Goal: Contribute content: Contribute content

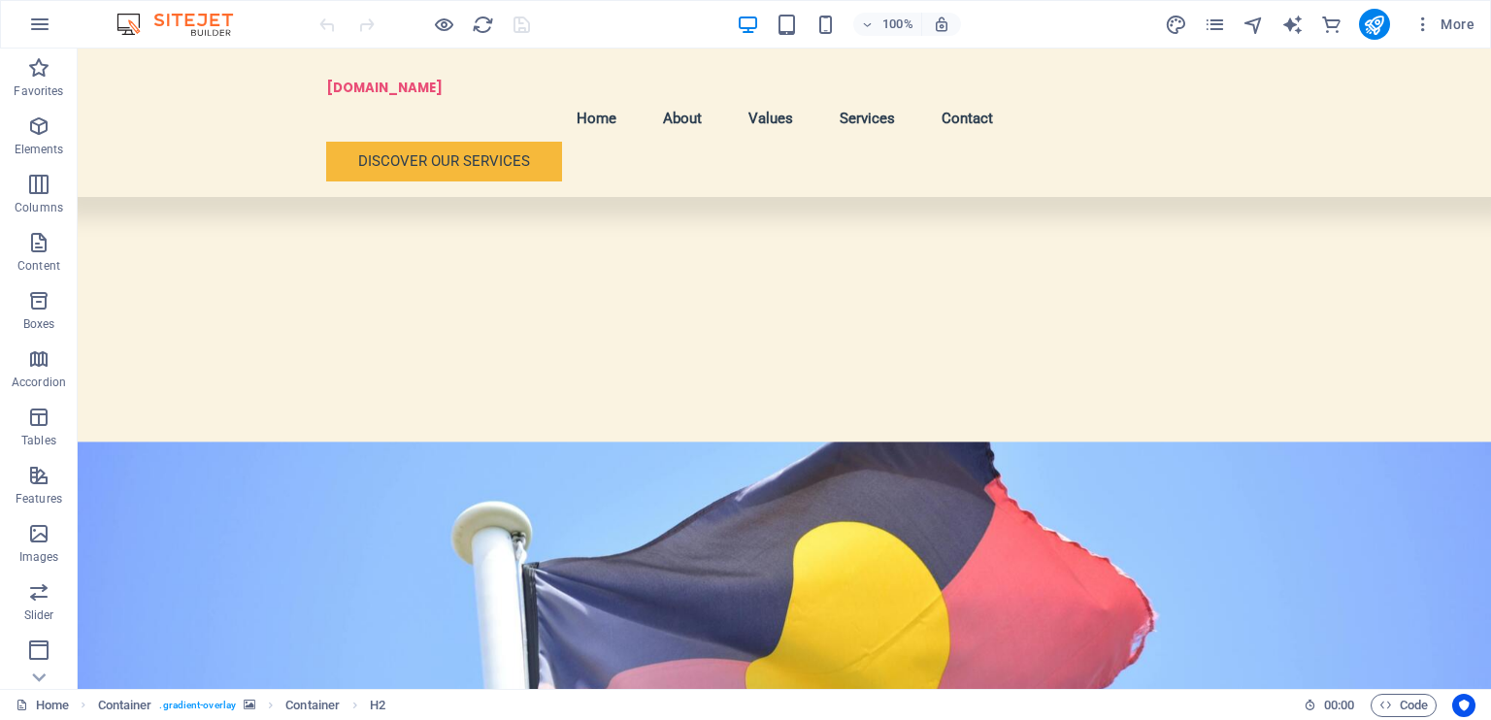
scroll to position [697, 0]
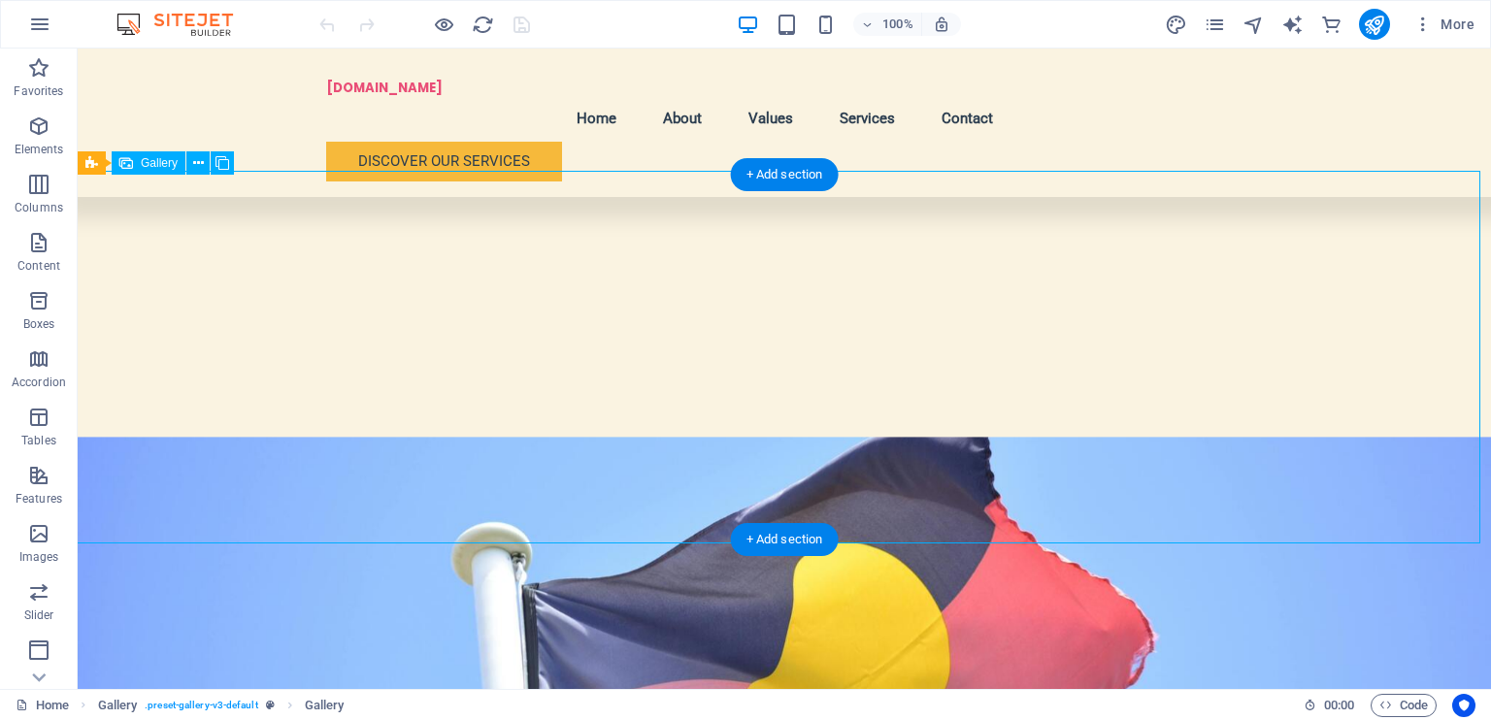
select select "4"
select select "px"
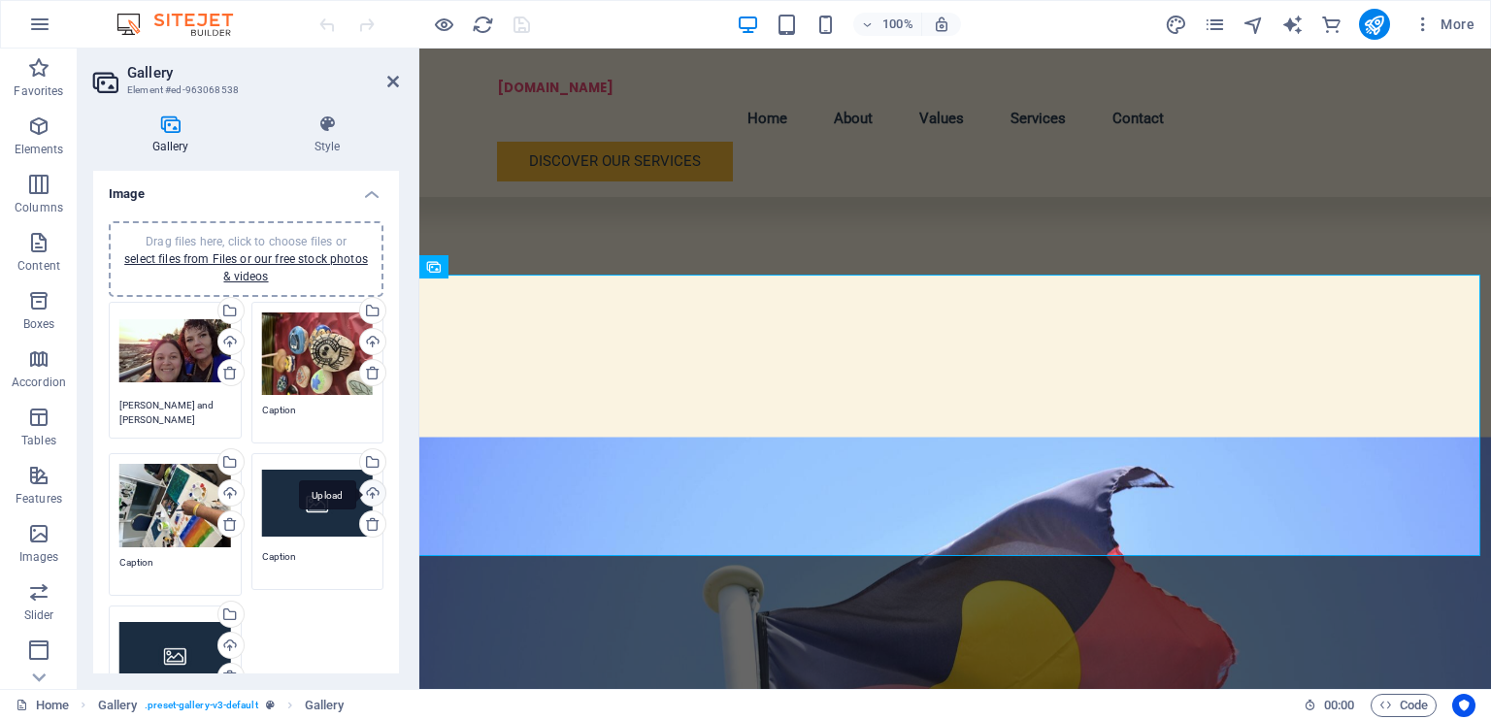
click at [367, 490] on div "Upload" at bounding box center [370, 495] width 29 height 29
click at [338, 519] on div "Drag files here, click to choose files or select files from Files or our free s…" at bounding box center [318, 503] width 112 height 78
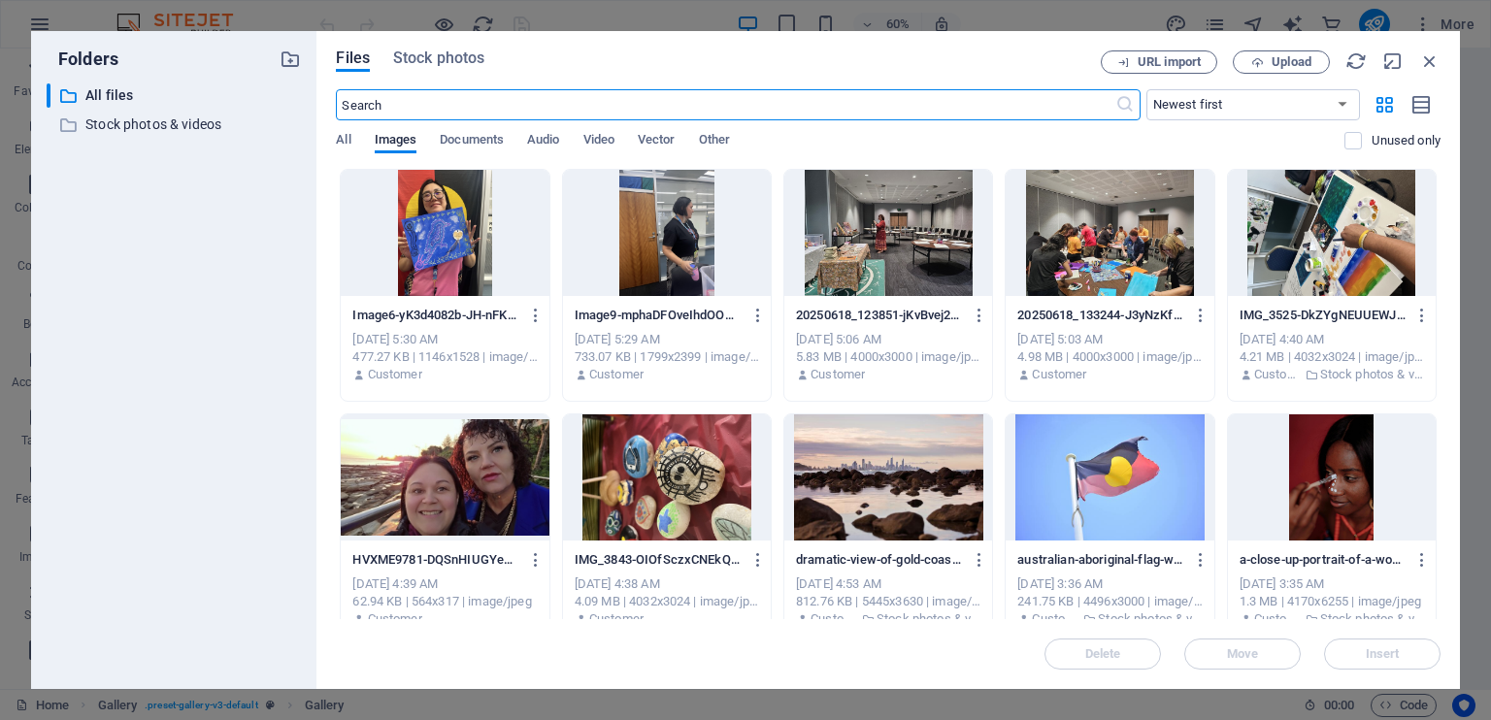
click at [917, 238] on div at bounding box center [888, 233] width 208 height 126
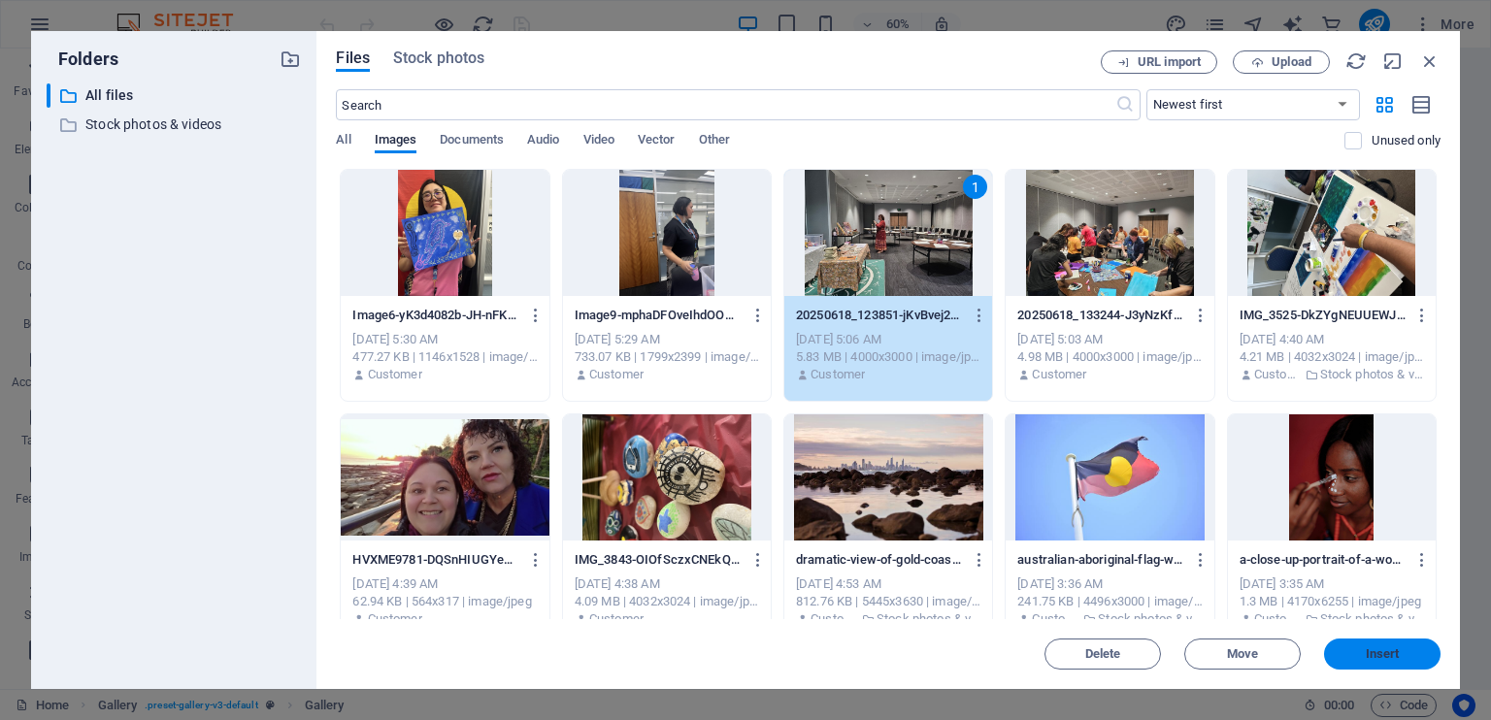
click at [1392, 657] on span "Insert" at bounding box center [1383, 655] width 34 height 12
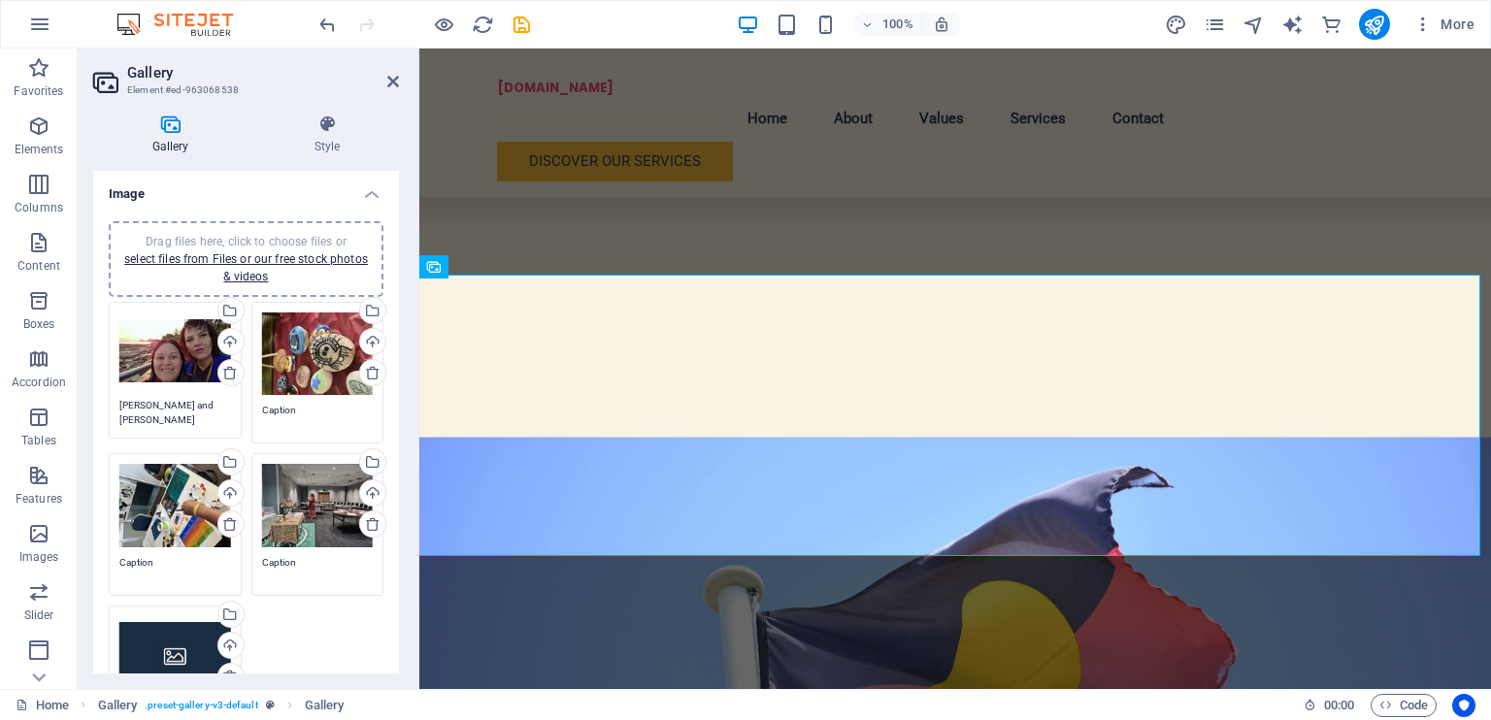
click at [183, 642] on div "Drag files here, click to choose files or select files from Files or our free s…" at bounding box center [175, 656] width 112 height 78
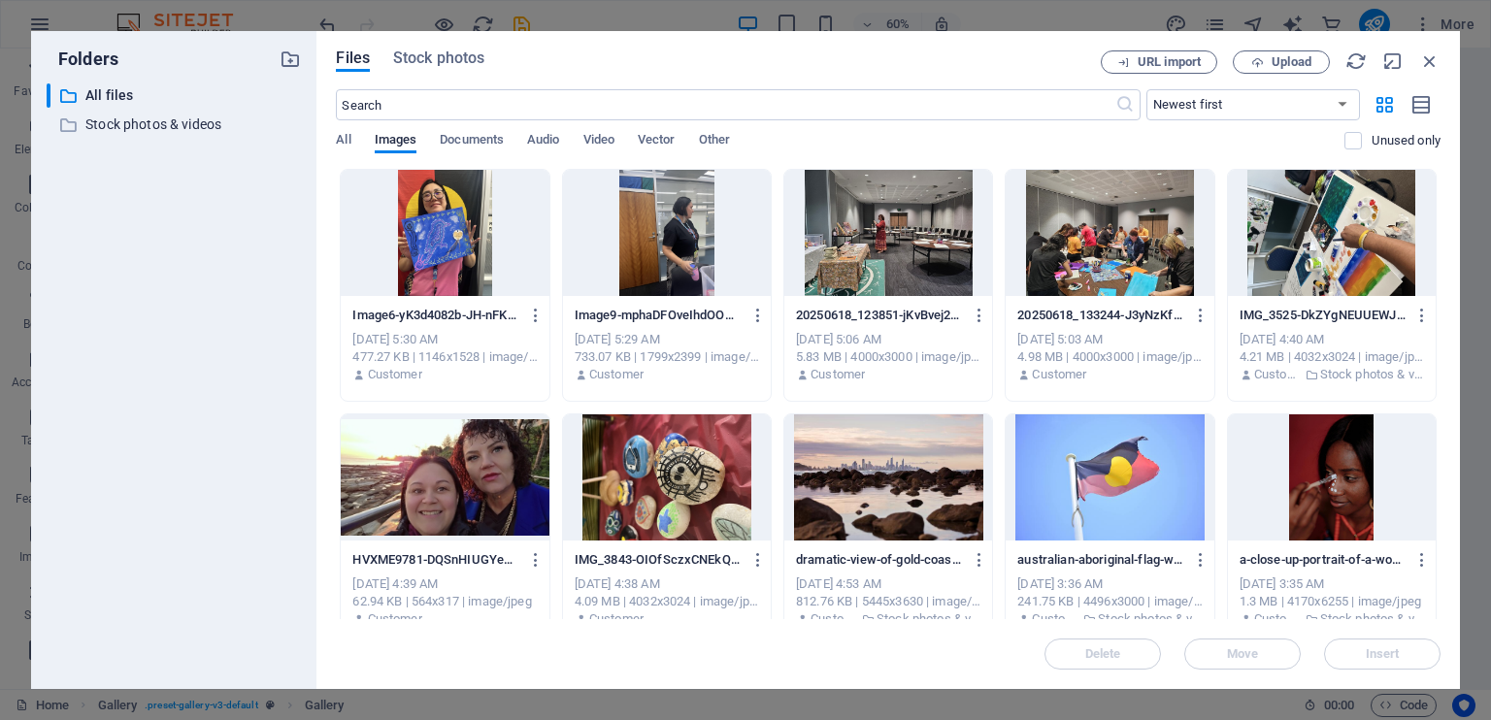
click at [1115, 250] on div at bounding box center [1110, 233] width 208 height 126
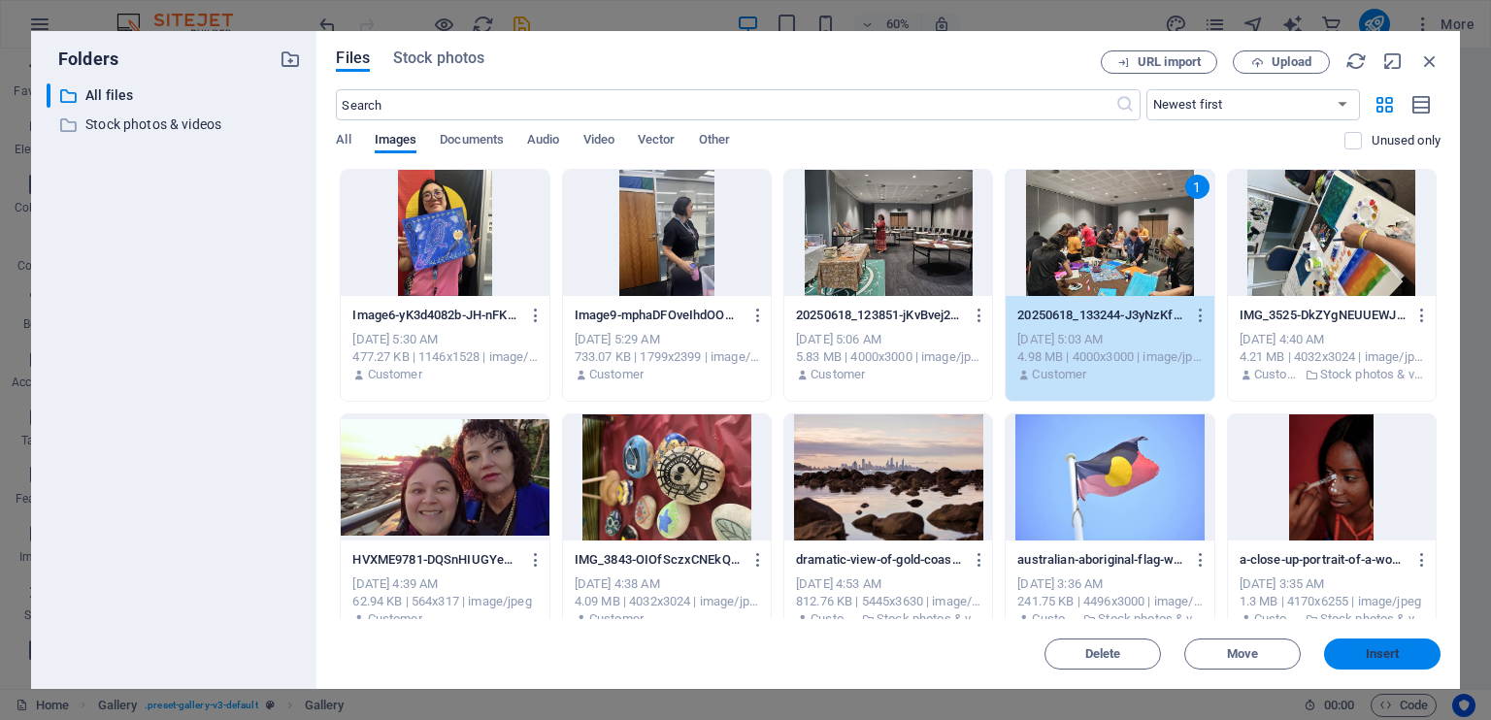
click at [1394, 655] on span "Insert" at bounding box center [1383, 655] width 34 height 12
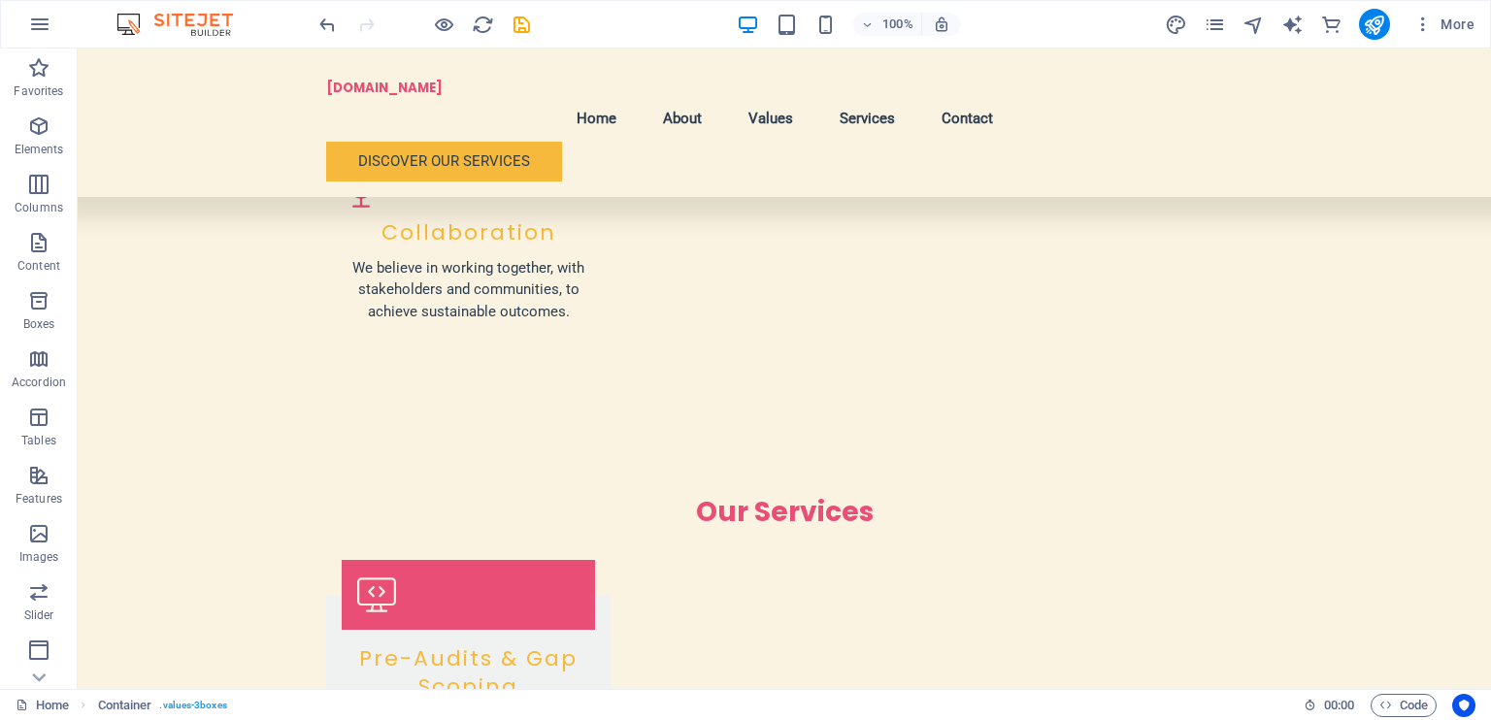
scroll to position [2509, 0]
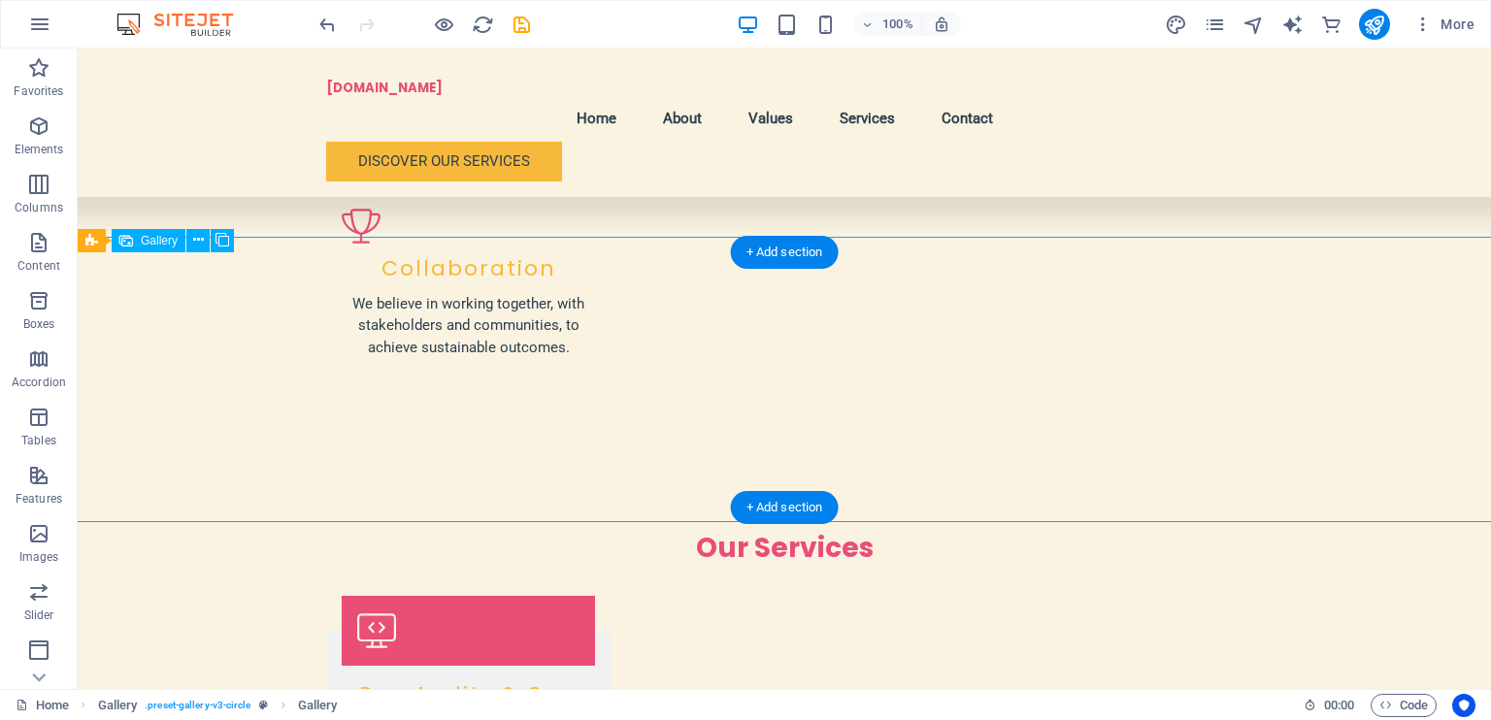
select select "4"
select select "px"
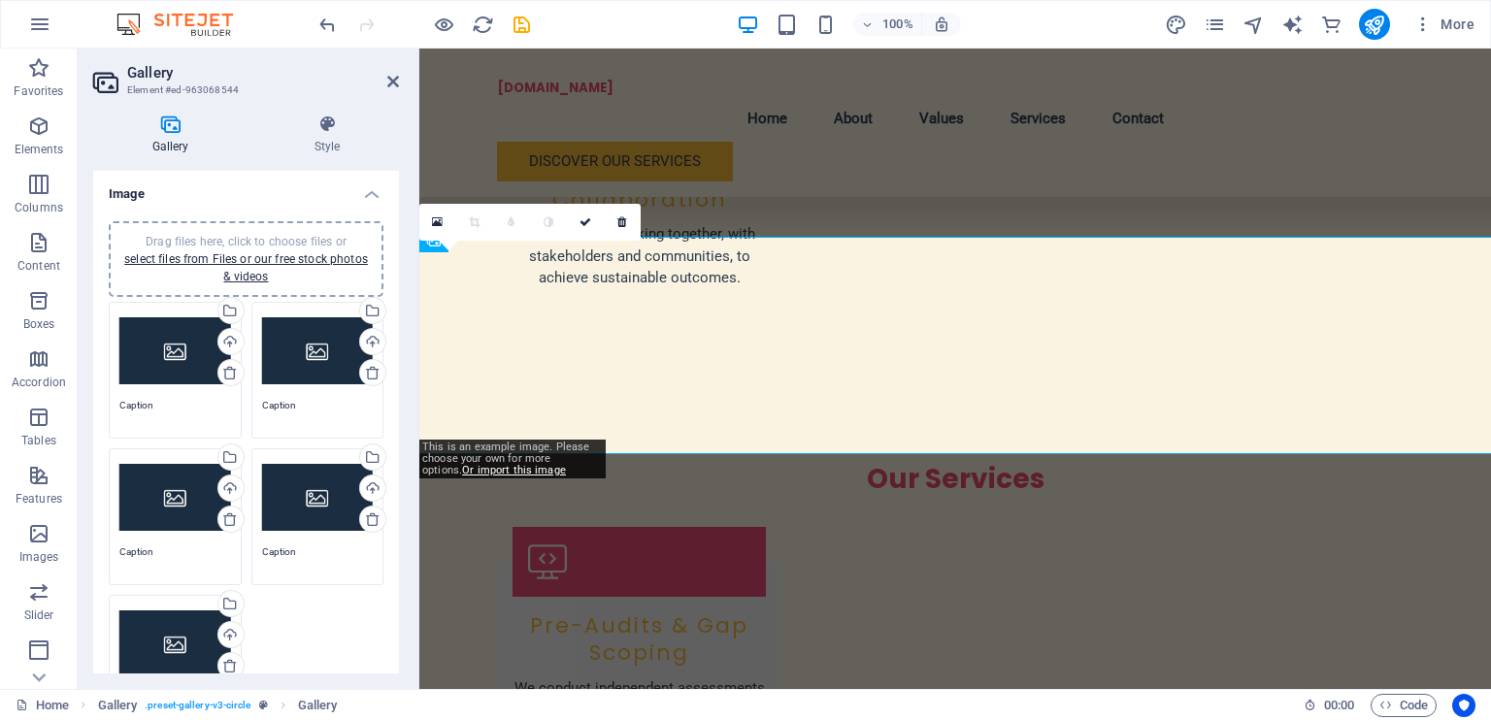
scroll to position [2520, 0]
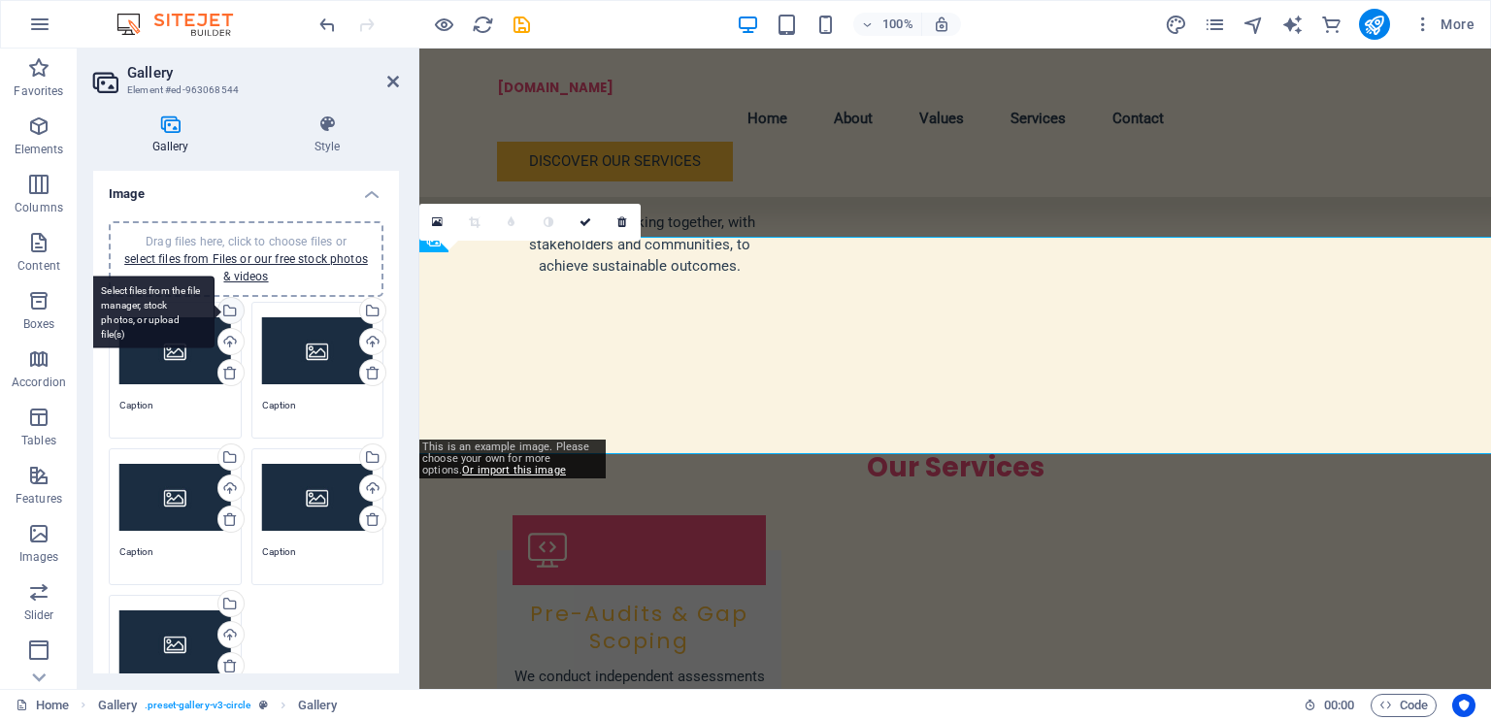
click at [215, 311] on div "Select files from the file manager, stock photos, or upload file(s)" at bounding box center [151, 312] width 126 height 73
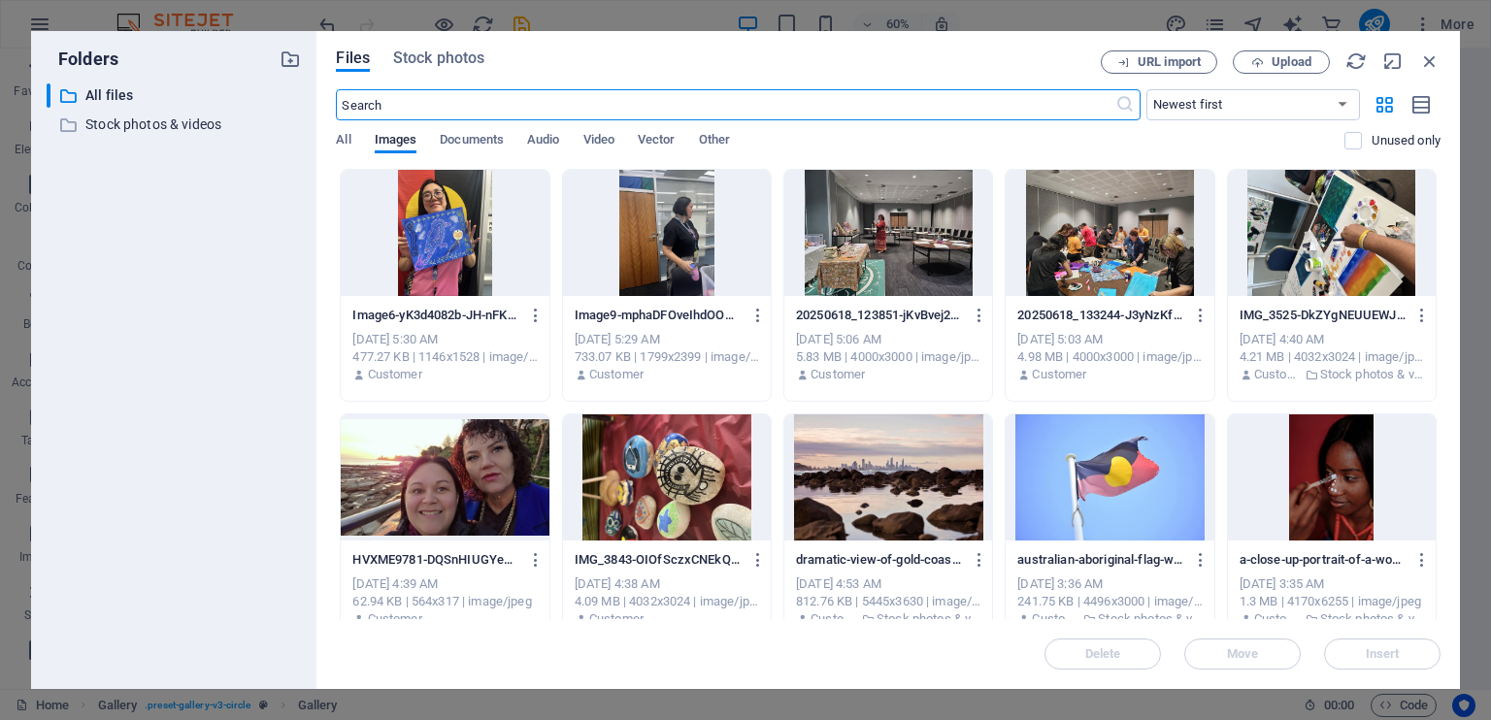
scroll to position [2521, 0]
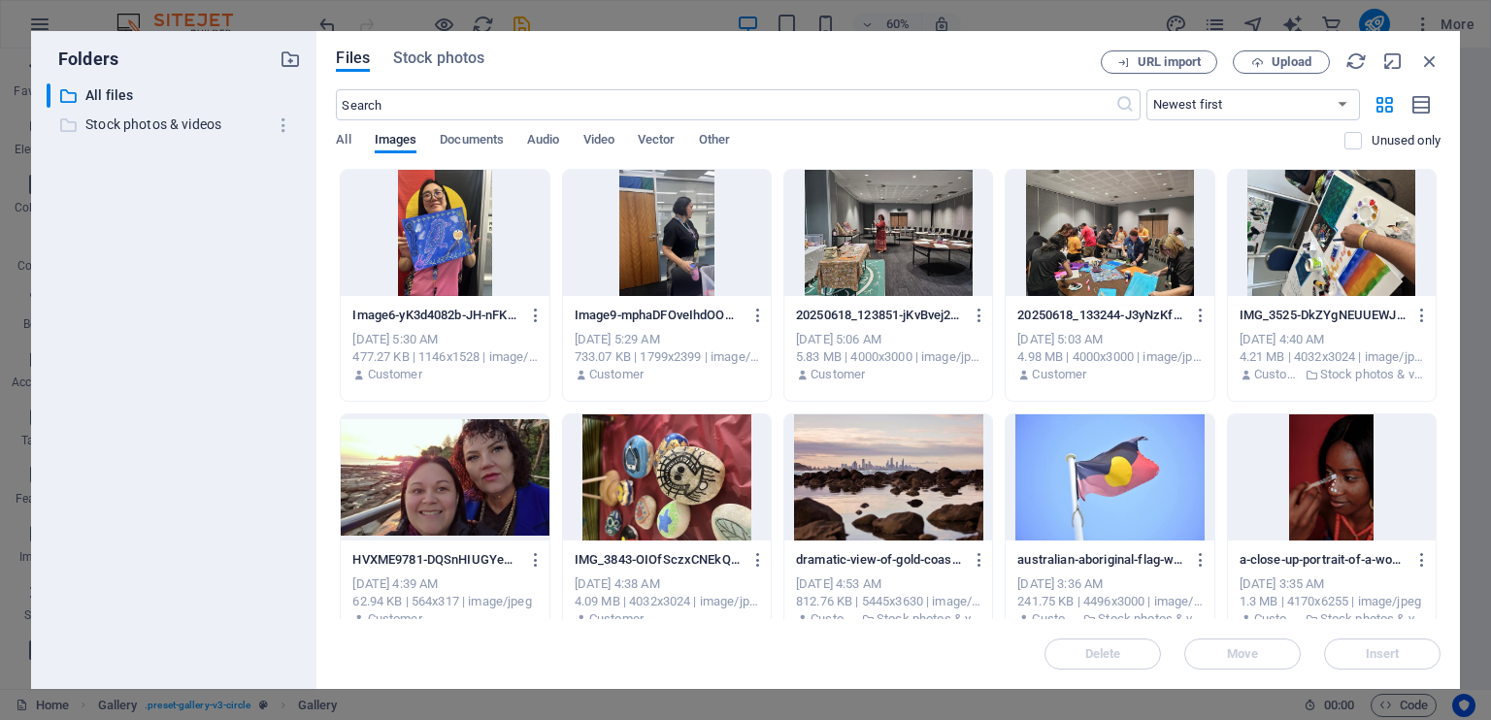
click at [175, 118] on p "Stock photos & videos" at bounding box center [175, 125] width 181 height 22
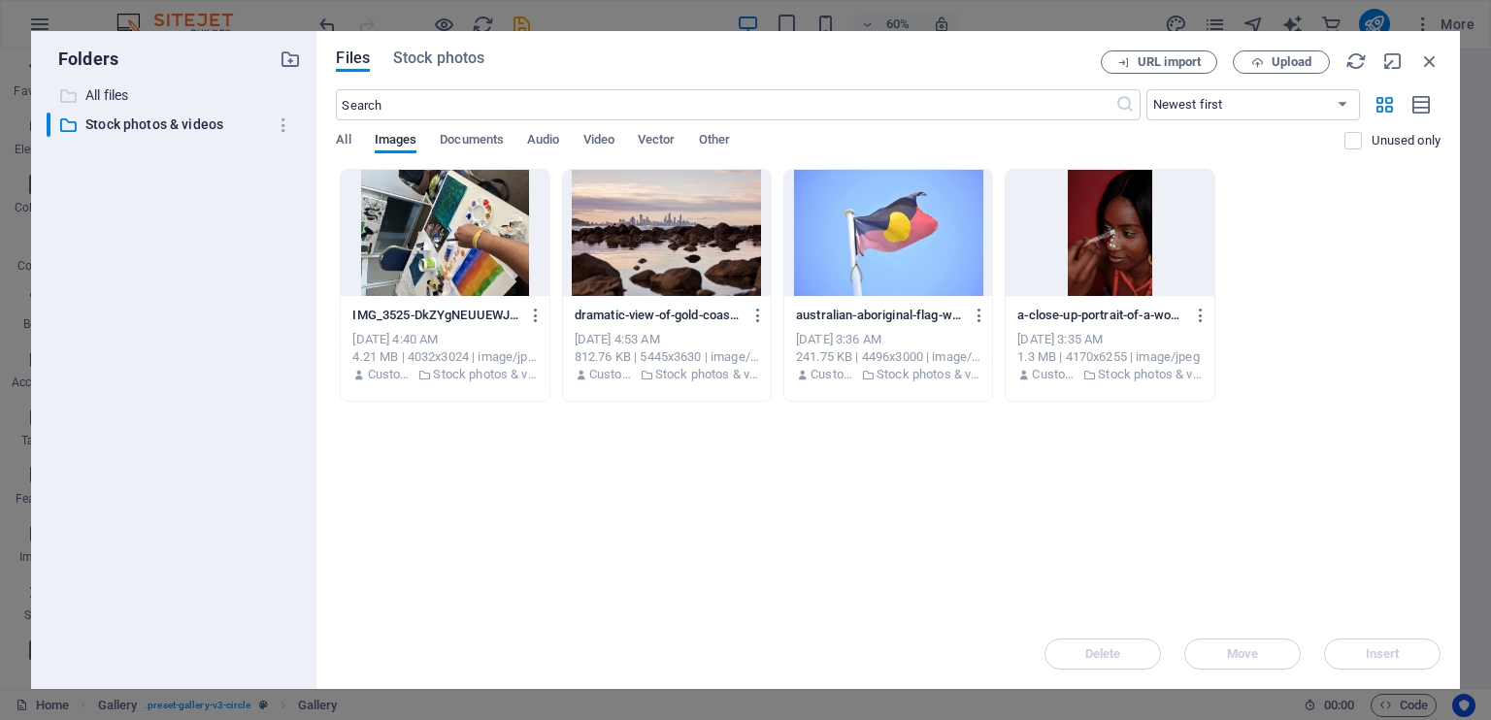
click at [129, 96] on p "All files" at bounding box center [175, 95] width 181 height 22
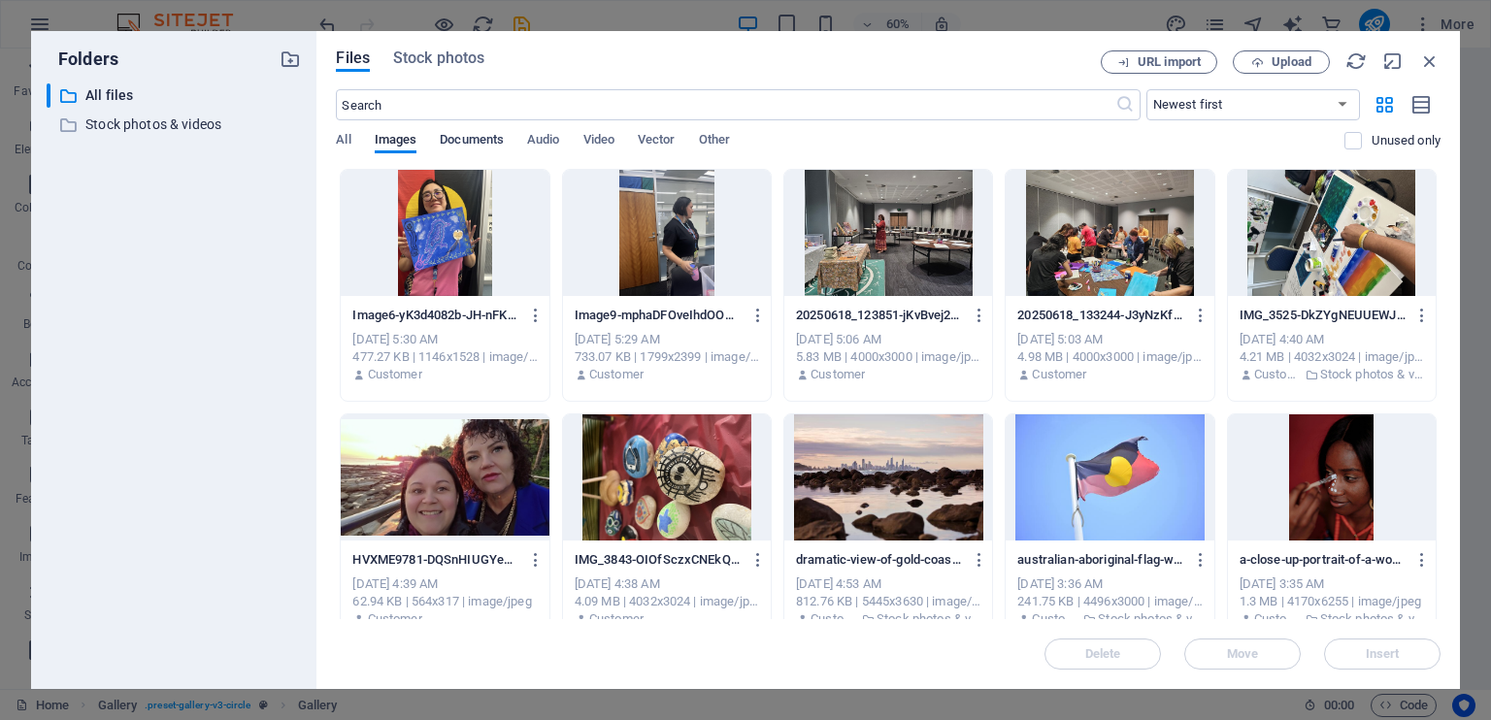
click at [450, 131] on span "Documents" at bounding box center [472, 141] width 64 height 27
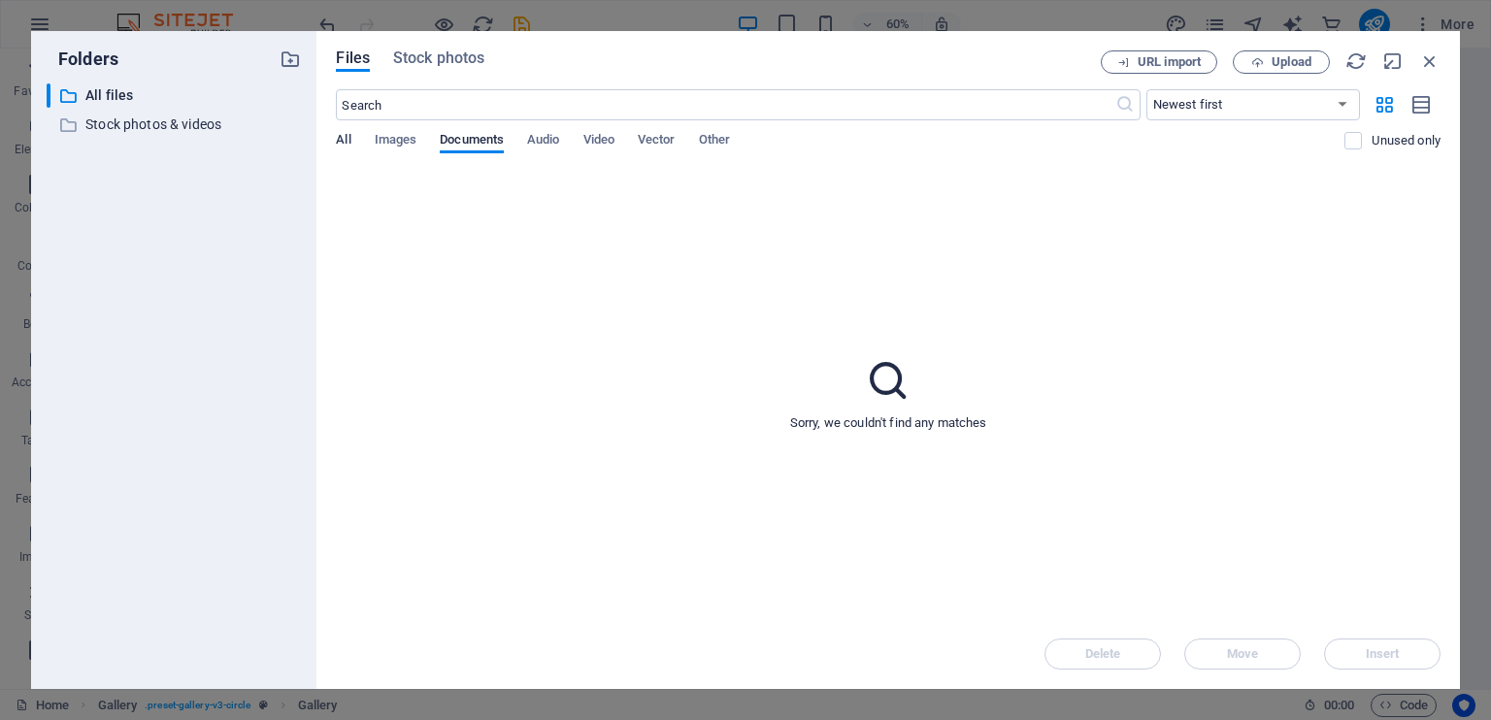
click at [348, 140] on span "All" at bounding box center [343, 141] width 15 height 27
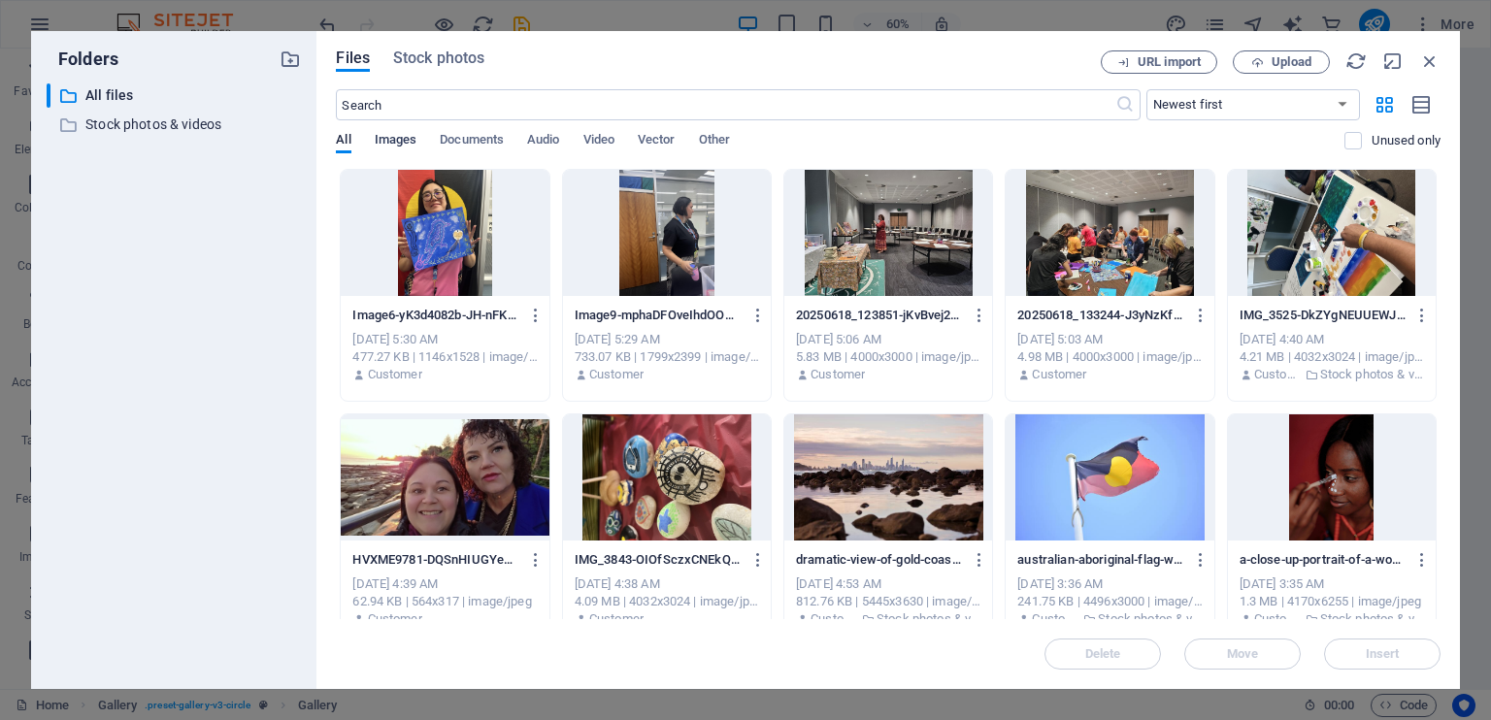
click at [406, 145] on span "Images" at bounding box center [396, 141] width 43 height 27
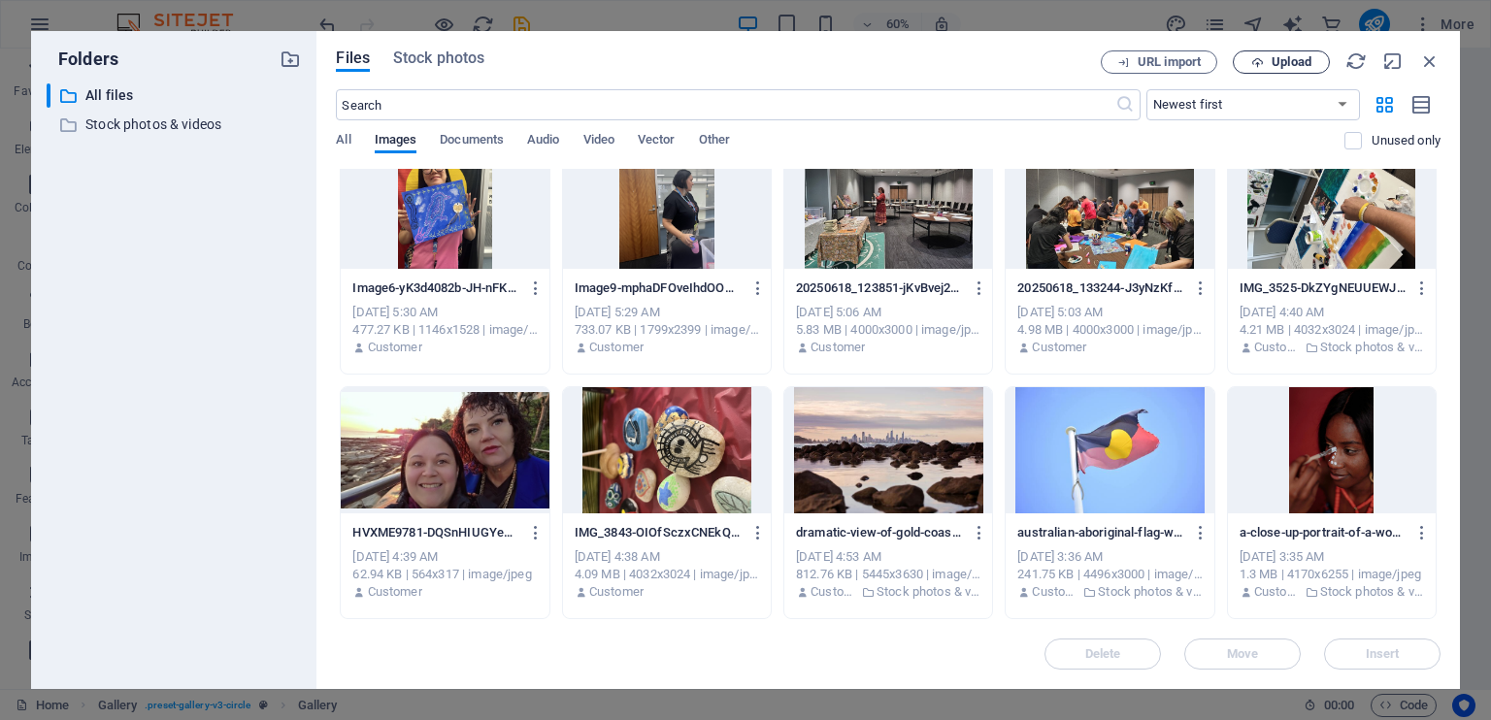
click at [1288, 56] on span "Upload" at bounding box center [1292, 62] width 40 height 12
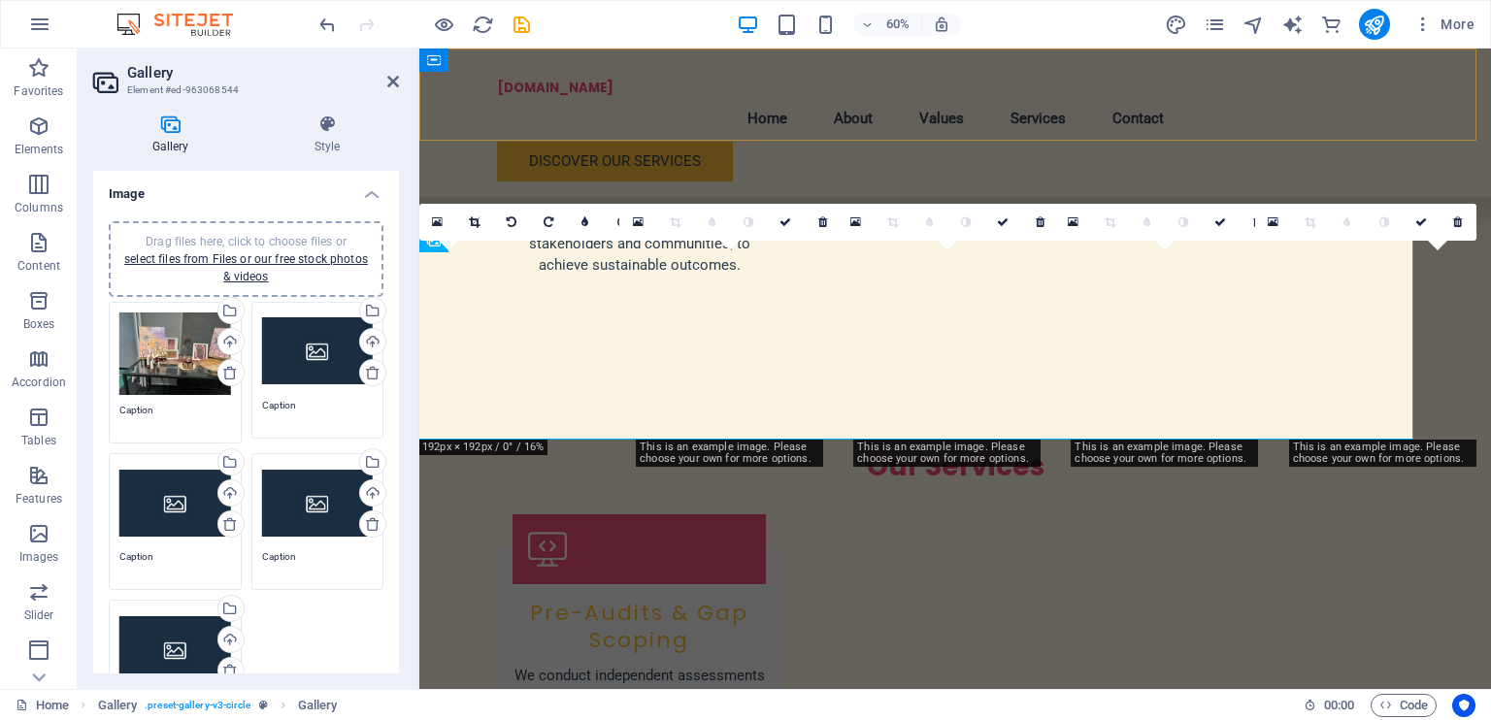
scroll to position [2520, 0]
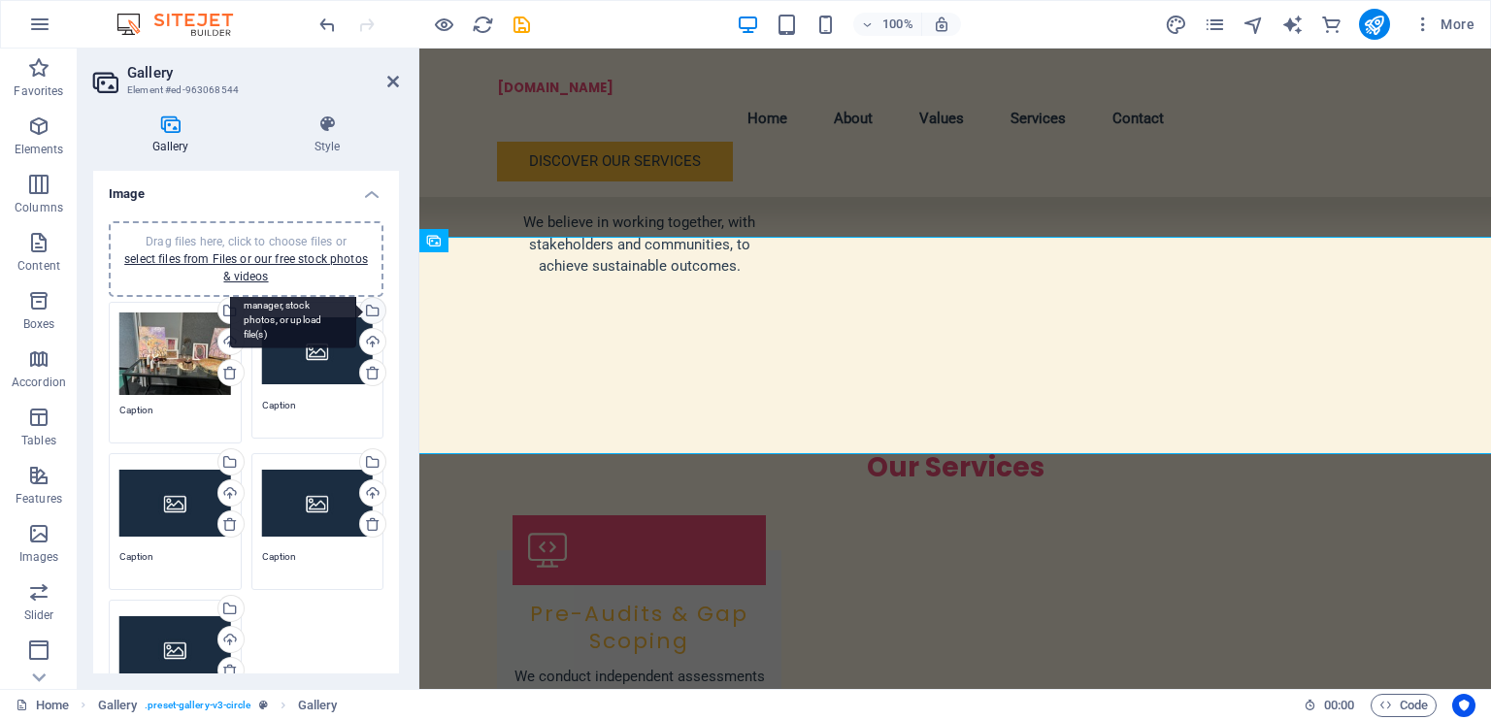
click at [371, 310] on div "Select files from the file manager, stock photos, or upload file(s)" at bounding box center [370, 312] width 29 height 29
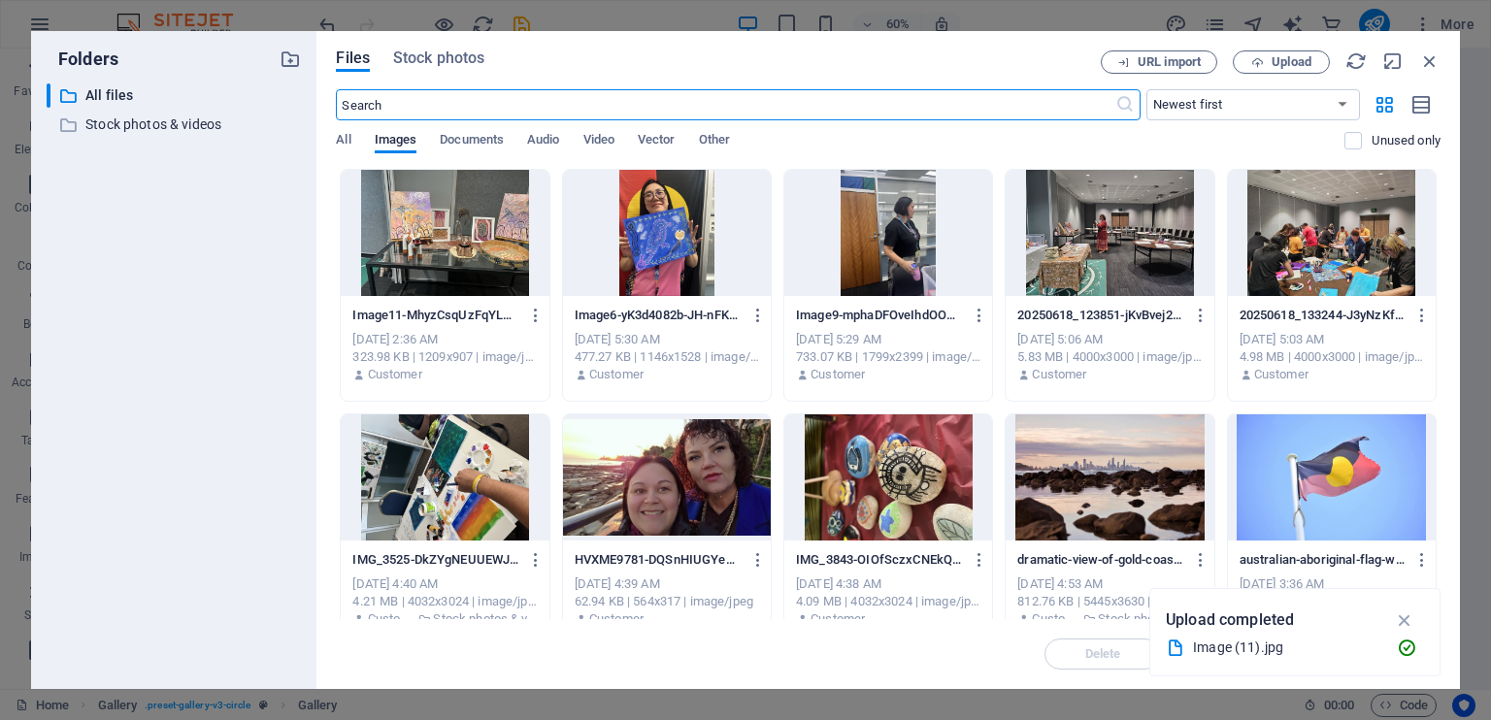
scroll to position [2521, 0]
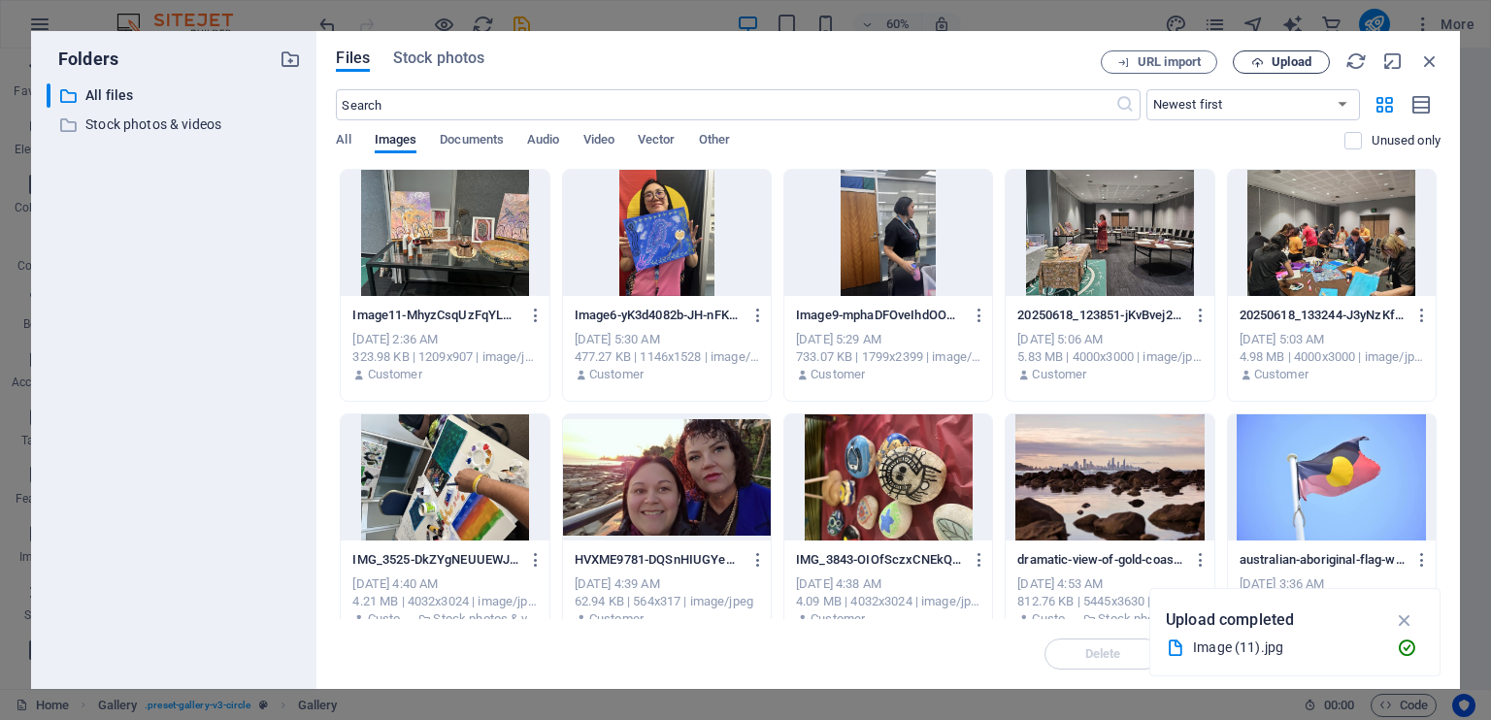
click at [1317, 57] on span "Upload" at bounding box center [1282, 62] width 80 height 13
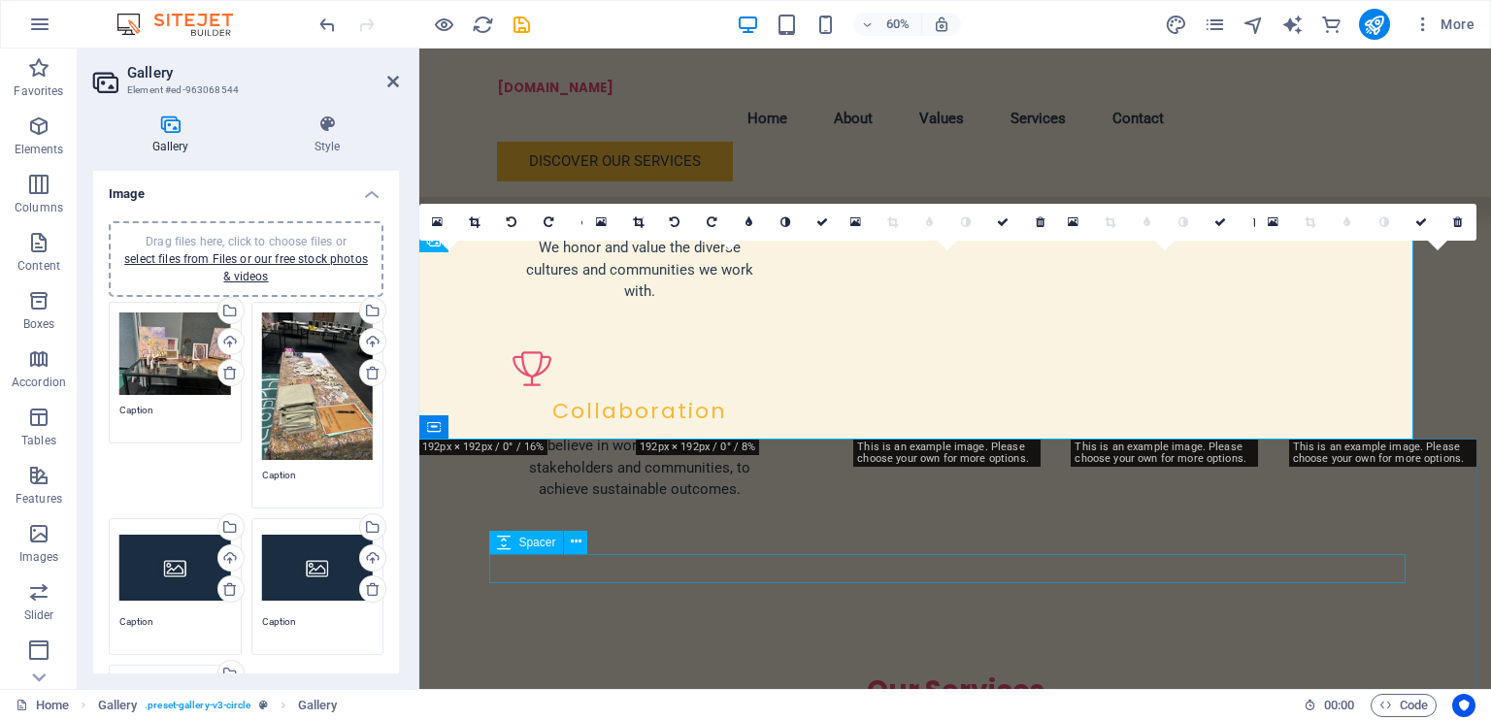
scroll to position [2520, 0]
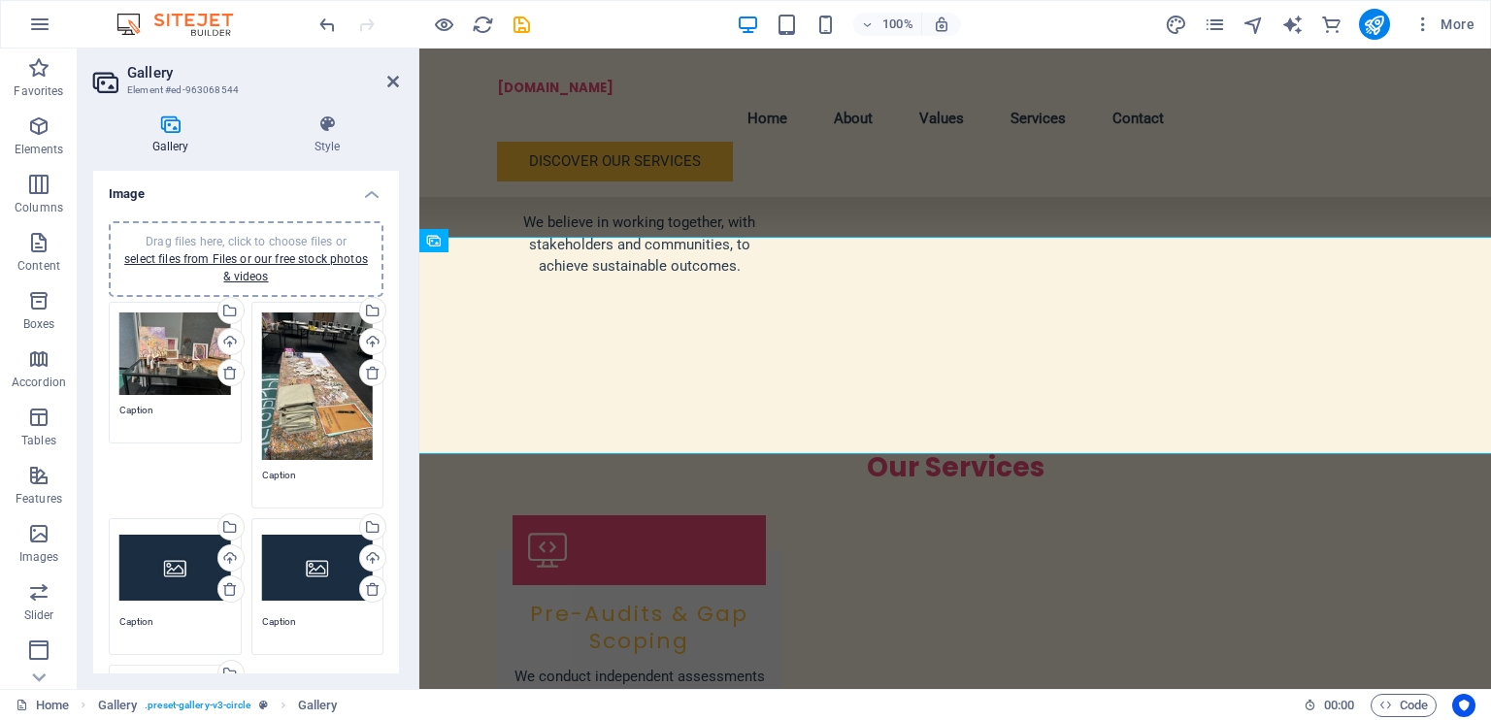
click at [201, 542] on div "Drag files here, click to choose files or select files from Files or our free s…" at bounding box center [175, 568] width 112 height 78
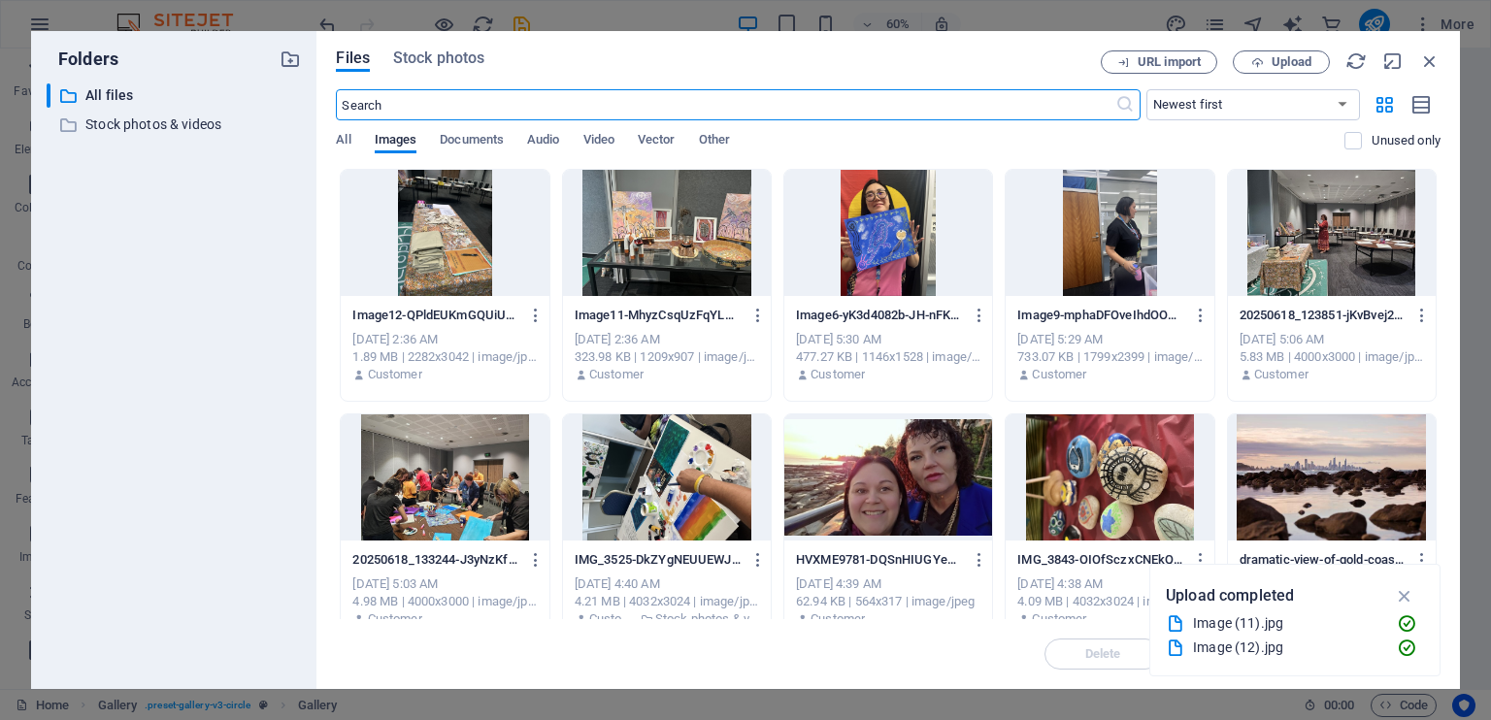
scroll to position [2521, 0]
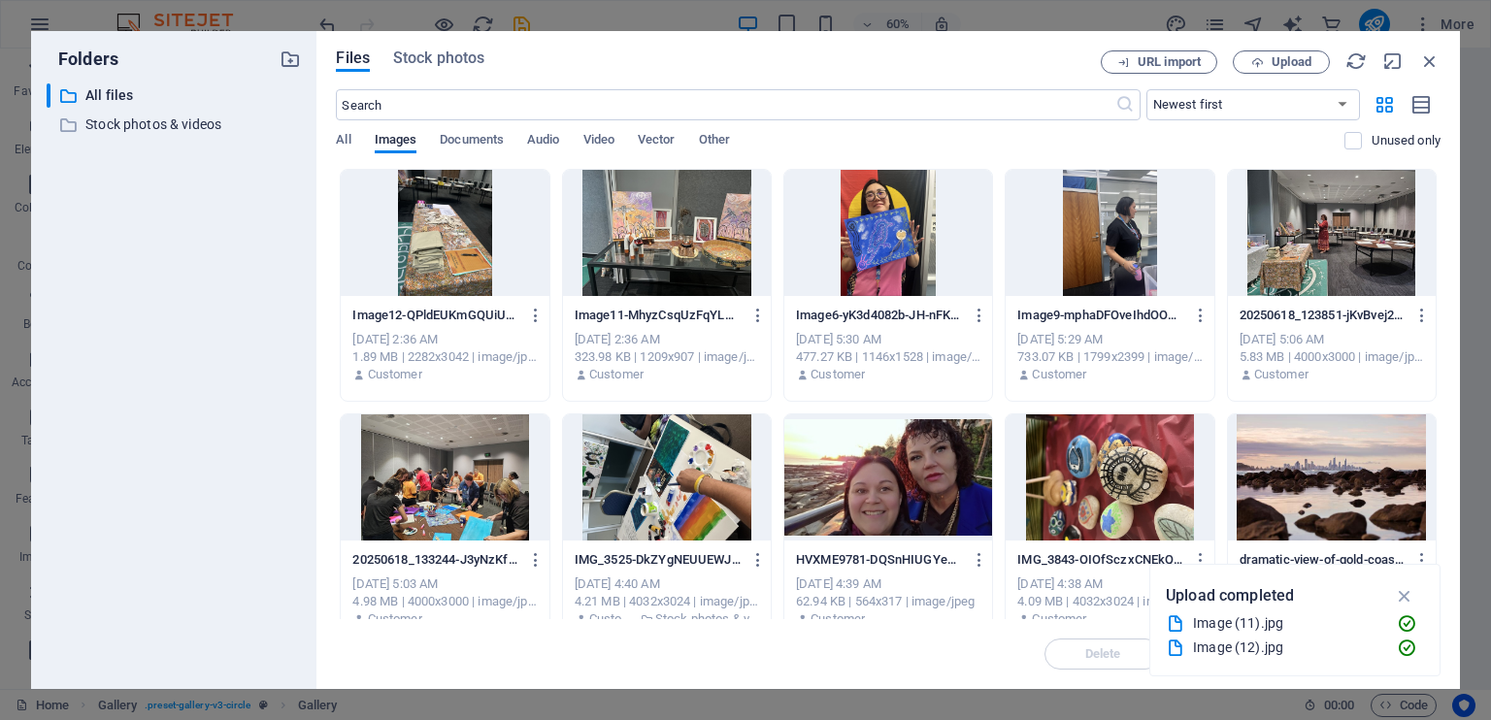
click at [1091, 216] on div at bounding box center [1110, 233] width 208 height 126
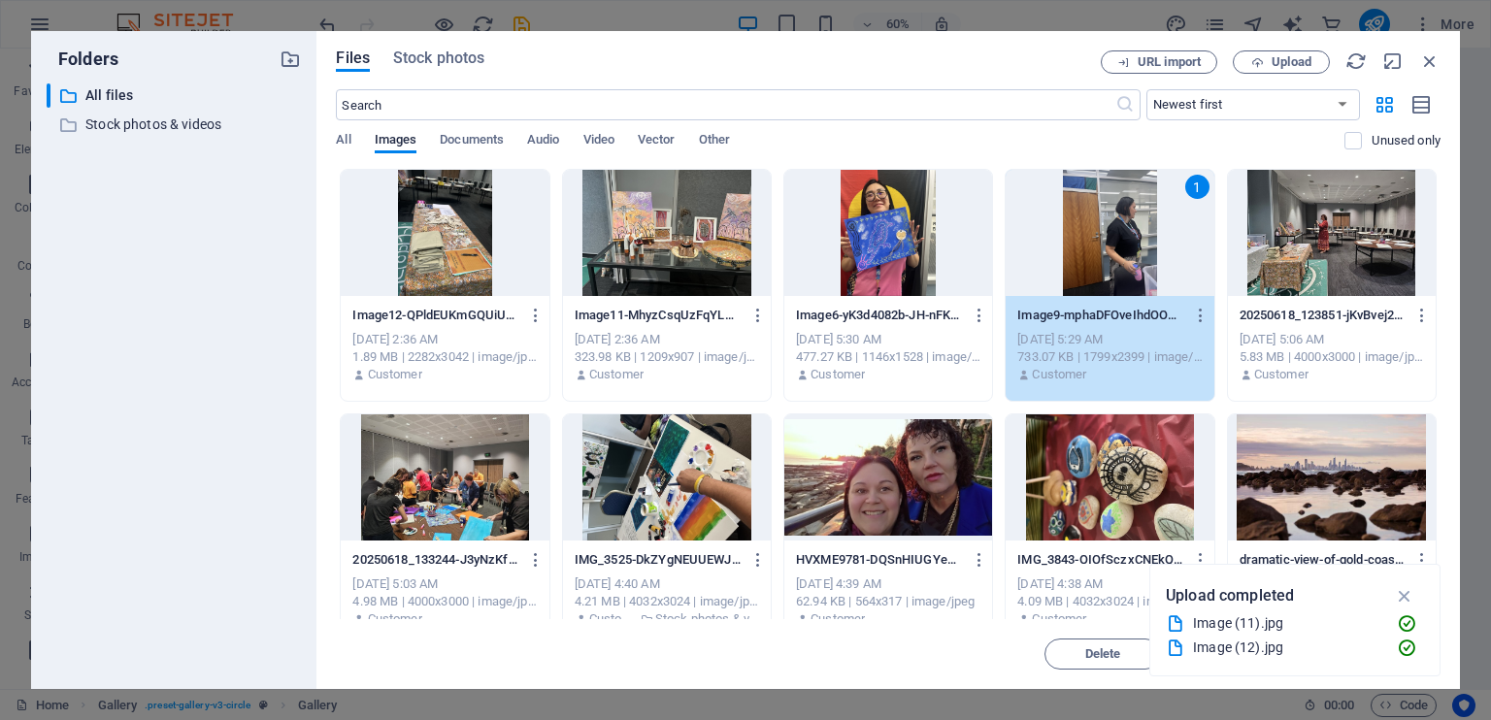
click at [1196, 209] on div "1" at bounding box center [1110, 233] width 208 height 126
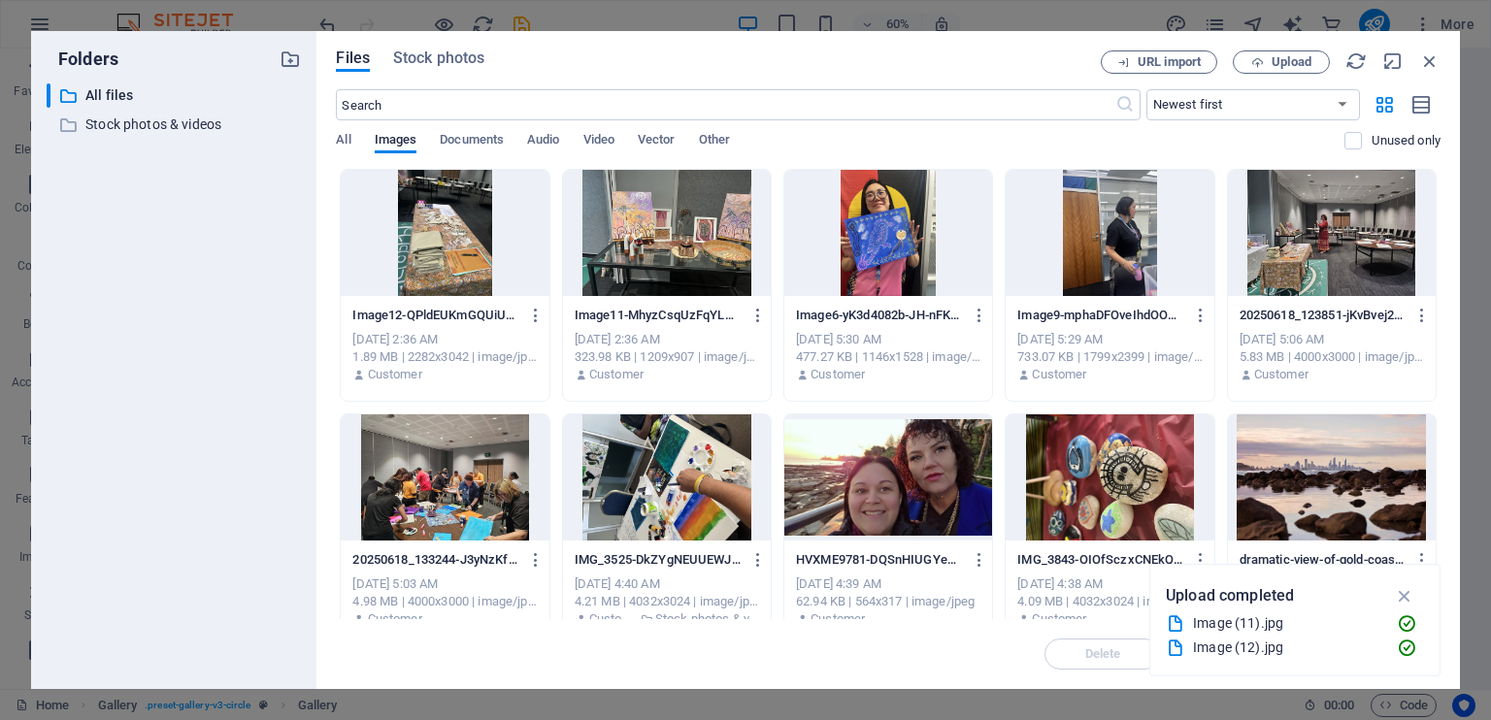
click at [1196, 209] on div at bounding box center [1110, 233] width 208 height 126
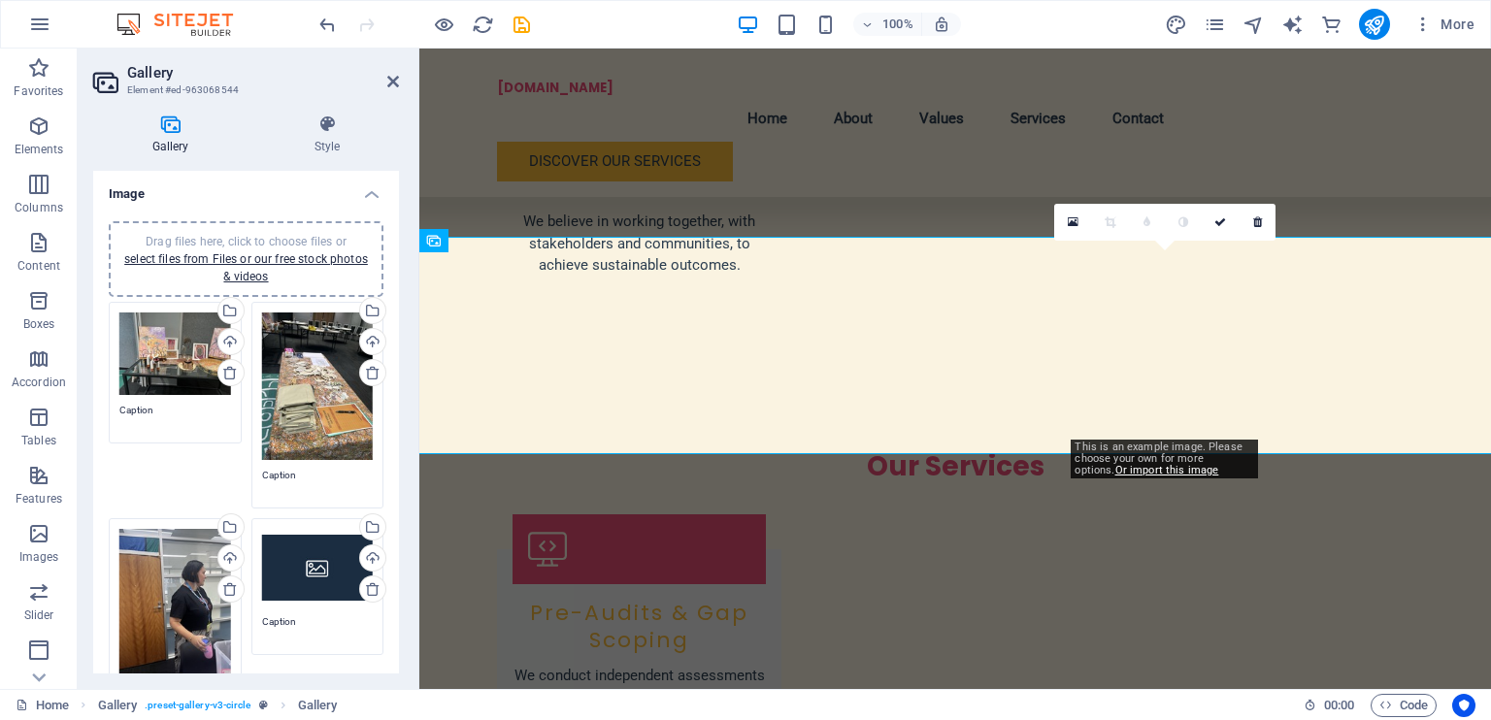
scroll to position [2520, 0]
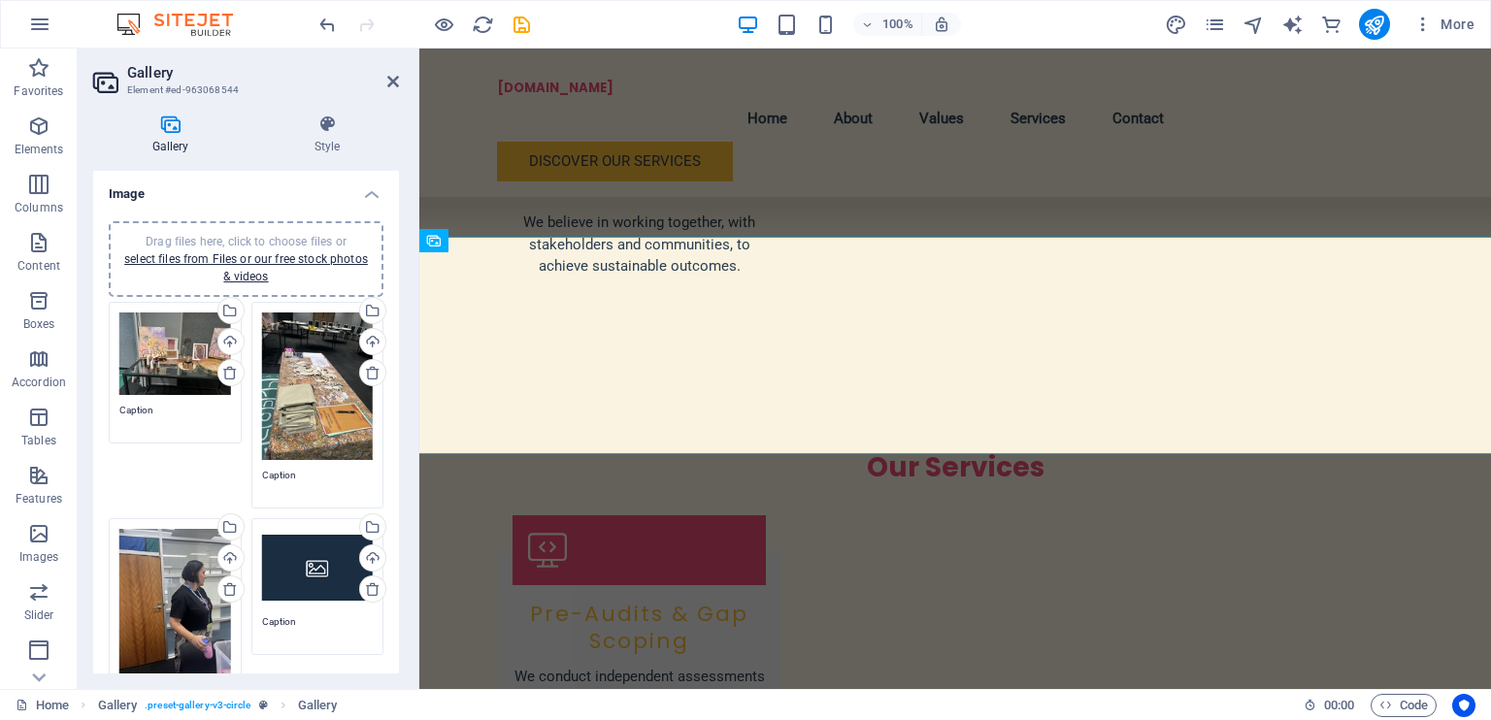
click at [280, 574] on div "Drag files here, click to choose files or select files from Files or our free s…" at bounding box center [318, 568] width 112 height 78
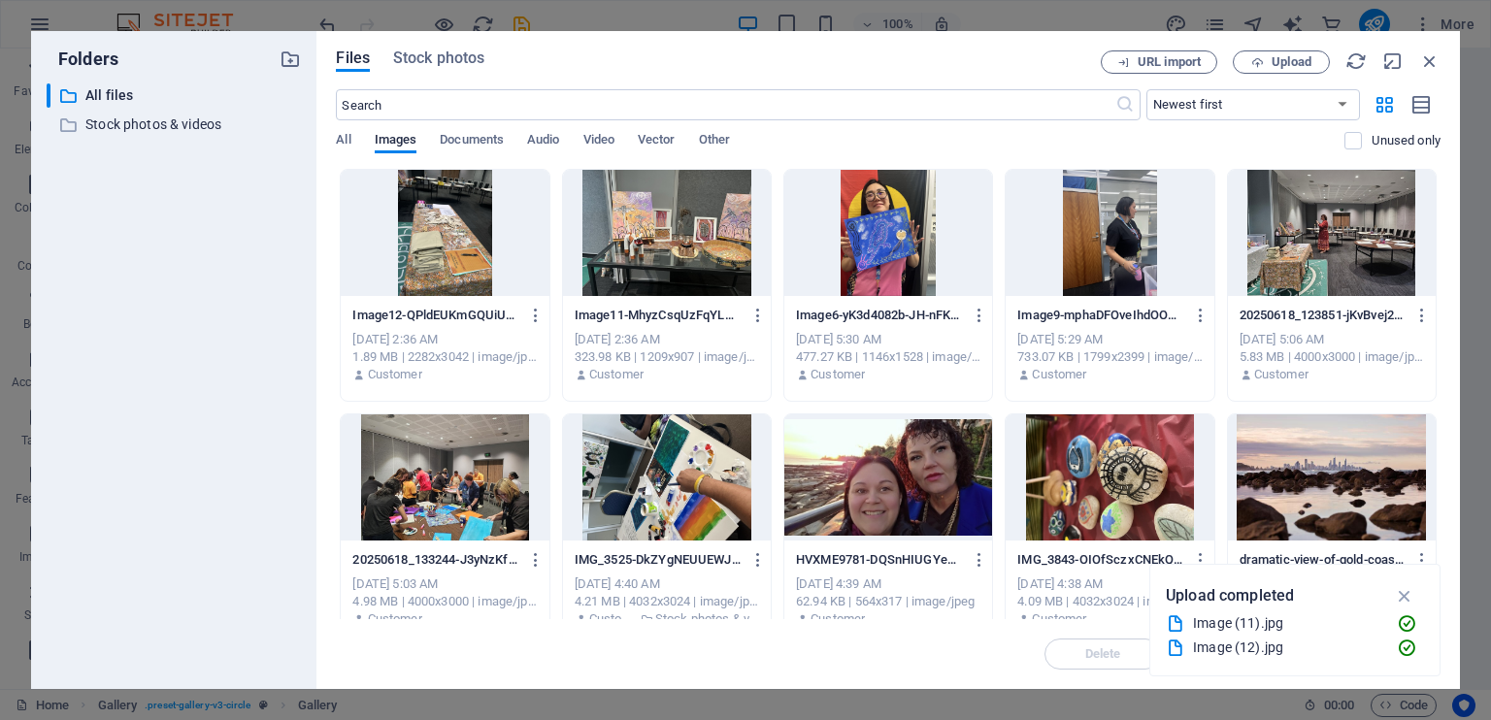
click at [280, 574] on div "​ All files All files ​ Stock photos & videos Stock photos & videos" at bounding box center [174, 378] width 254 height 590
click at [1299, 59] on span "Upload" at bounding box center [1292, 62] width 40 height 12
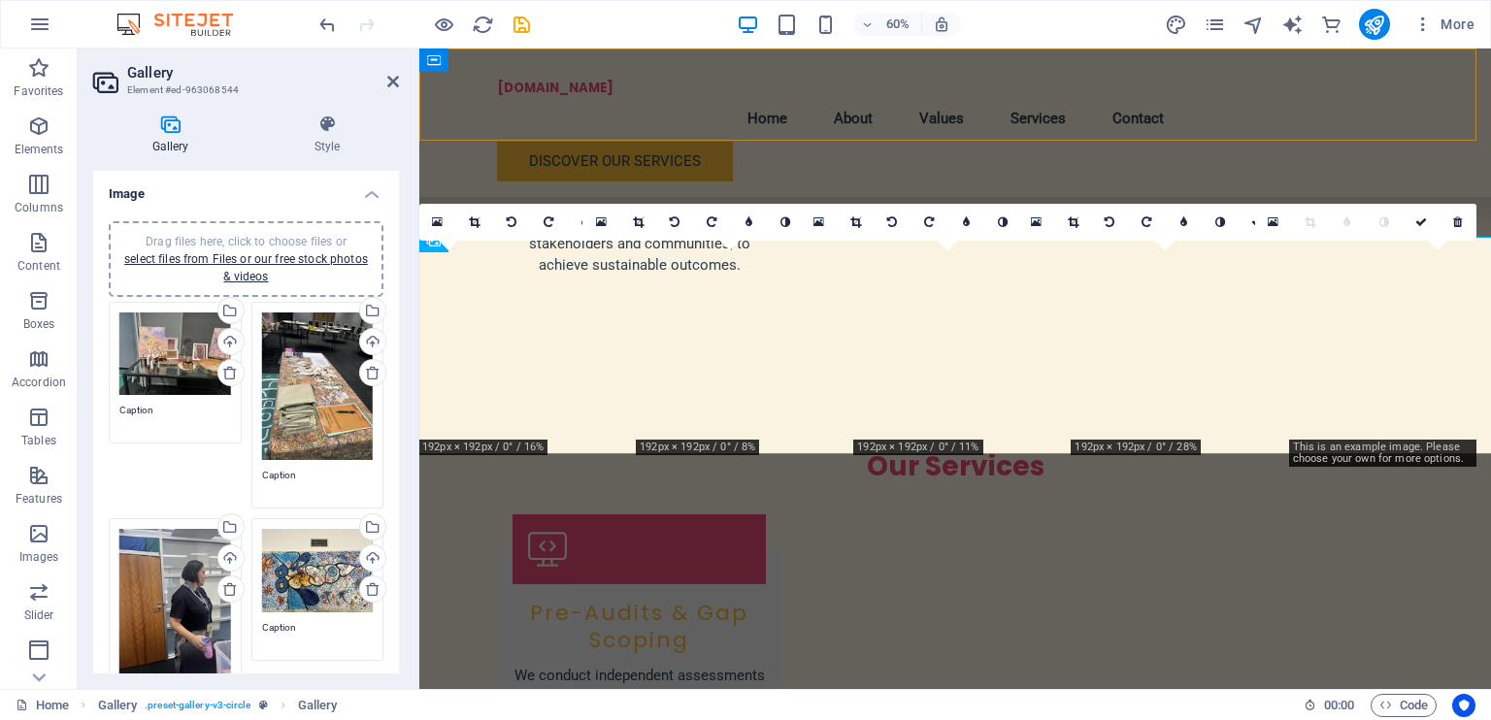
scroll to position [2520, 0]
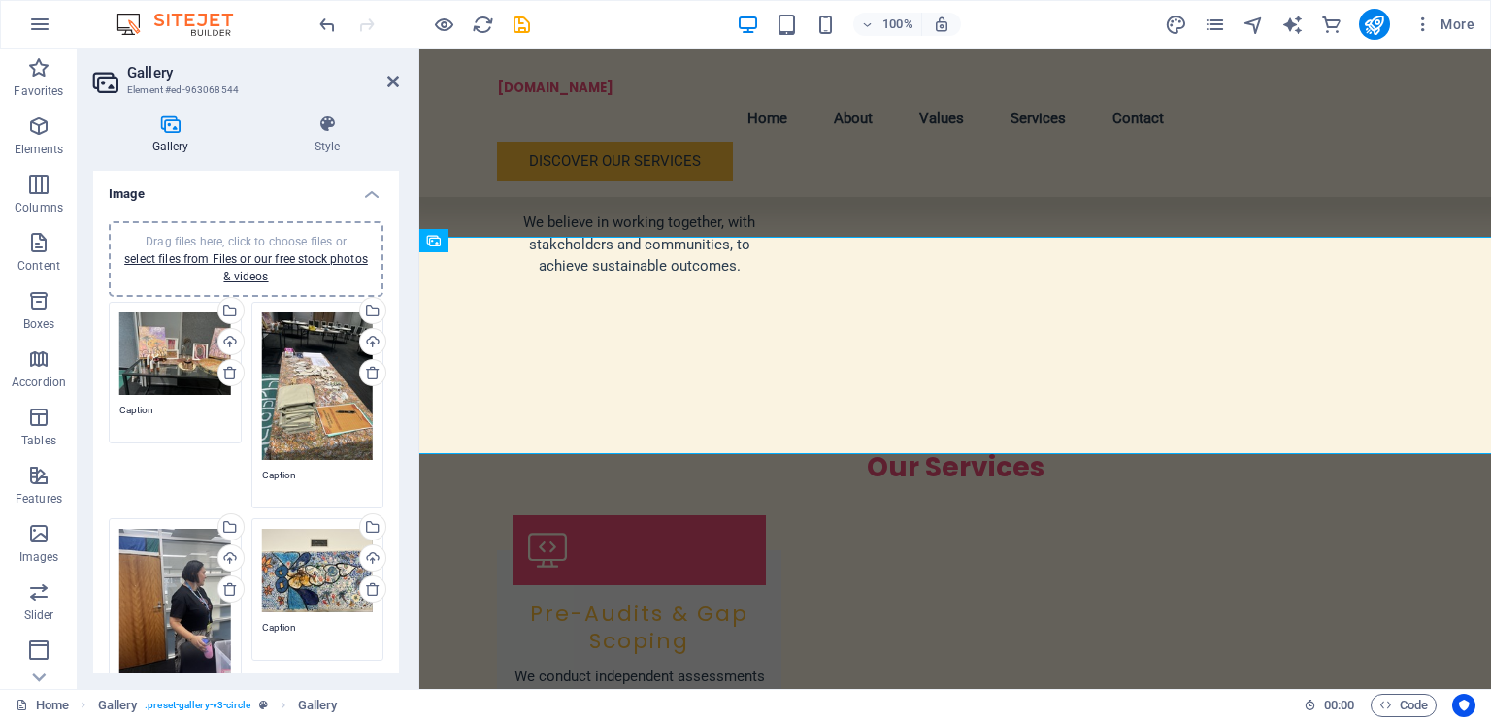
click at [333, 533] on div "Drag files here, click to choose files or select files from Files or our free s…" at bounding box center [318, 570] width 112 height 83
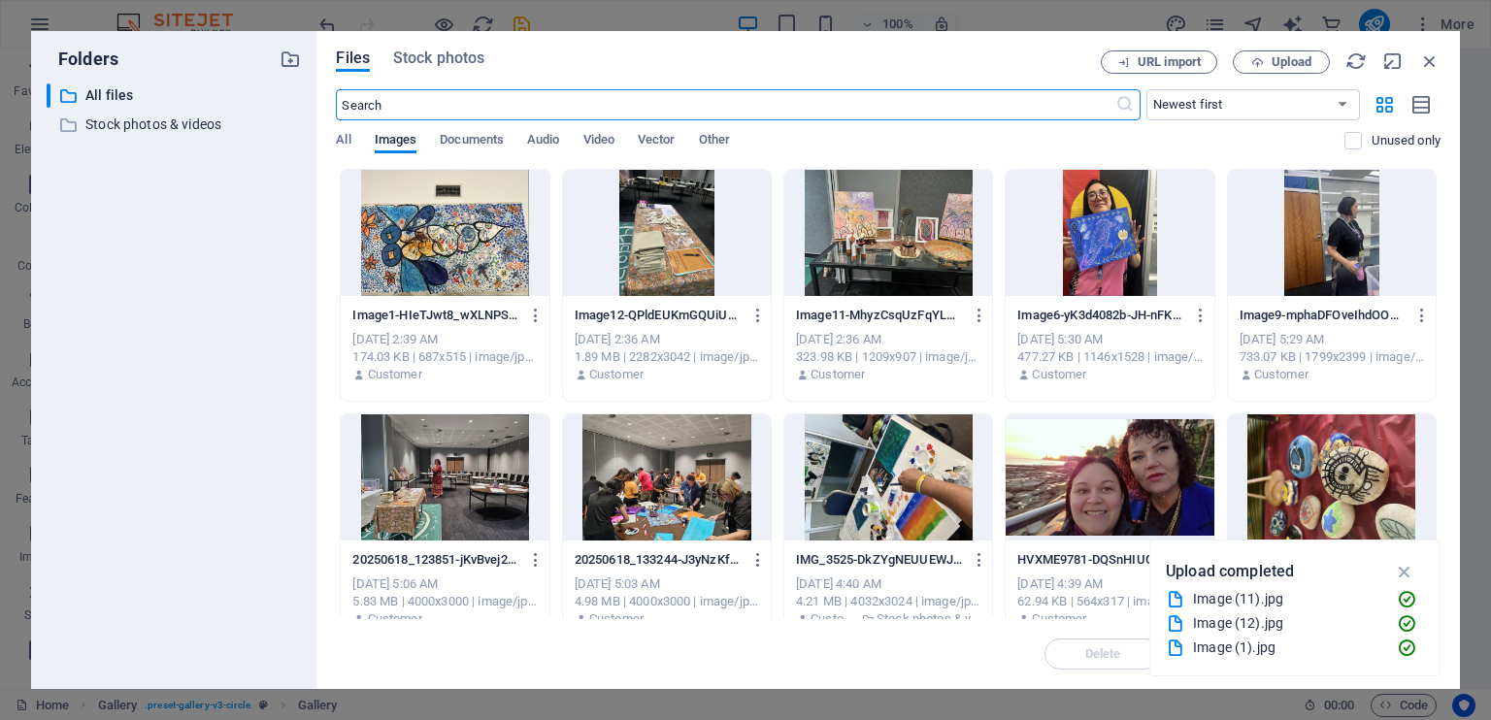
scroll to position [2521, 0]
click at [1423, 54] on icon "button" at bounding box center [1429, 60] width 21 height 21
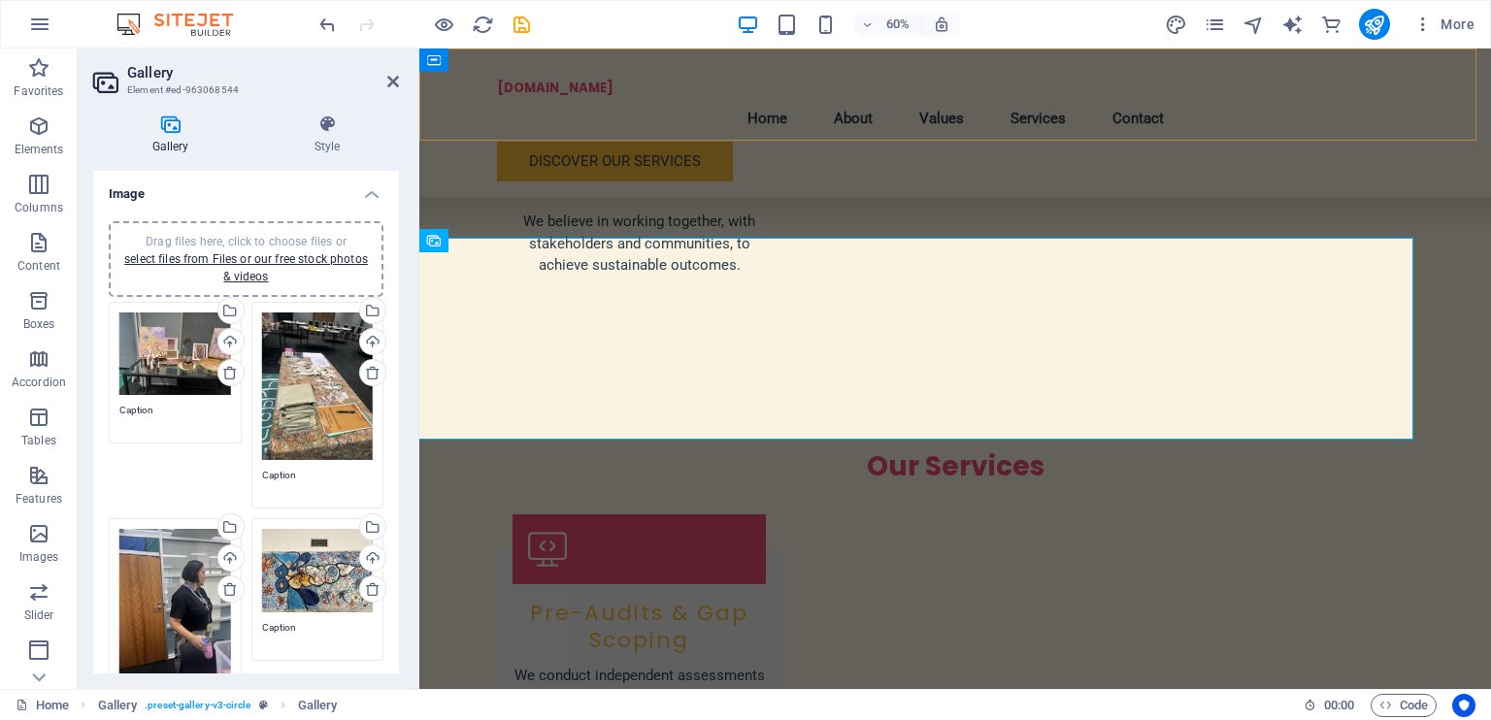
scroll to position [2520, 0]
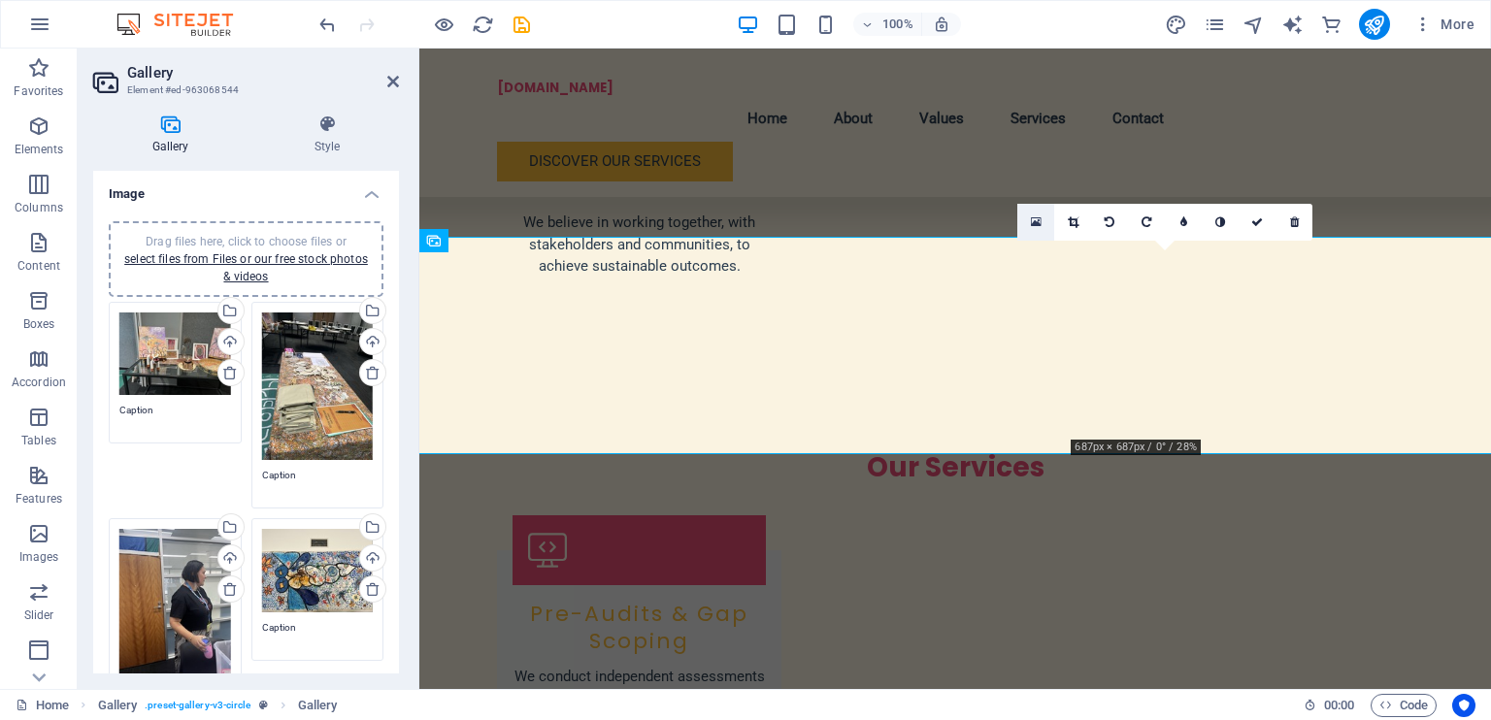
click at [1040, 217] on icon at bounding box center [1036, 223] width 11 height 14
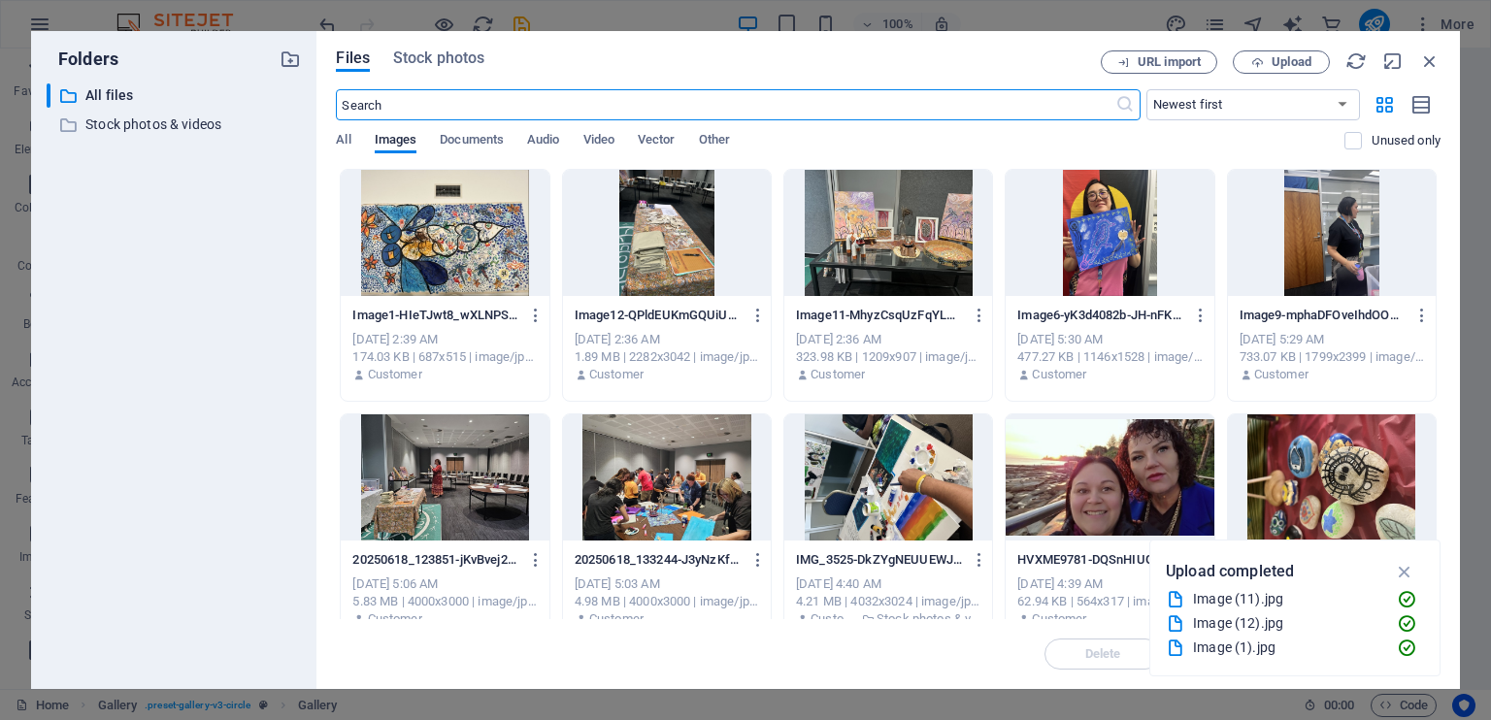
scroll to position [2521, 0]
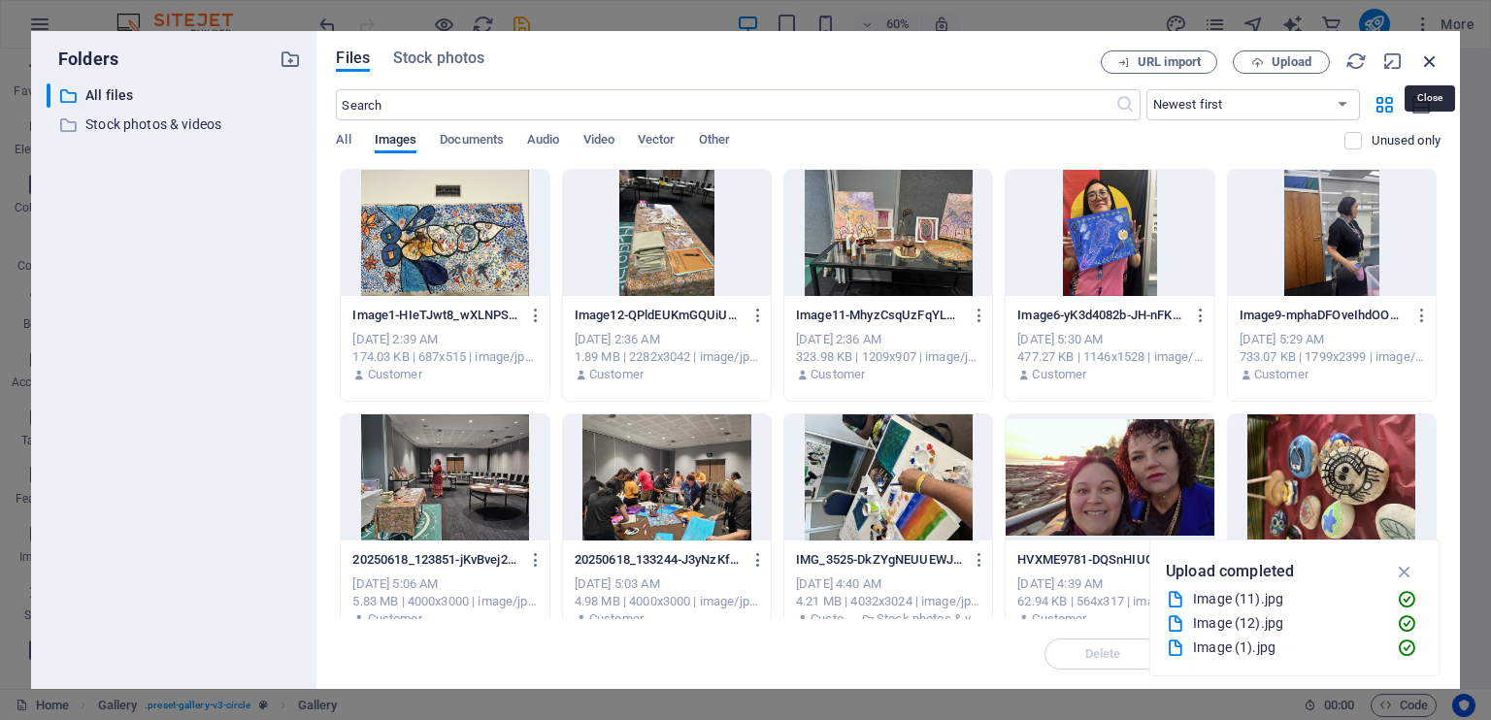
click at [1432, 58] on icon "button" at bounding box center [1429, 60] width 21 height 21
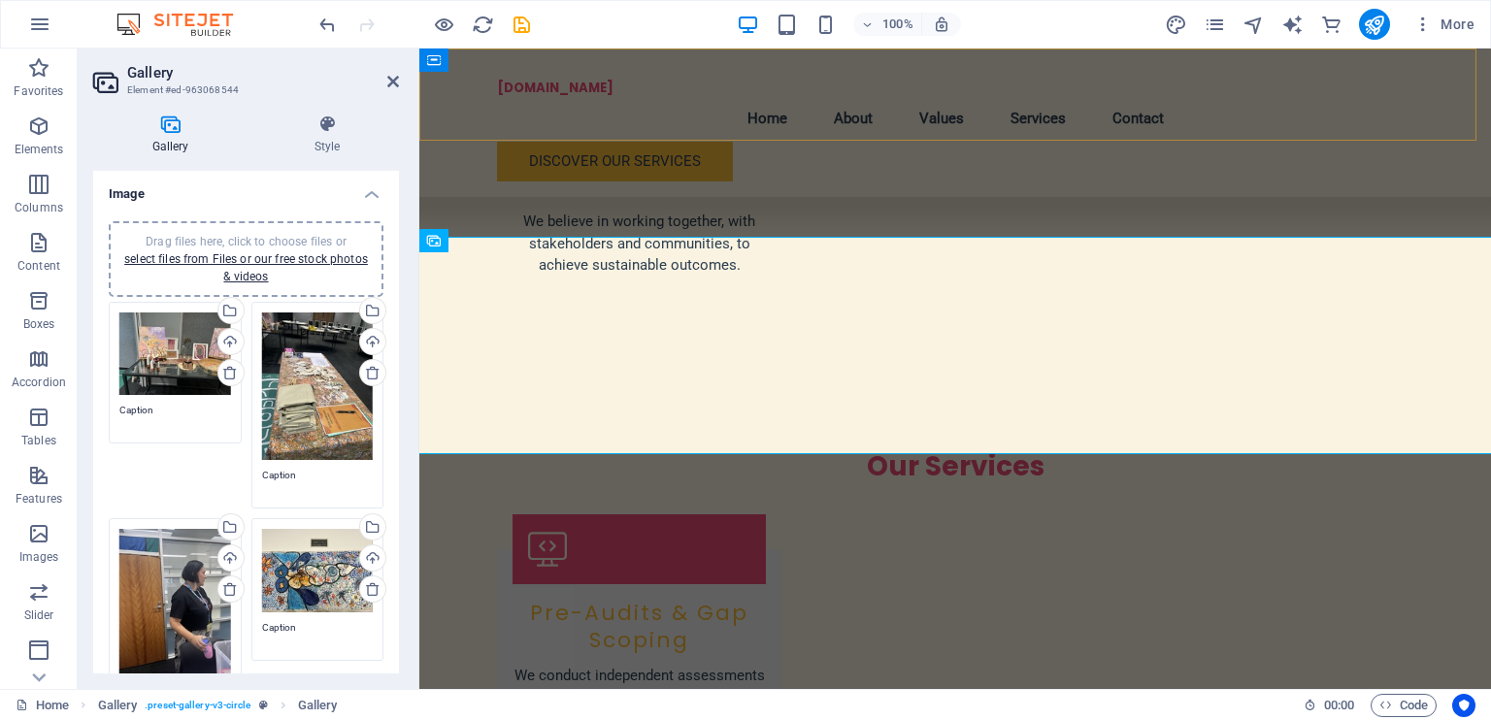
scroll to position [2520, 0]
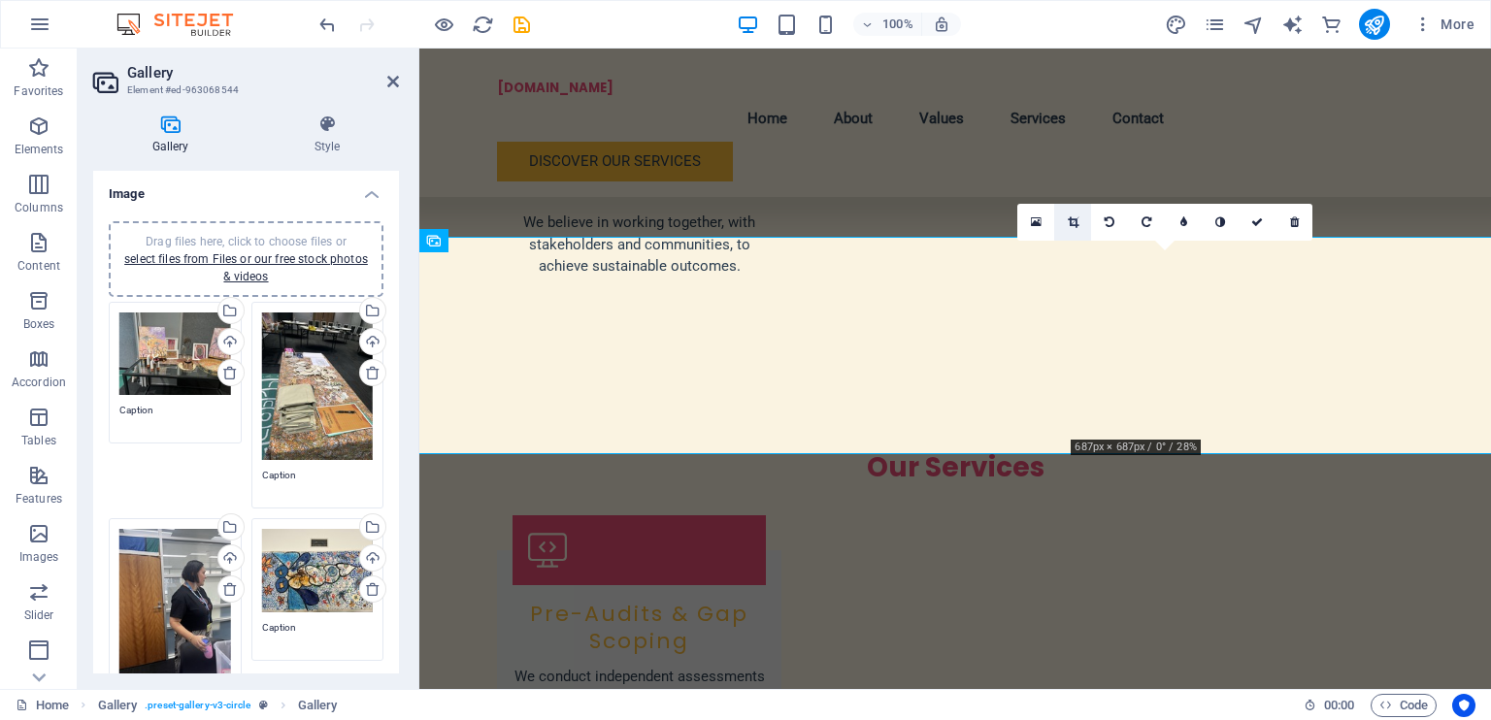
click at [1070, 217] on icon at bounding box center [1073, 223] width 11 height 12
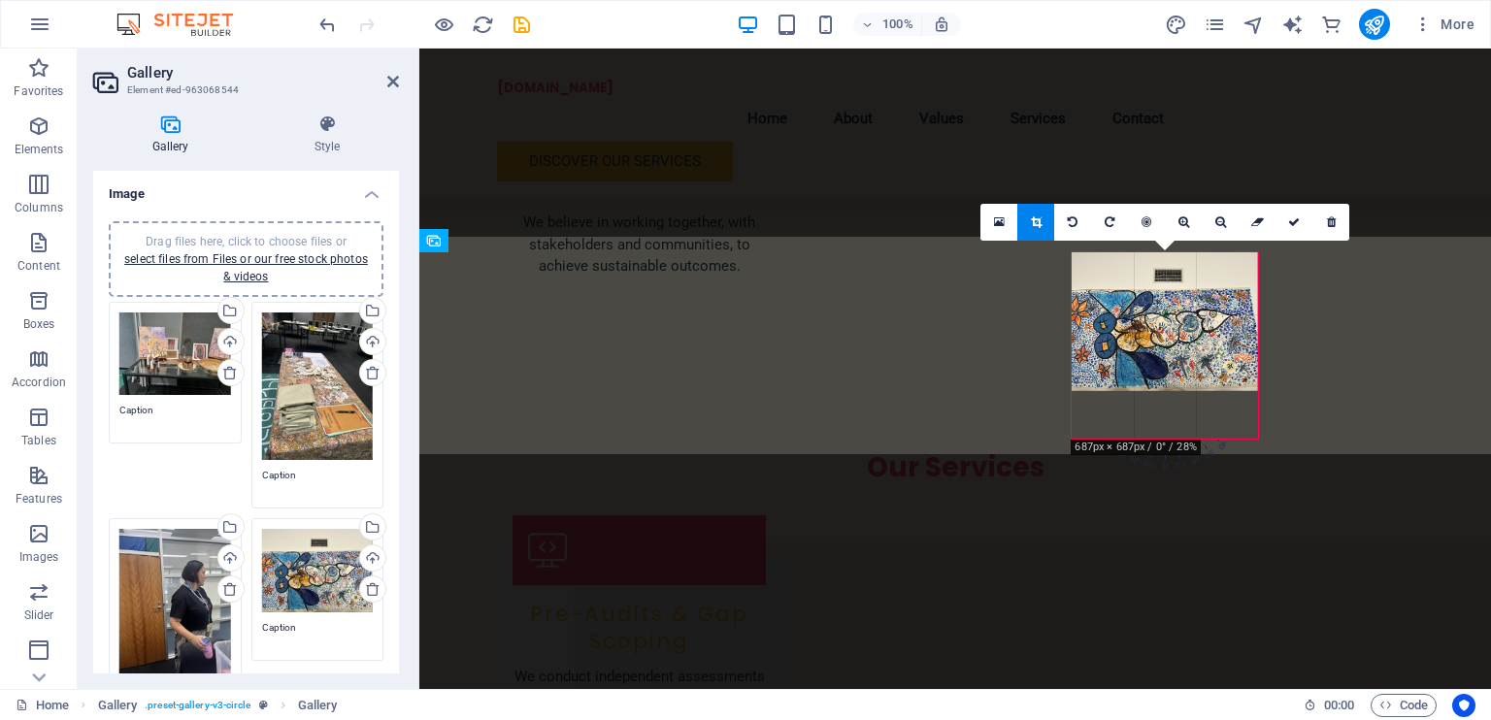
click at [1173, 340] on div at bounding box center [1165, 322] width 186 height 140
click at [1114, 354] on div at bounding box center [1165, 322] width 186 height 140
click at [1037, 217] on icon at bounding box center [1036, 223] width 11 height 12
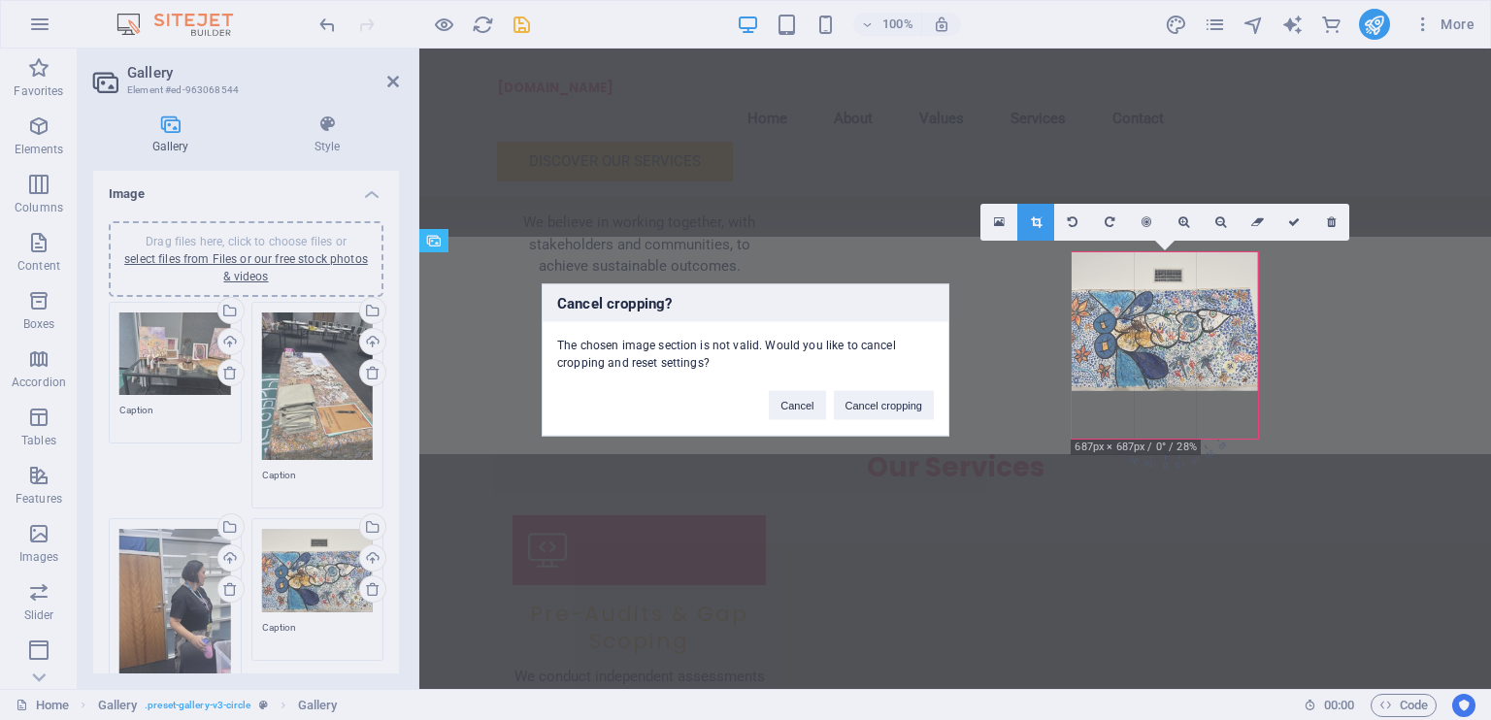
click at [1119, 322] on div "Cancel cropping? The chosen image section is not valid. Would you like to cance…" at bounding box center [745, 360] width 1491 height 720
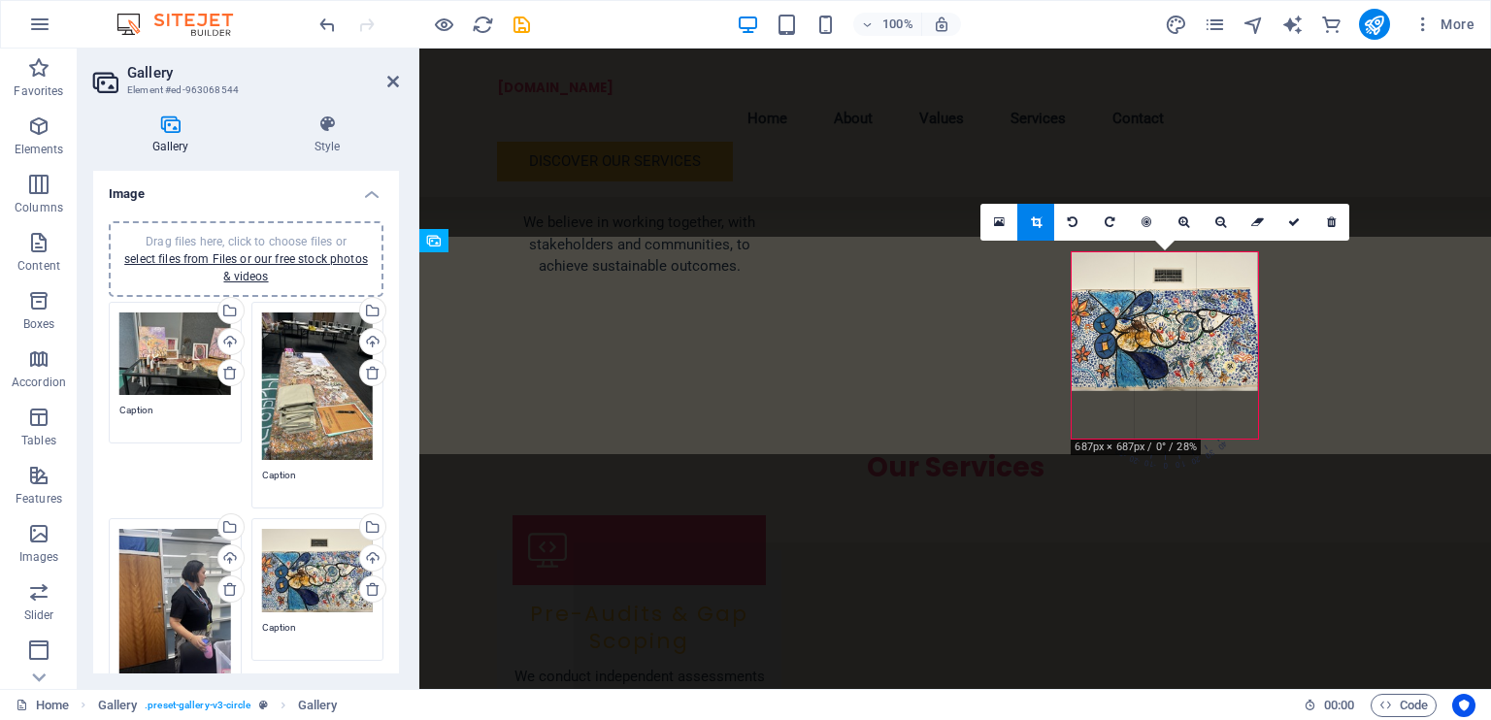
click at [1119, 322] on div at bounding box center [1165, 322] width 186 height 140
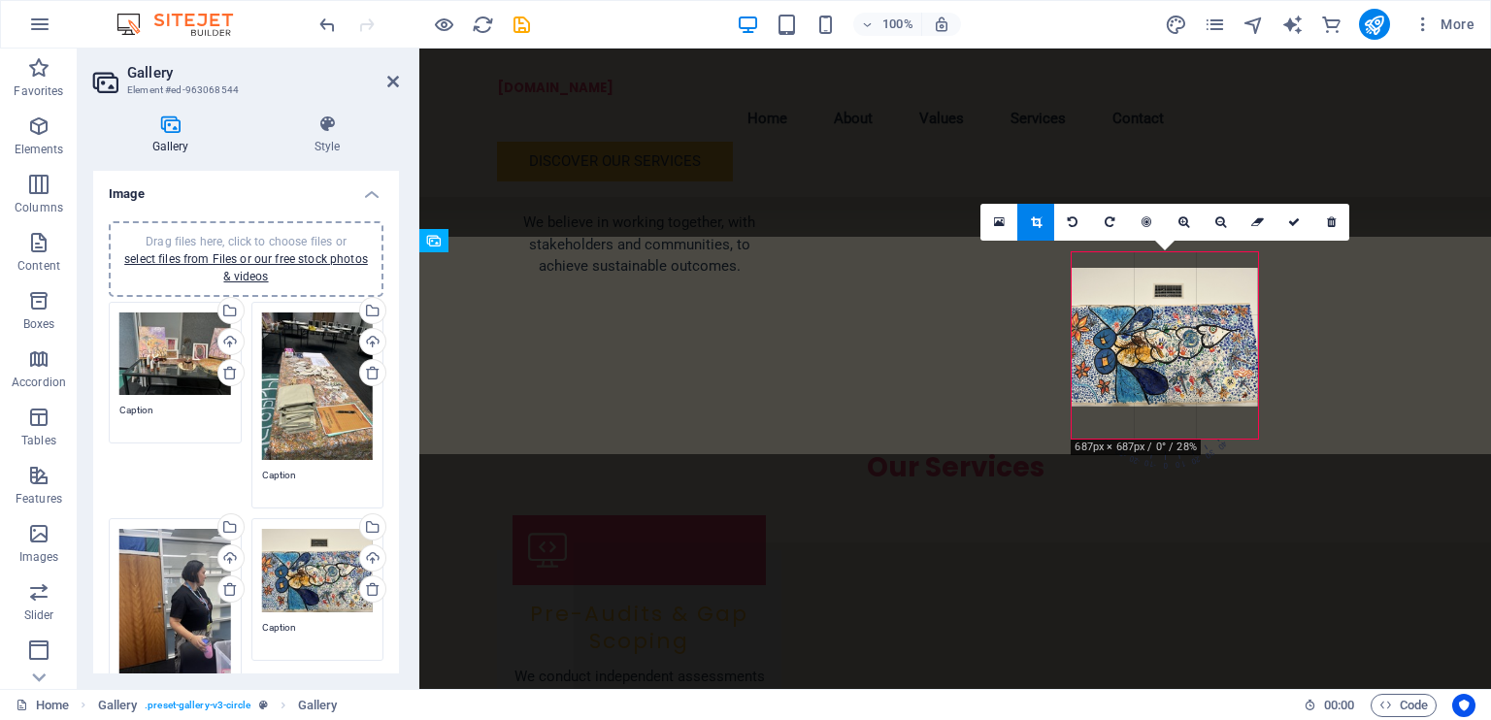
drag, startPoint x: 1254, startPoint y: 260, endPoint x: 1255, endPoint y: 277, distance: 16.5
click at [1255, 277] on div at bounding box center [1165, 338] width 186 height 140
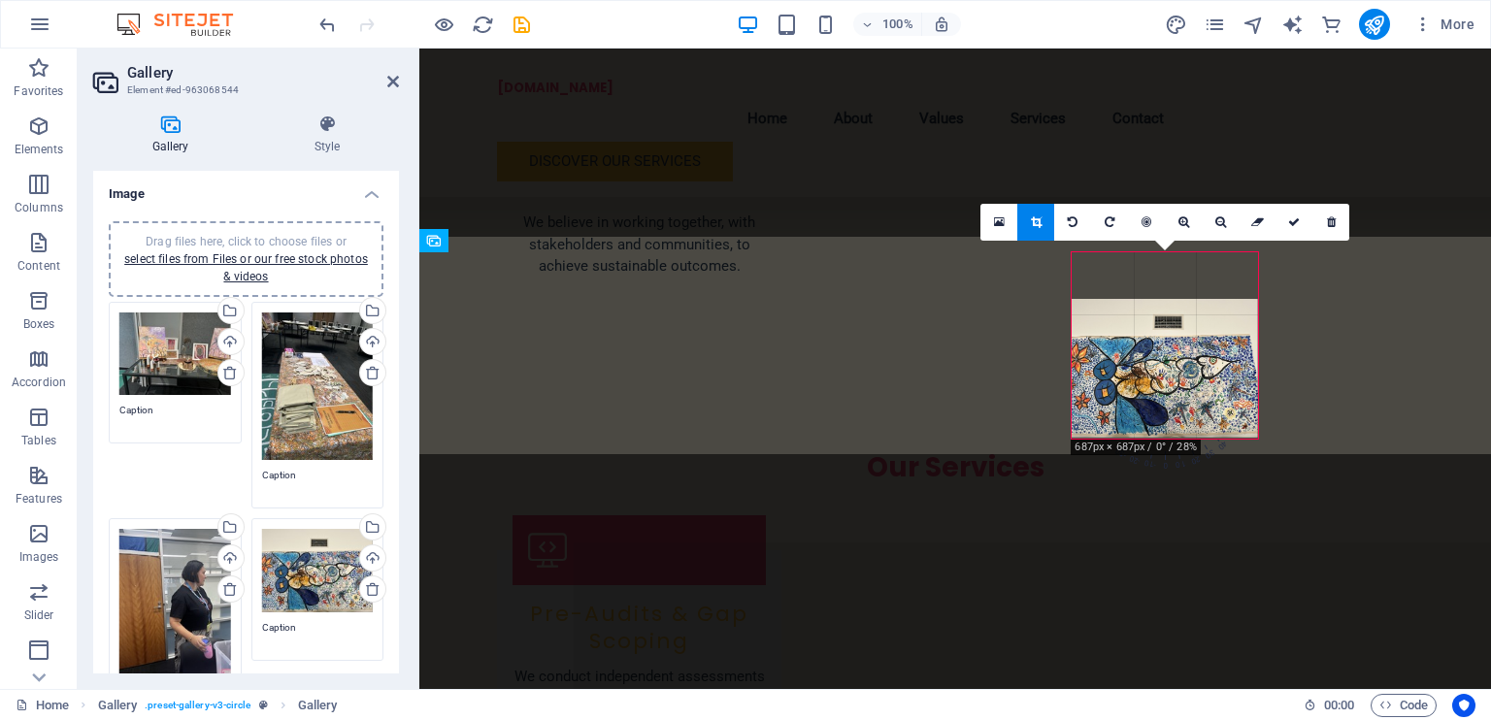
click at [1184, 337] on div at bounding box center [1165, 369] width 186 height 140
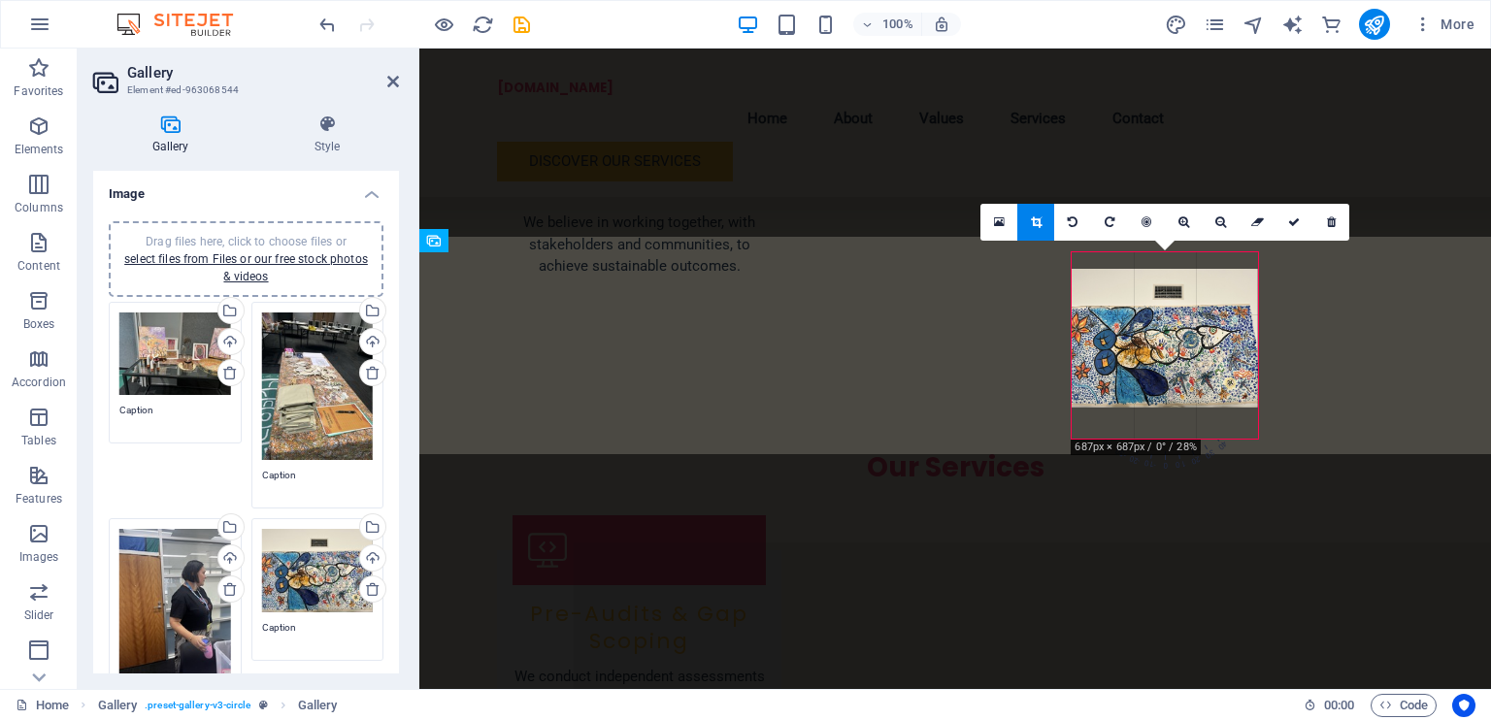
drag, startPoint x: 1207, startPoint y: 417, endPoint x: 1203, endPoint y: 386, distance: 30.3
click at [1203, 386] on div at bounding box center [1165, 339] width 186 height 140
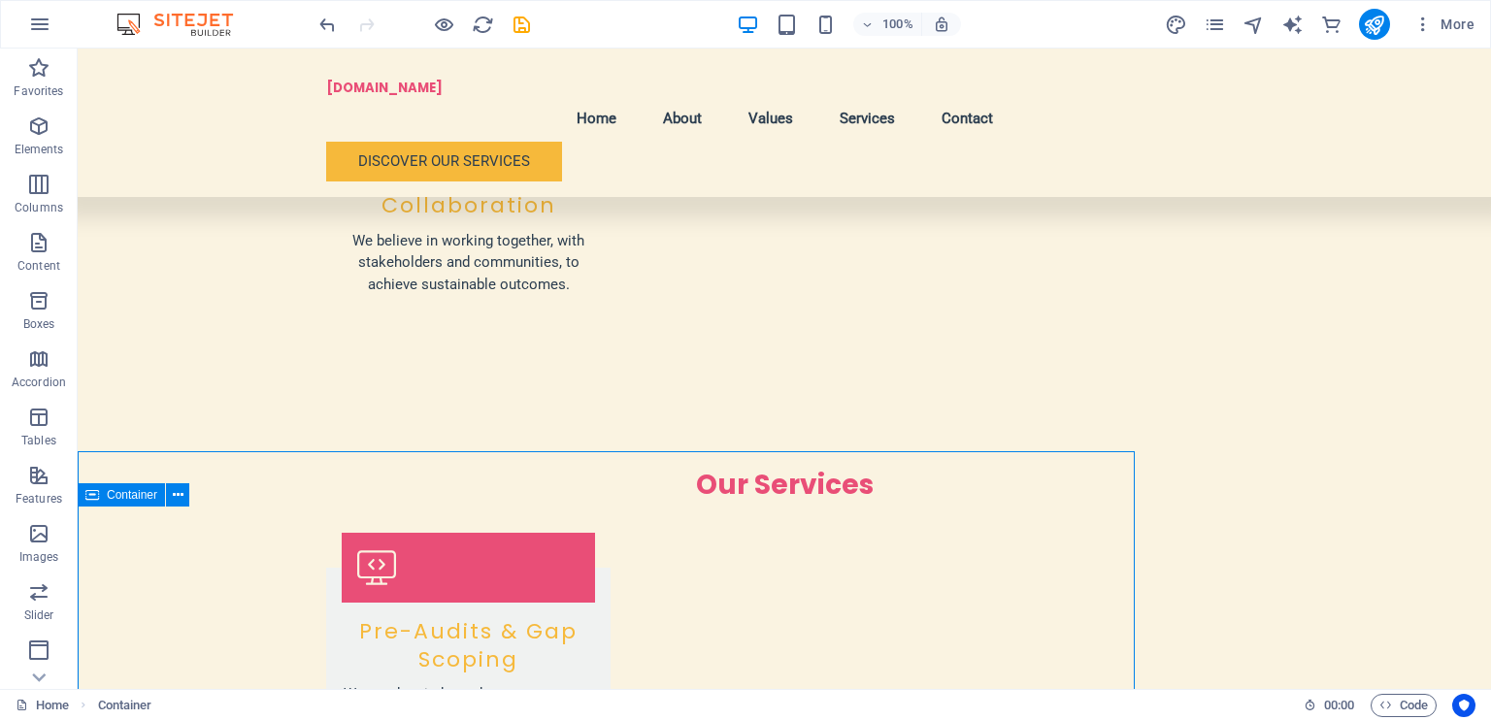
scroll to position [2509, 0]
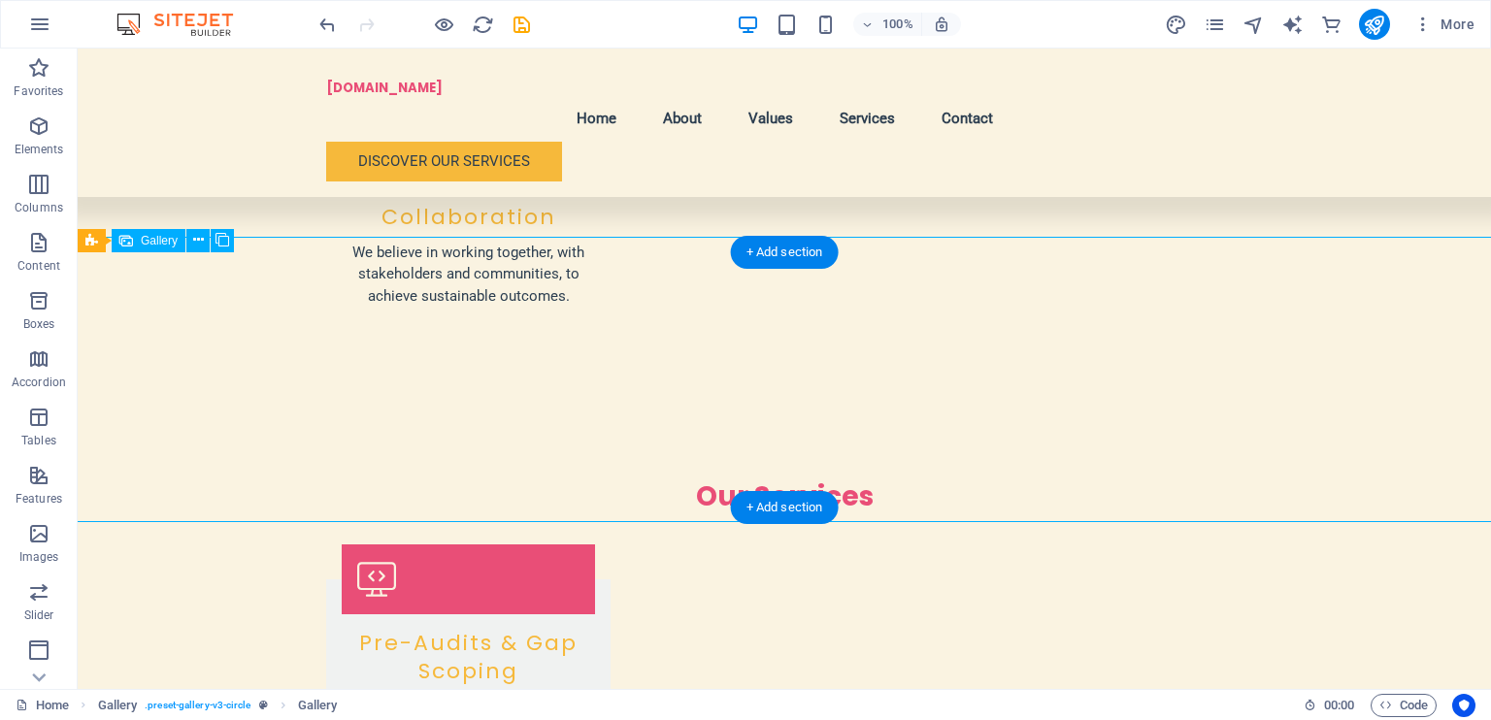
select select "4"
select select "px"
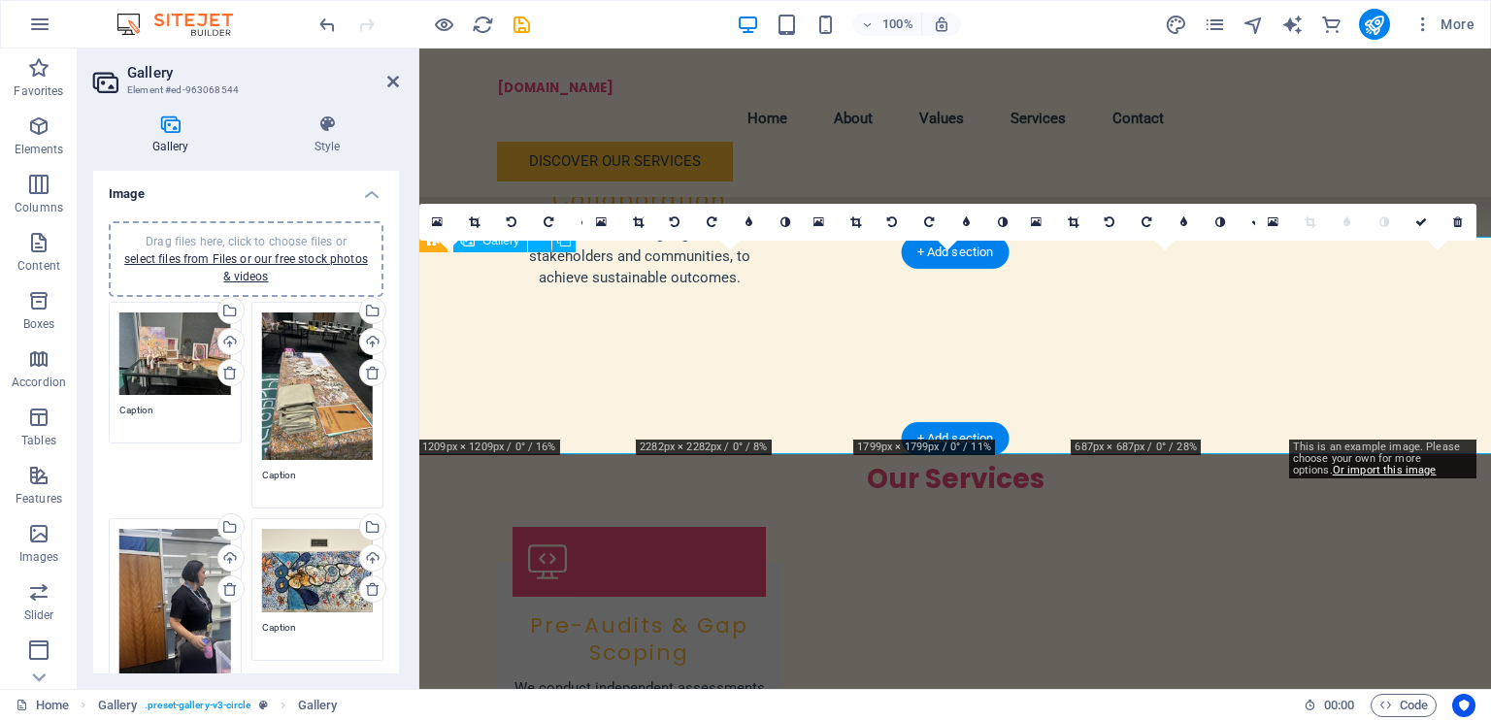
scroll to position [2520, 0]
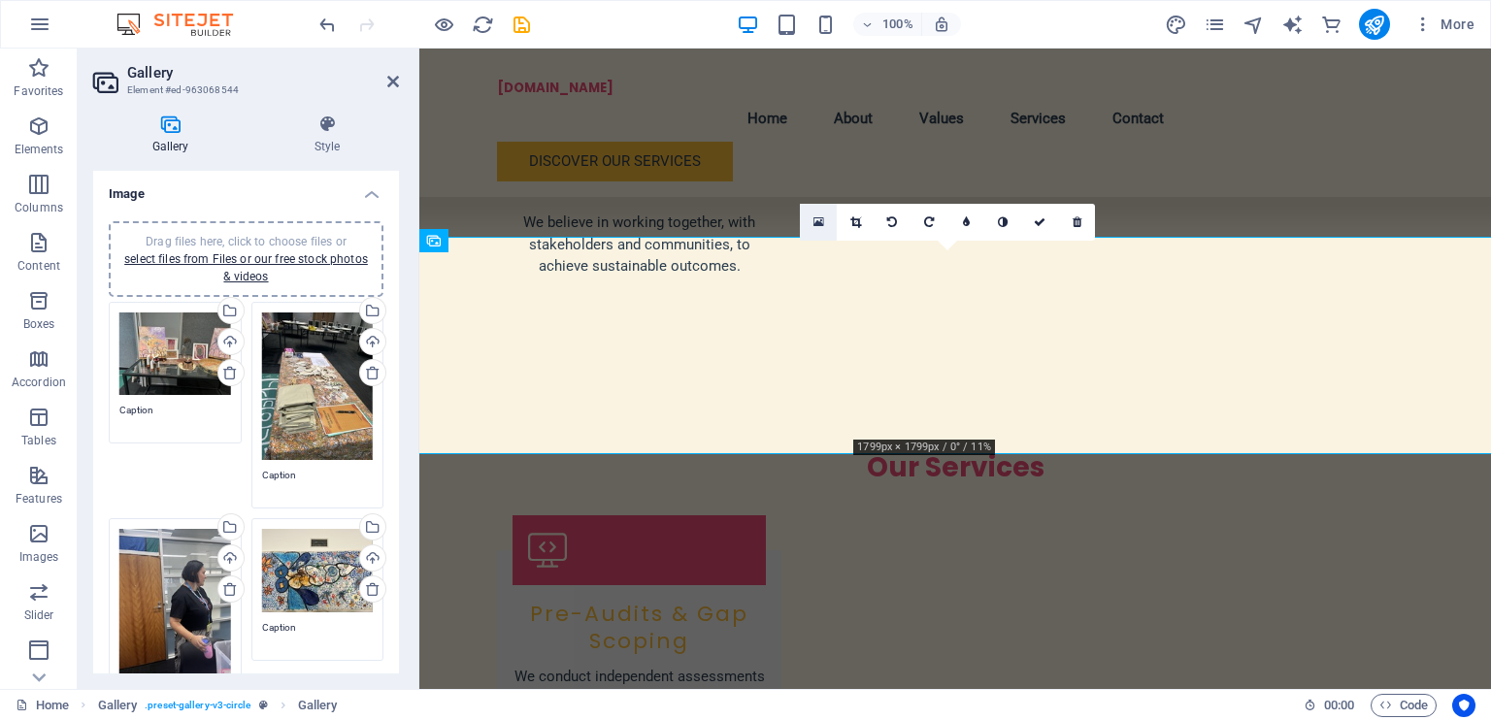
click at [814, 218] on icon at bounding box center [819, 223] width 11 height 14
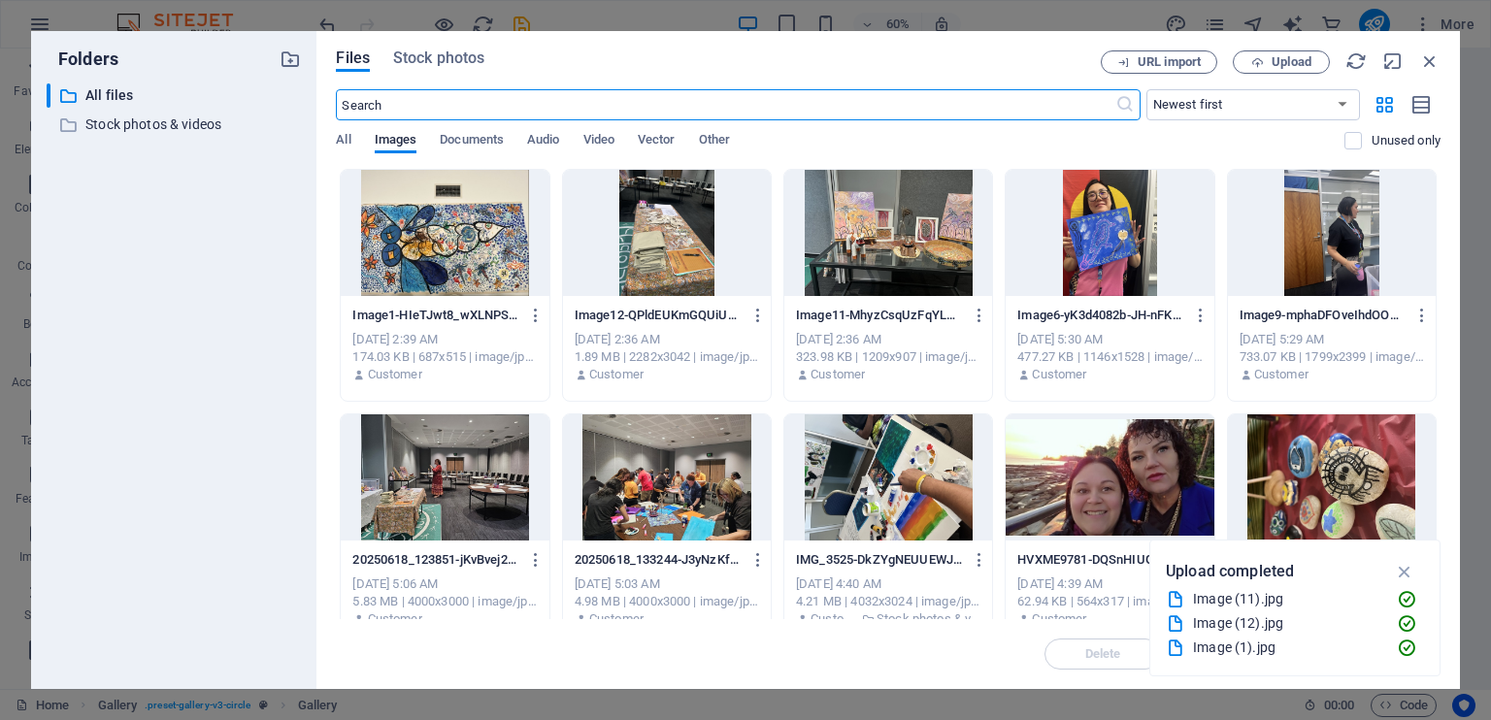
scroll to position [2521, 0]
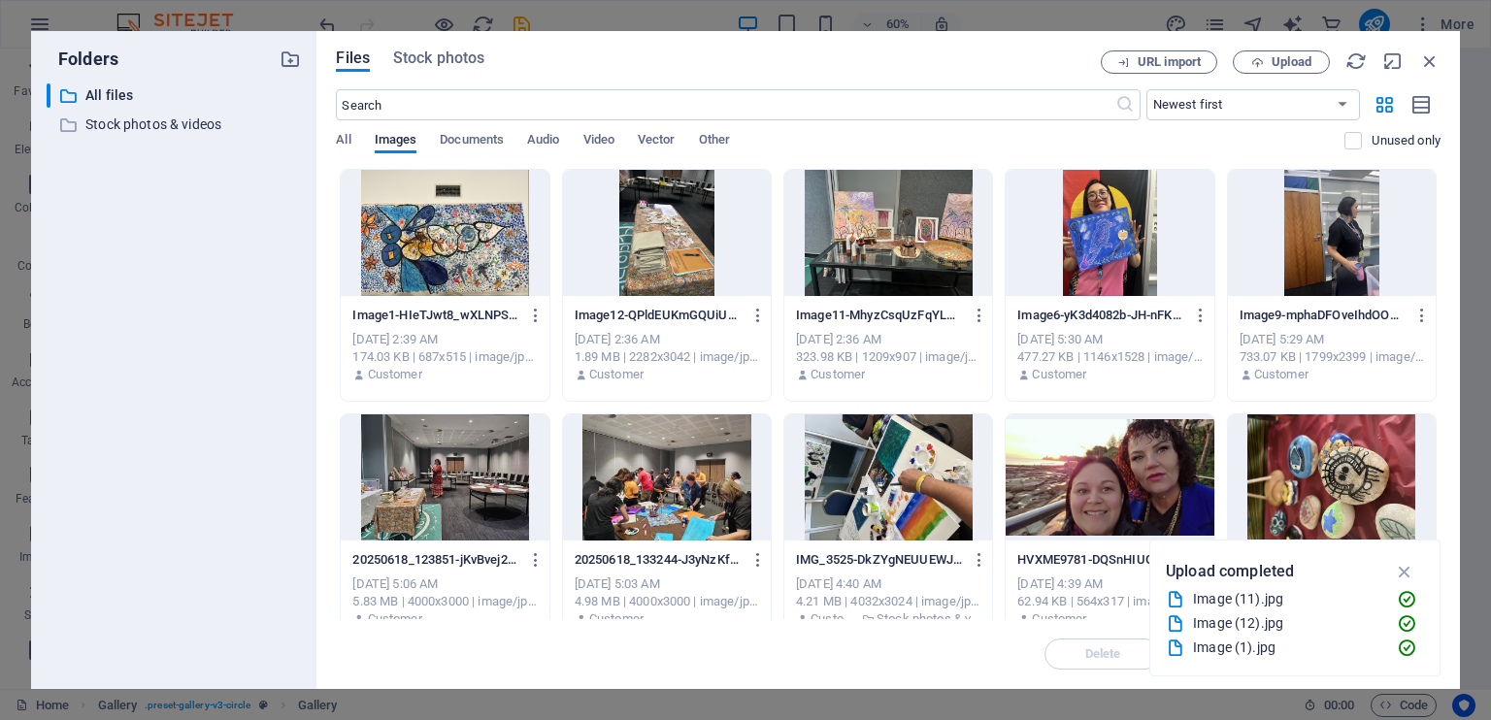
click at [1317, 228] on div at bounding box center [1332, 233] width 208 height 126
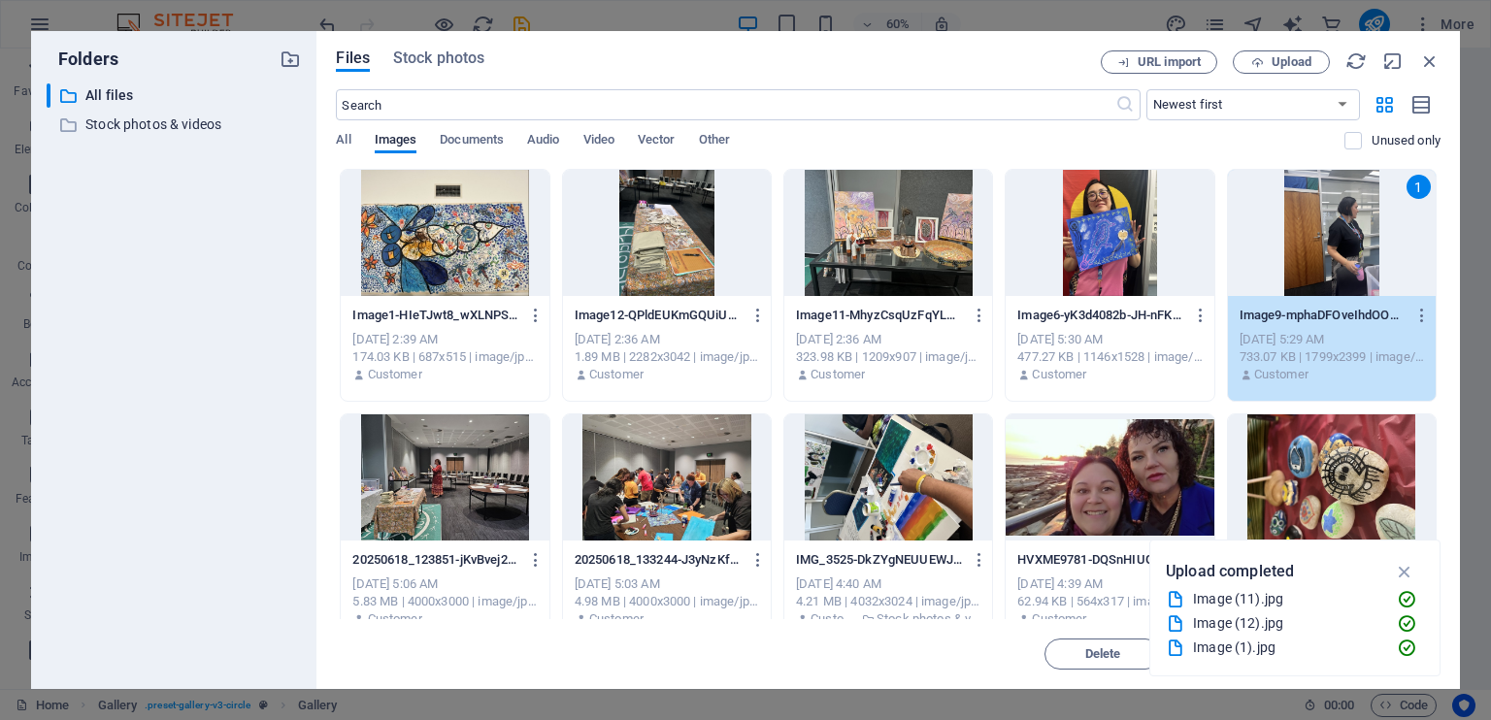
click at [1317, 228] on div "1" at bounding box center [1332, 233] width 208 height 126
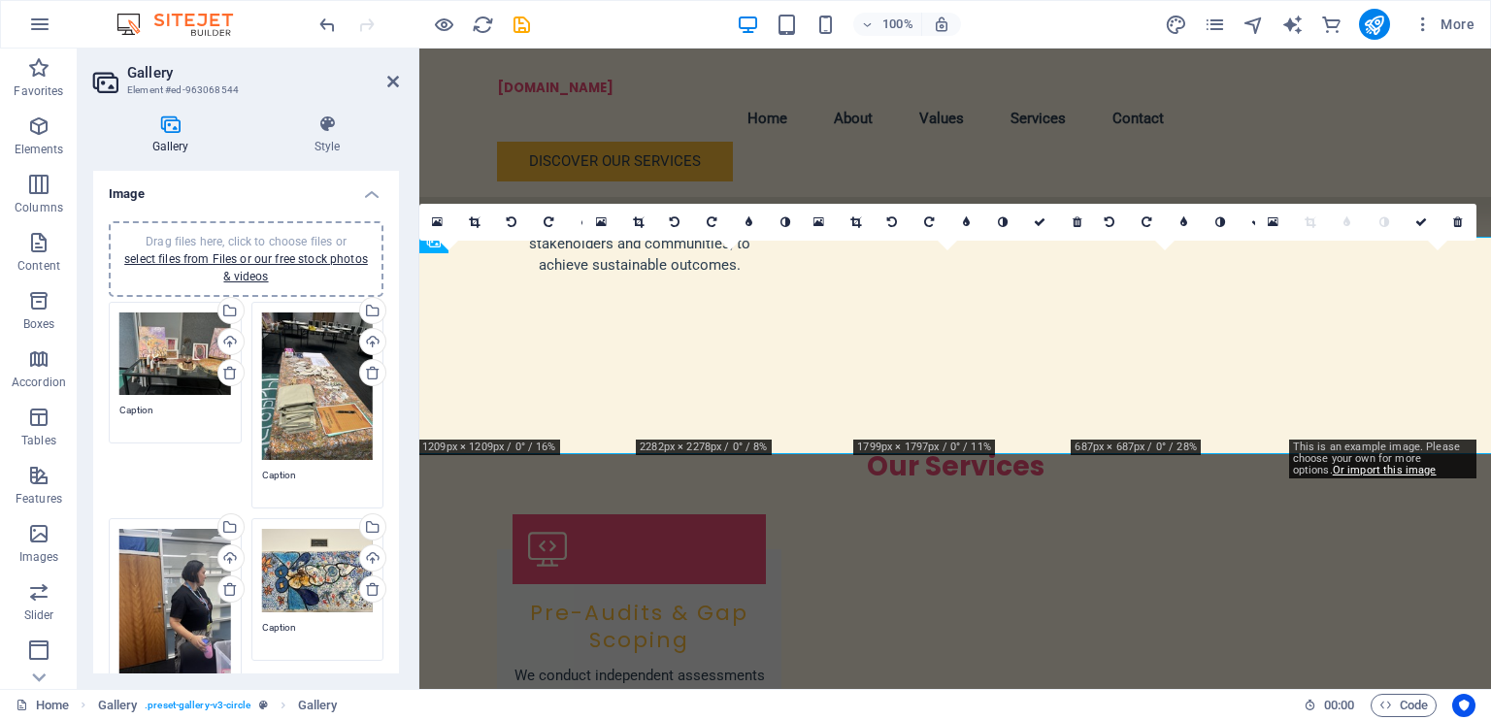
scroll to position [2520, 0]
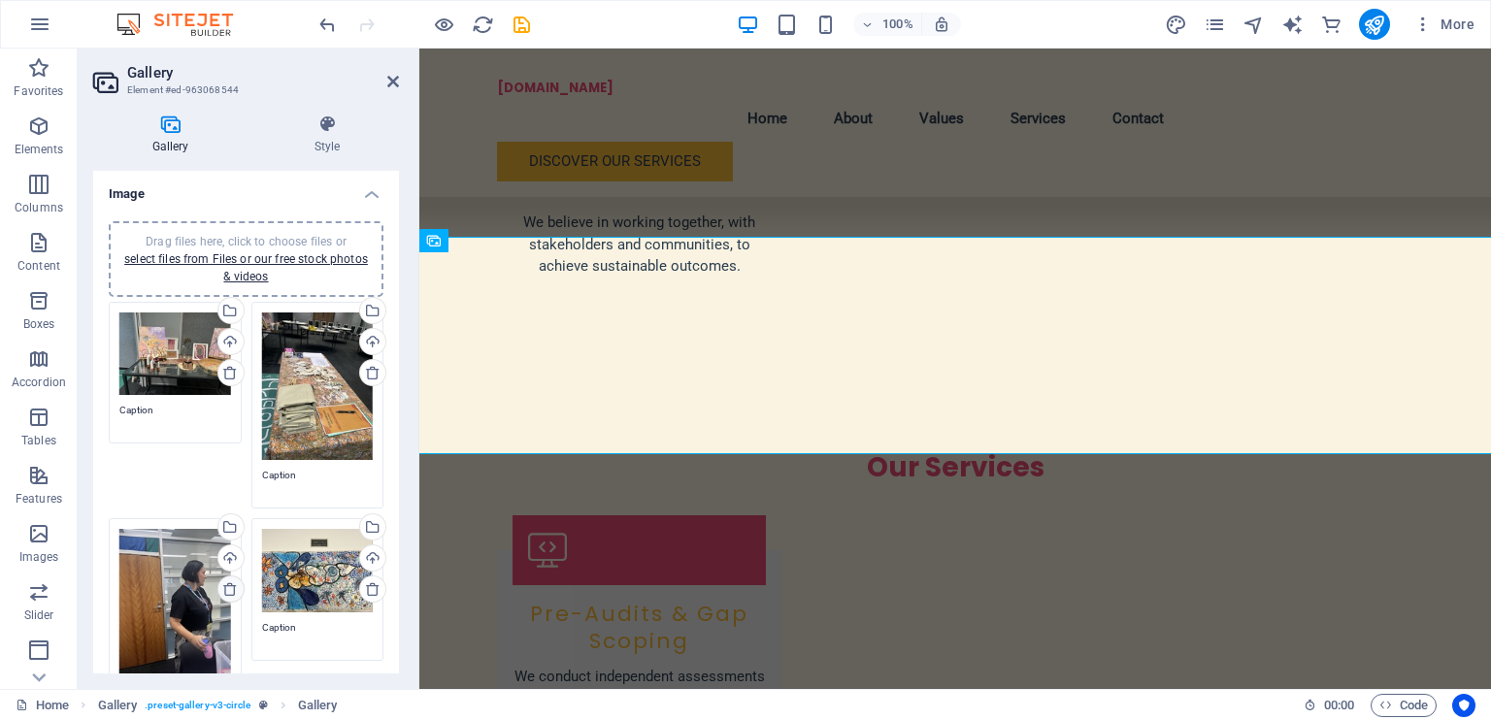
click at [229, 584] on icon at bounding box center [230, 590] width 16 height 16
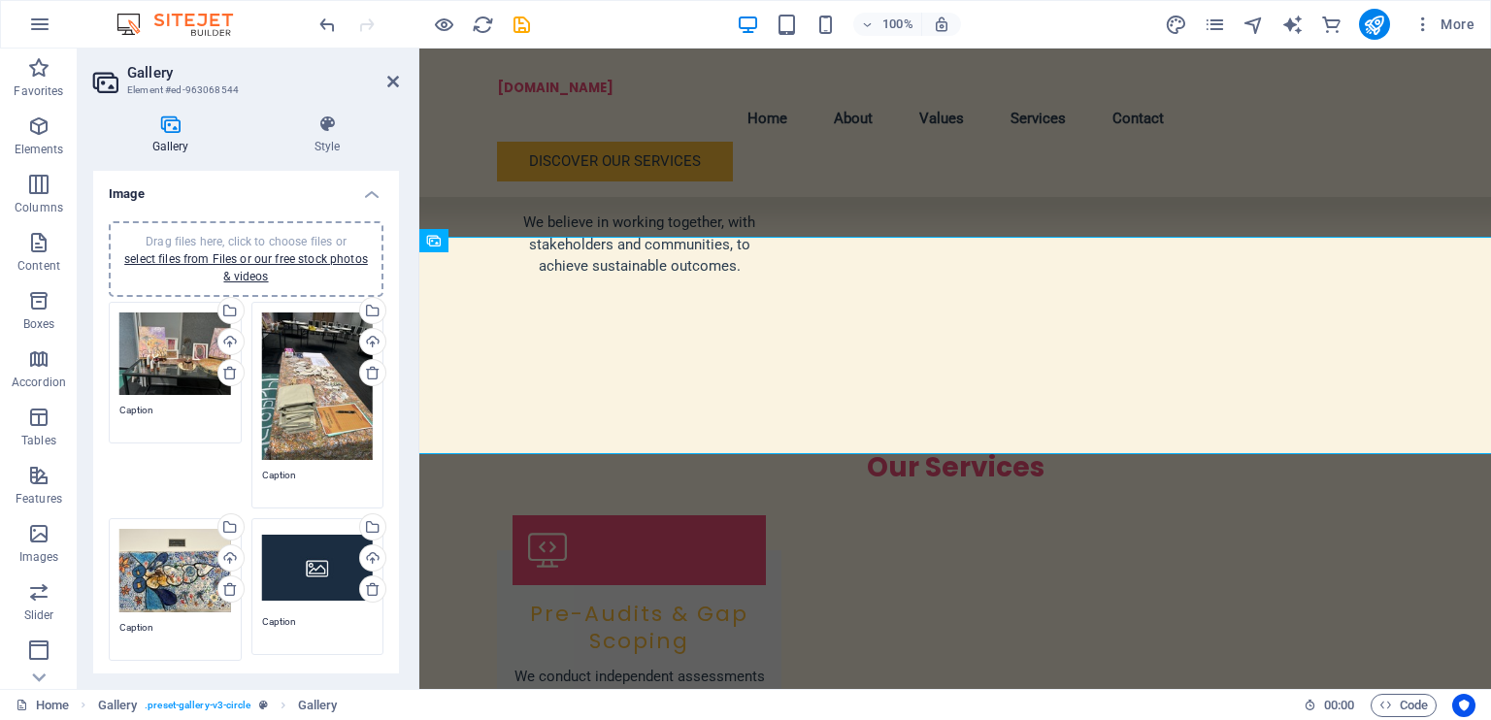
click at [315, 577] on div "Drag files here, click to choose files or select files from Files or our free s…" at bounding box center [318, 568] width 112 height 78
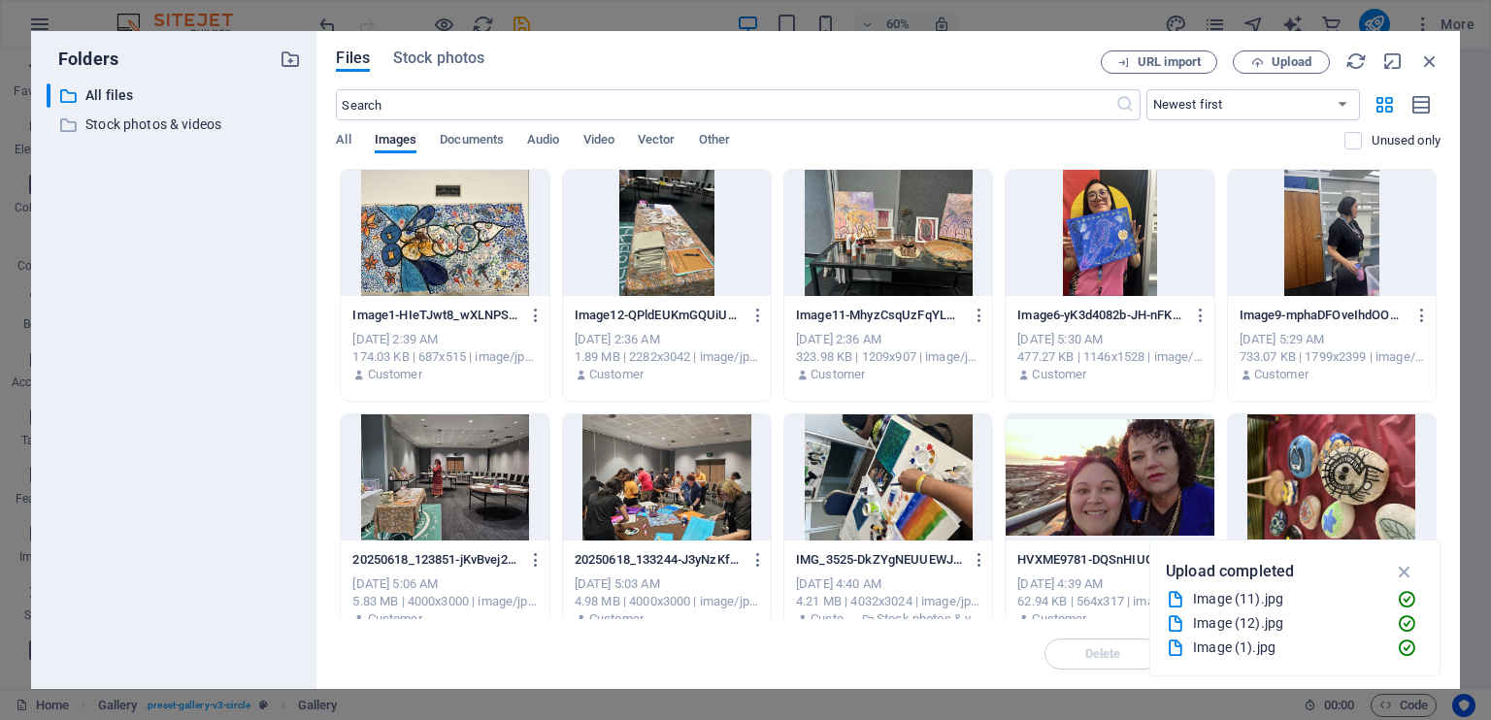
click at [1102, 218] on div at bounding box center [1110, 233] width 208 height 126
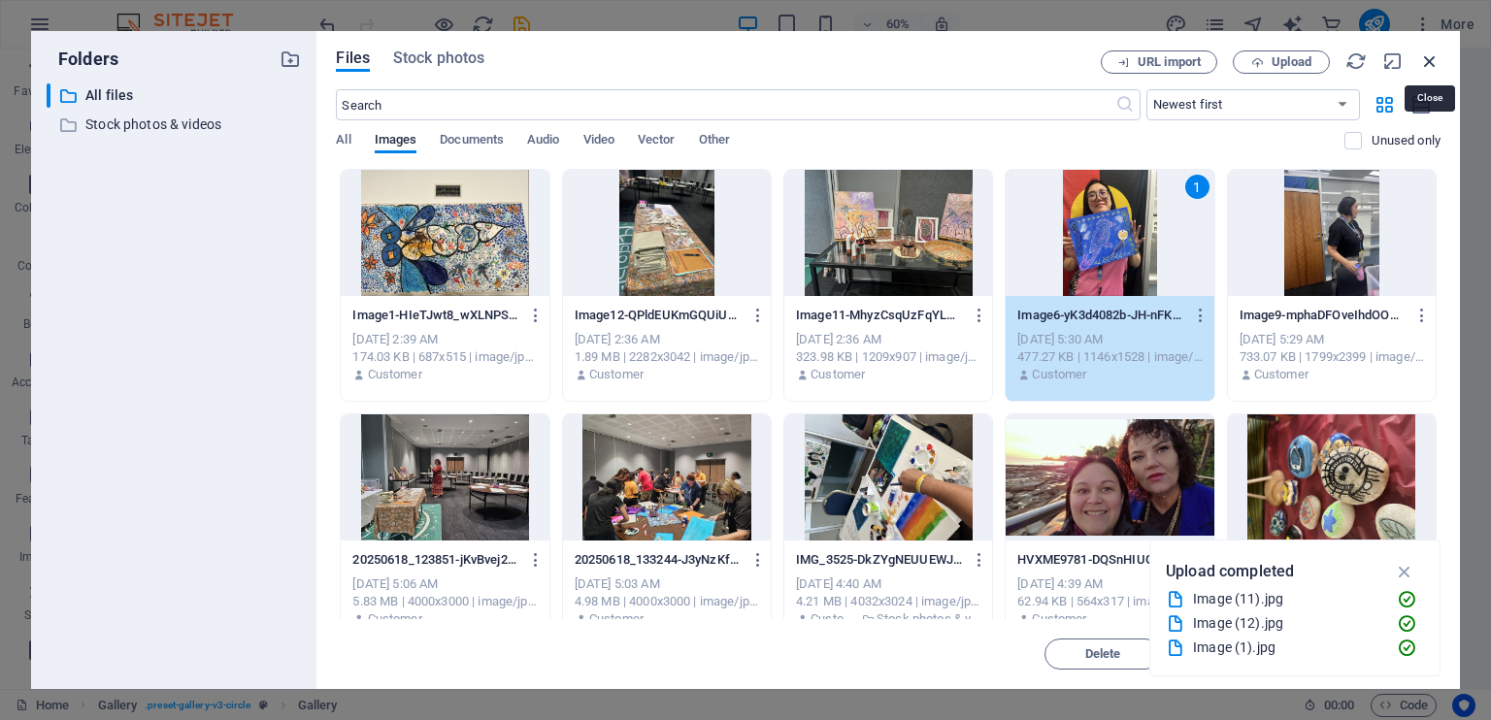
click at [1425, 60] on icon "button" at bounding box center [1429, 60] width 21 height 21
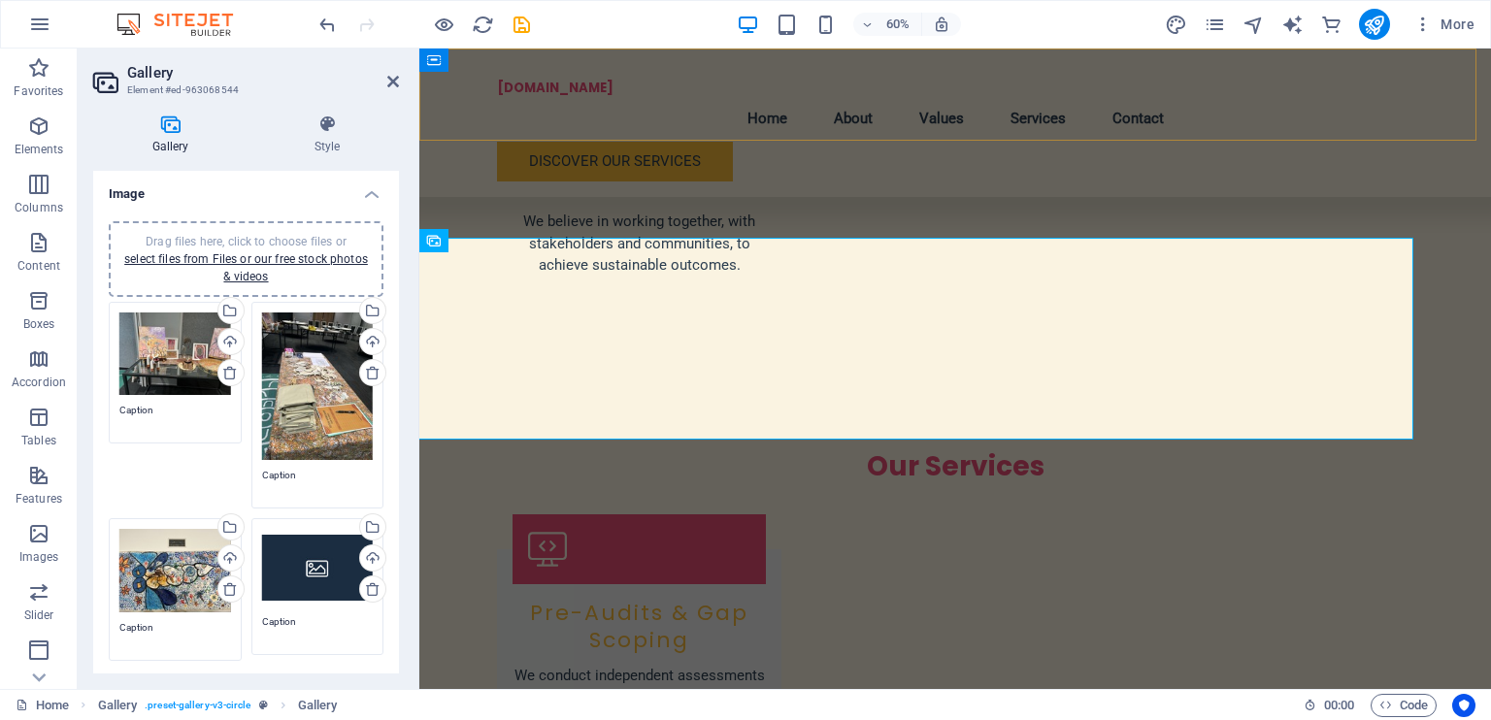
scroll to position [2520, 0]
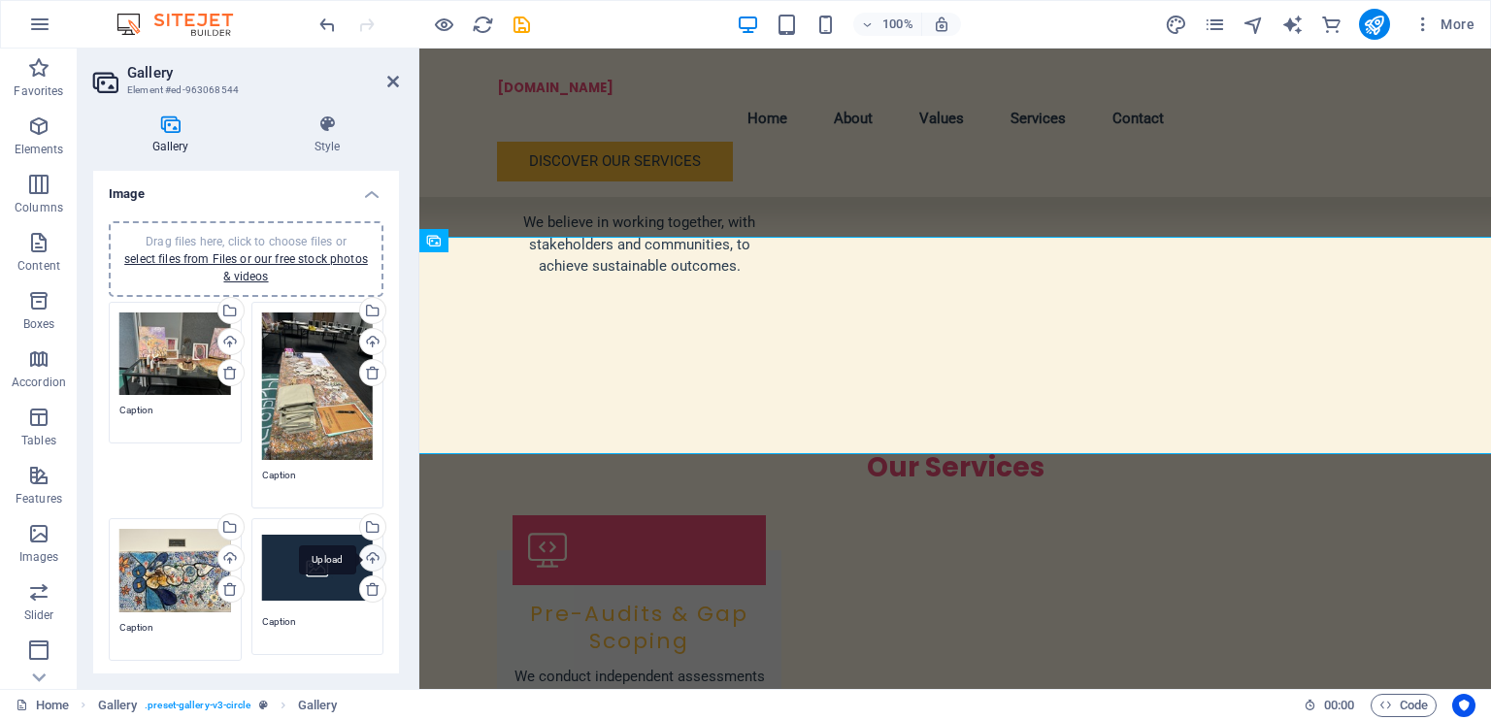
click at [365, 550] on div "Upload" at bounding box center [370, 560] width 29 height 29
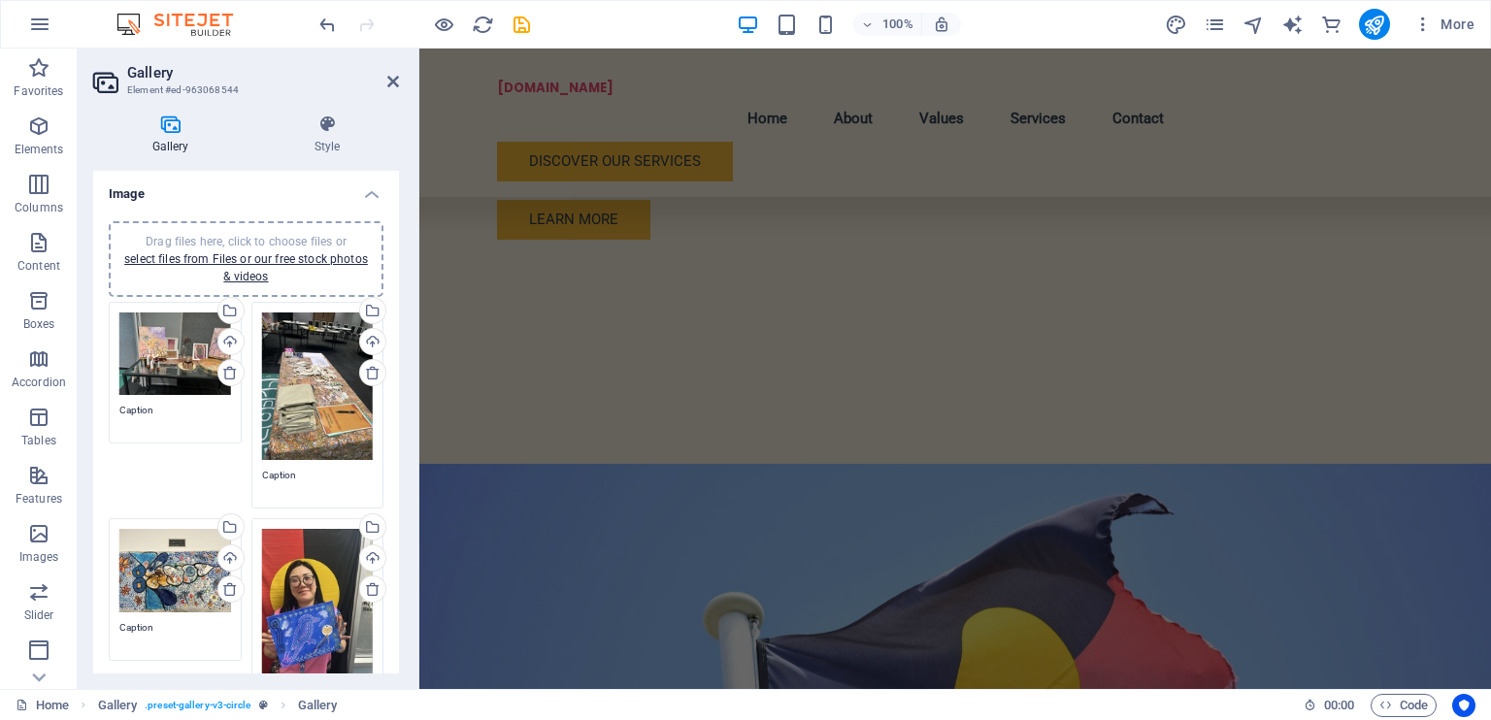
scroll to position [658, 0]
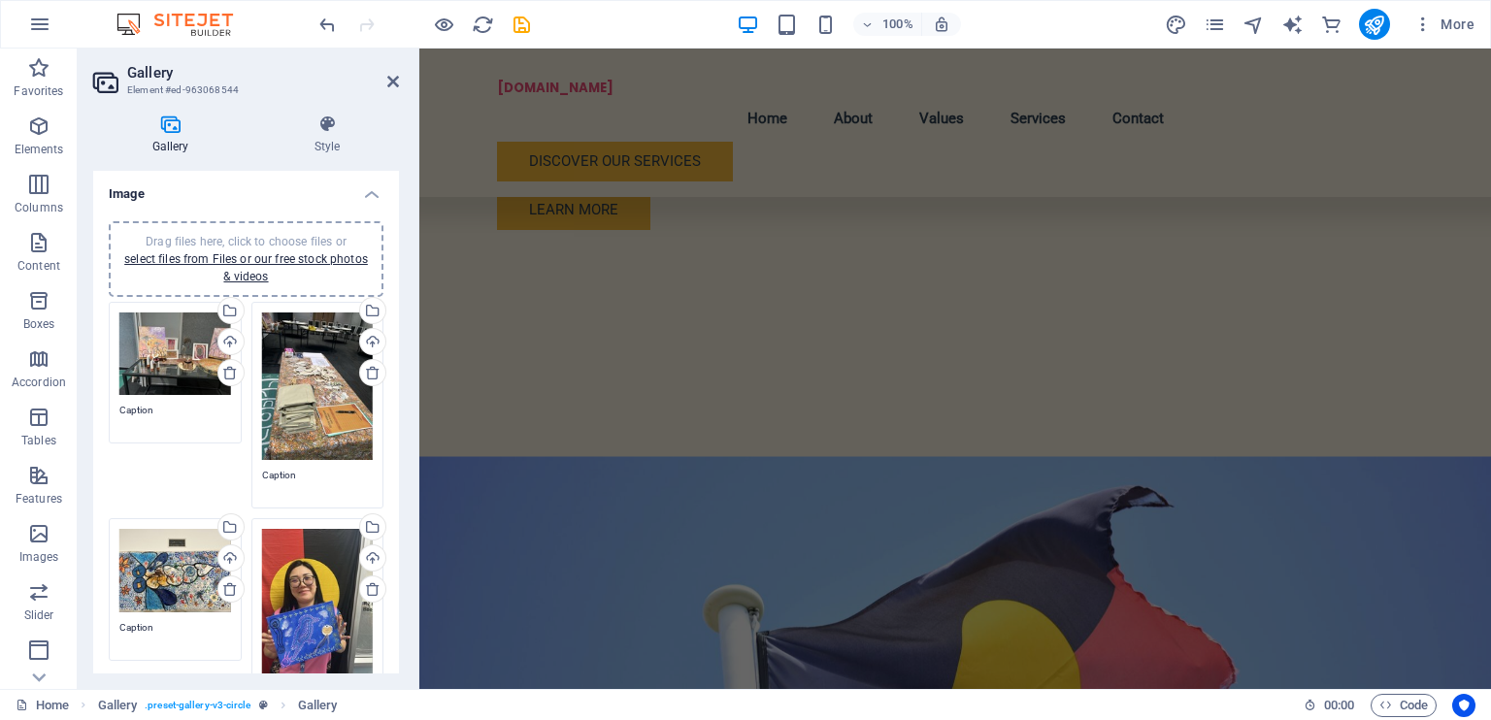
click at [1223, 456] on figure at bounding box center [955, 719] width 1072 height 526
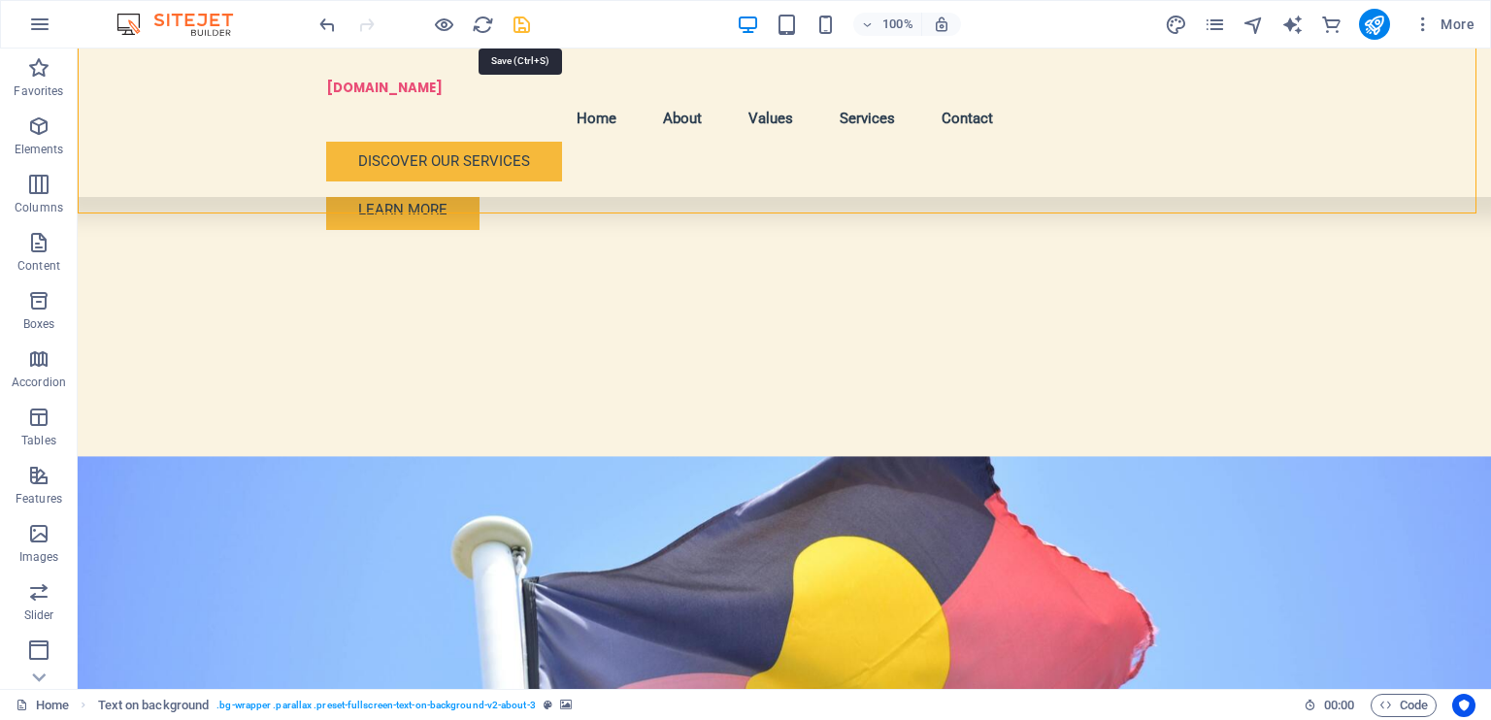
click at [532, 26] on icon "save" at bounding box center [522, 25] width 22 height 22
checkbox input "false"
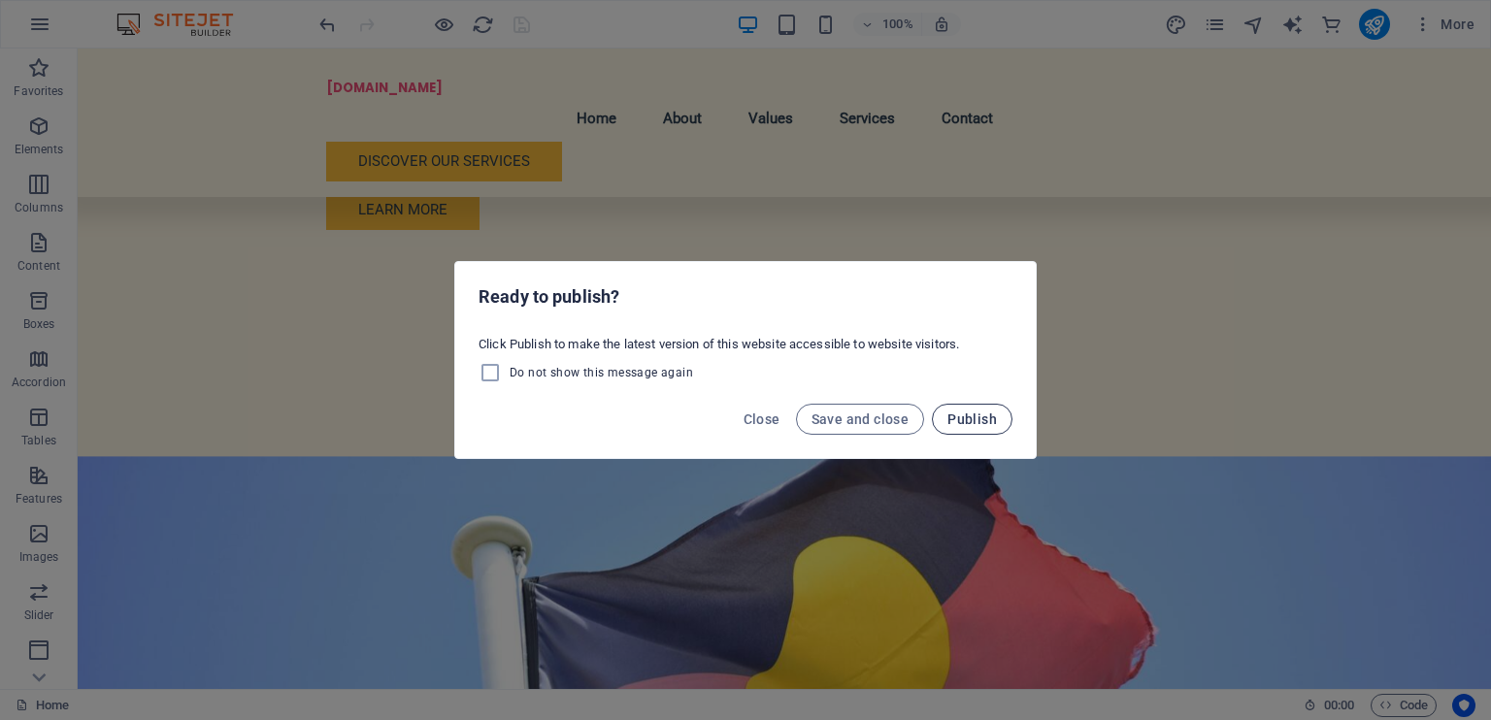
click at [968, 417] on span "Publish" at bounding box center [973, 420] width 50 height 16
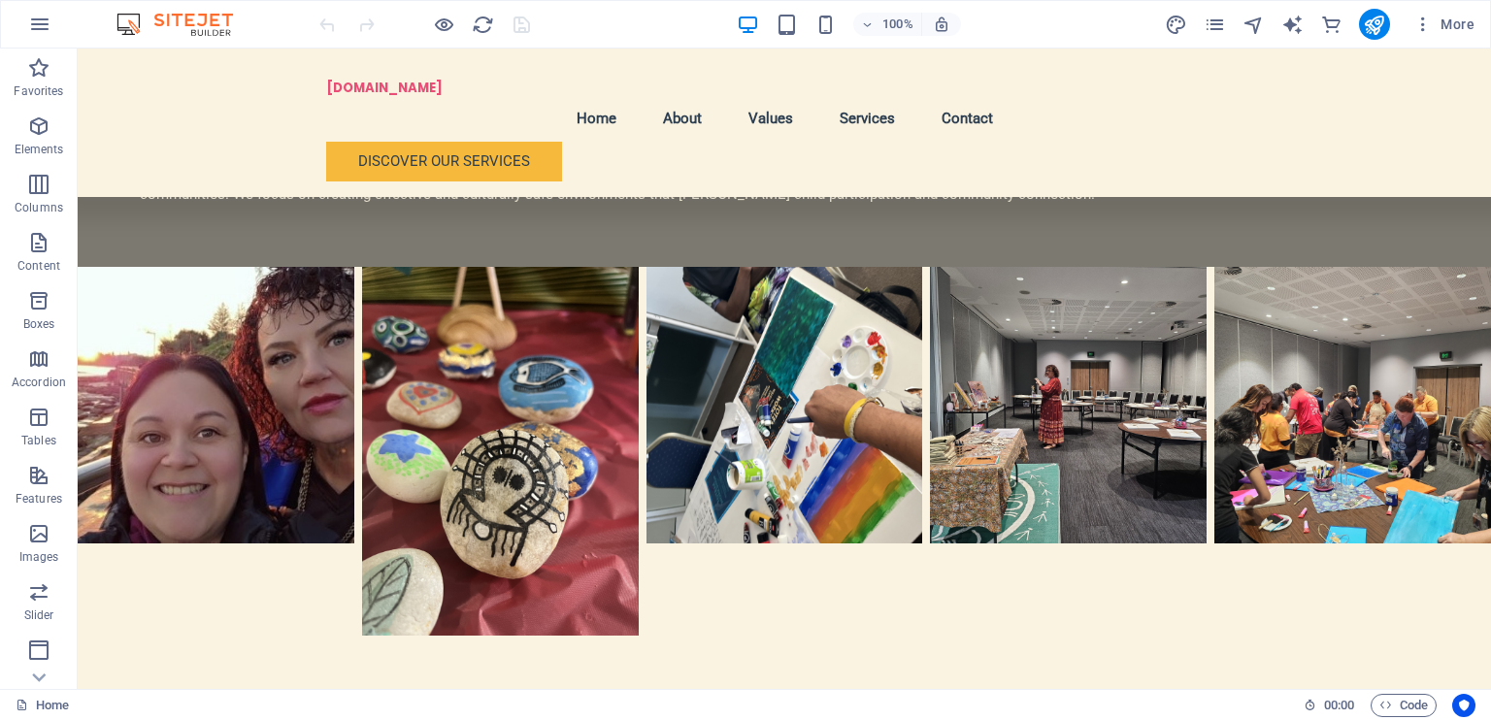
scroll to position [1534, 0]
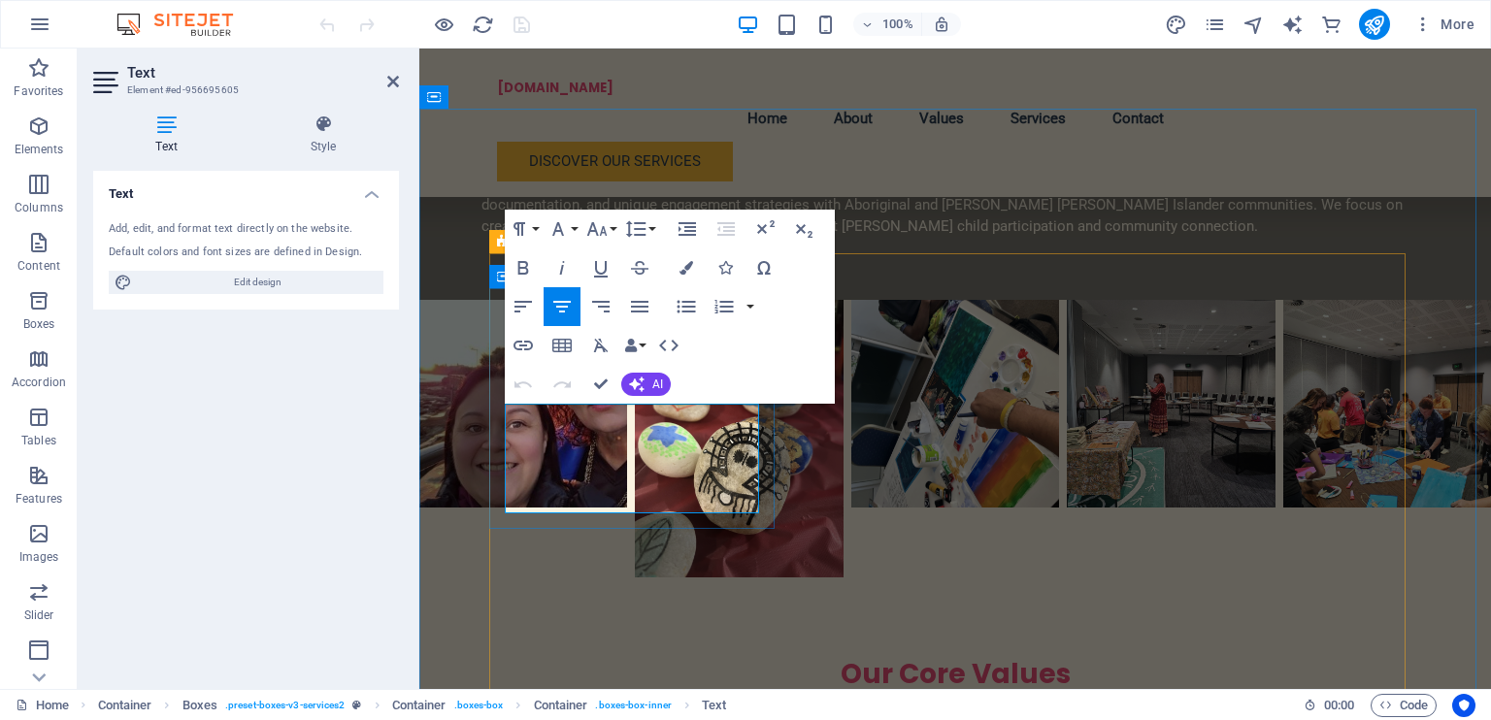
scroll to position [1546, 0]
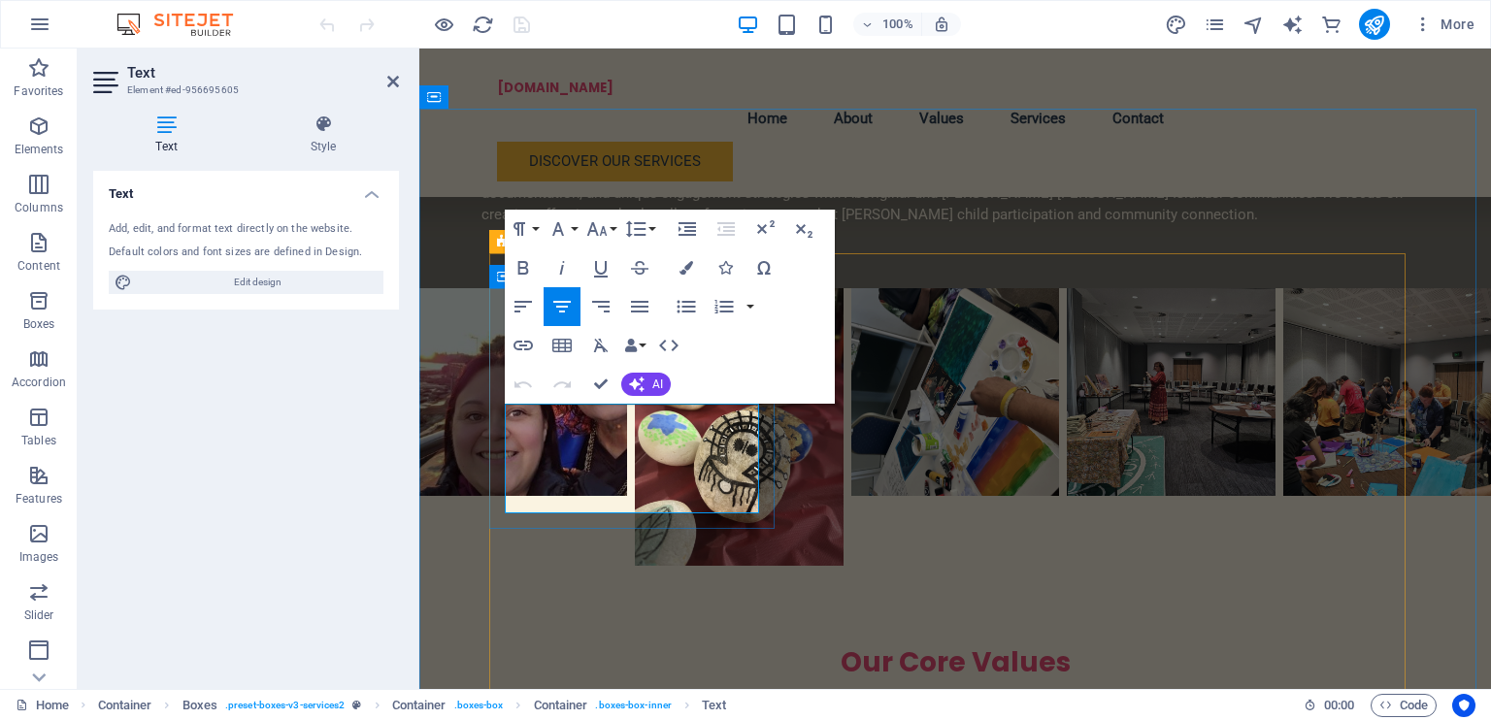
drag, startPoint x: 751, startPoint y: 443, endPoint x: 626, endPoint y: 461, distance: 126.6
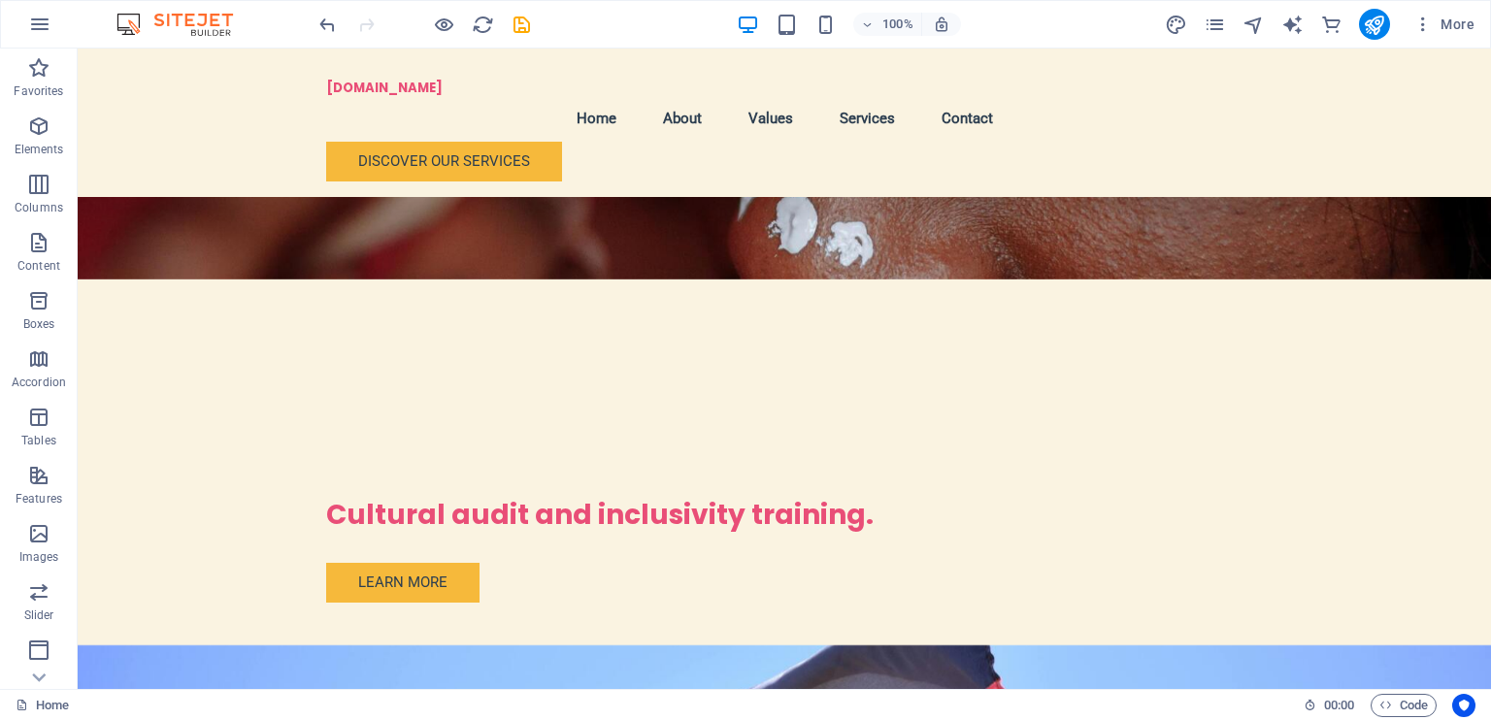
scroll to position [290, 0]
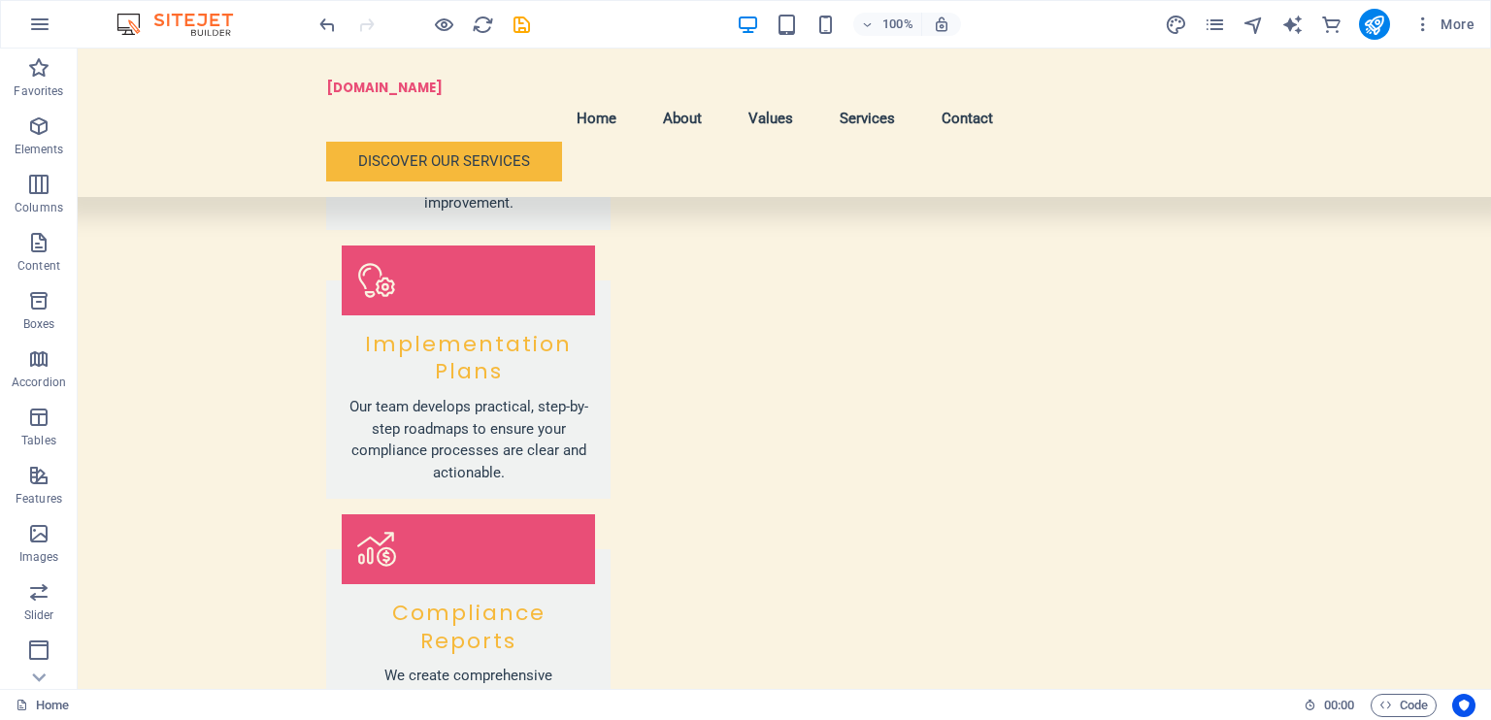
scroll to position [3216, 0]
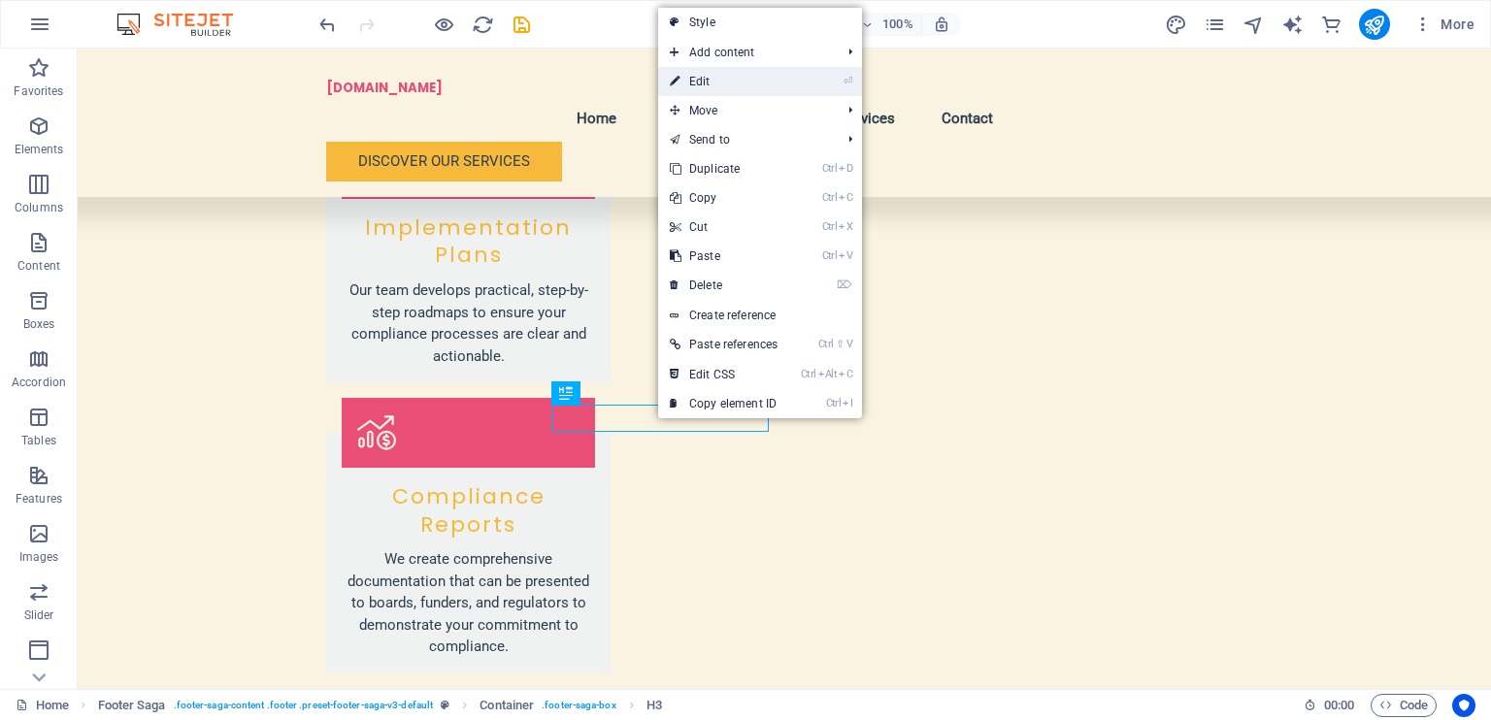
click at [722, 86] on link "⏎ Edit" at bounding box center [723, 81] width 131 height 29
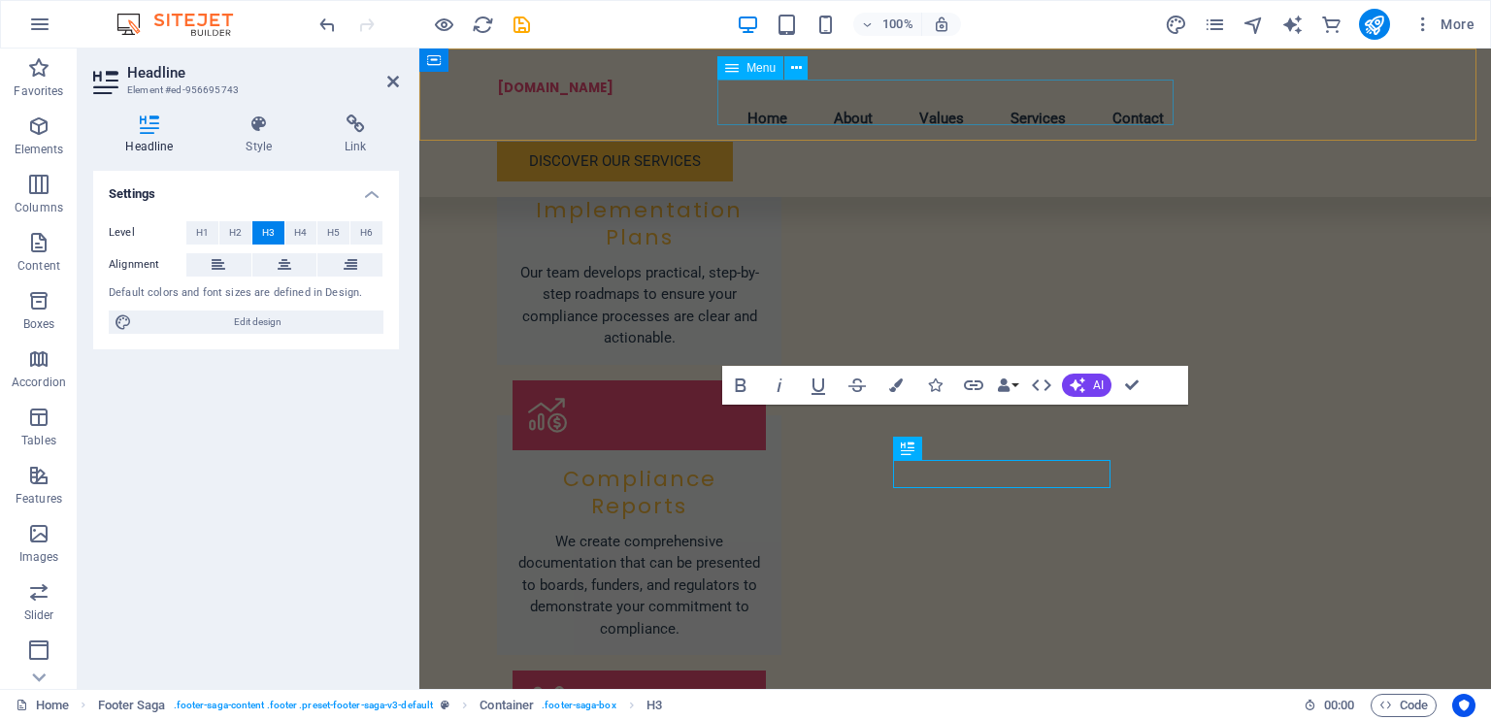
scroll to position [3160, 0]
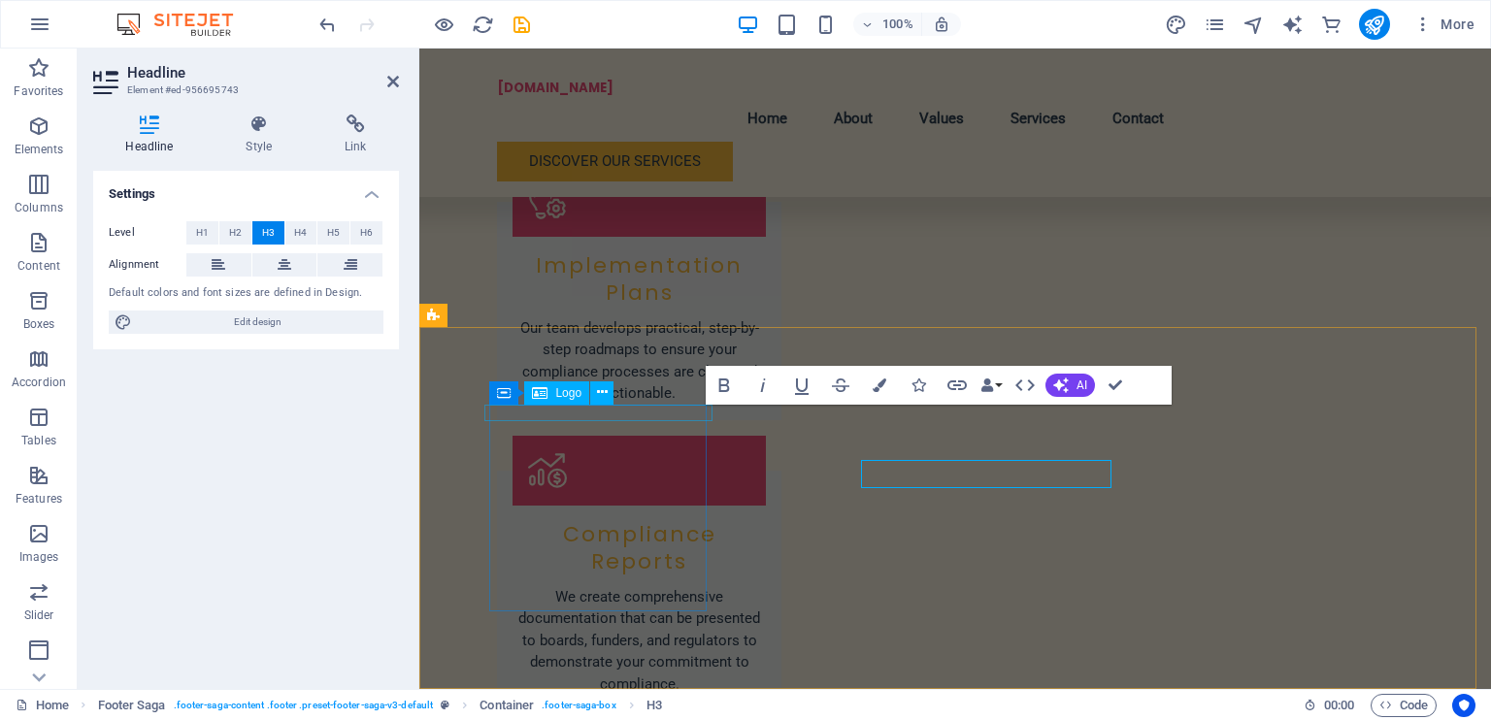
scroll to position [0, 0]
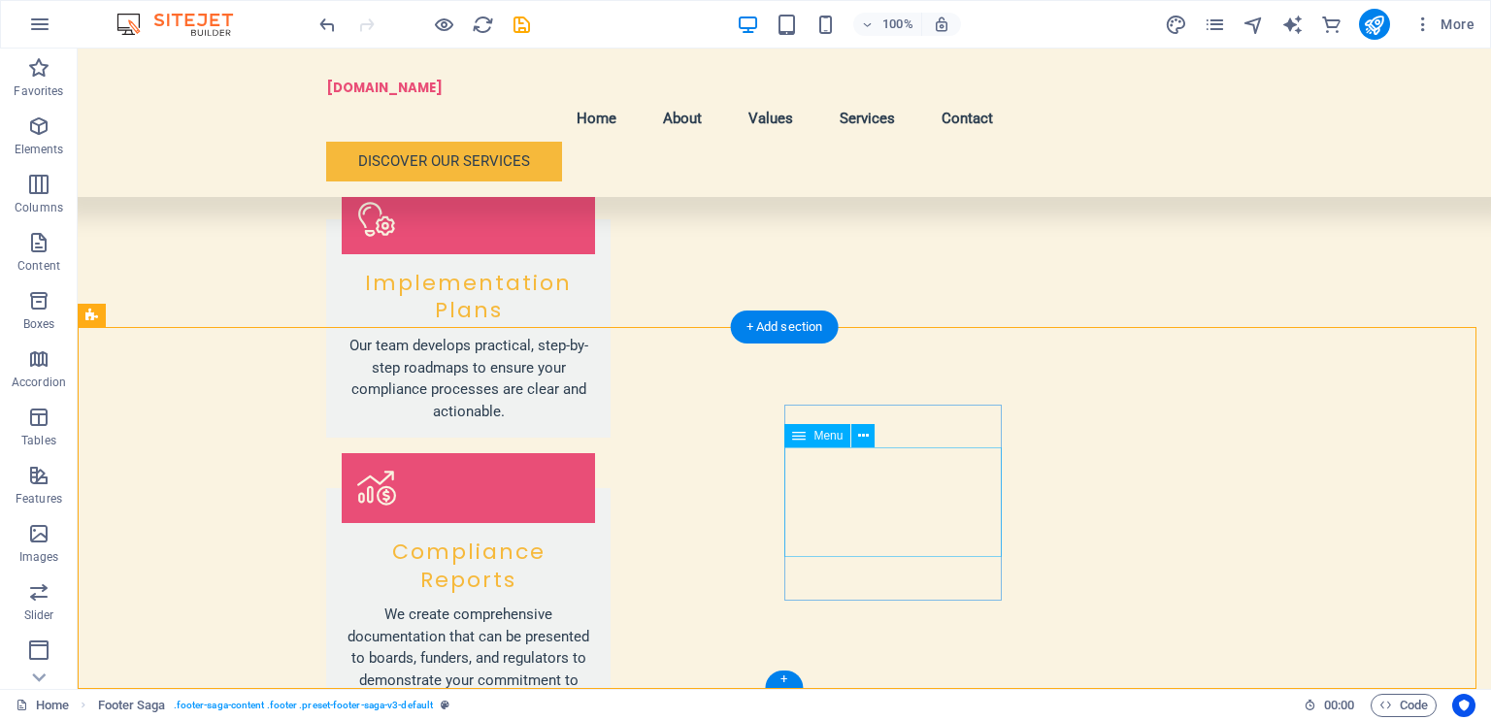
scroll to position [3216, 0]
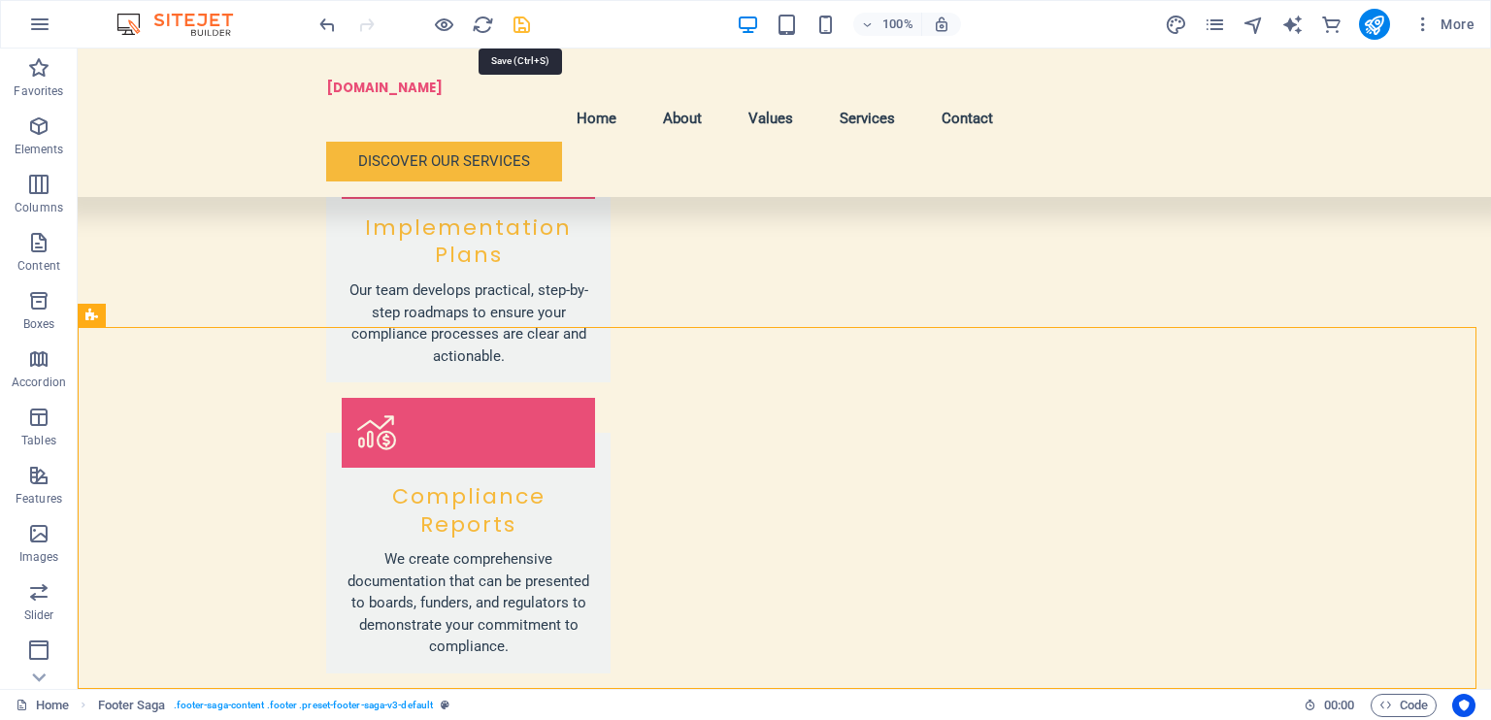
click at [520, 28] on icon "save" at bounding box center [522, 25] width 22 height 22
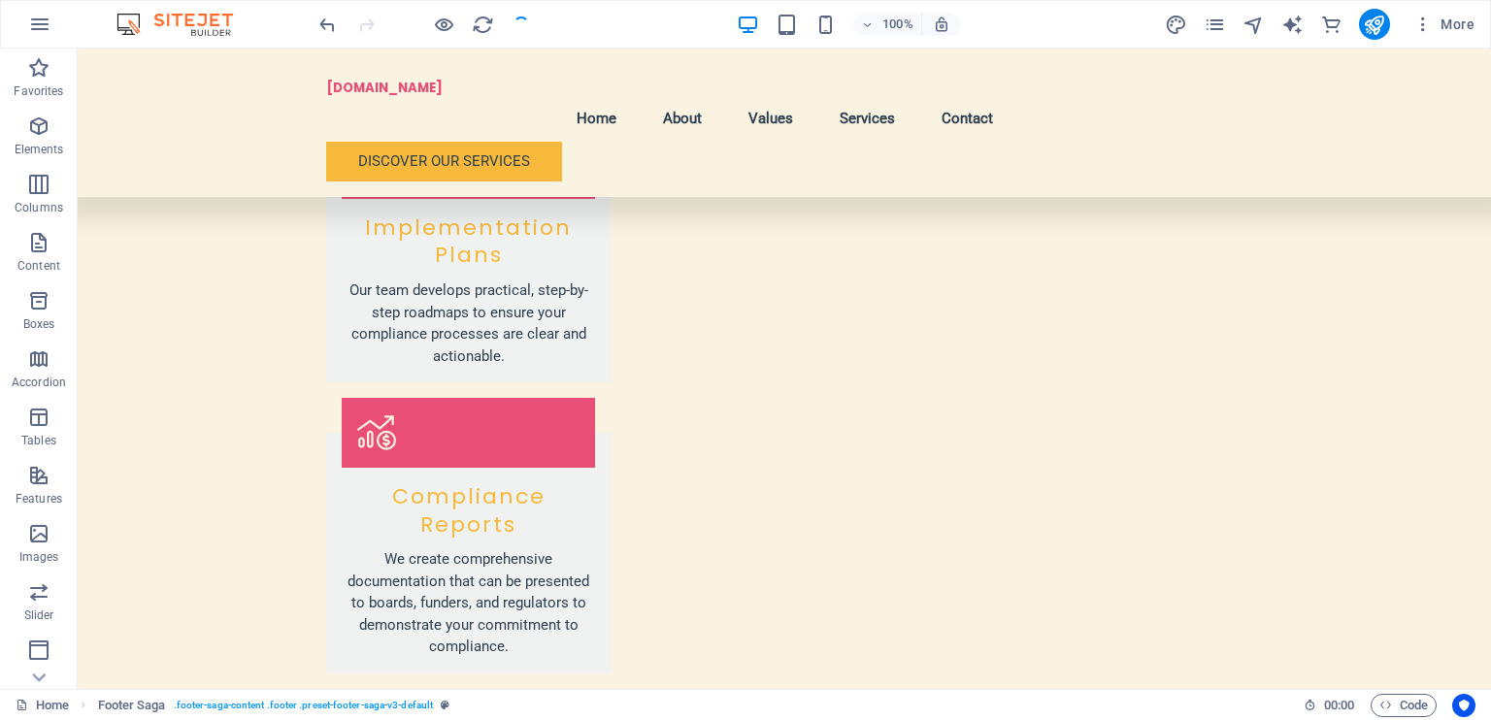
checkbox input "false"
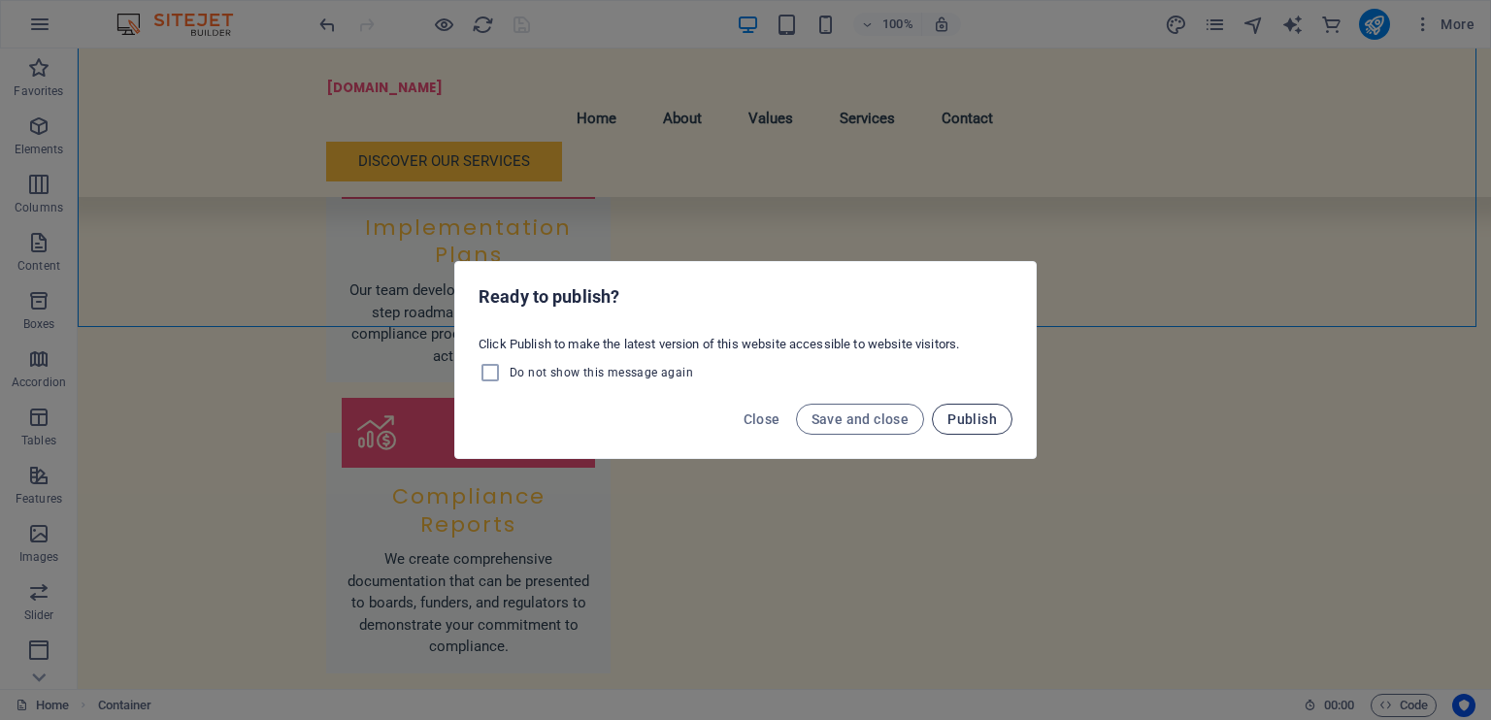
click at [974, 405] on button "Publish" at bounding box center [972, 419] width 81 height 31
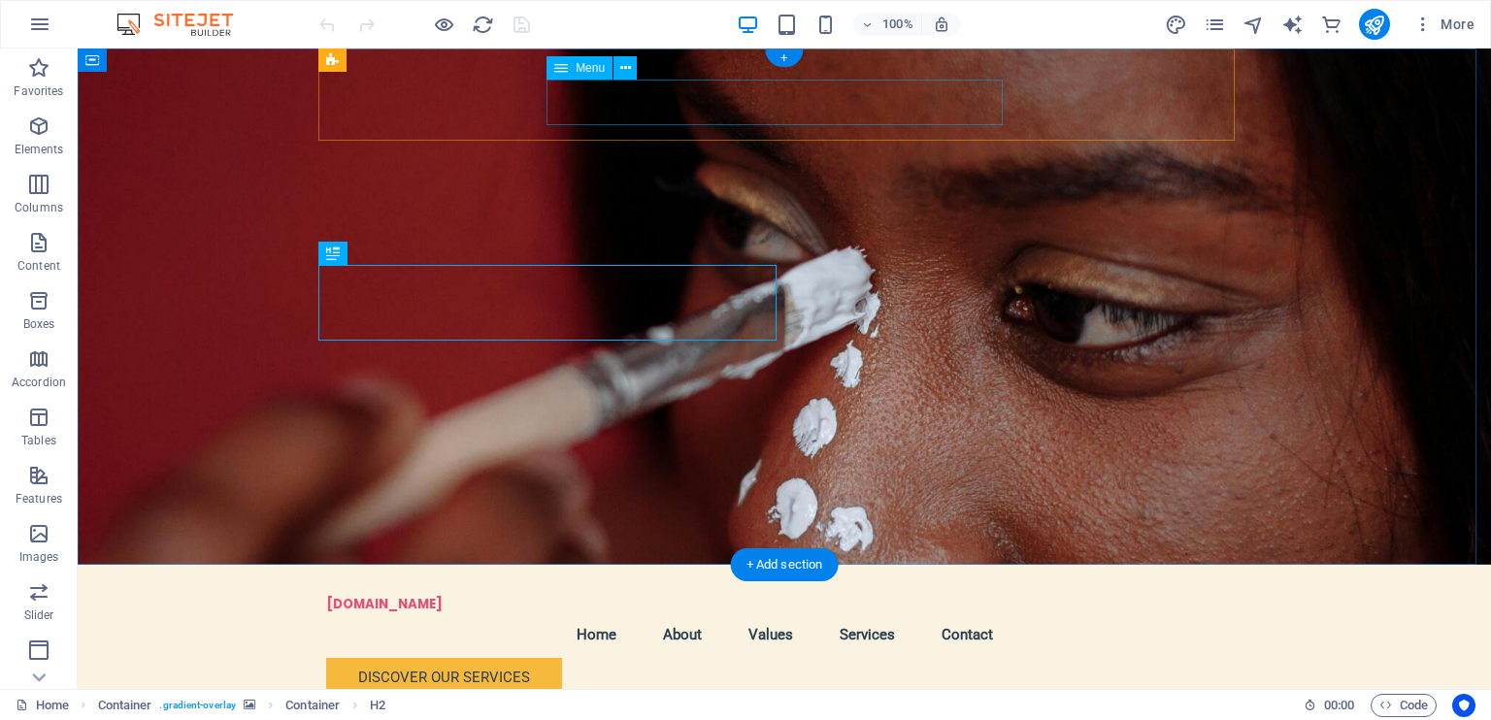
click at [853, 613] on nav "Home About Values Services Contact" at bounding box center [784, 636] width 917 height 46
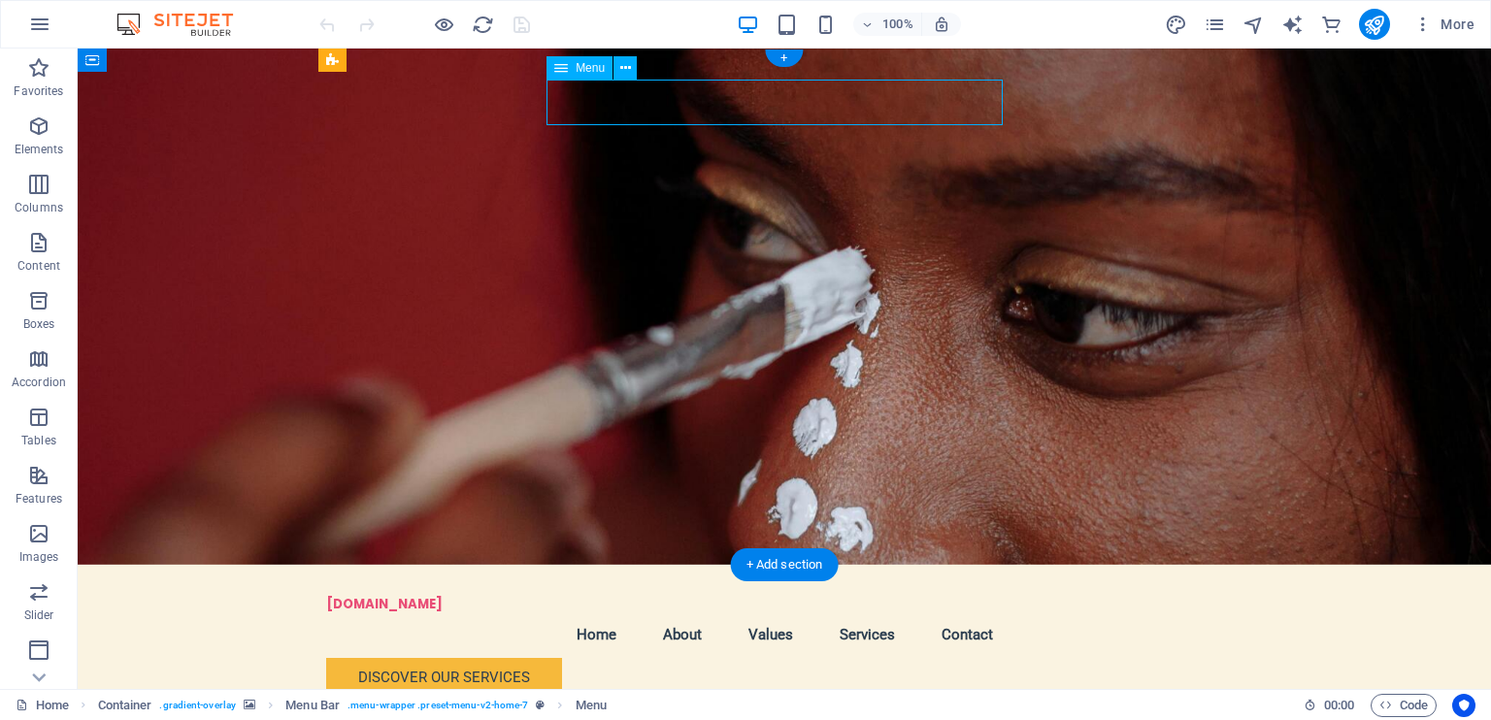
click at [853, 613] on nav "Home About Values Services Contact" at bounding box center [784, 636] width 917 height 46
click at [854, 263] on figure at bounding box center [785, 307] width 1414 height 517
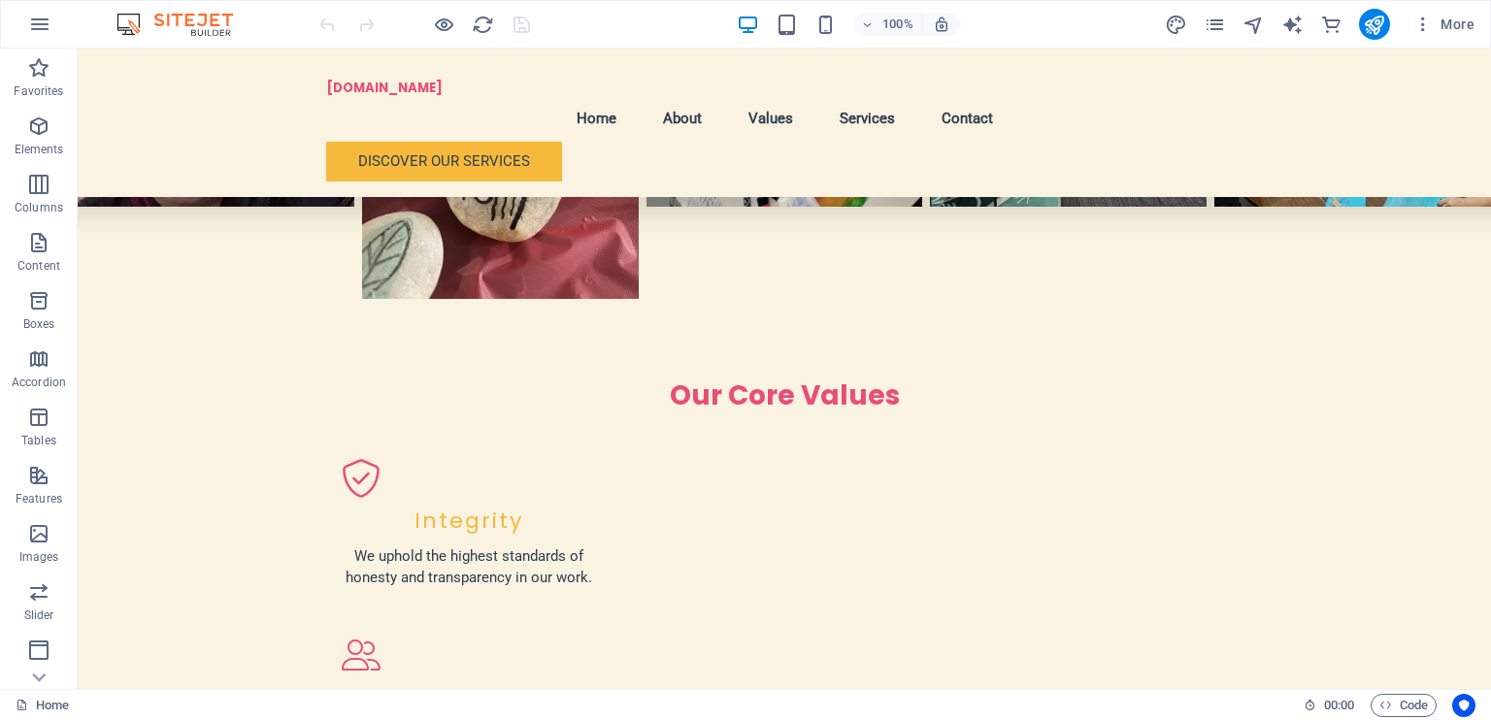
scroll to position [1790, 0]
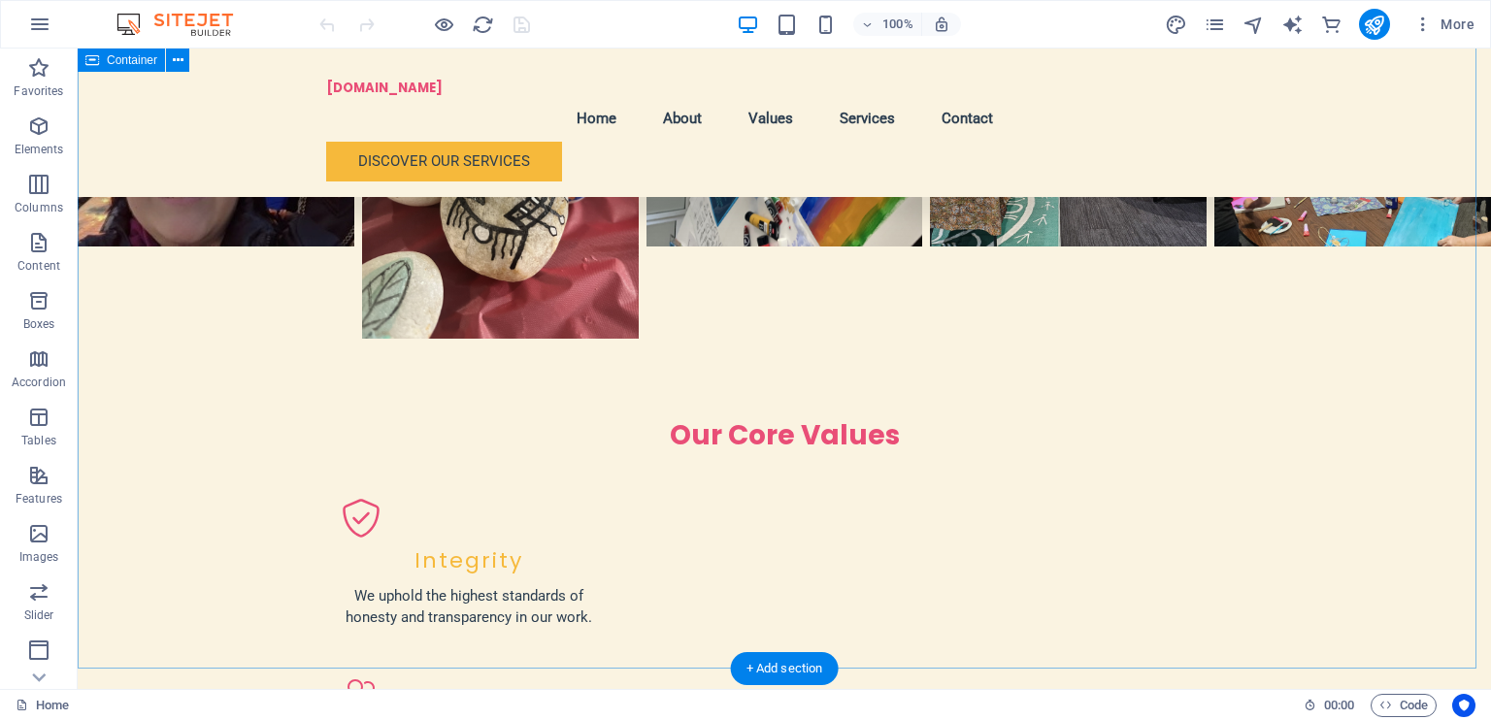
click at [809, 660] on div "+ Add section" at bounding box center [785, 668] width 108 height 33
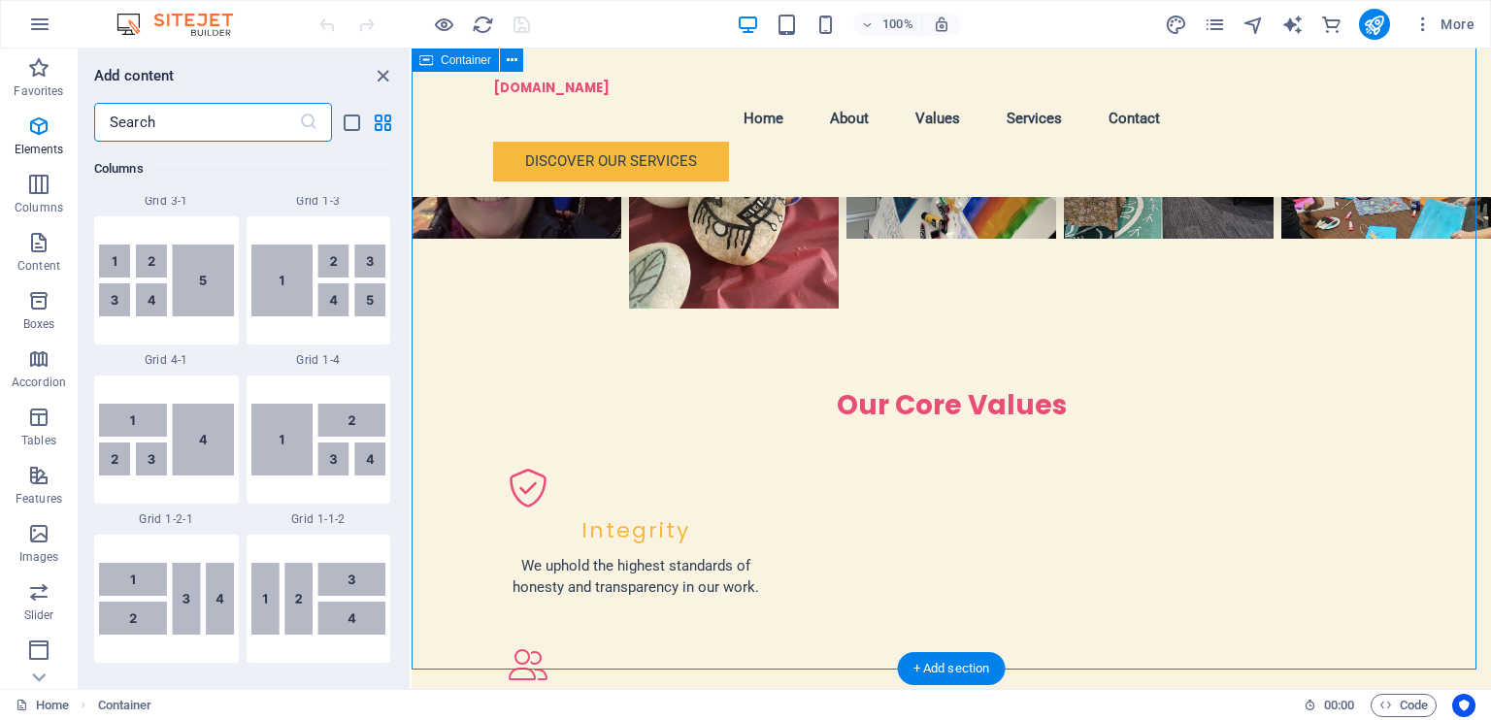
scroll to position [3397, 0]
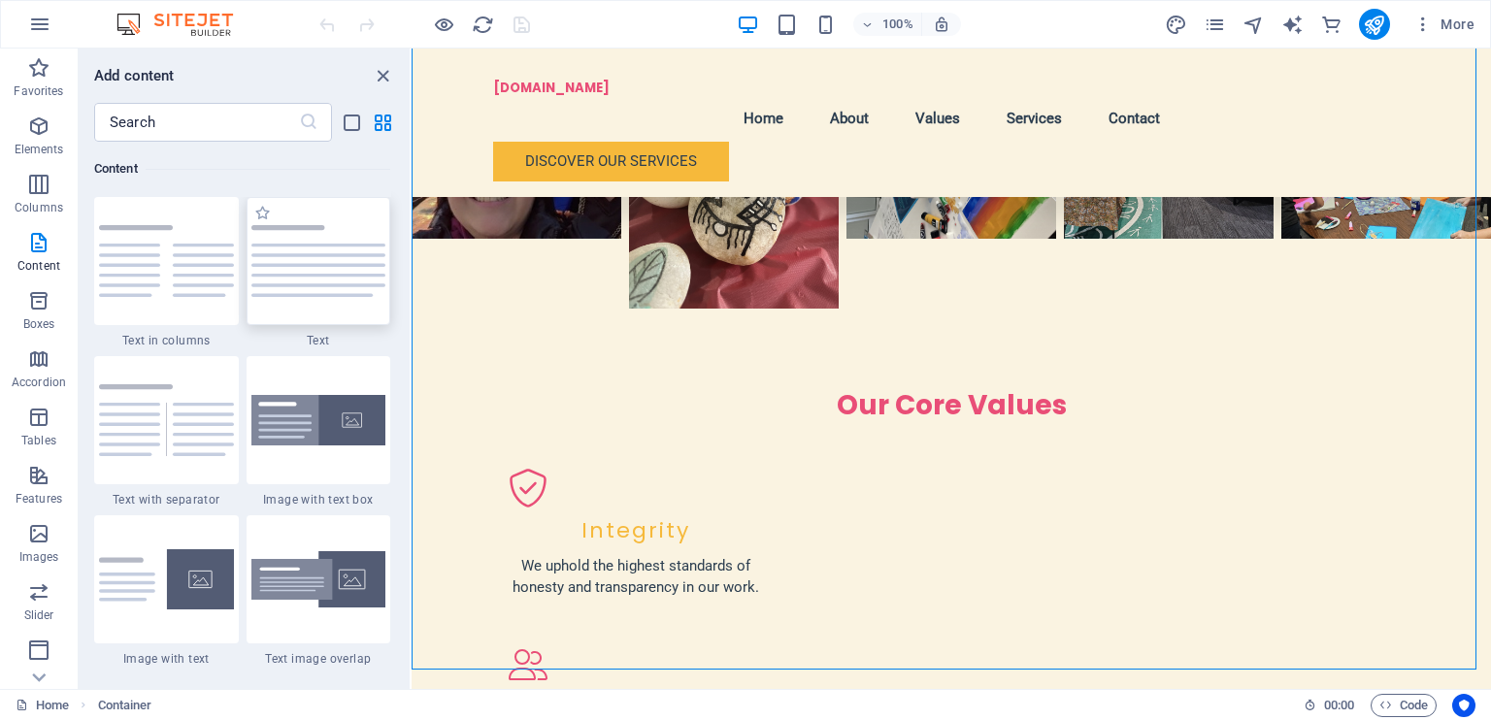
click at [315, 288] on div at bounding box center [319, 261] width 145 height 128
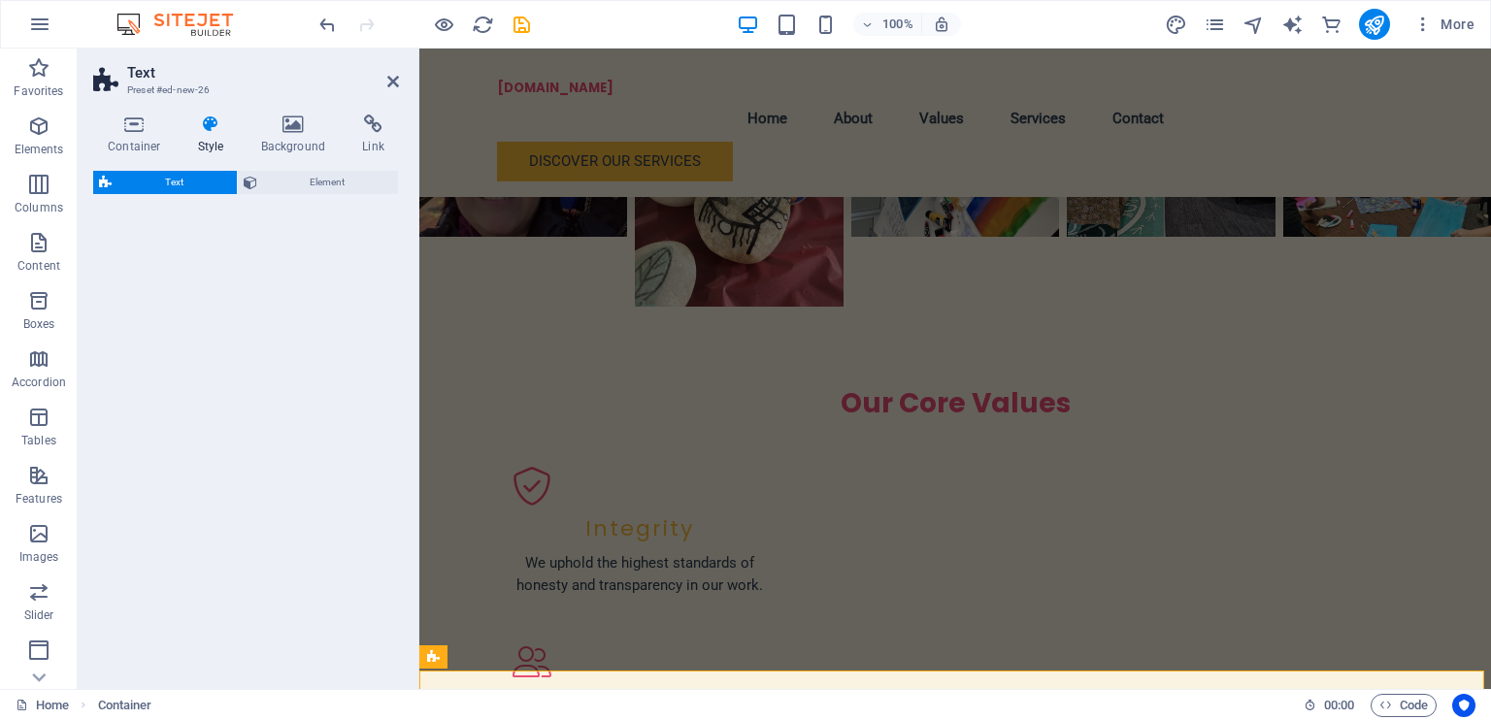
select select "preset-text-v2-default"
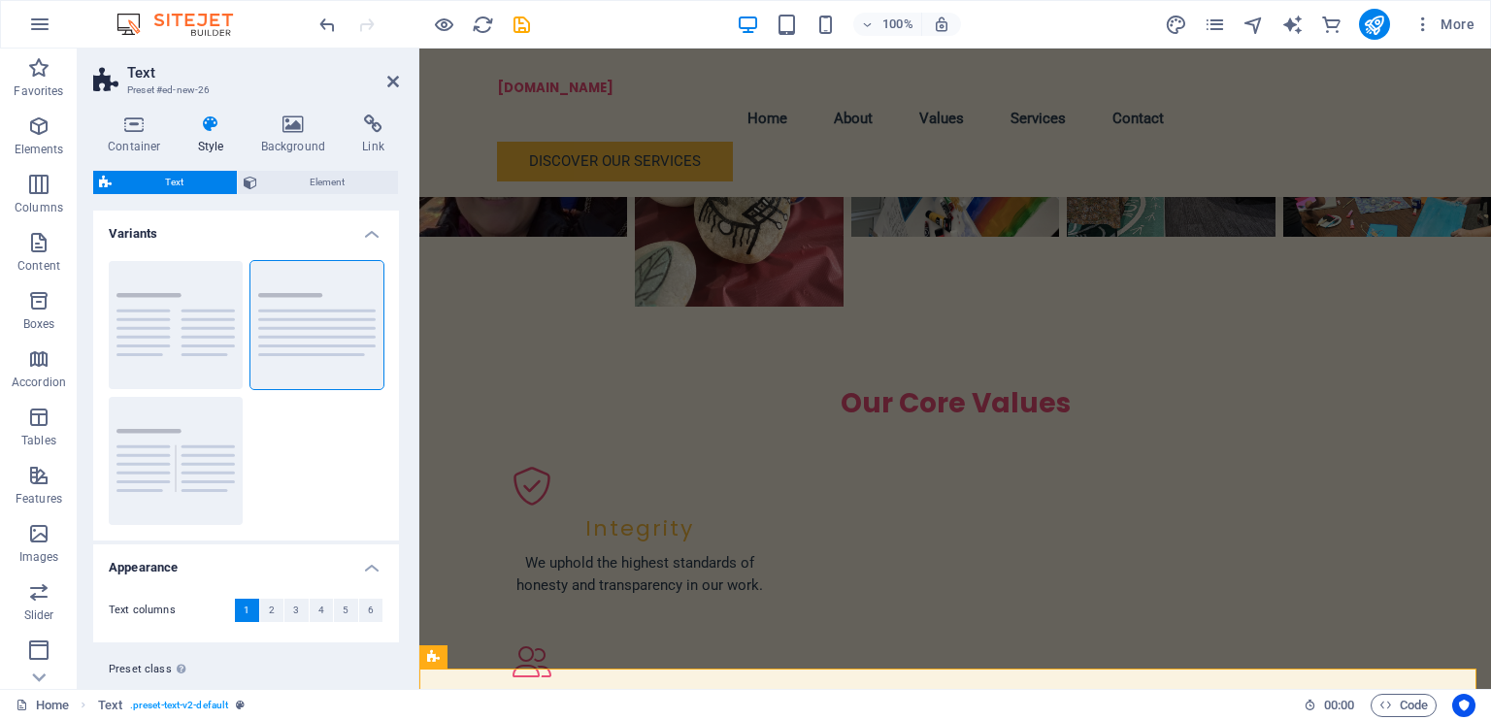
scroll to position [1803, 0]
click at [23, 317] on p "Boxes" at bounding box center [39, 325] width 32 height 16
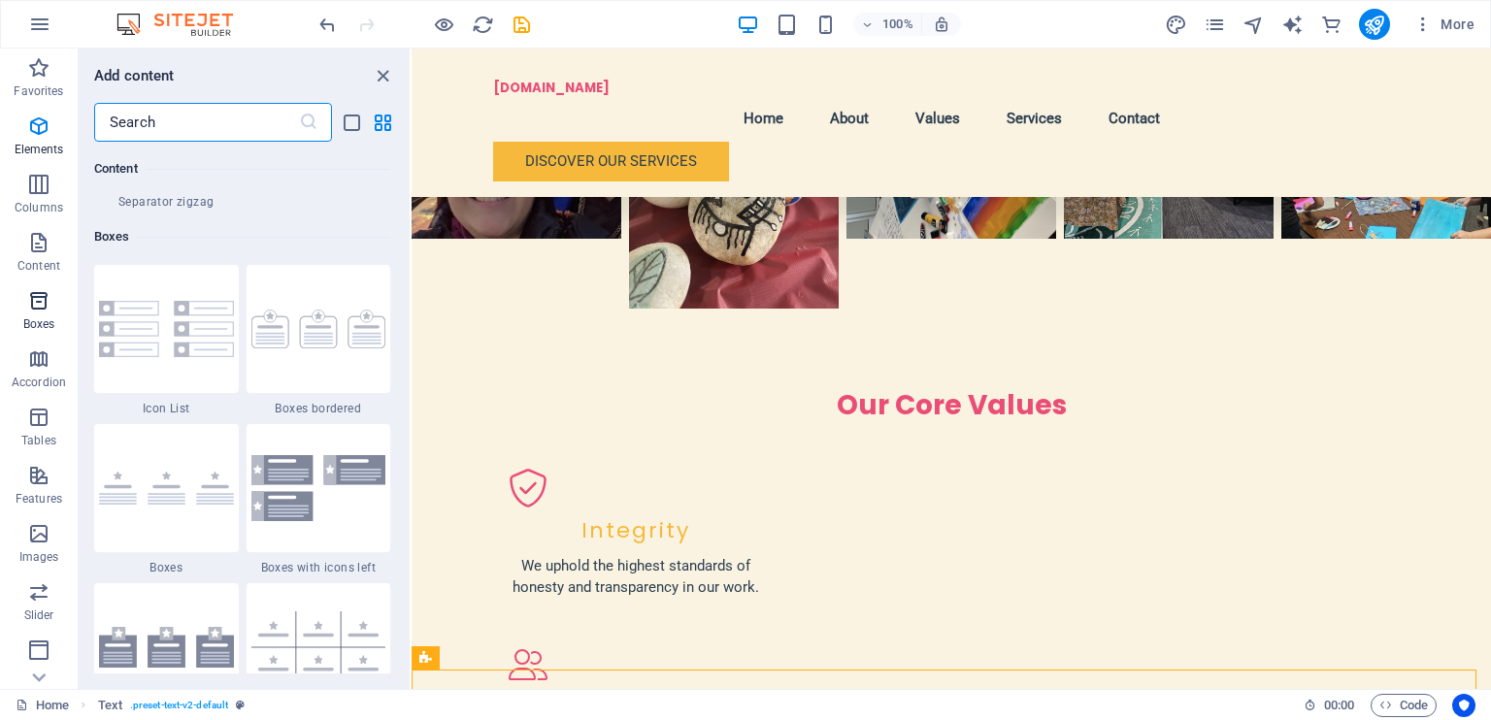
scroll to position [5355, 0]
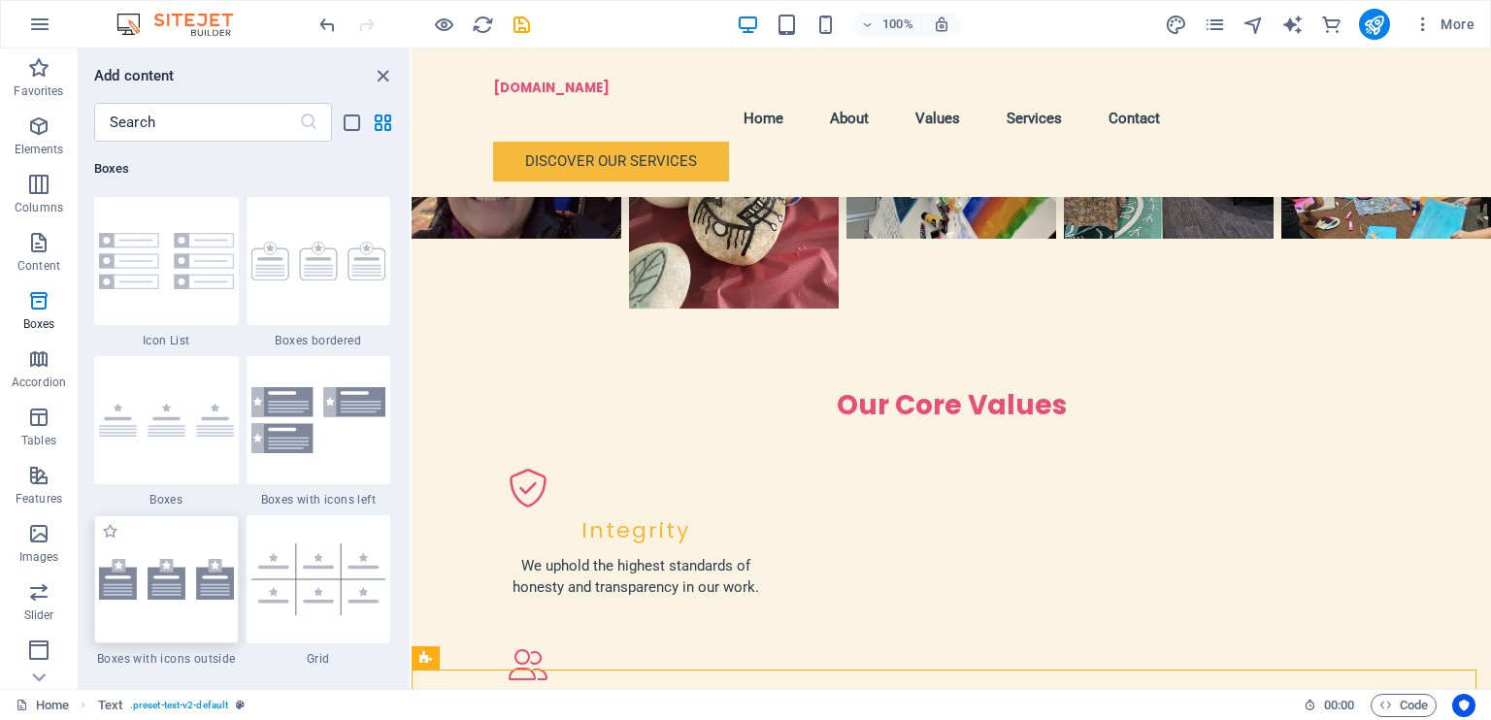
click at [155, 530] on div at bounding box center [166, 580] width 145 height 128
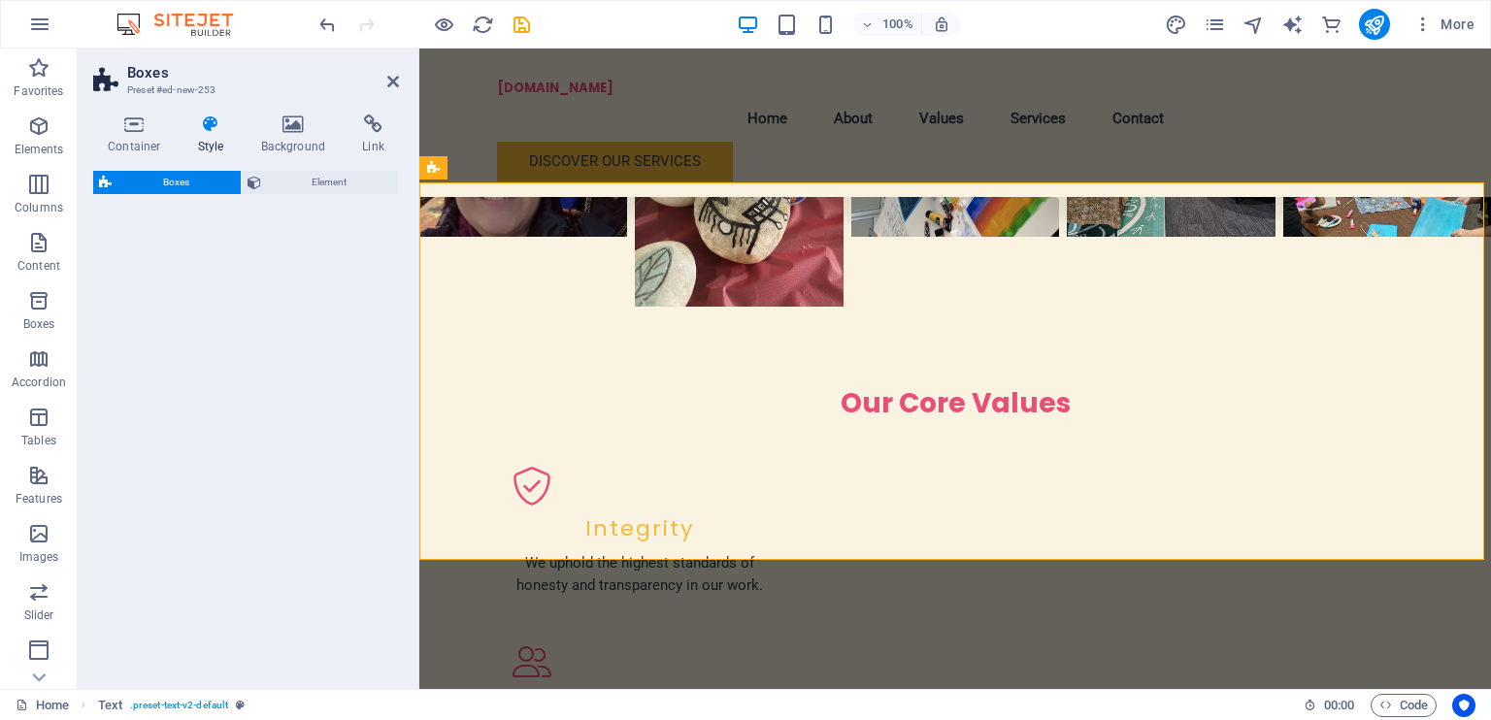
select select "rem"
select select "preset-boxes-v3-icons-outside"
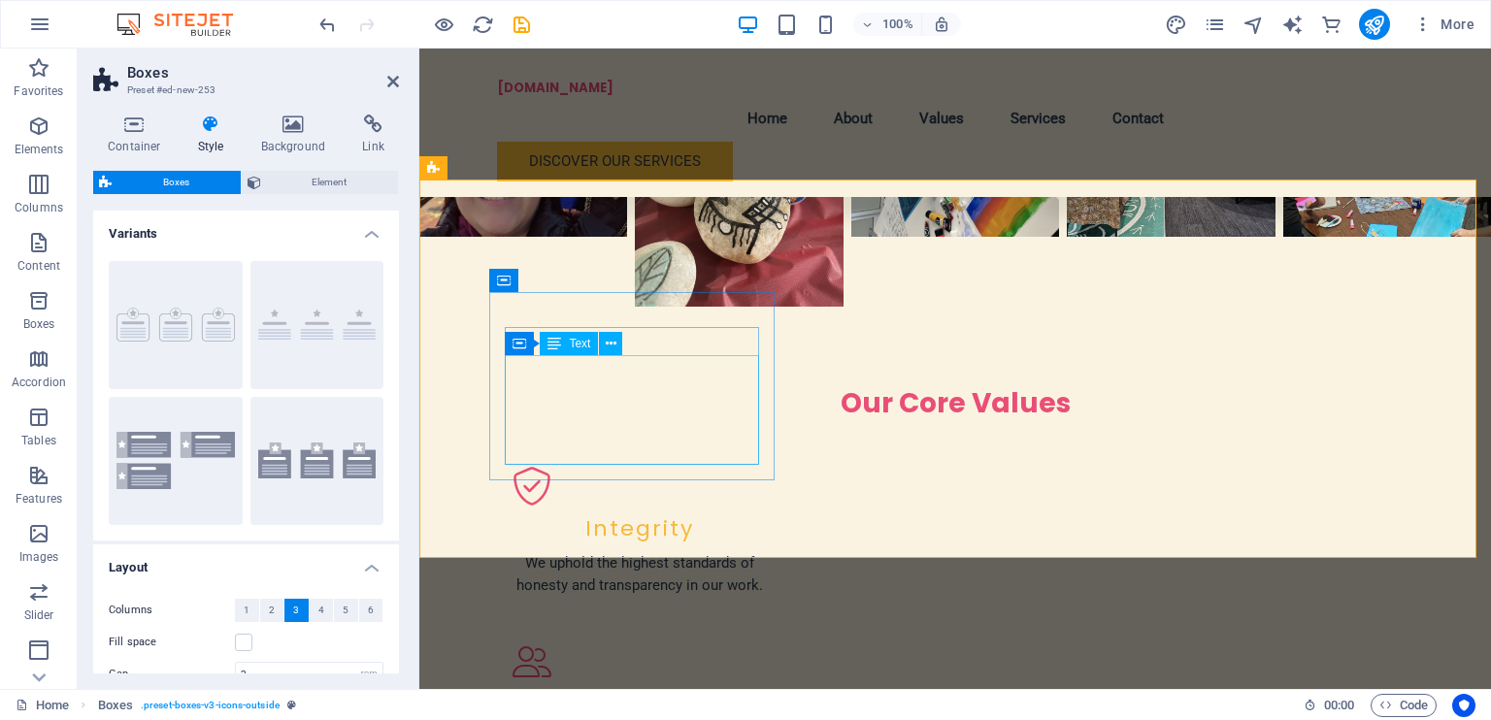
scroll to position [2610, 0]
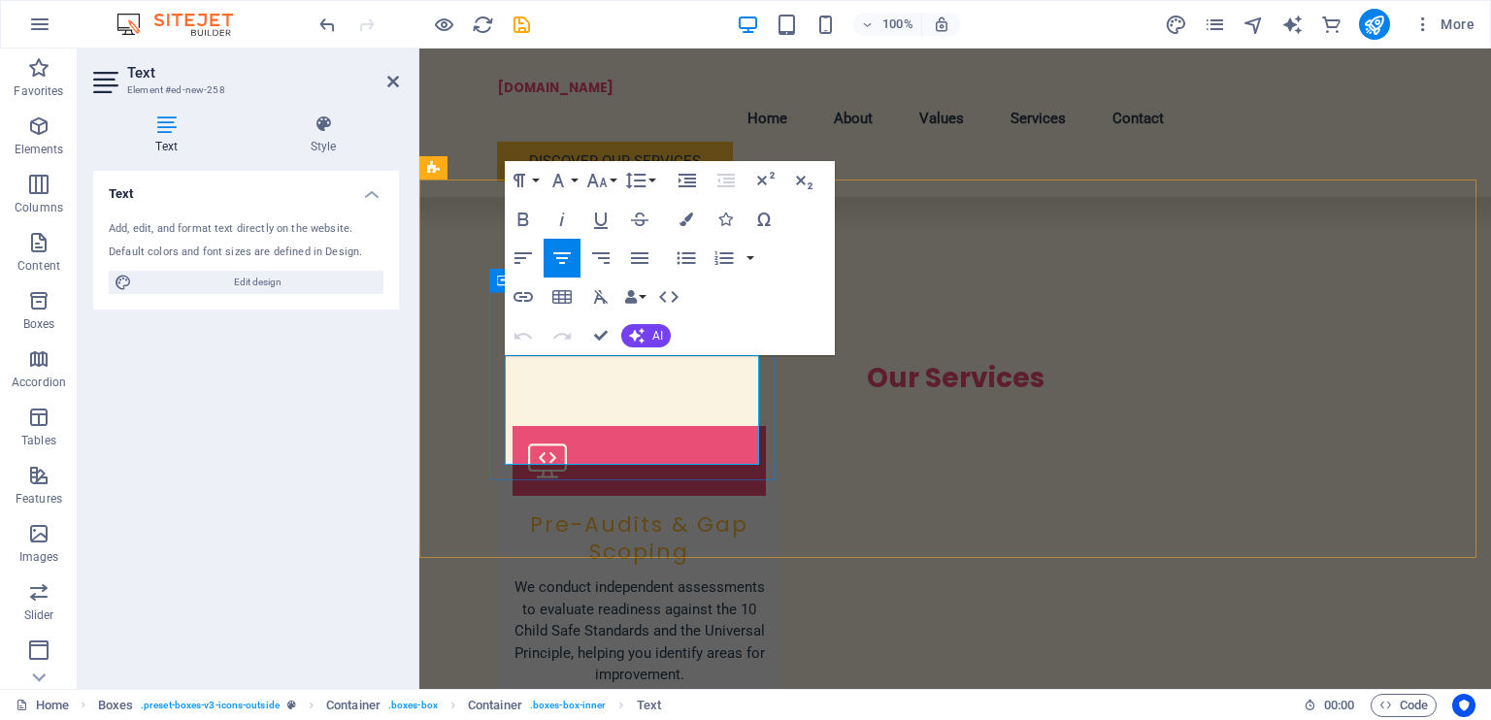
drag, startPoint x: 532, startPoint y: 369, endPoint x: 711, endPoint y: 465, distance: 202.9
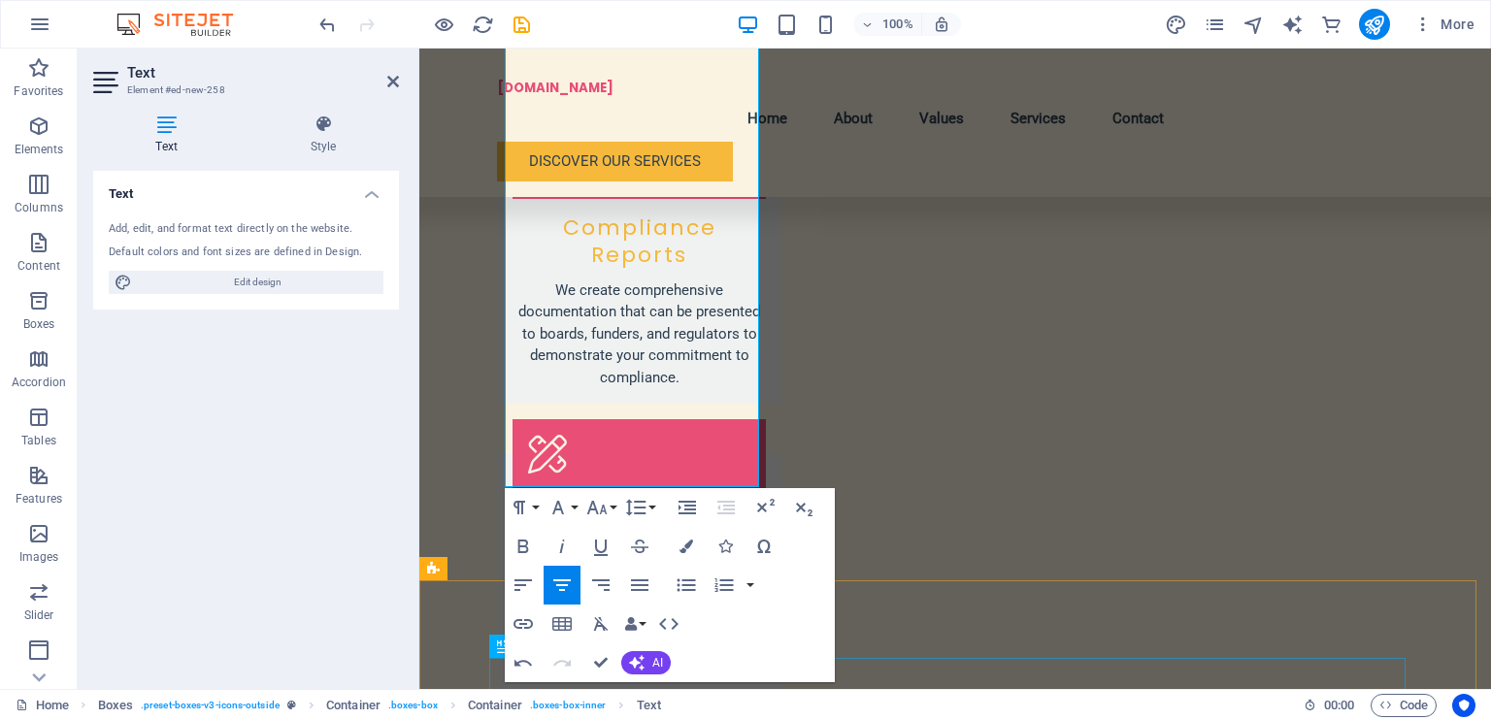
drag, startPoint x: 526, startPoint y: 623, endPoint x: 744, endPoint y: 683, distance: 225.4
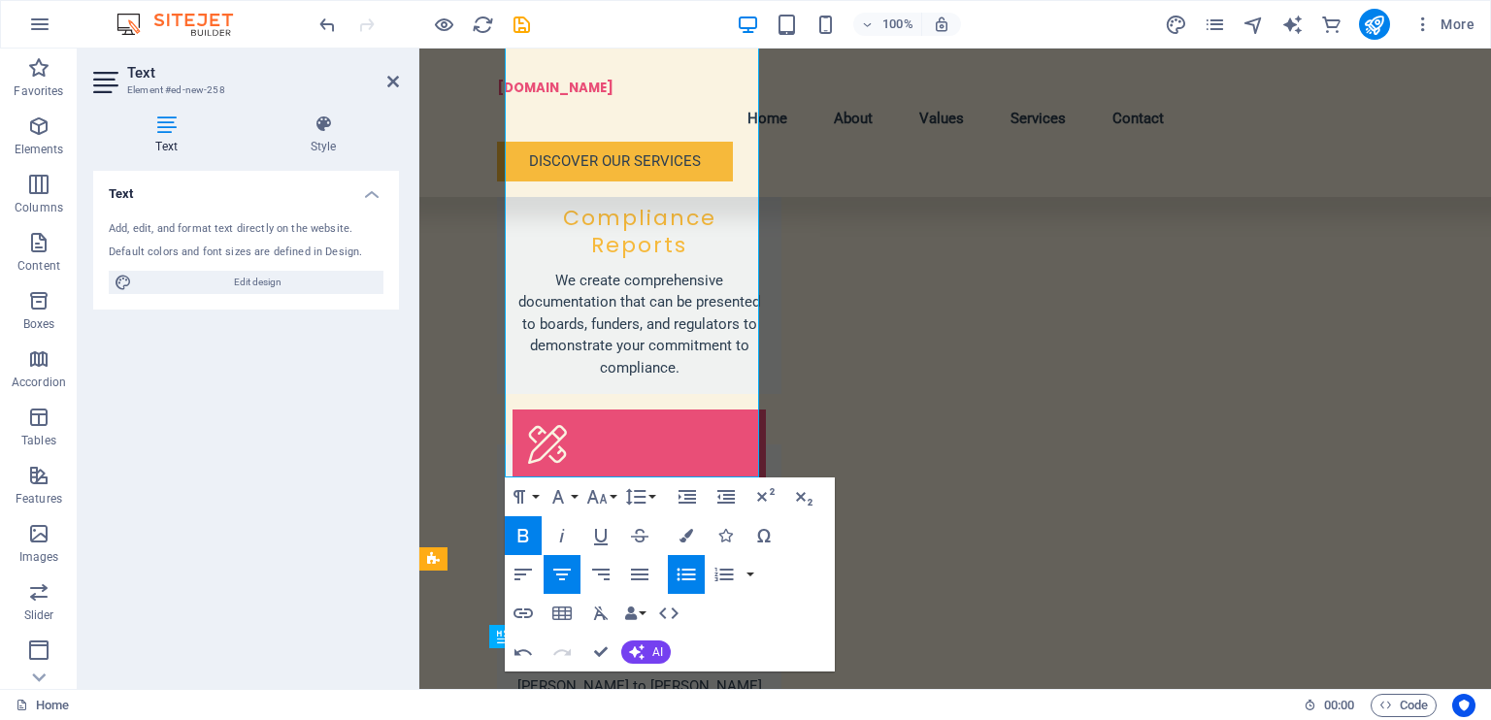
copy div "Art & Weaving Workshops – Hands-on creative workshops where participants engage…"
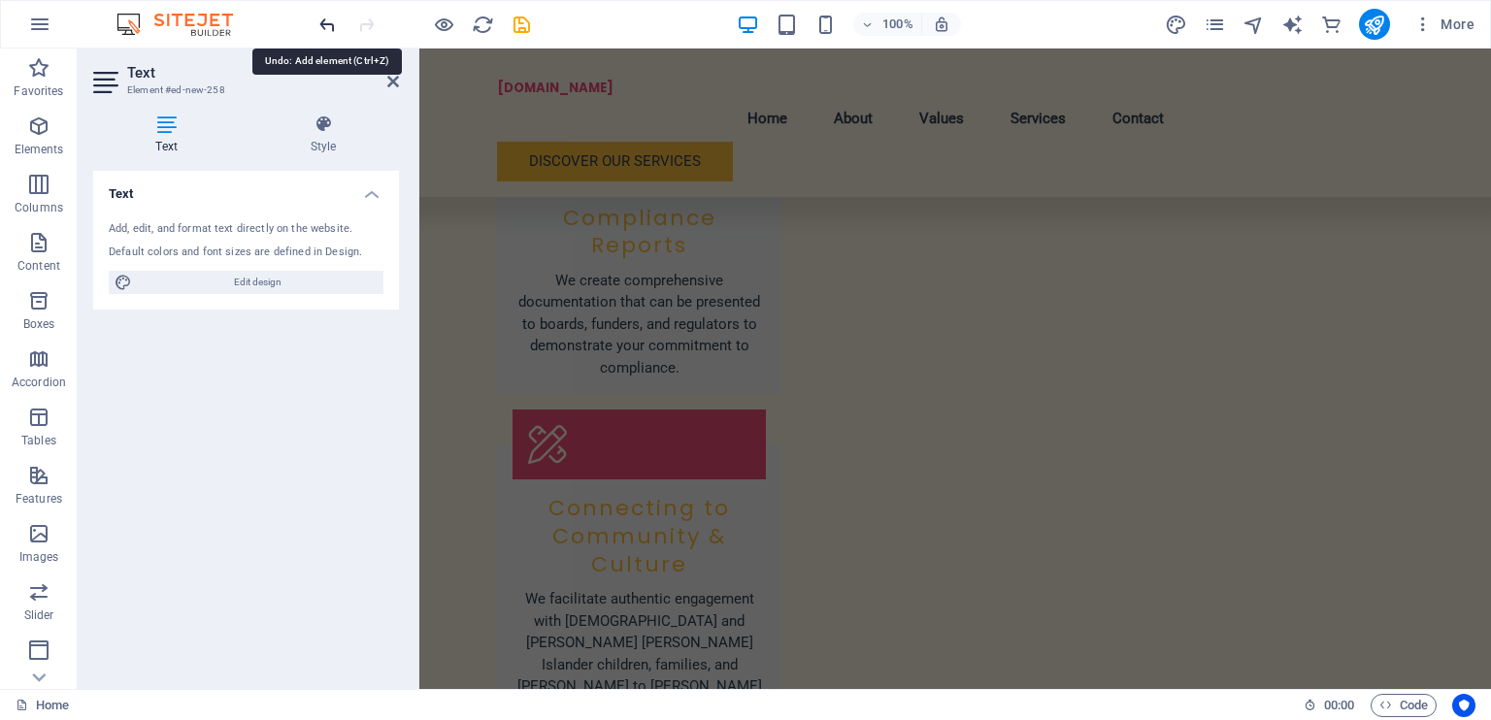
click at [328, 23] on icon "undo" at bounding box center [328, 25] width 22 height 22
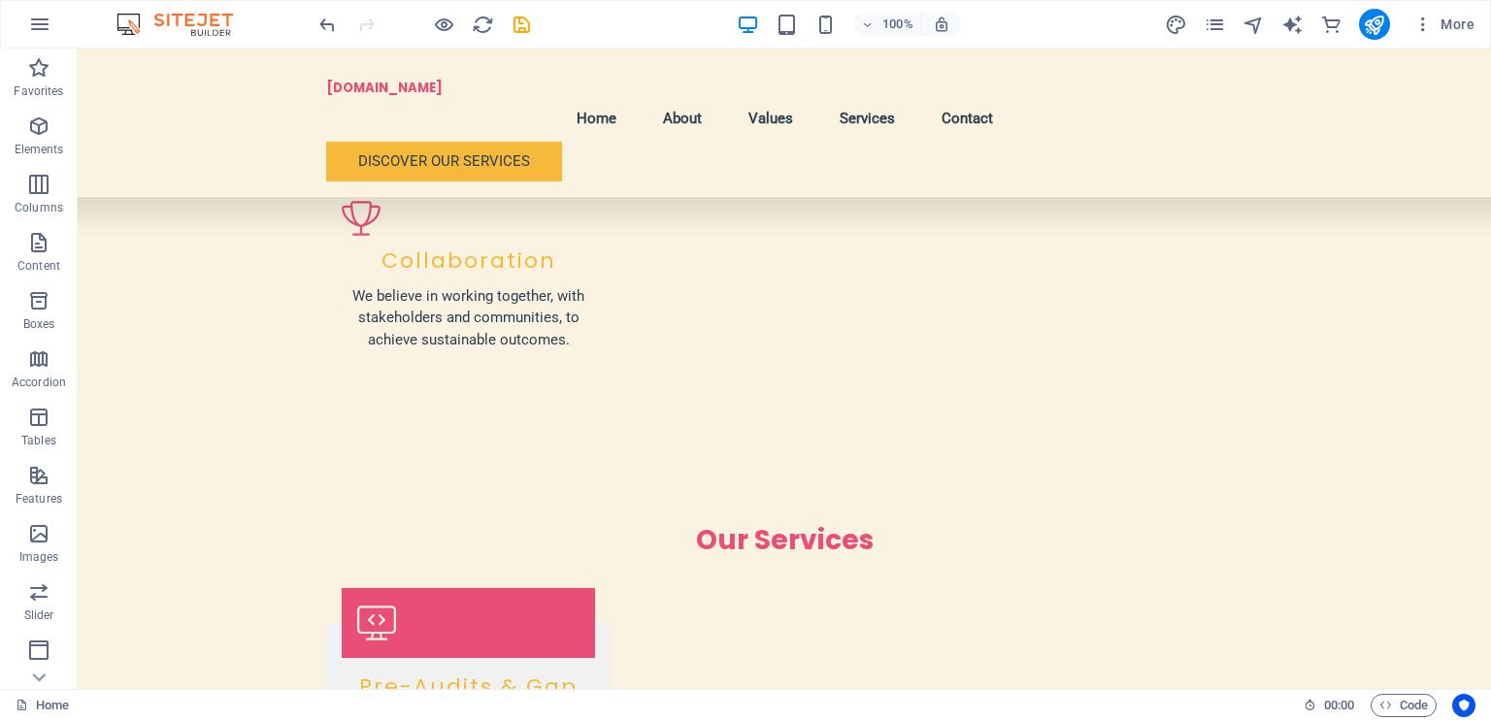
scroll to position [2672, 0]
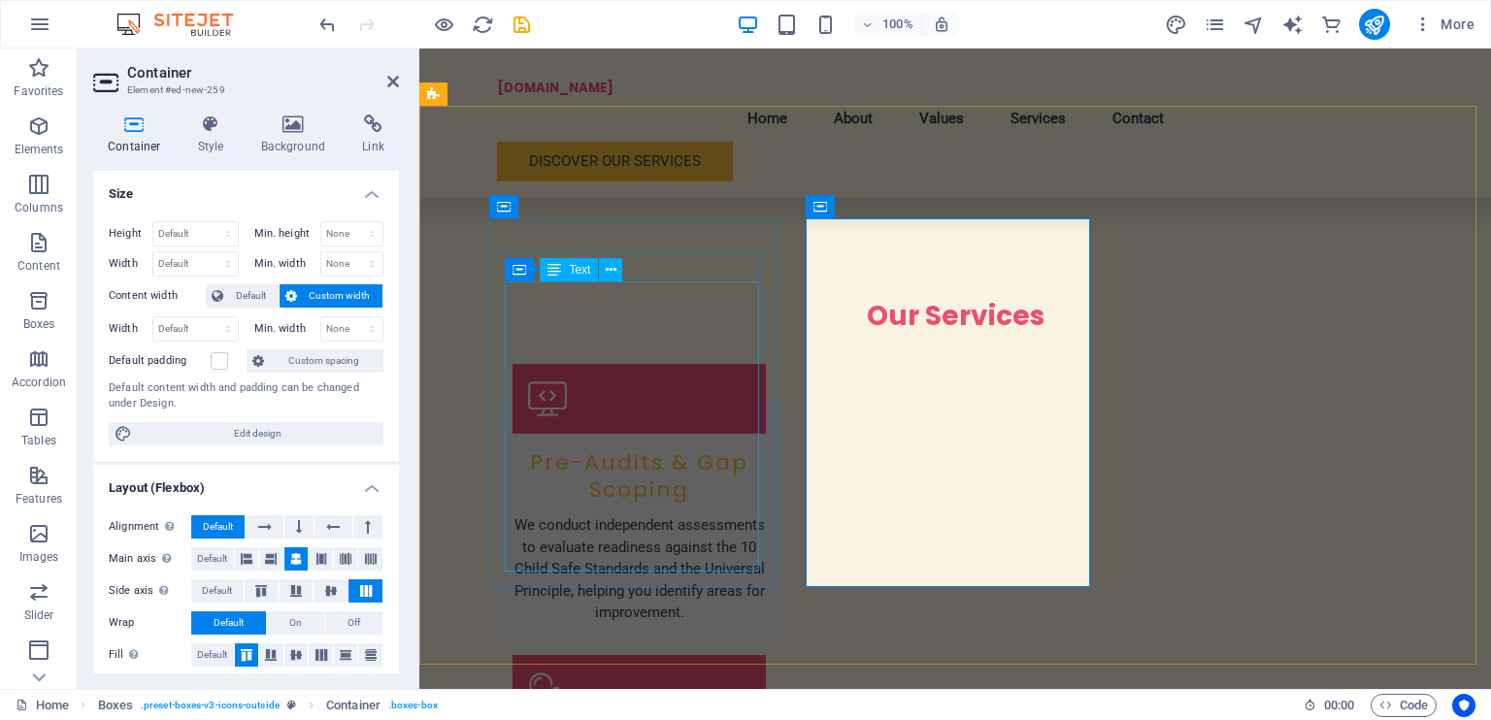
scroll to position [2684, 0]
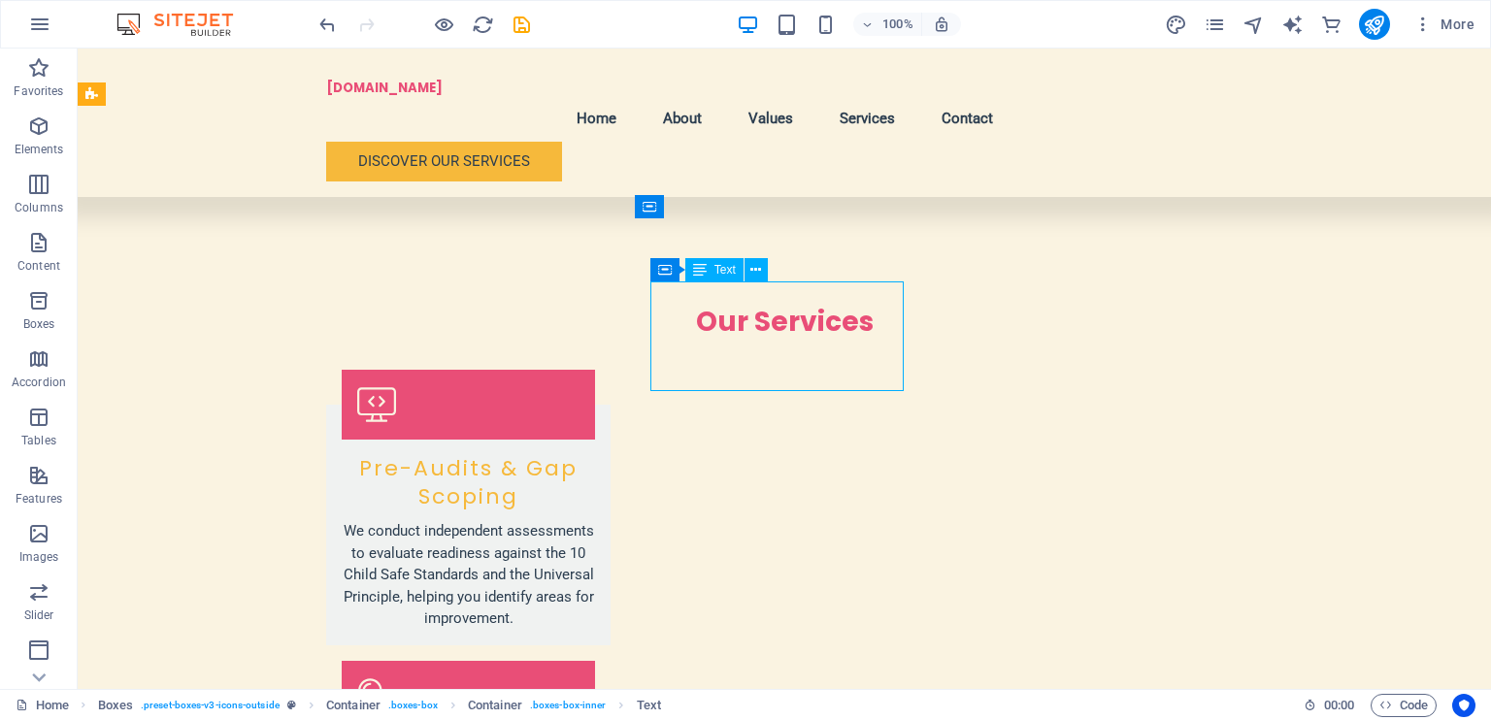
scroll to position [2672, 0]
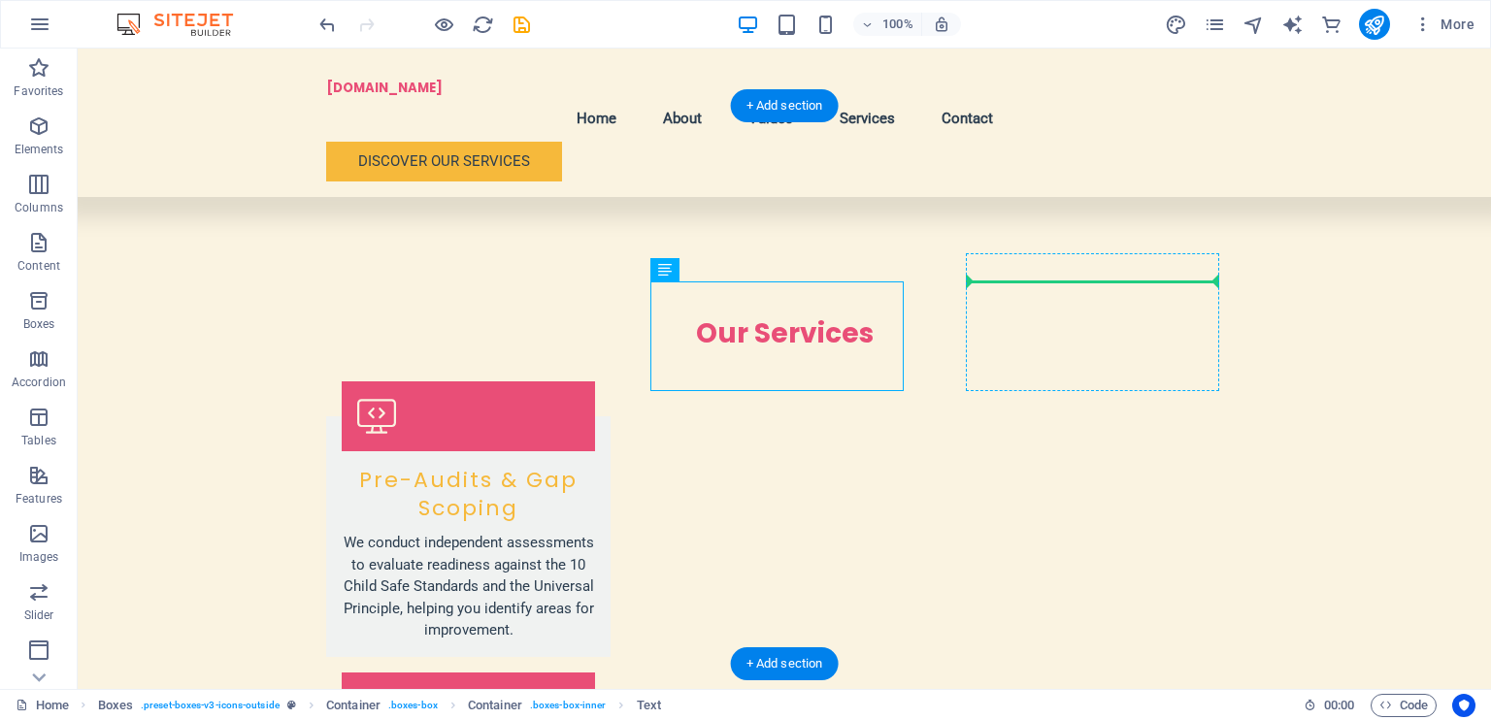
drag, startPoint x: 513, startPoint y: 294, endPoint x: 1003, endPoint y: 316, distance: 490.8
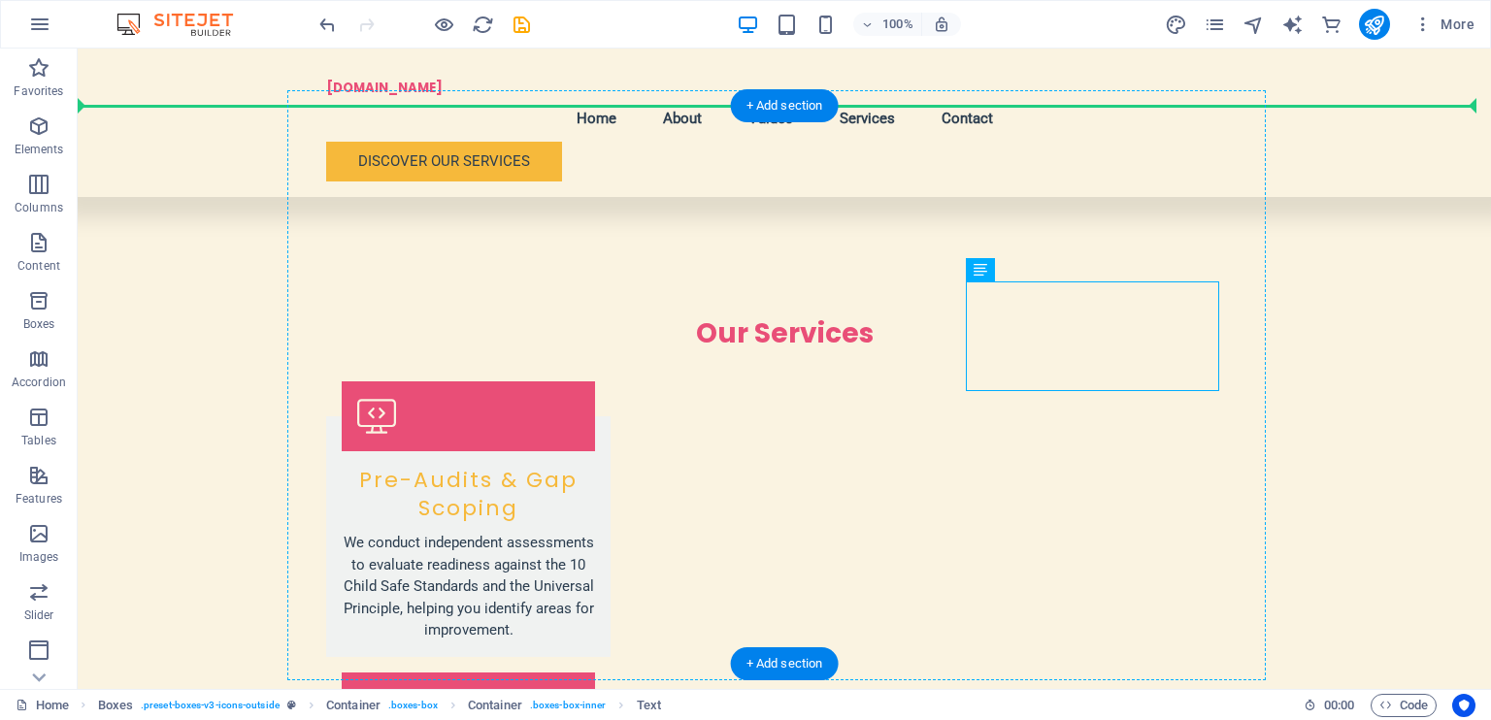
drag, startPoint x: 1056, startPoint y: 314, endPoint x: 780, endPoint y: 350, distance: 279.0
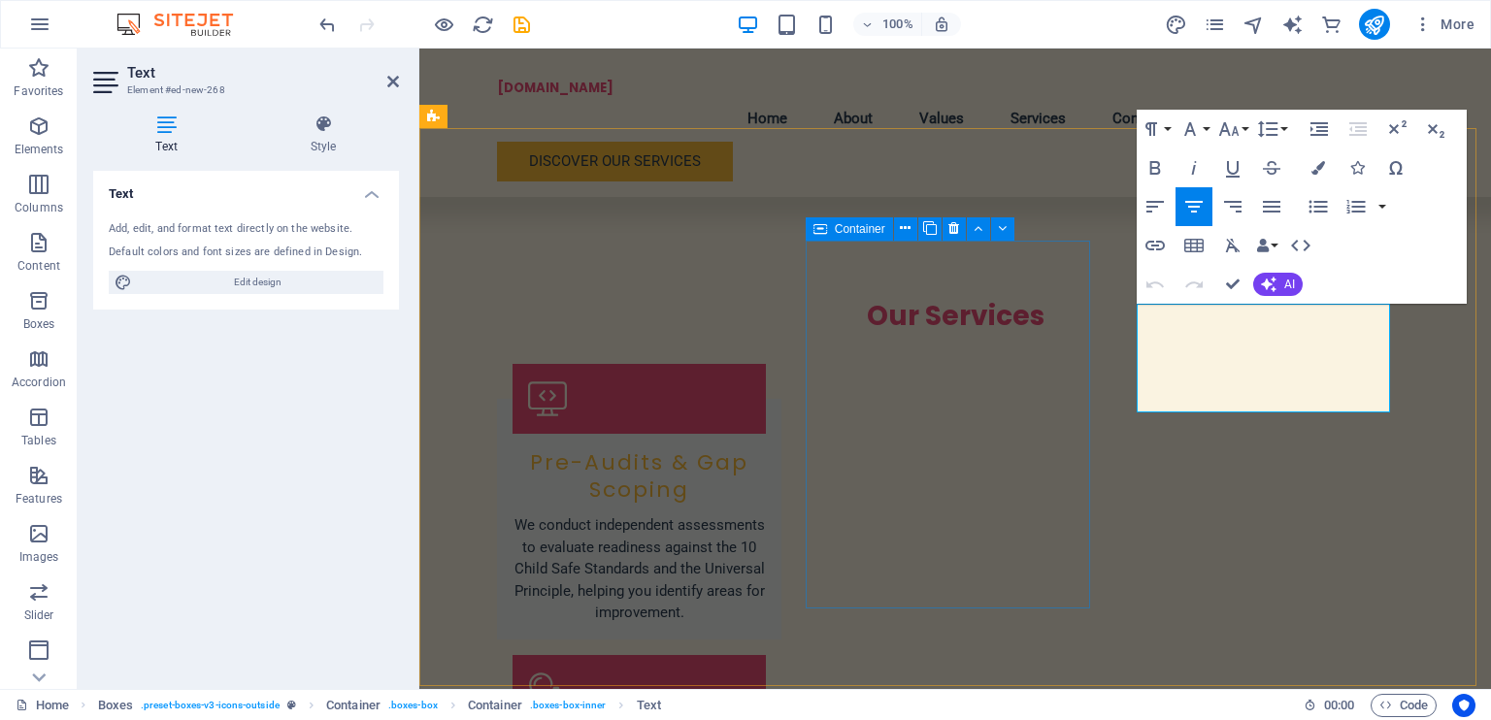
scroll to position [2684, 0]
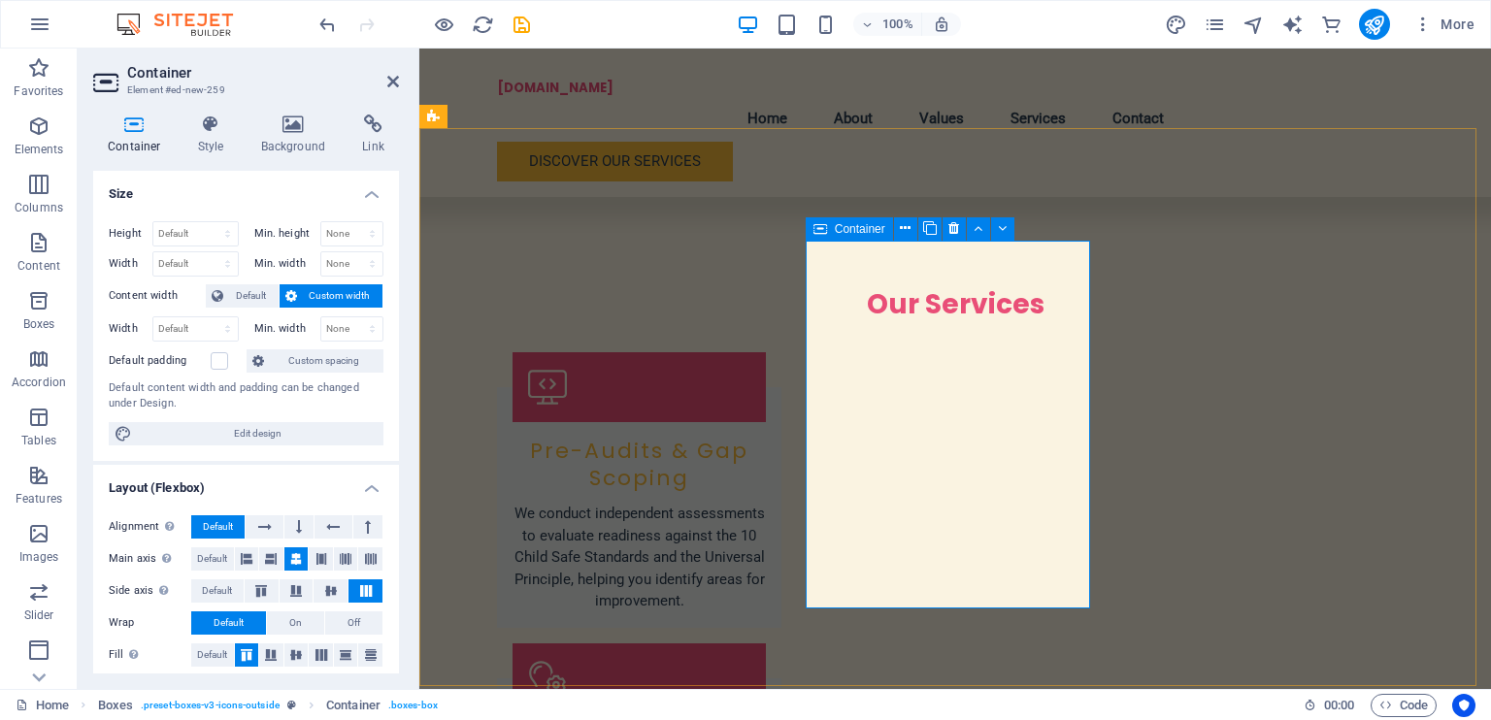
drag, startPoint x: 866, startPoint y: 360, endPoint x: 870, endPoint y: 373, distance: 13.2
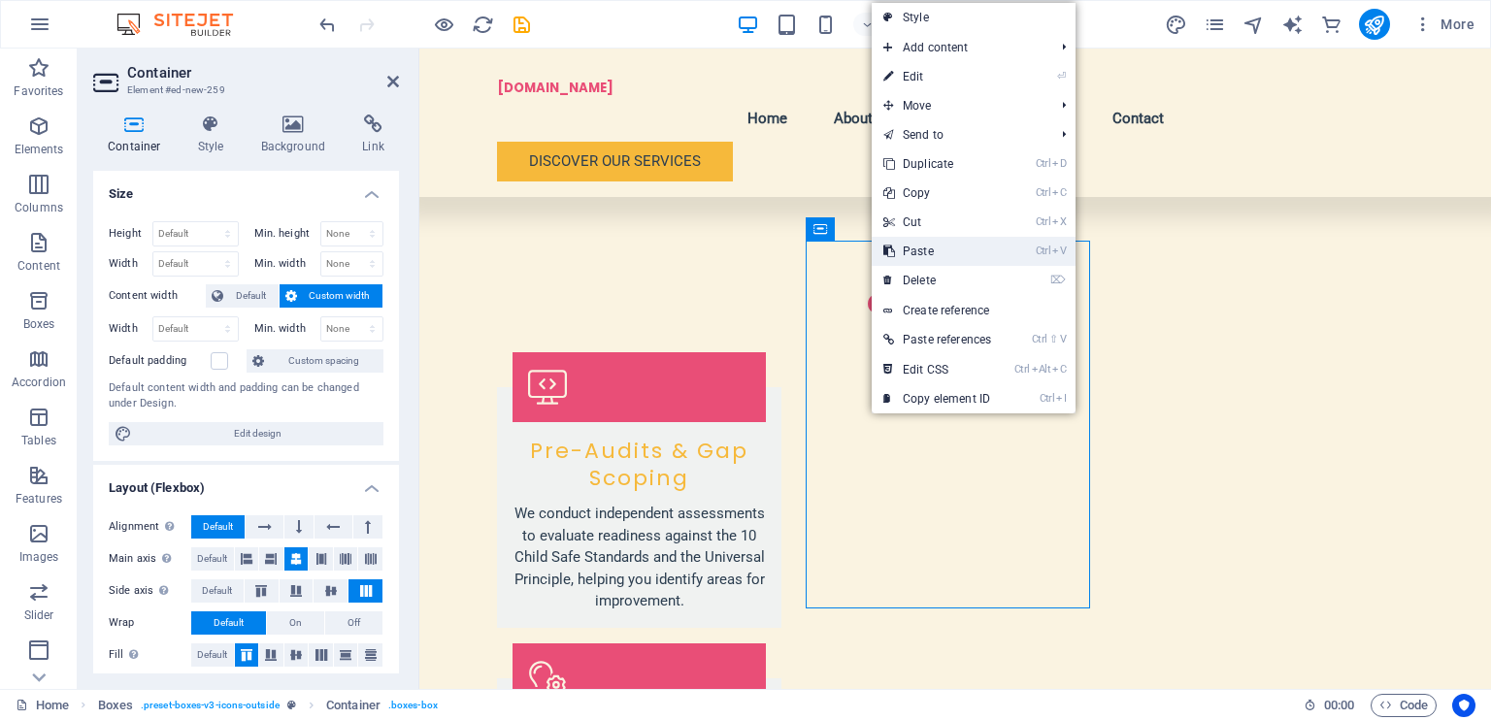
click at [959, 246] on link "Ctrl V Paste" at bounding box center [937, 251] width 131 height 29
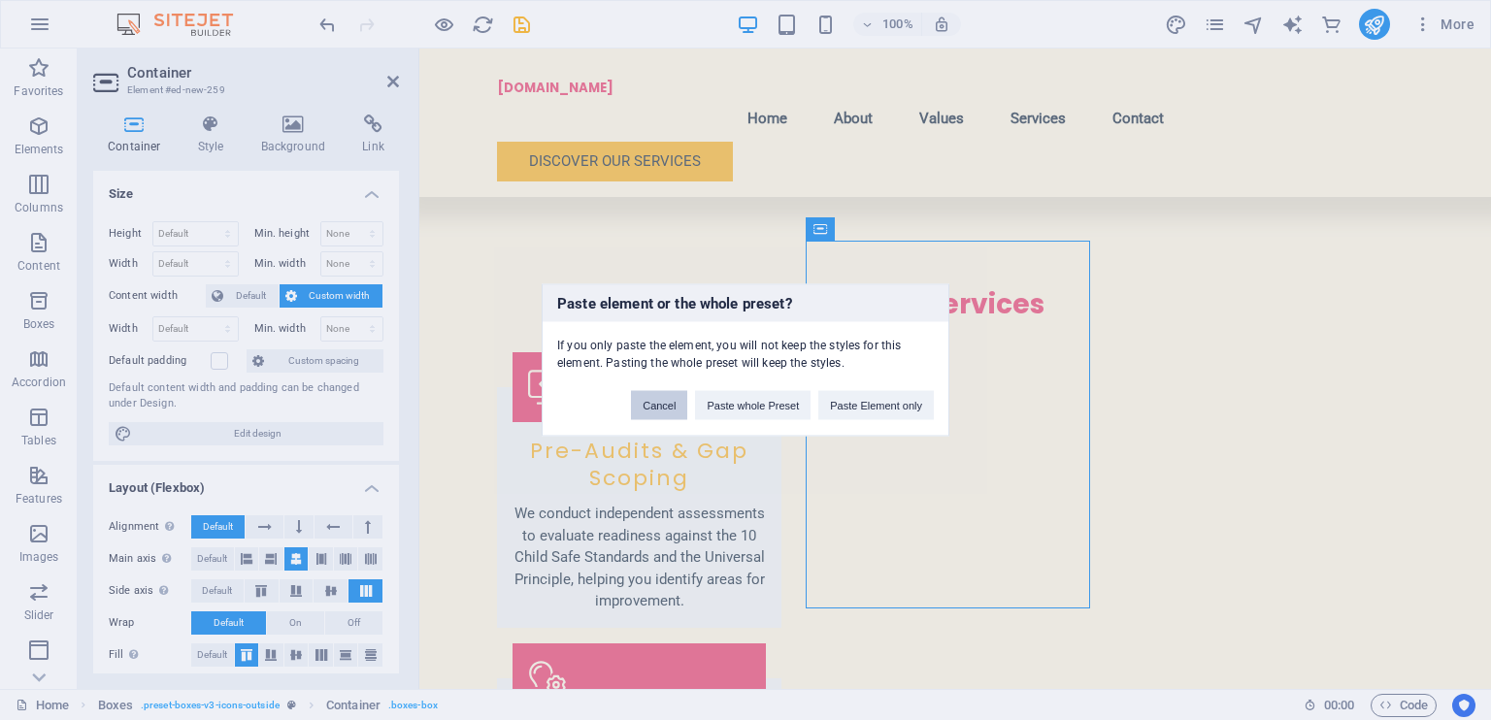
click at [668, 415] on button "Cancel" at bounding box center [659, 405] width 56 height 29
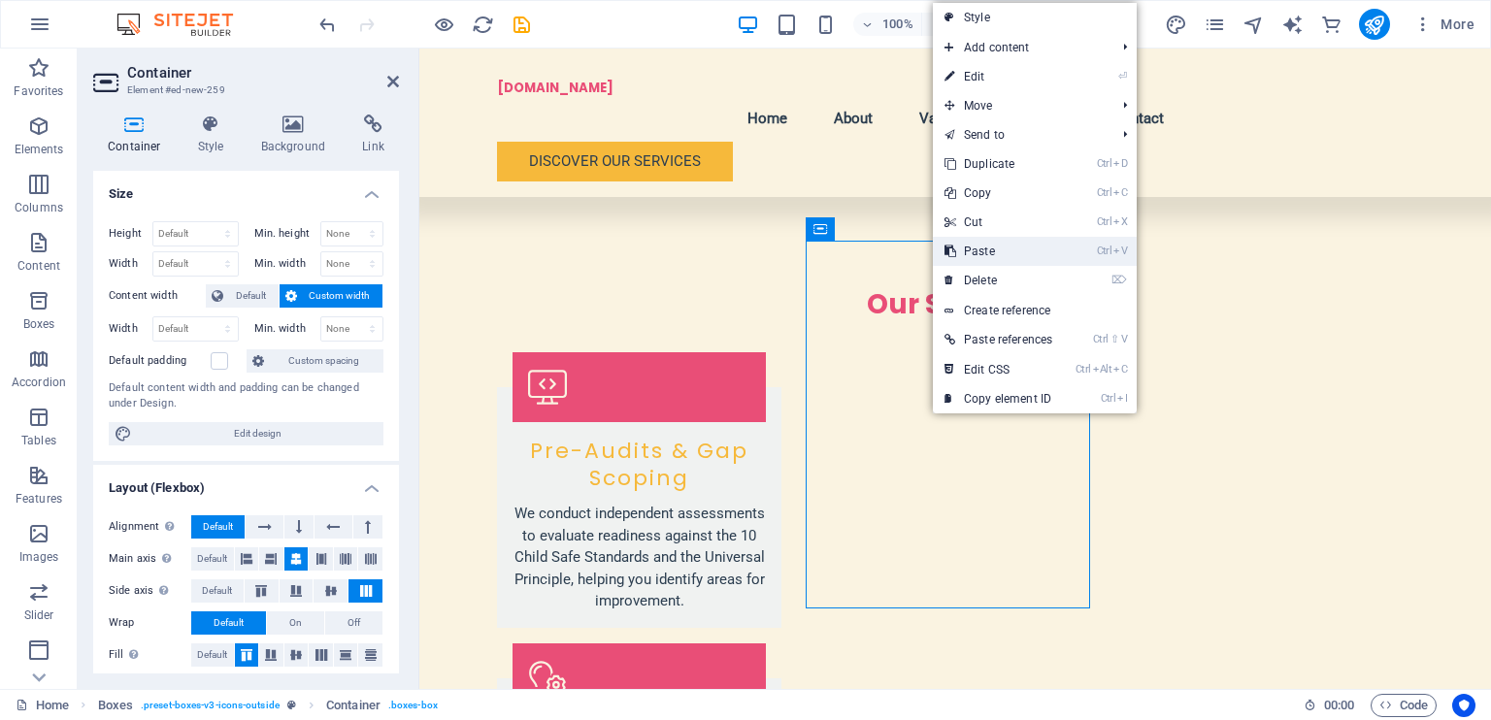
click at [1000, 250] on link "Ctrl V Paste" at bounding box center [998, 251] width 131 height 29
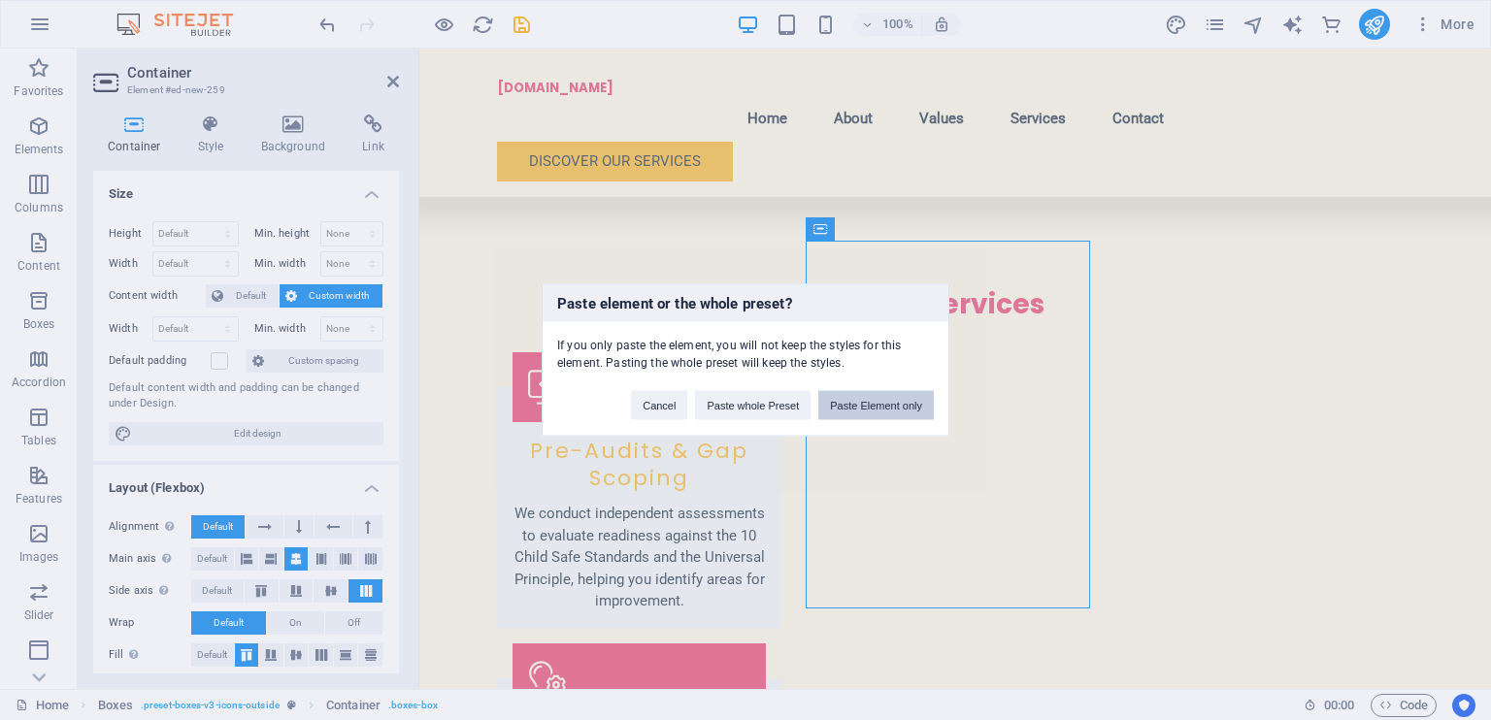
click at [885, 412] on button "Paste Element only" at bounding box center [876, 405] width 116 height 29
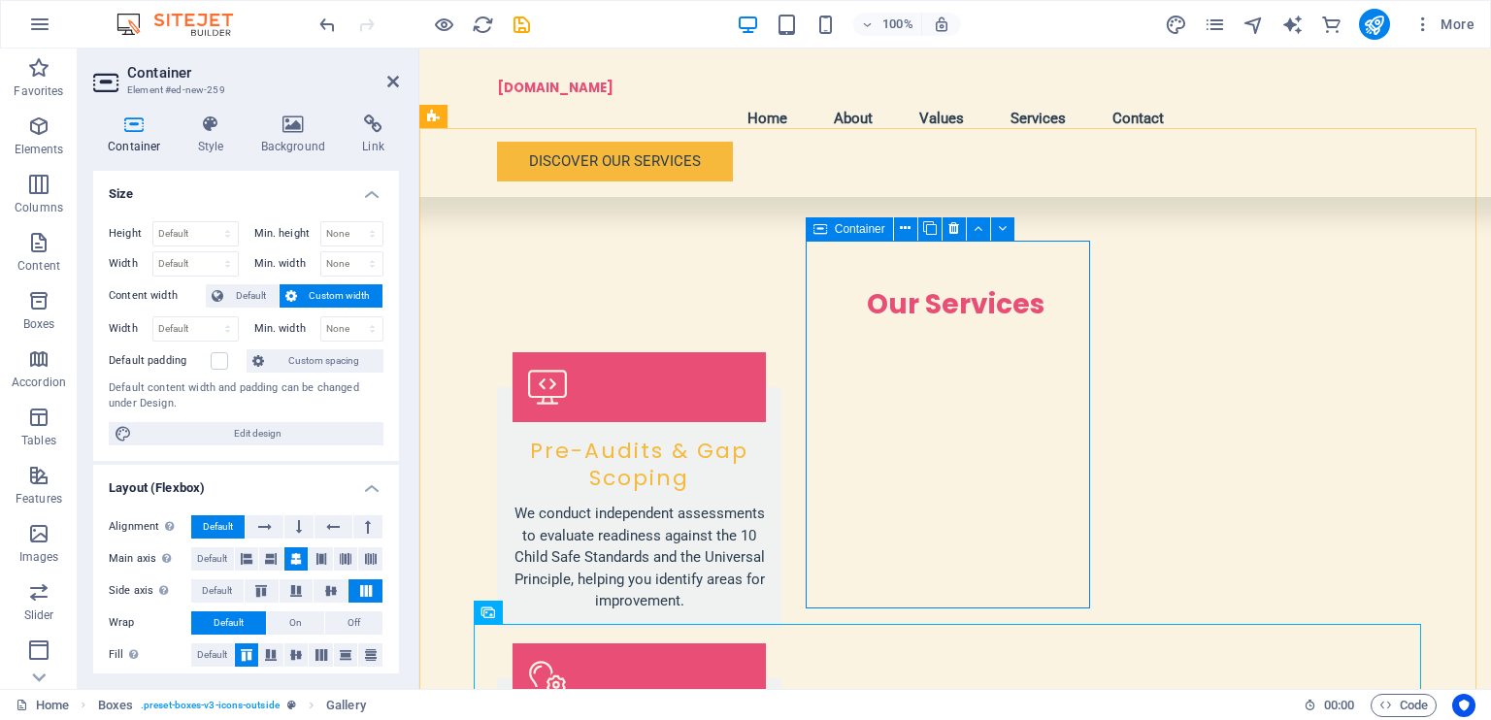
scroll to position [2672, 0]
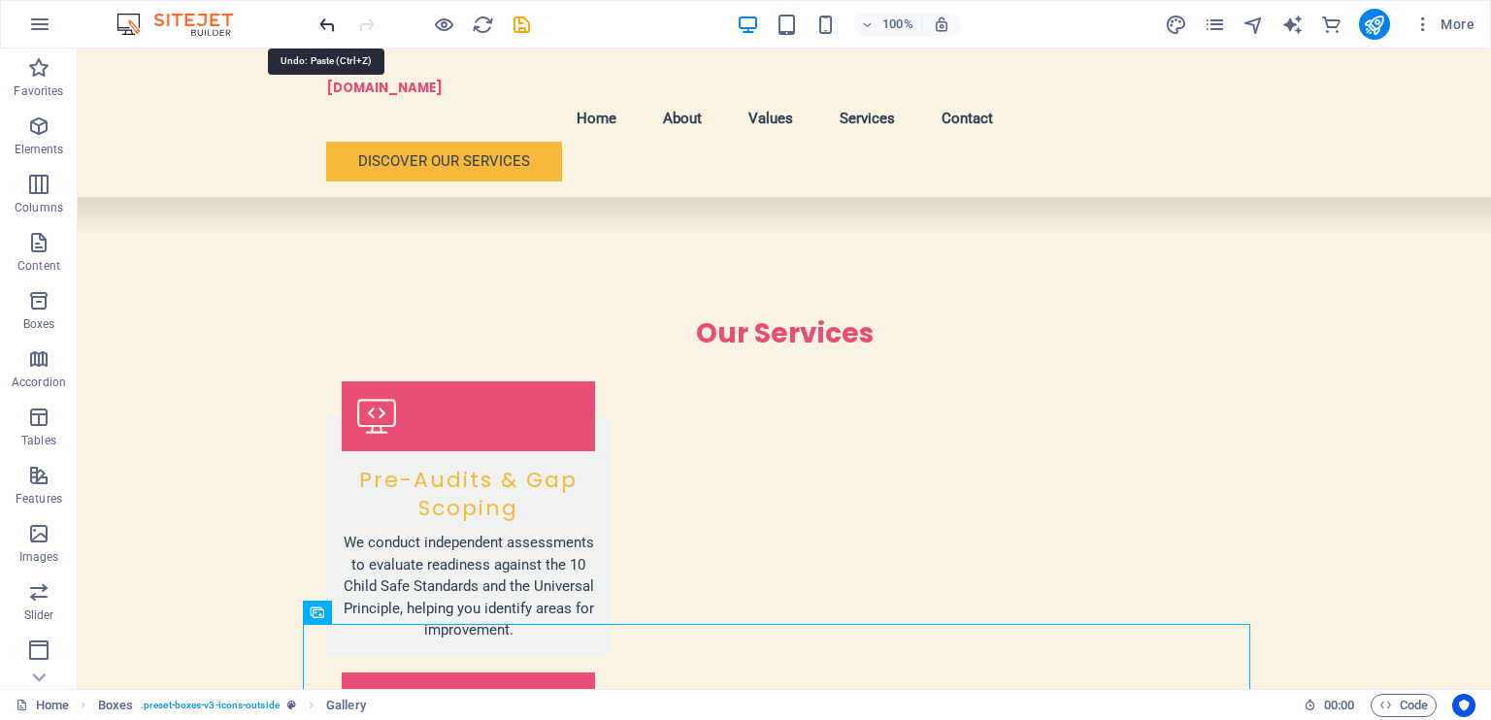
click at [331, 20] on icon "undo" at bounding box center [328, 25] width 22 height 22
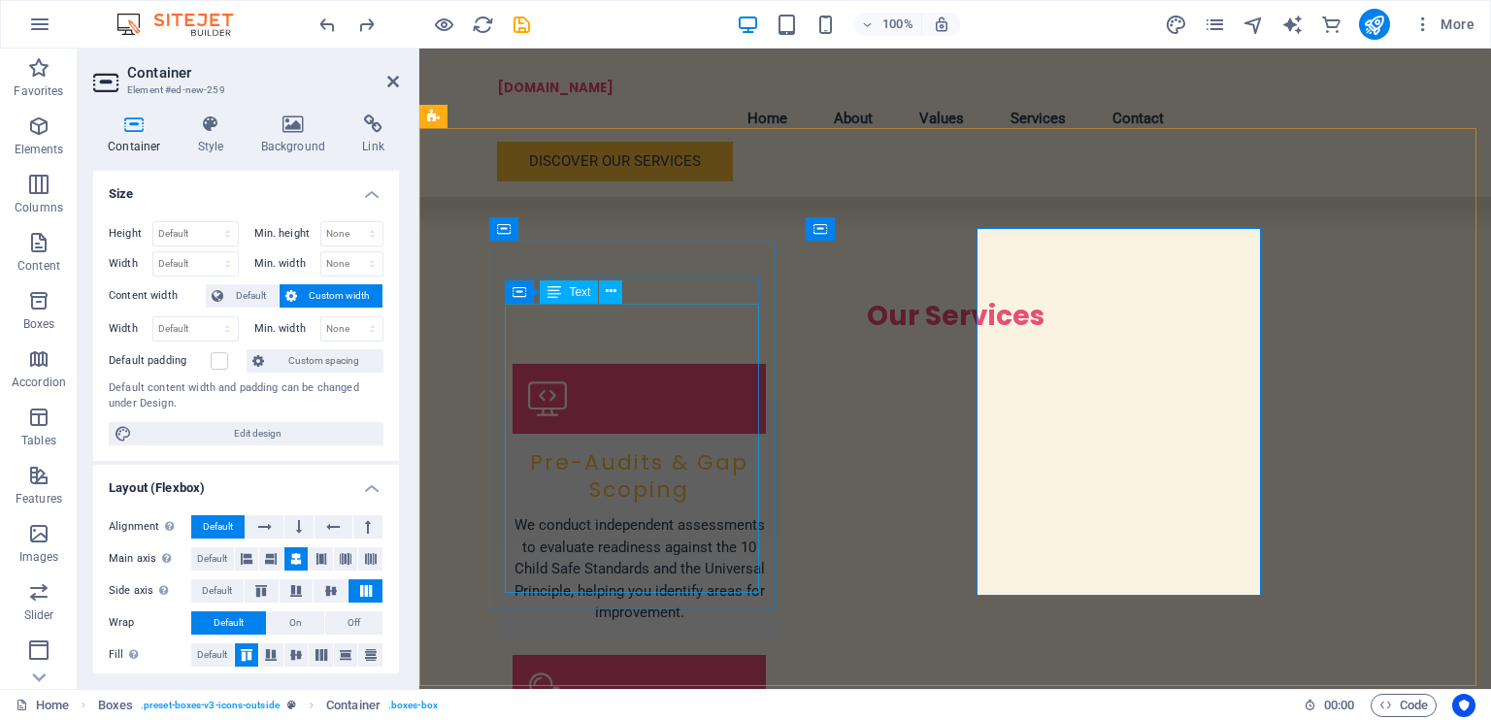
scroll to position [2684, 0]
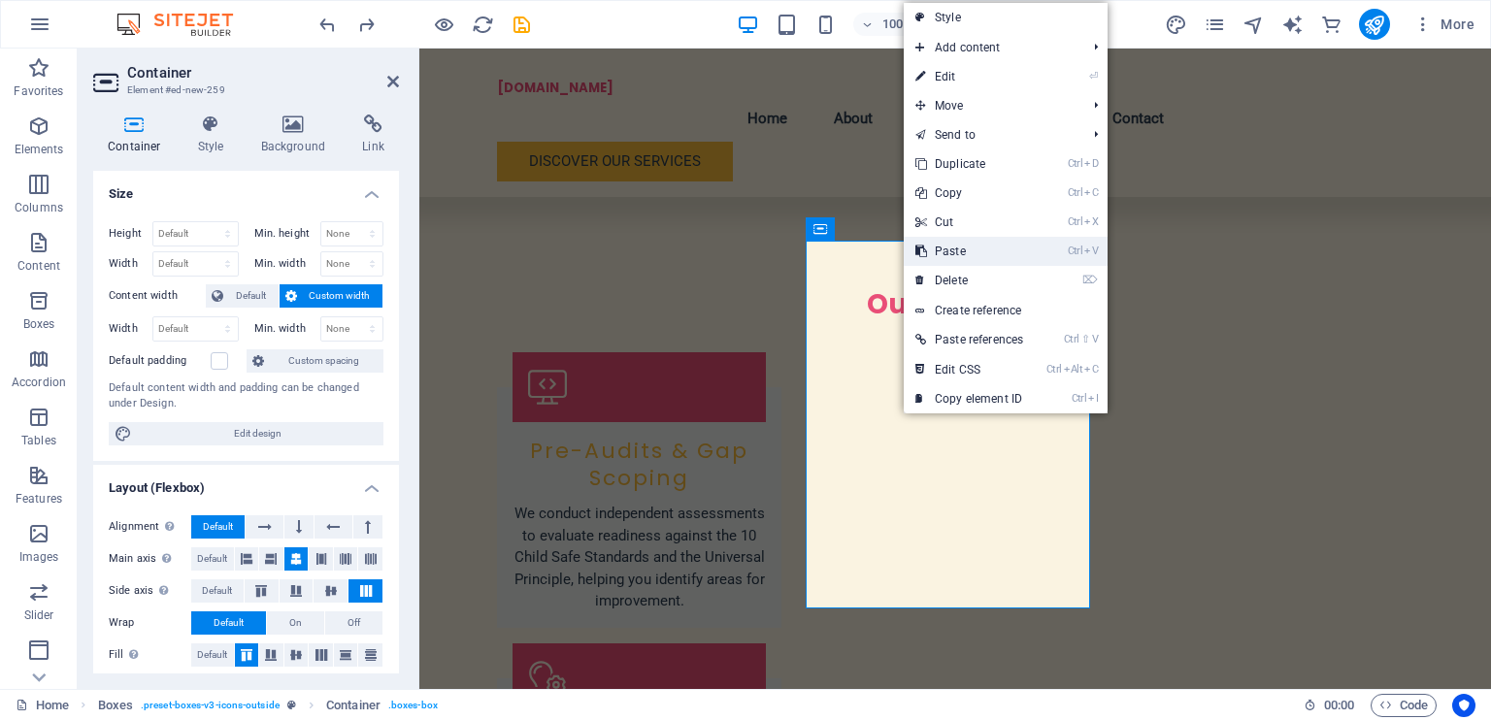
click at [975, 256] on link "Ctrl V Paste" at bounding box center [969, 251] width 131 height 29
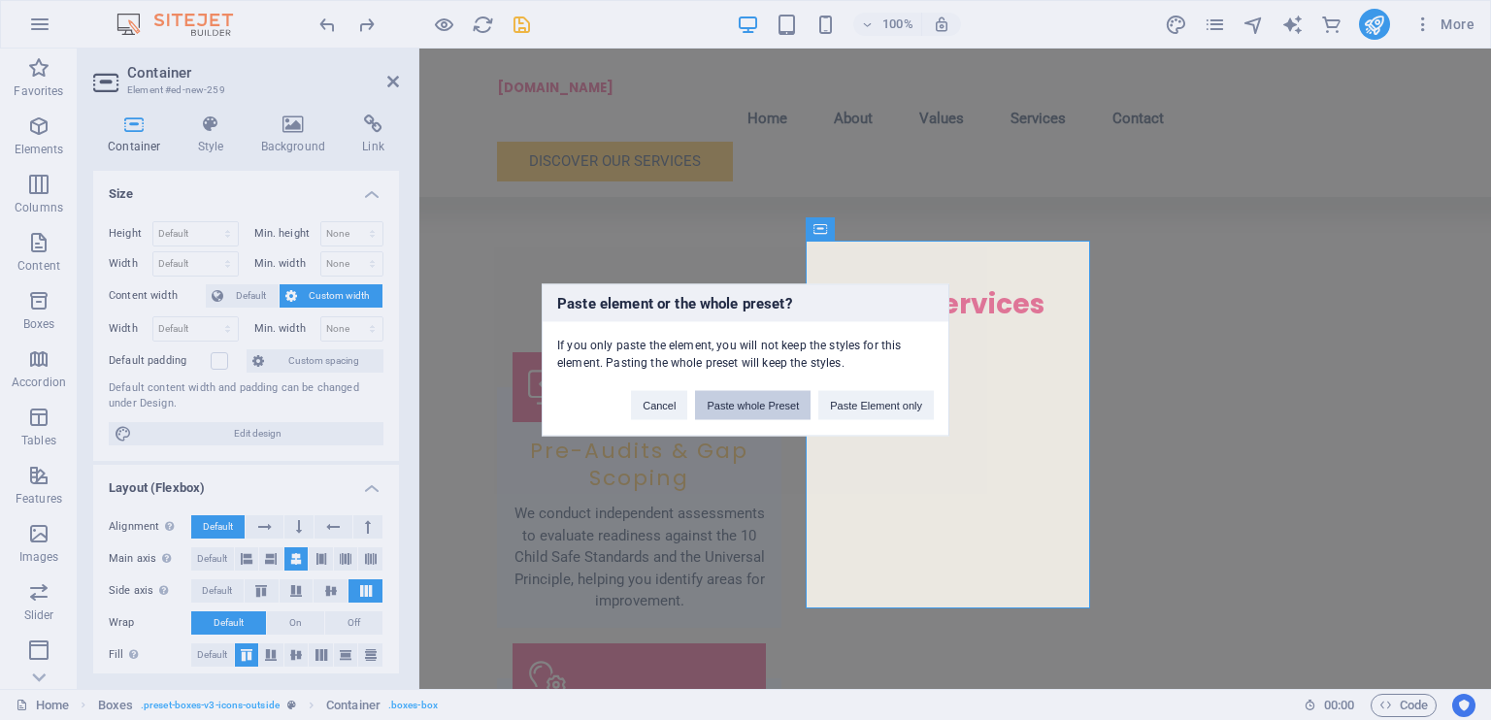
click at [765, 401] on button "Paste whole Preset" at bounding box center [753, 405] width 116 height 29
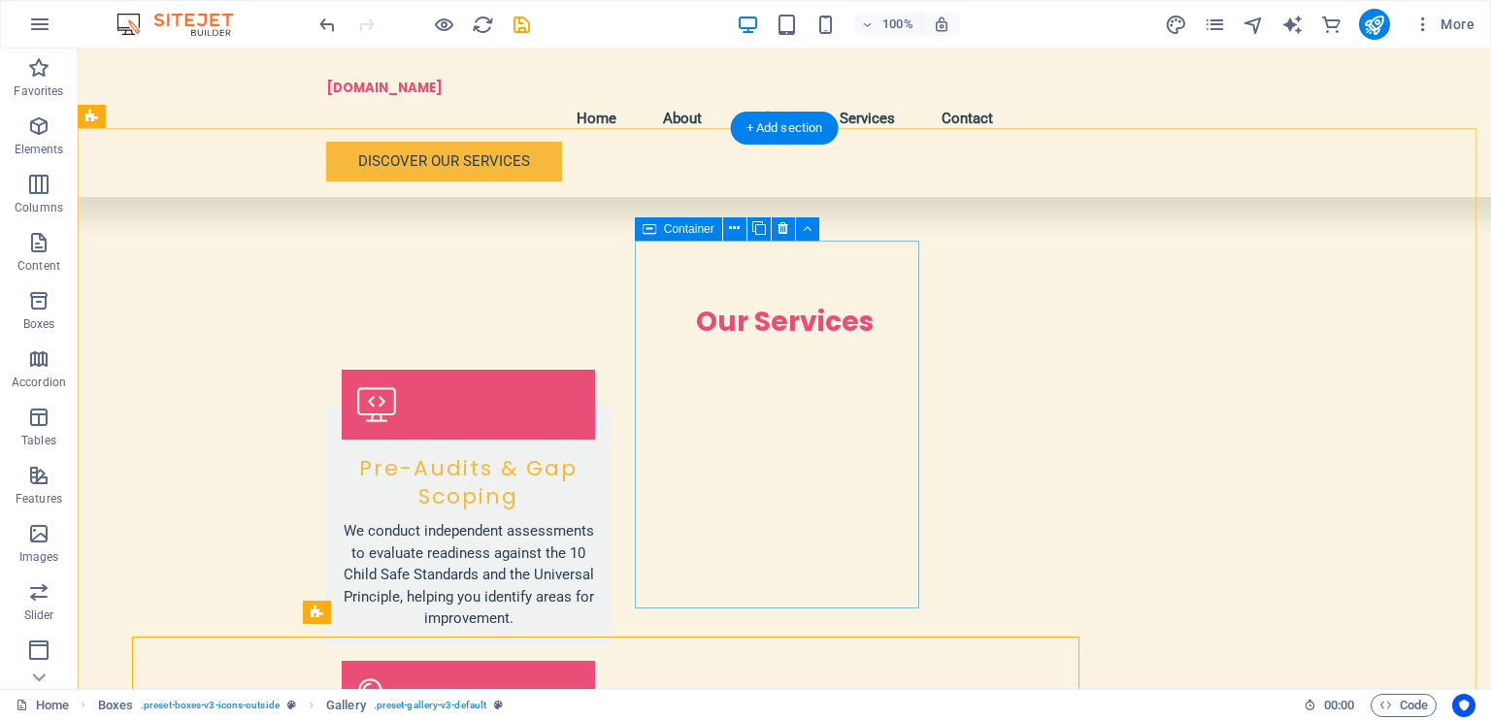
scroll to position [2672, 0]
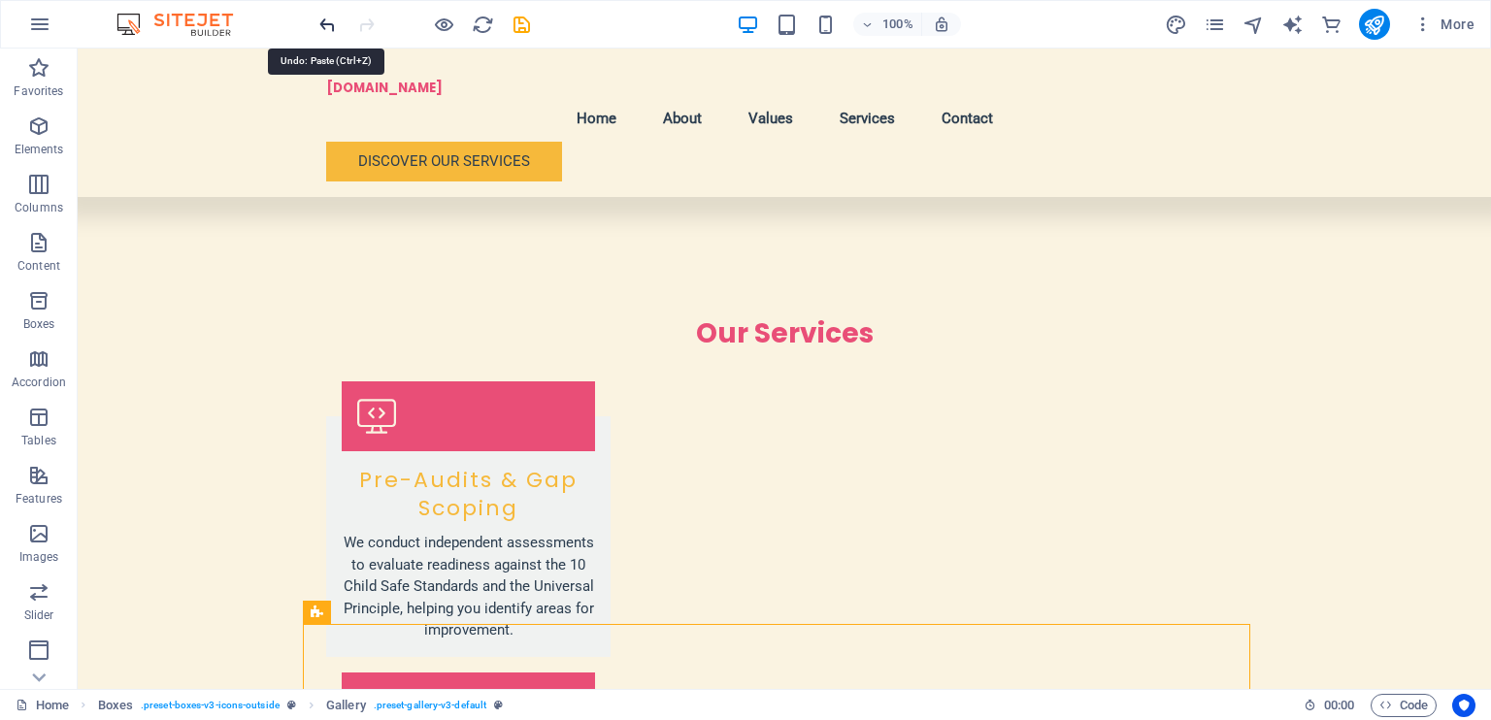
click at [327, 17] on icon "undo" at bounding box center [328, 25] width 22 height 22
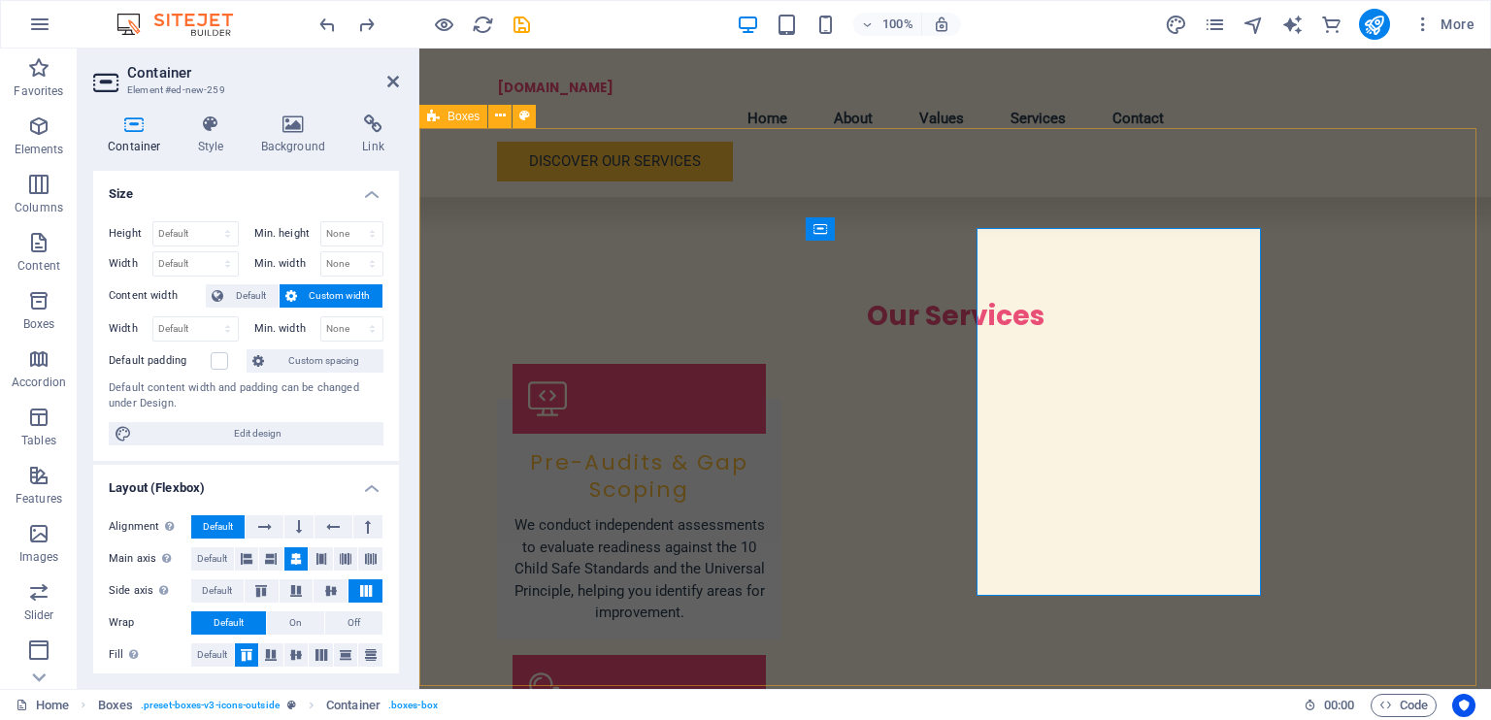
scroll to position [2684, 0]
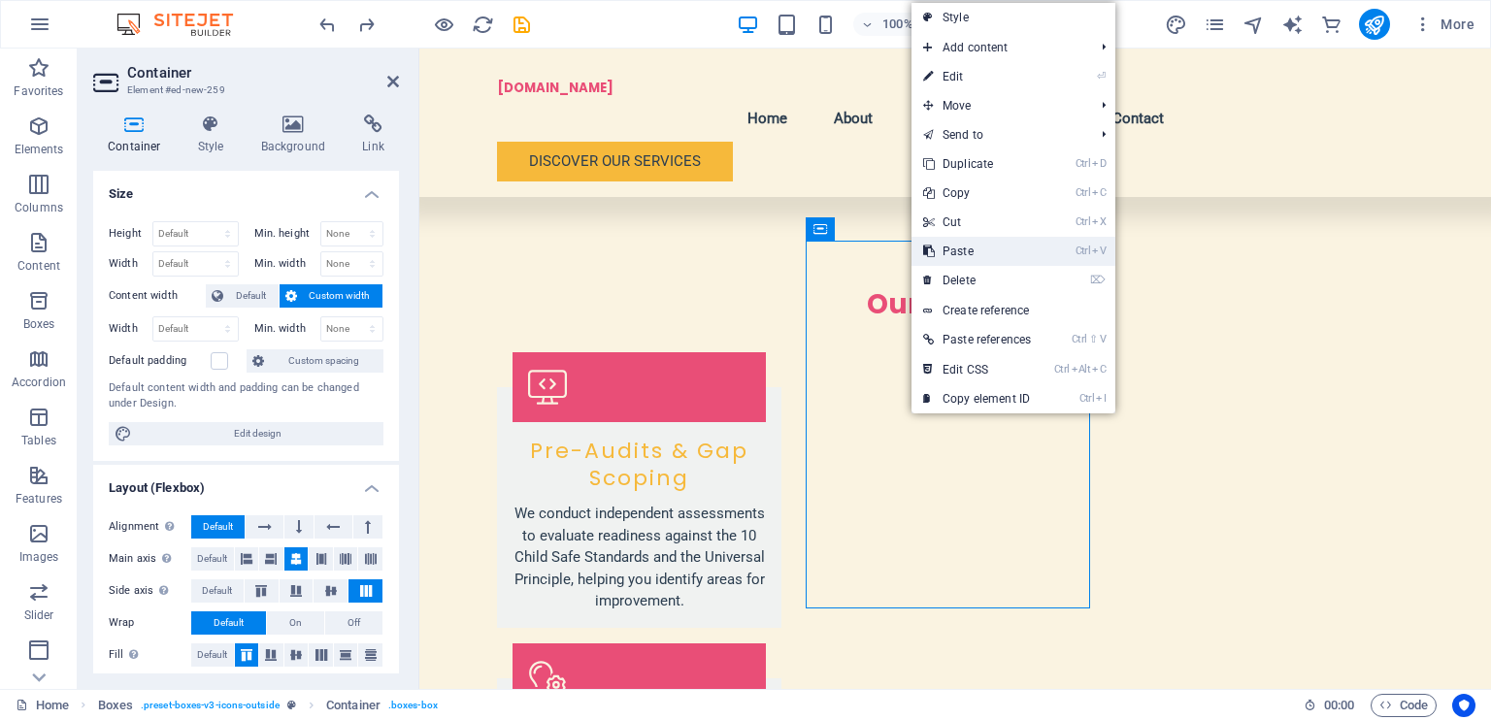
click at [965, 246] on link "Ctrl V Paste" at bounding box center [977, 251] width 131 height 29
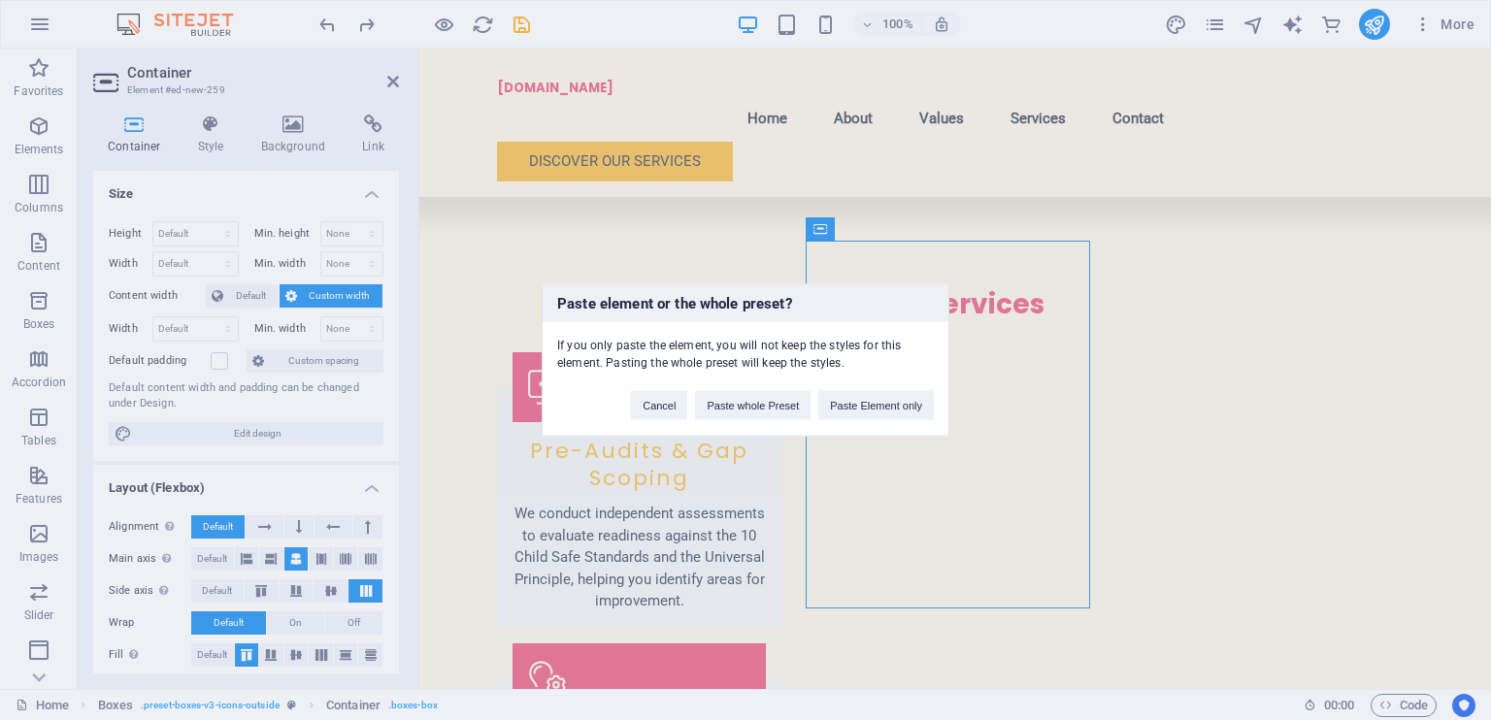
click at [909, 499] on div "Paste element or the whole preset? If you only paste the element, you will not …" at bounding box center [745, 360] width 1491 height 720
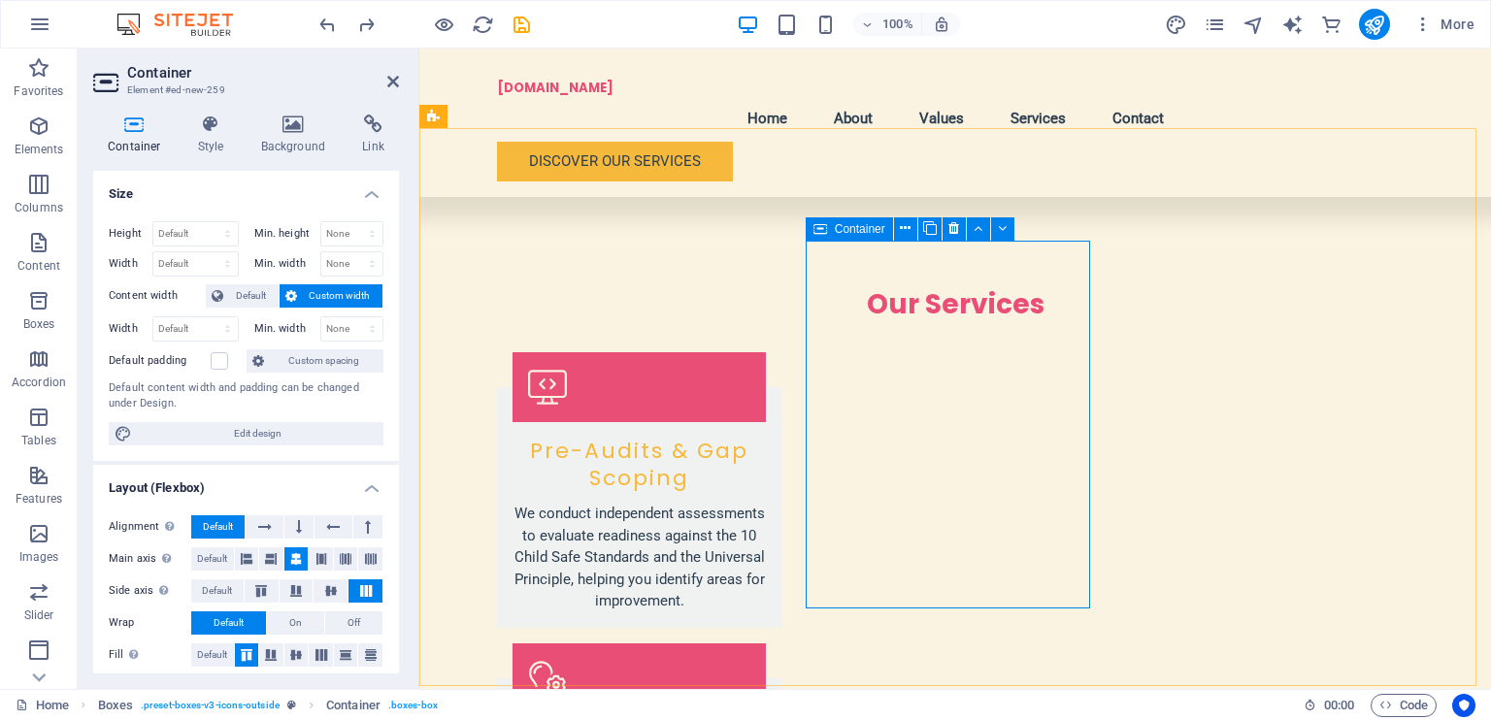
click at [854, 229] on span "Container" at bounding box center [860, 229] width 50 height 12
click at [390, 76] on icon at bounding box center [393, 82] width 12 height 16
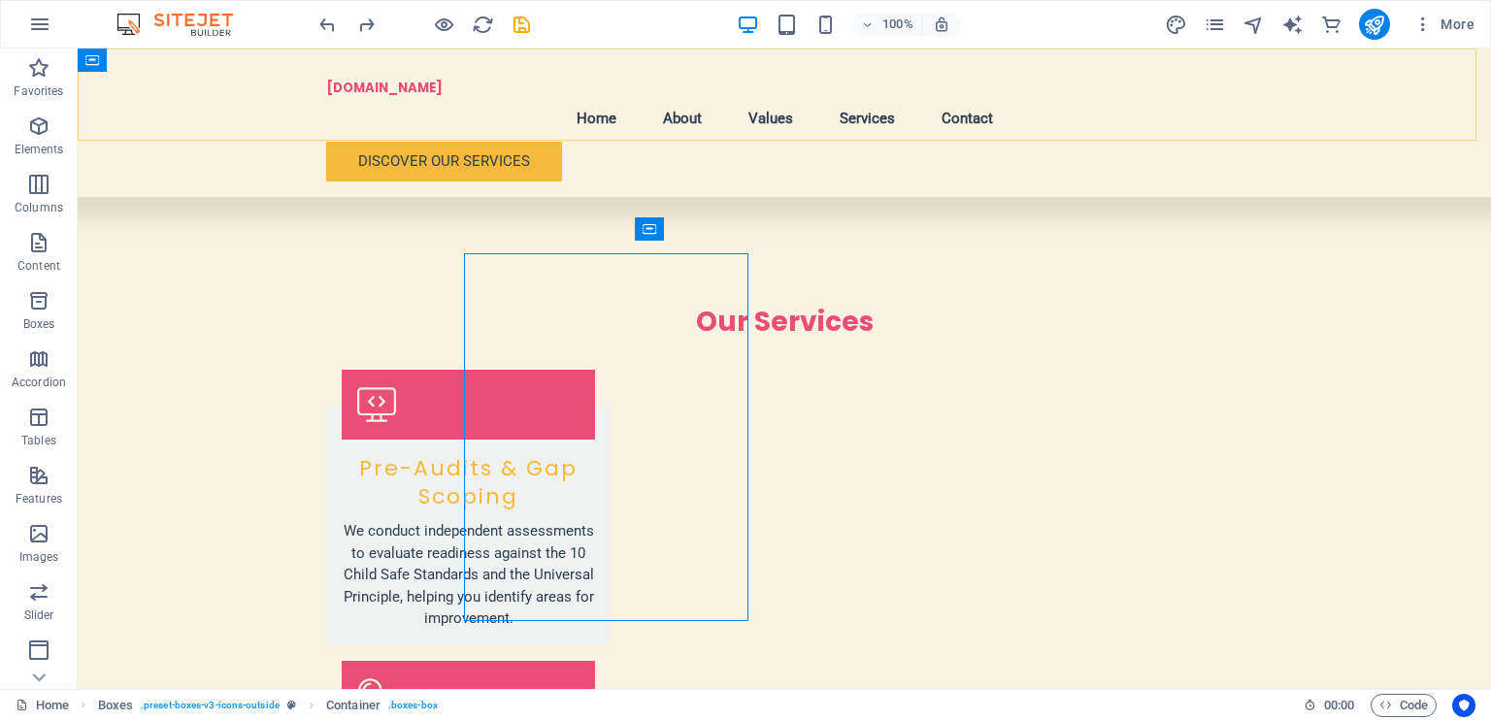
scroll to position [2672, 0]
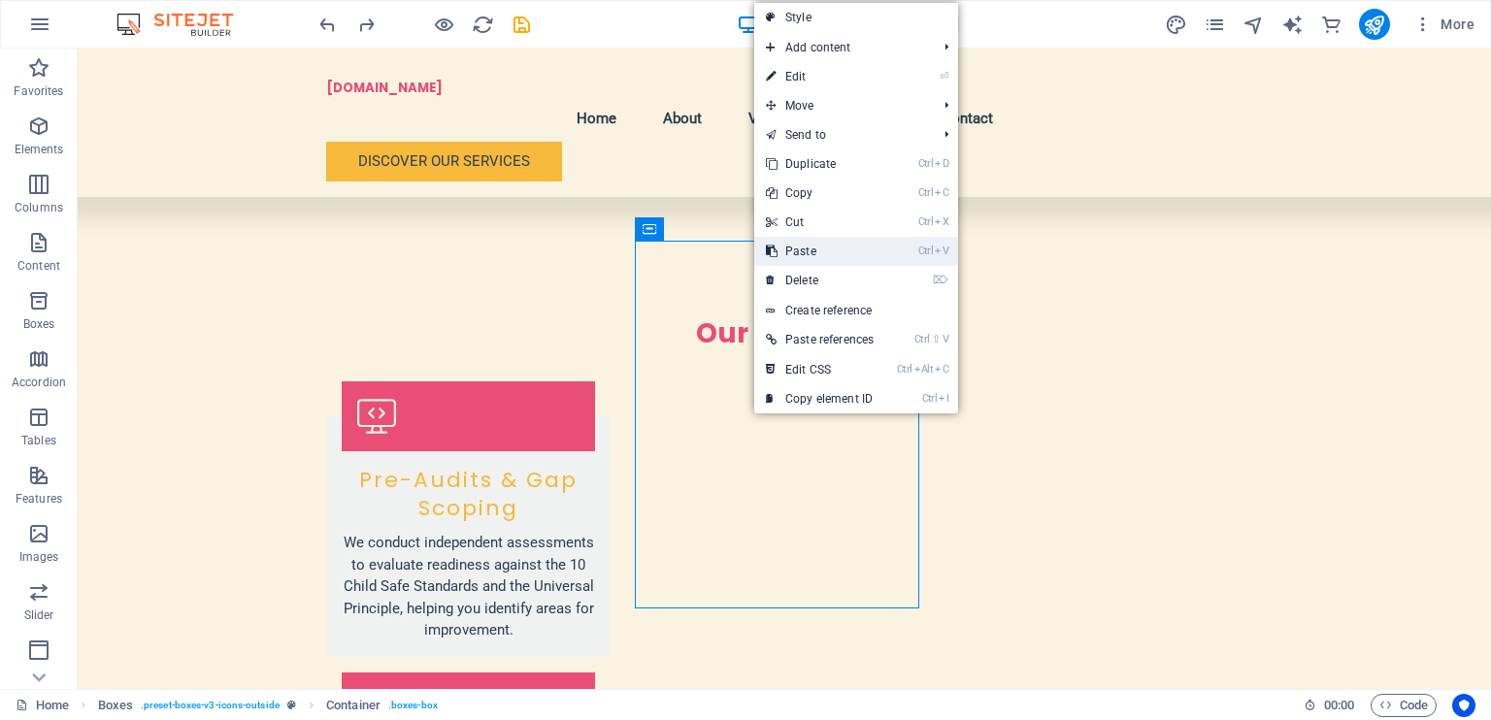
click at [815, 244] on link "Ctrl V Paste" at bounding box center [819, 251] width 131 height 29
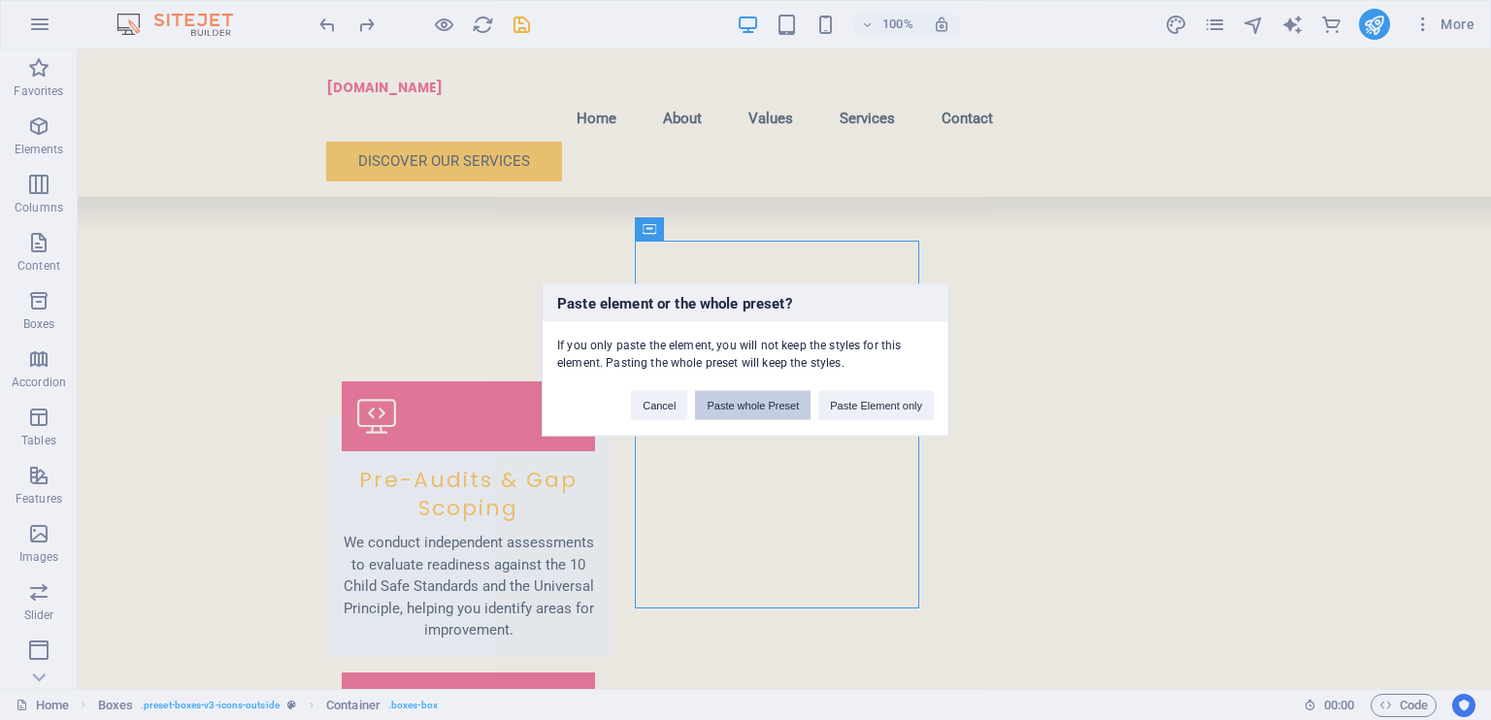
click at [735, 406] on button "Paste whole Preset" at bounding box center [753, 405] width 116 height 29
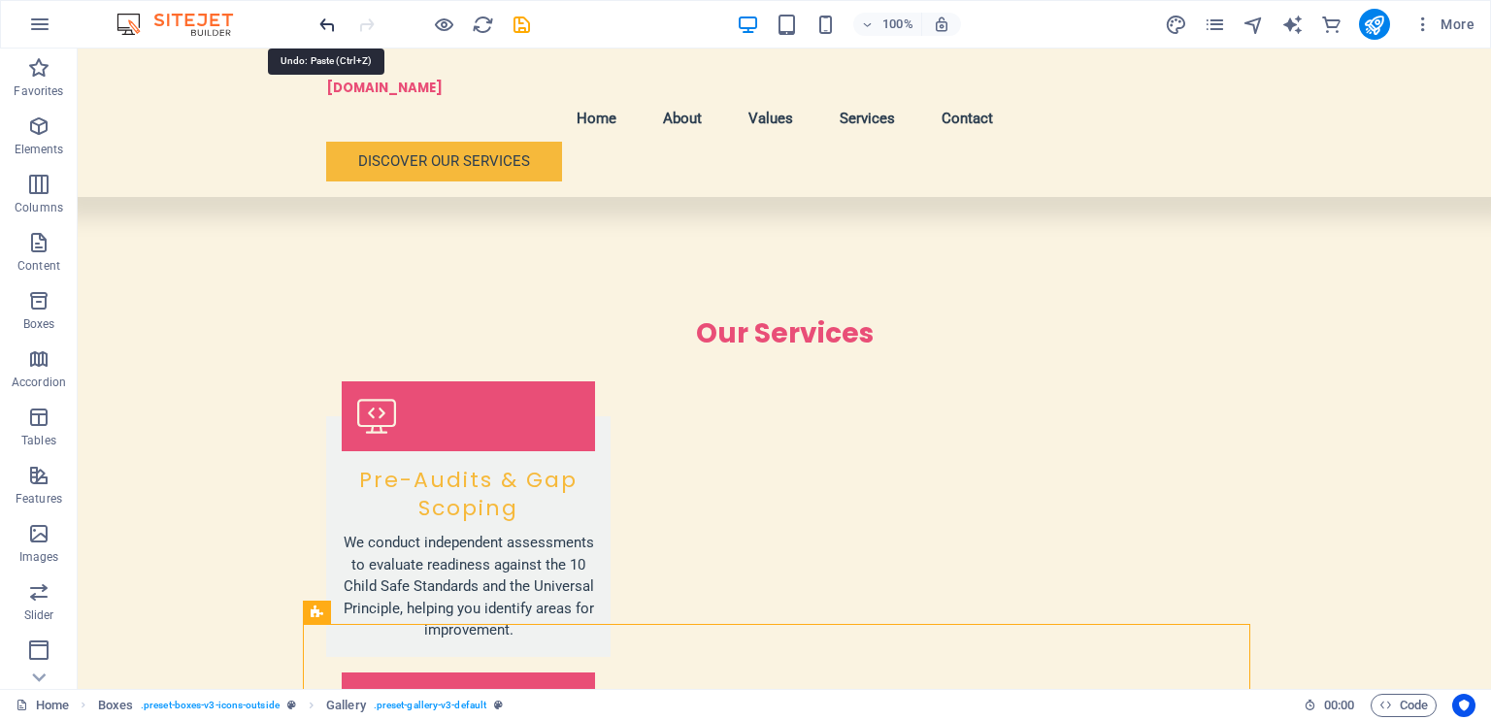
click at [334, 25] on icon "undo" at bounding box center [328, 25] width 22 height 22
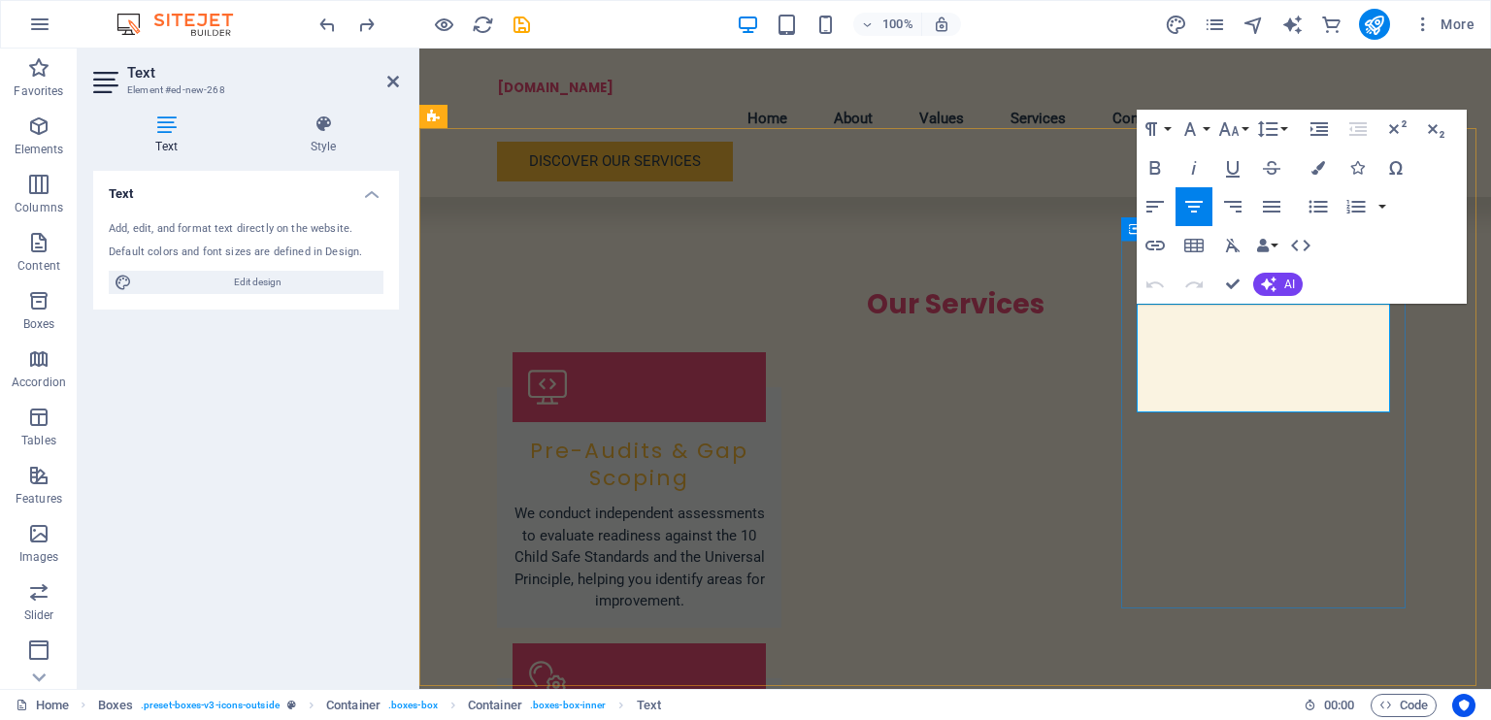
drag, startPoint x: 1171, startPoint y: 313, endPoint x: 1377, endPoint y: 401, distance: 224.0
click at [1283, 283] on button "AI" at bounding box center [1278, 284] width 50 height 23
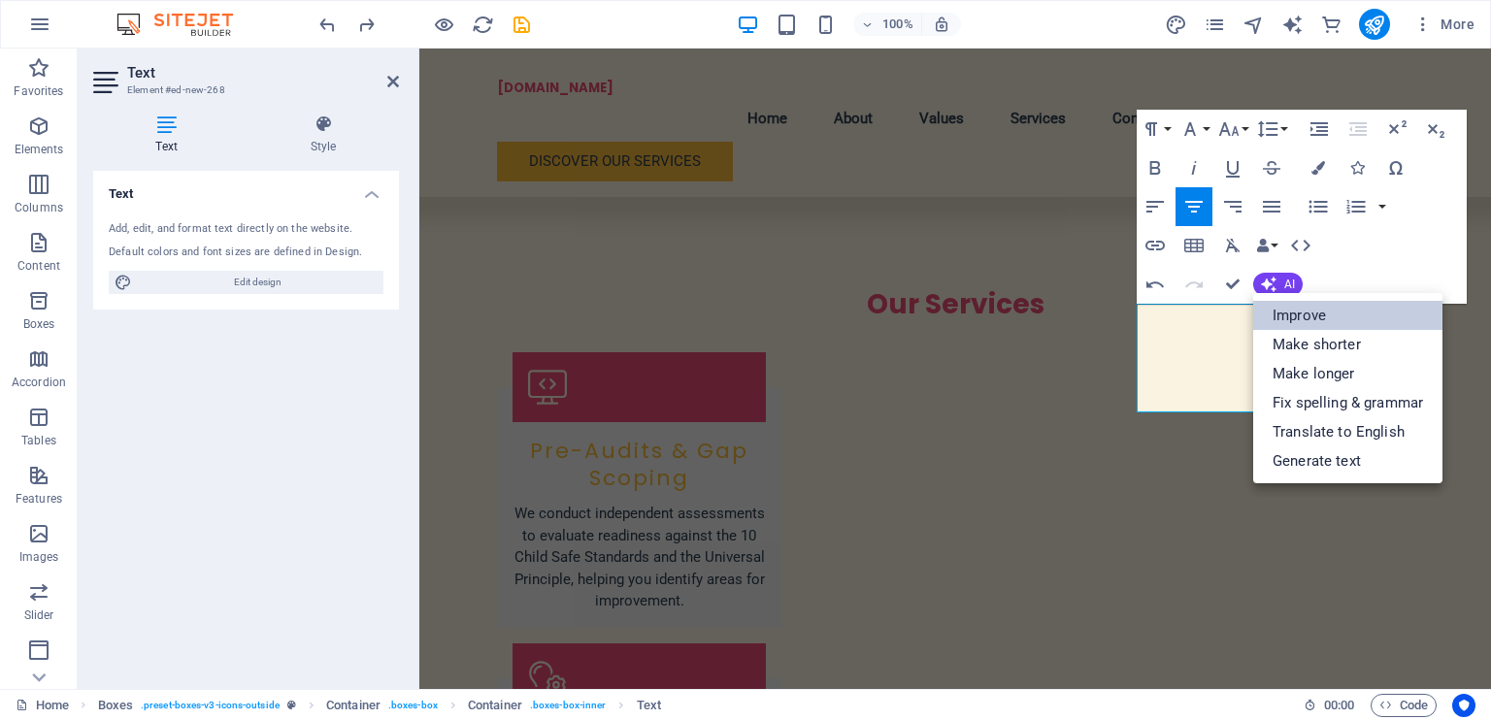
click at [1315, 320] on link "Improve" at bounding box center [1347, 315] width 189 height 29
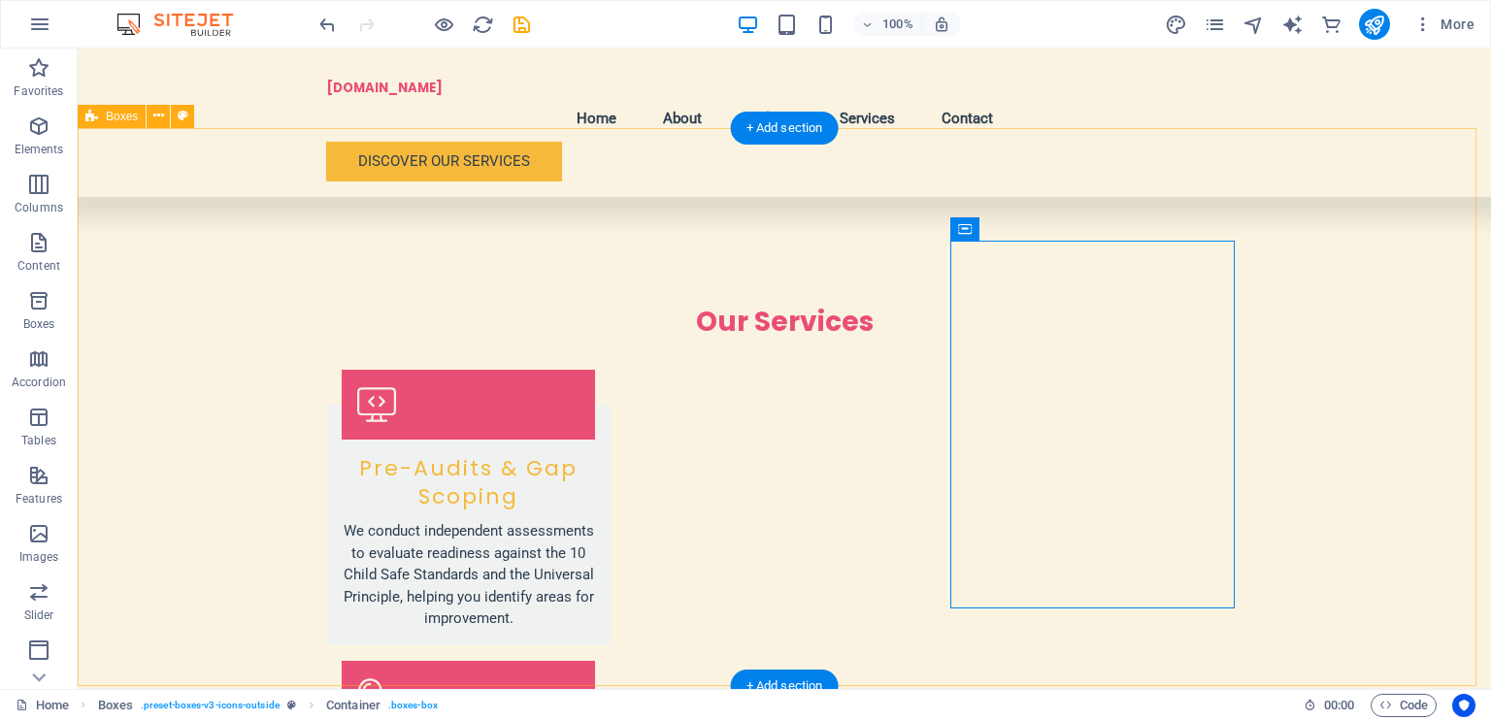
scroll to position [2672, 0]
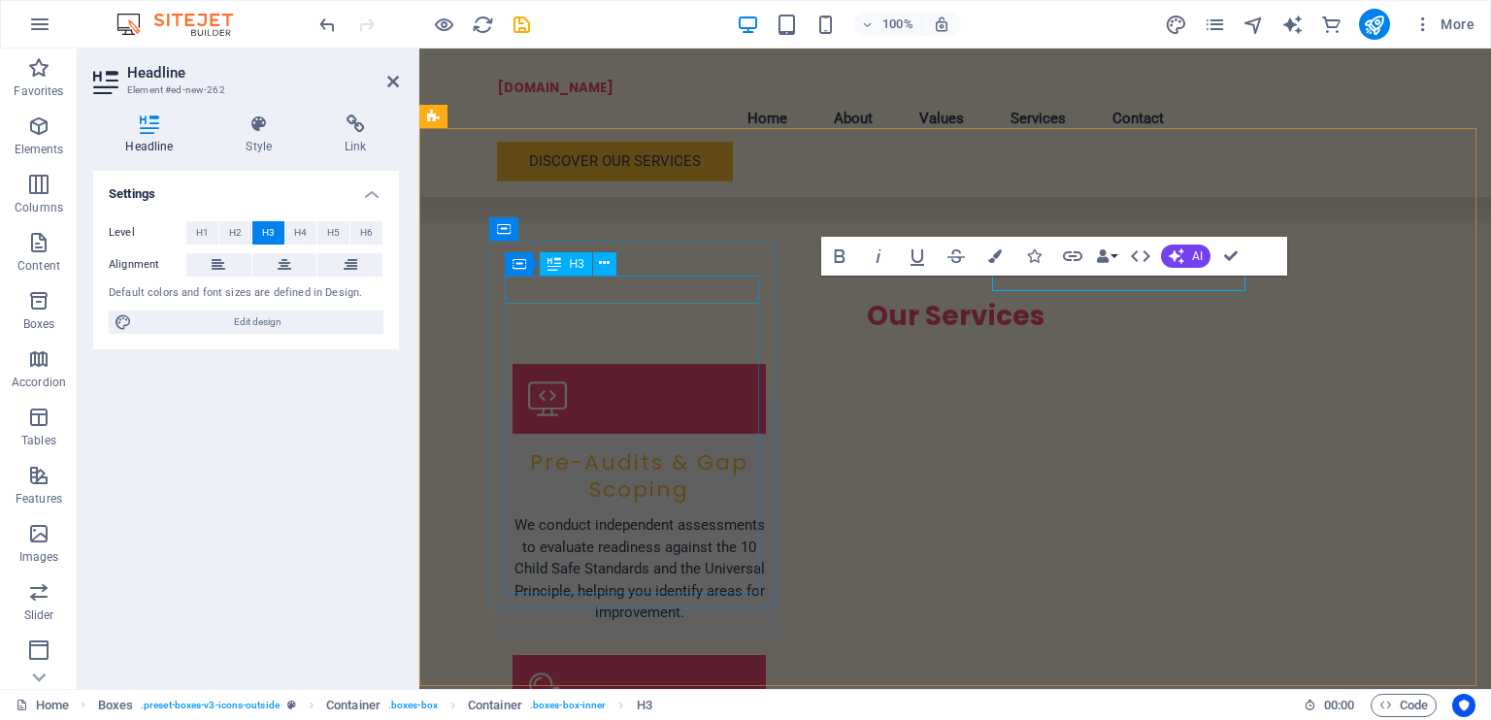
scroll to position [2684, 0]
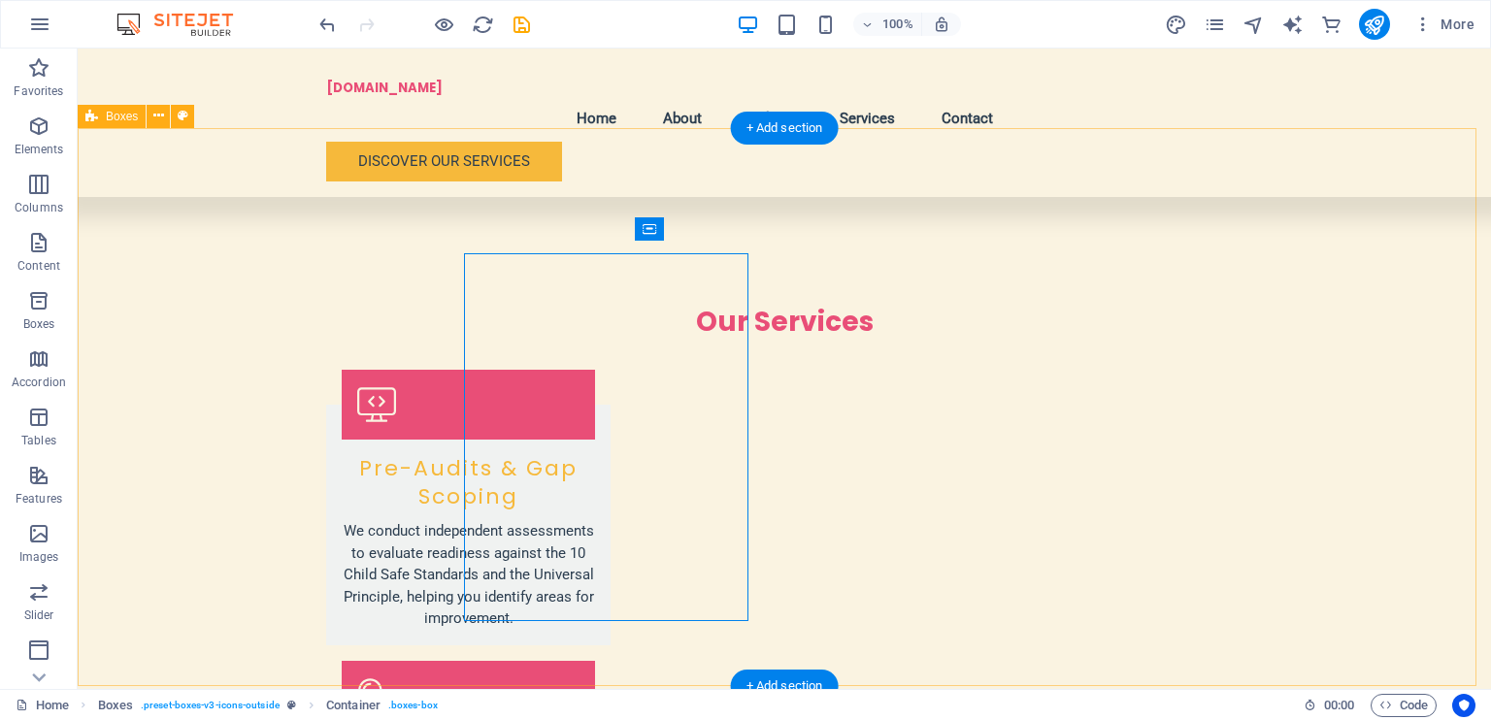
scroll to position [2672, 0]
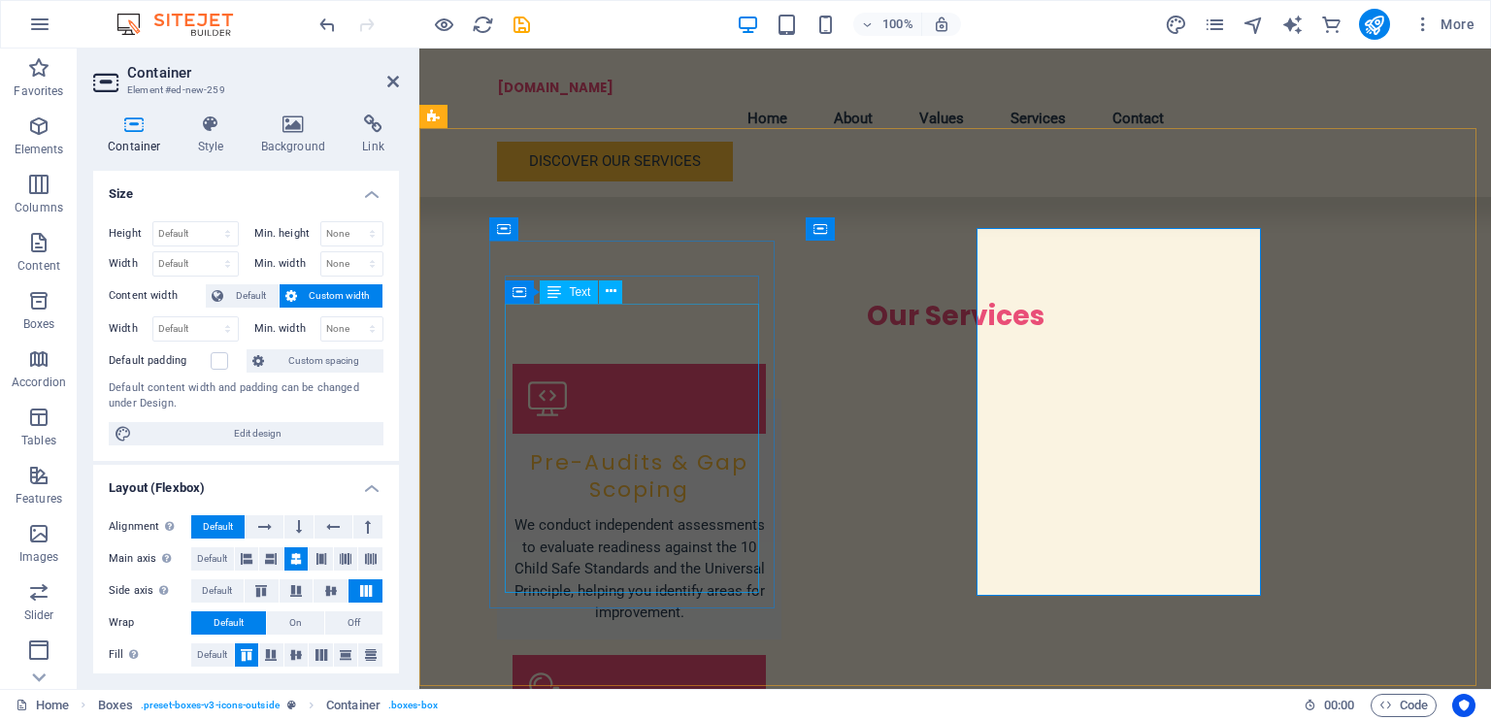
scroll to position [2684, 0]
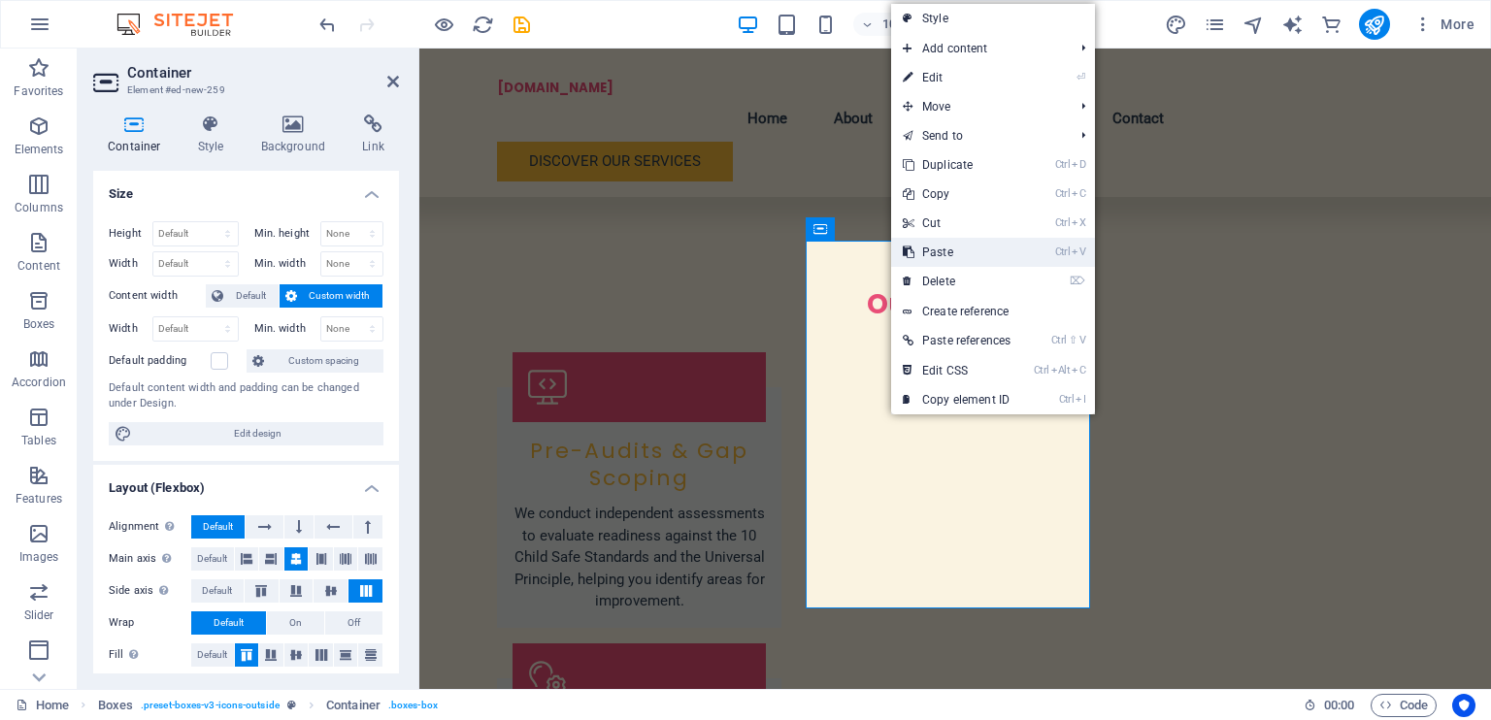
click at [944, 260] on link "Ctrl V Paste" at bounding box center [956, 252] width 131 height 29
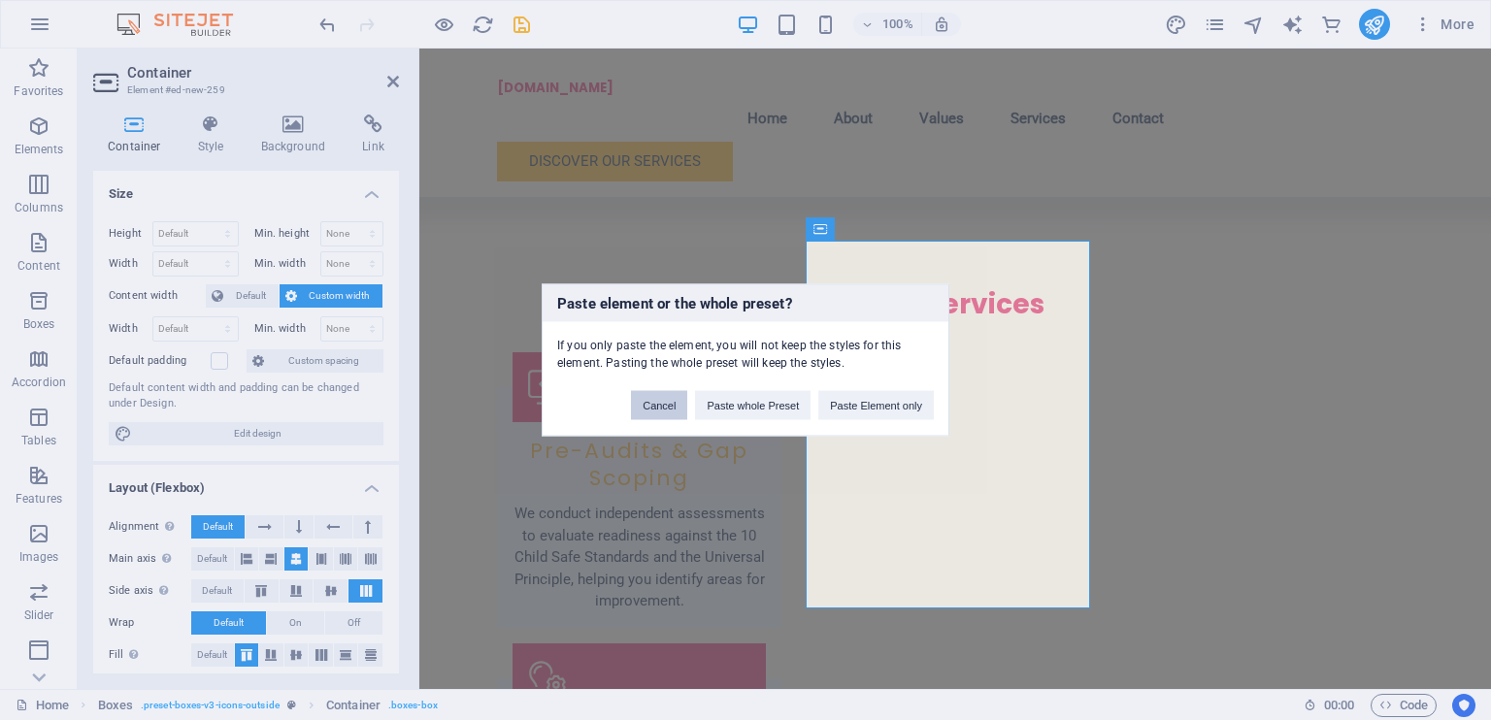
click at [671, 396] on button "Cancel" at bounding box center [659, 405] width 56 height 29
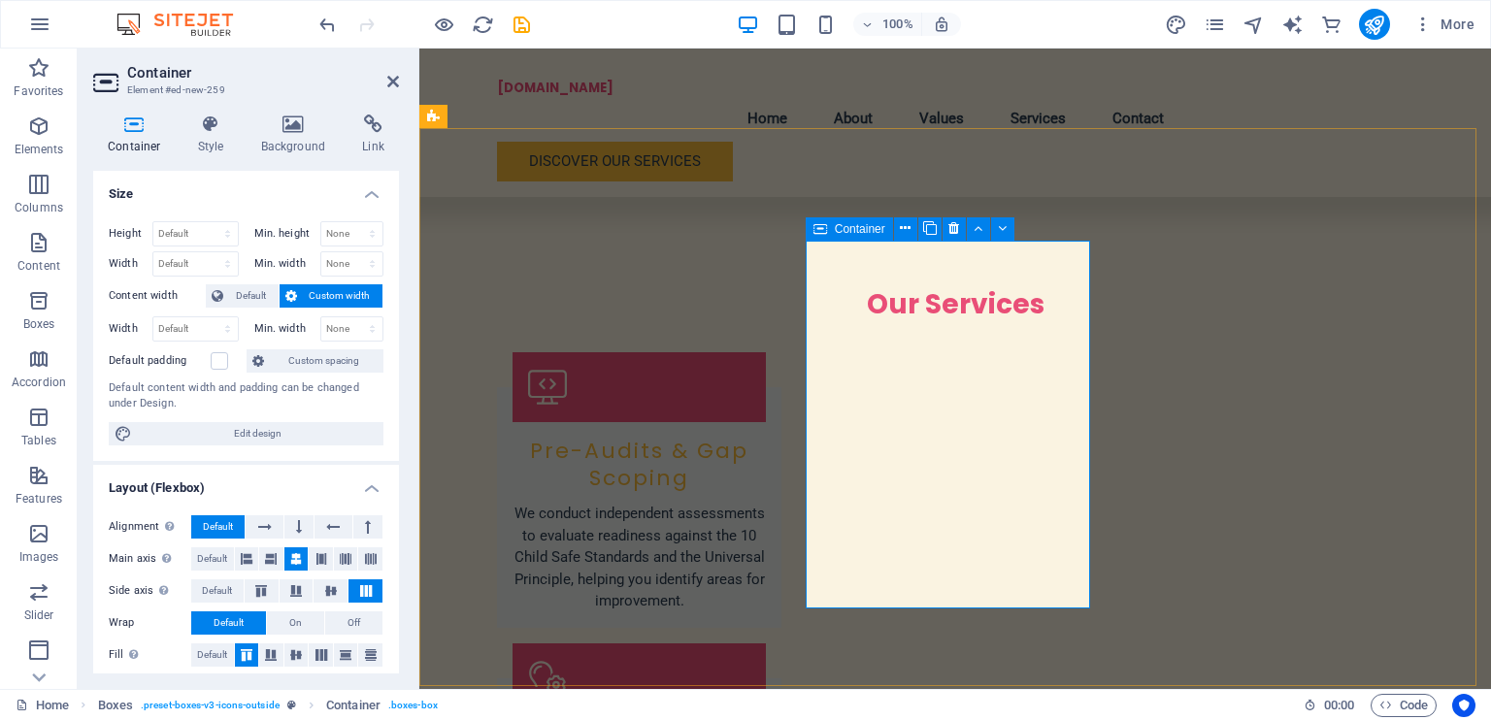
drag, startPoint x: 1023, startPoint y: 395, endPoint x: 995, endPoint y: 428, distance: 43.4
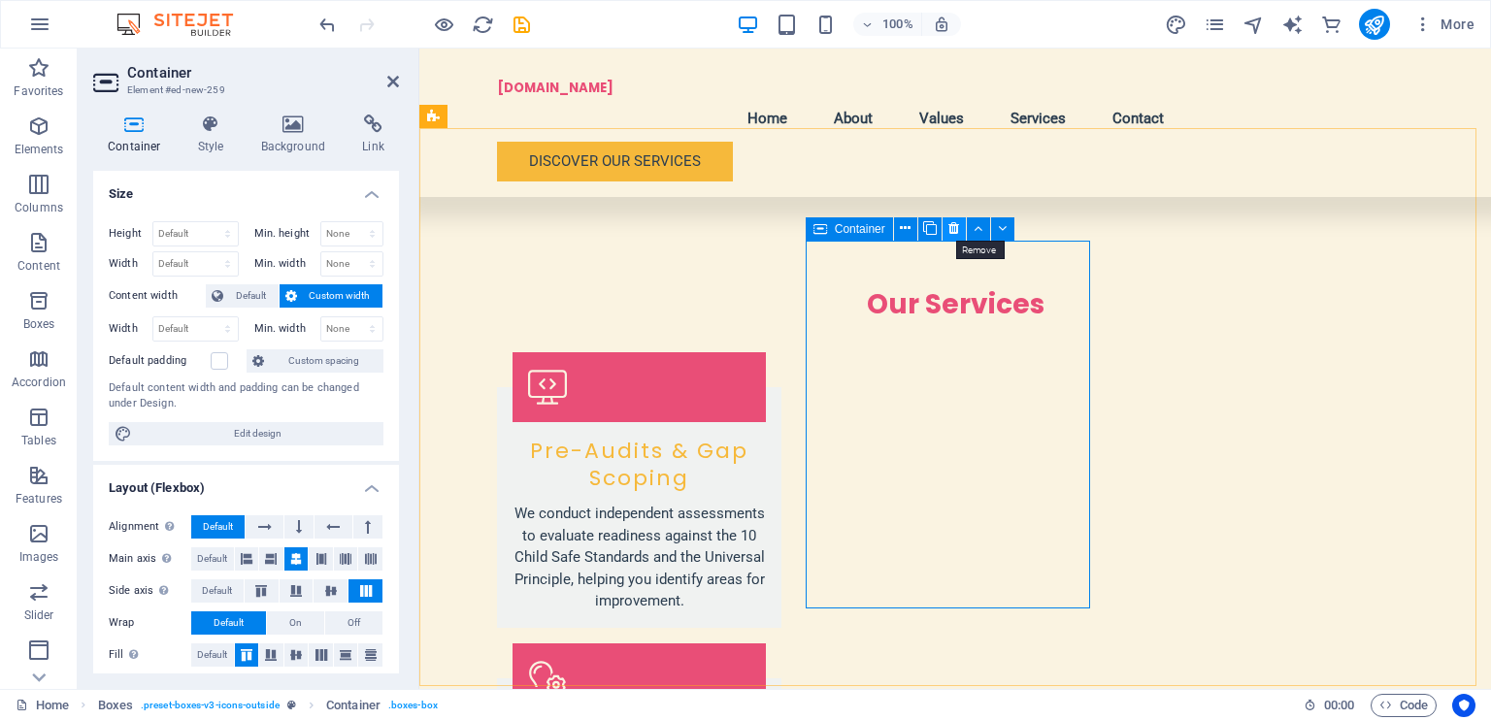
click at [949, 224] on icon at bounding box center [954, 228] width 11 height 20
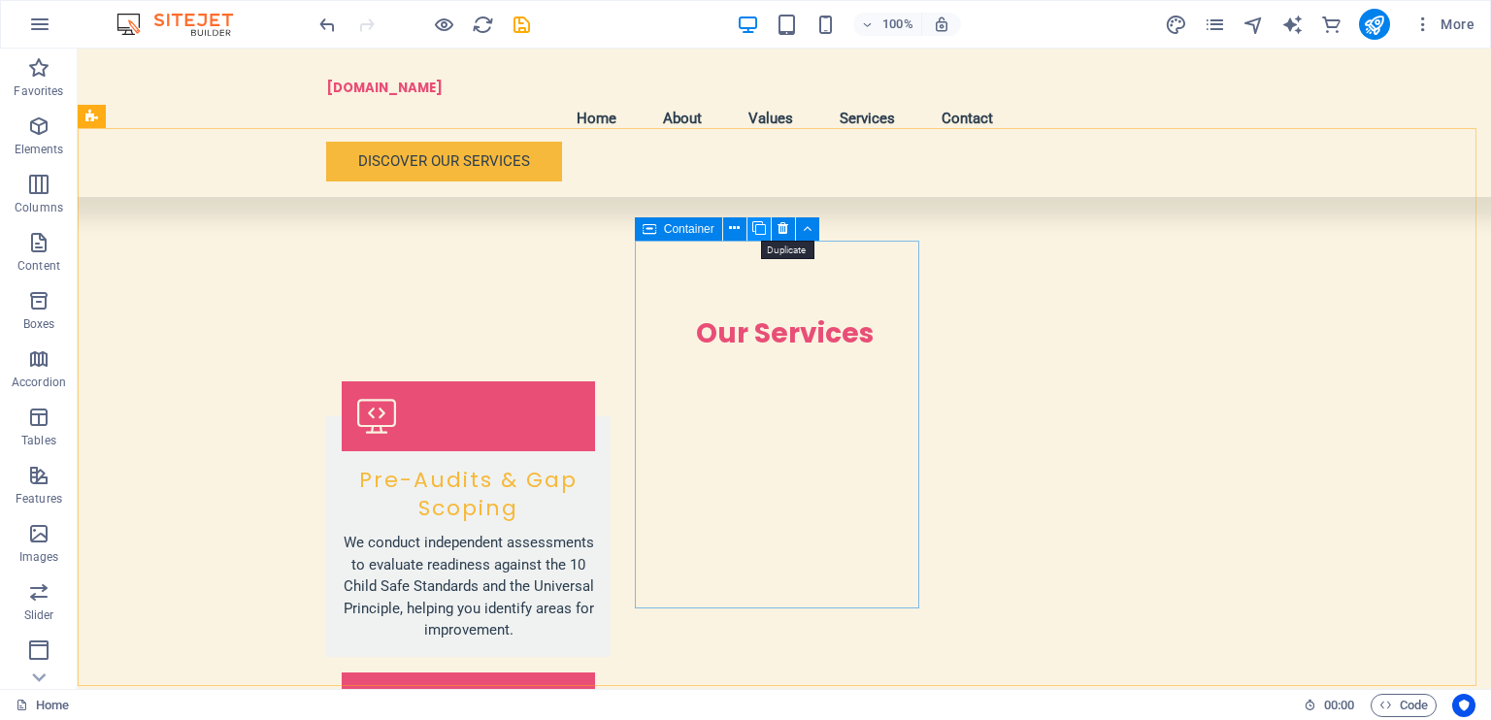
click at [752, 226] on icon at bounding box center [759, 228] width 14 height 20
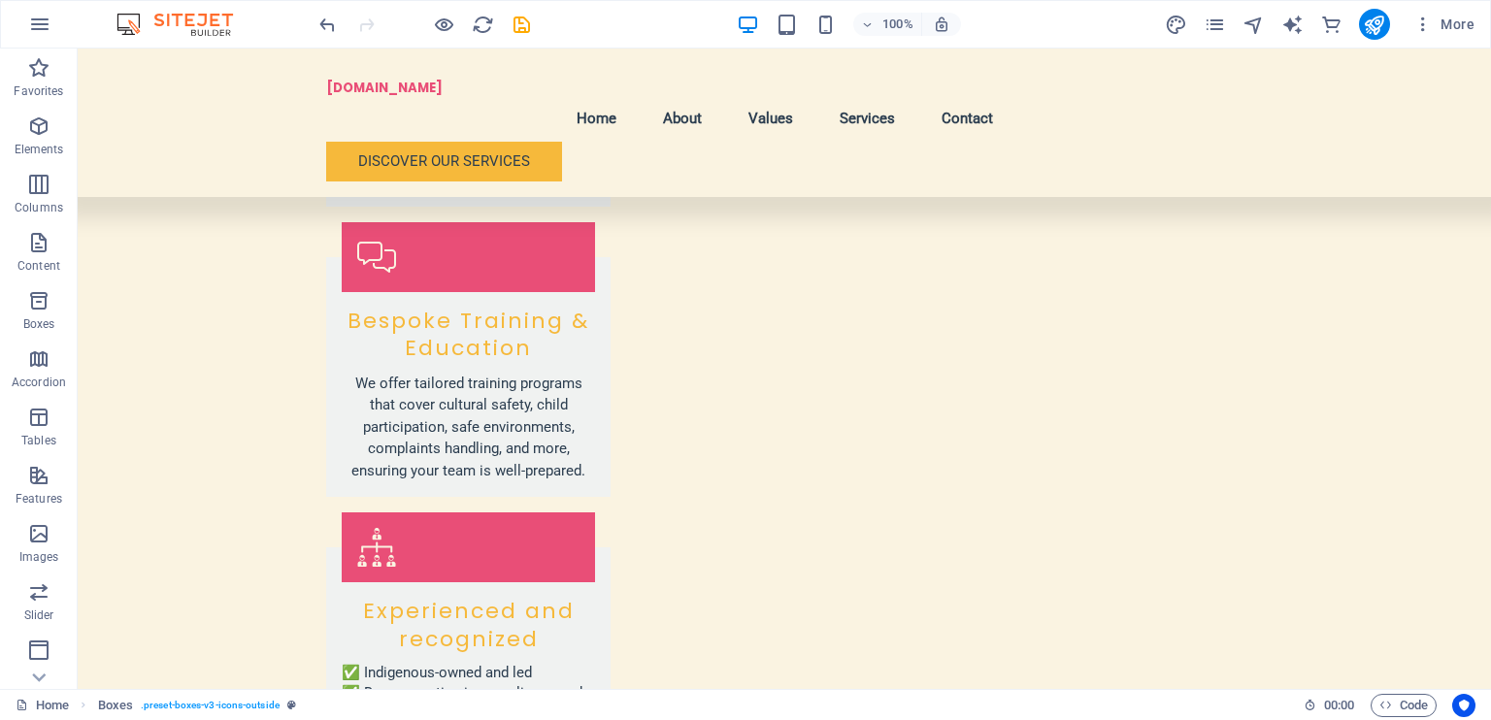
scroll to position [4115, 0]
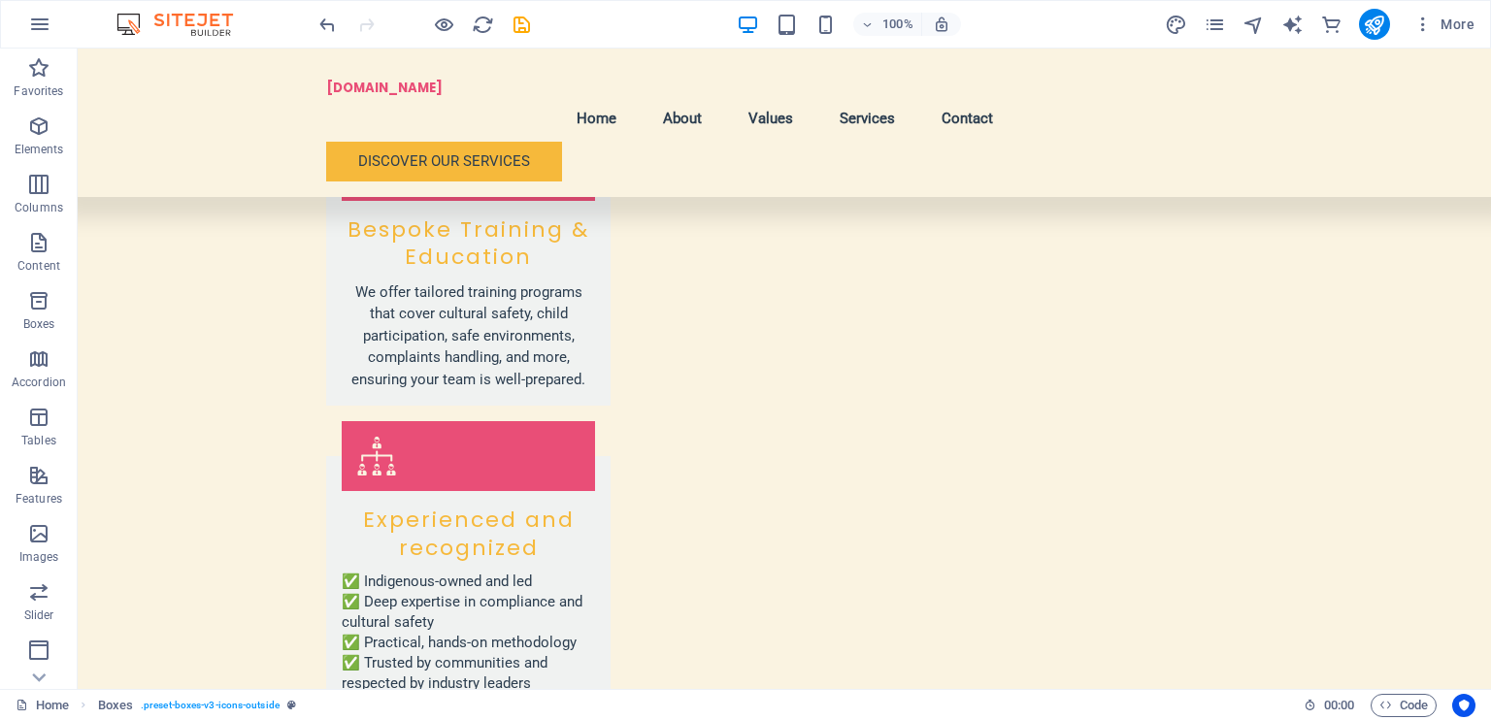
drag, startPoint x: 746, startPoint y: 554, endPoint x: 870, endPoint y: 752, distance: 233.8
click at [870, 719] on html "Skip to main content walkingtogethercollective.com.au Menu Home About Values Se…" at bounding box center [785, 9] width 1414 height 8150
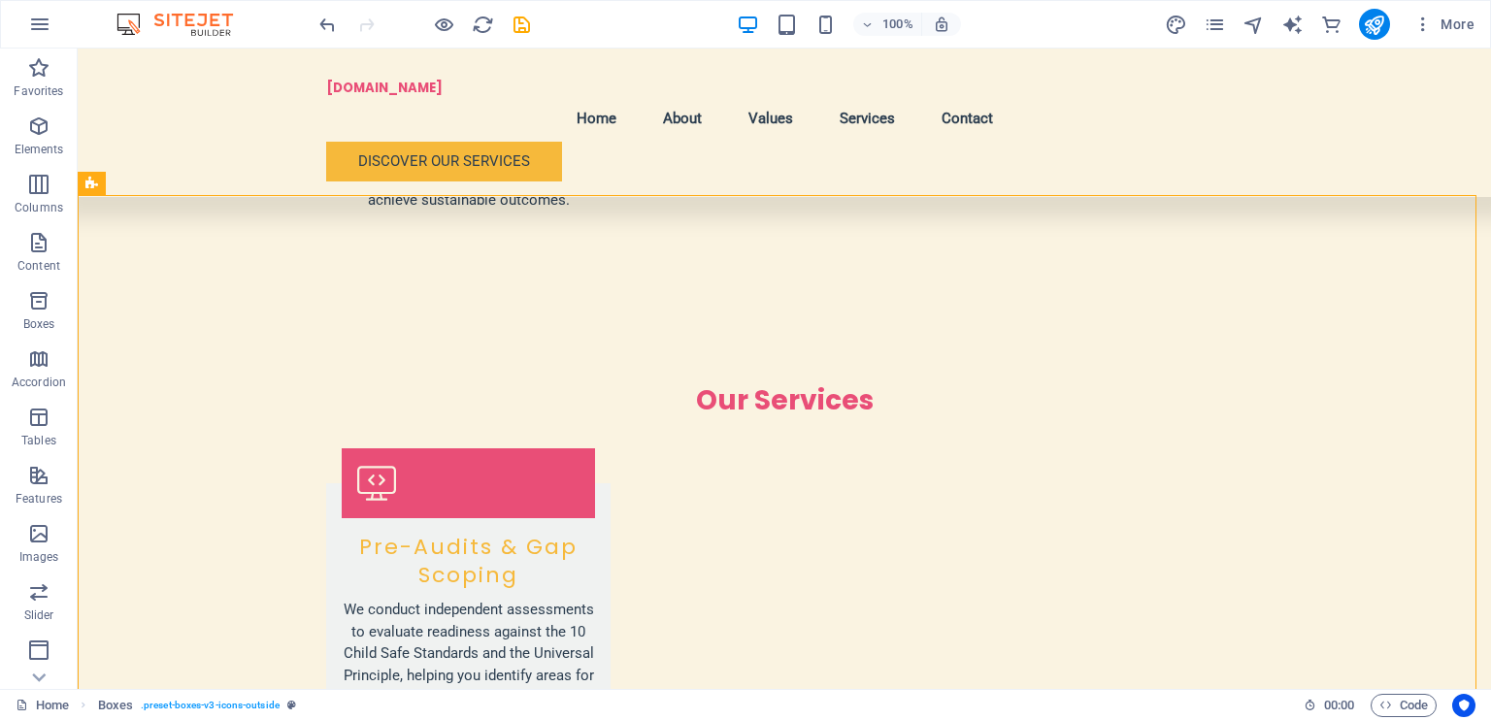
scroll to position [2611, 0]
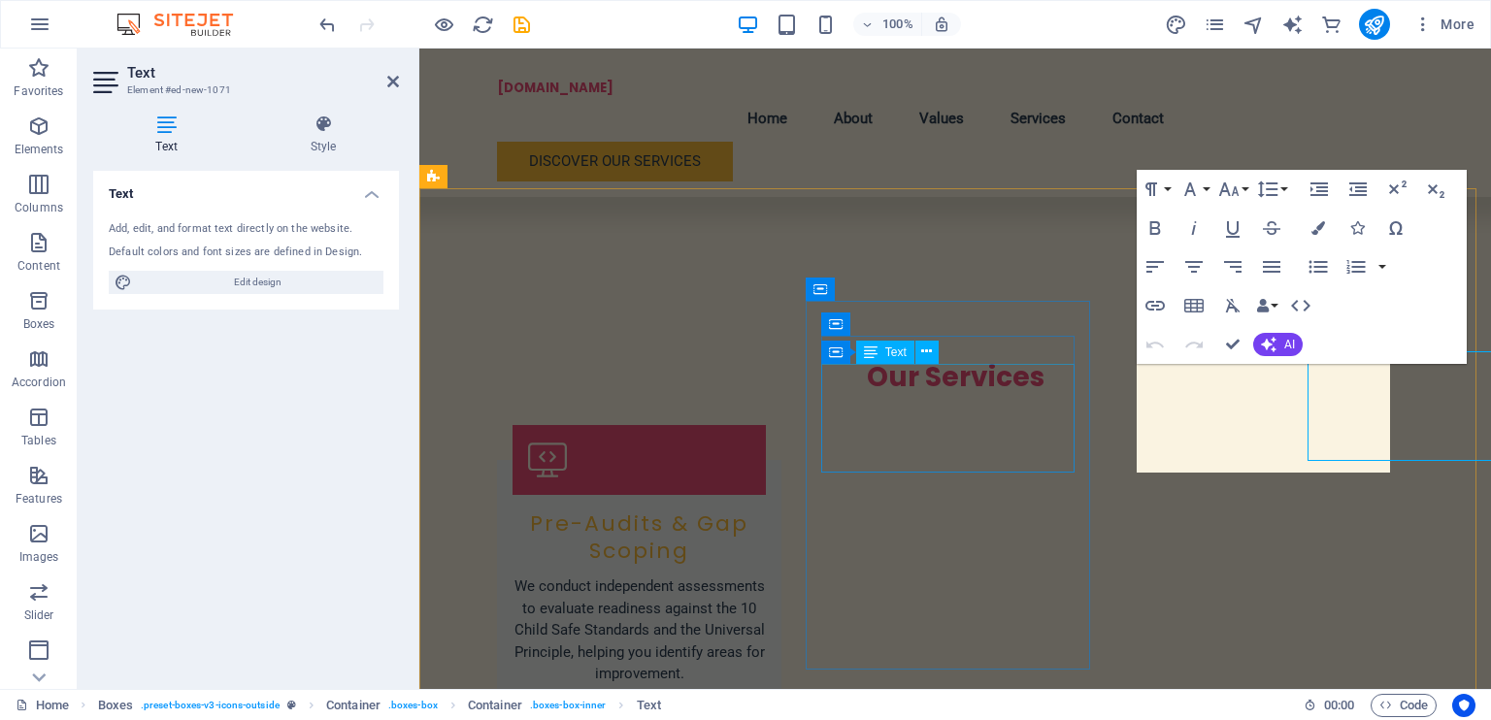
scroll to position [2623, 0]
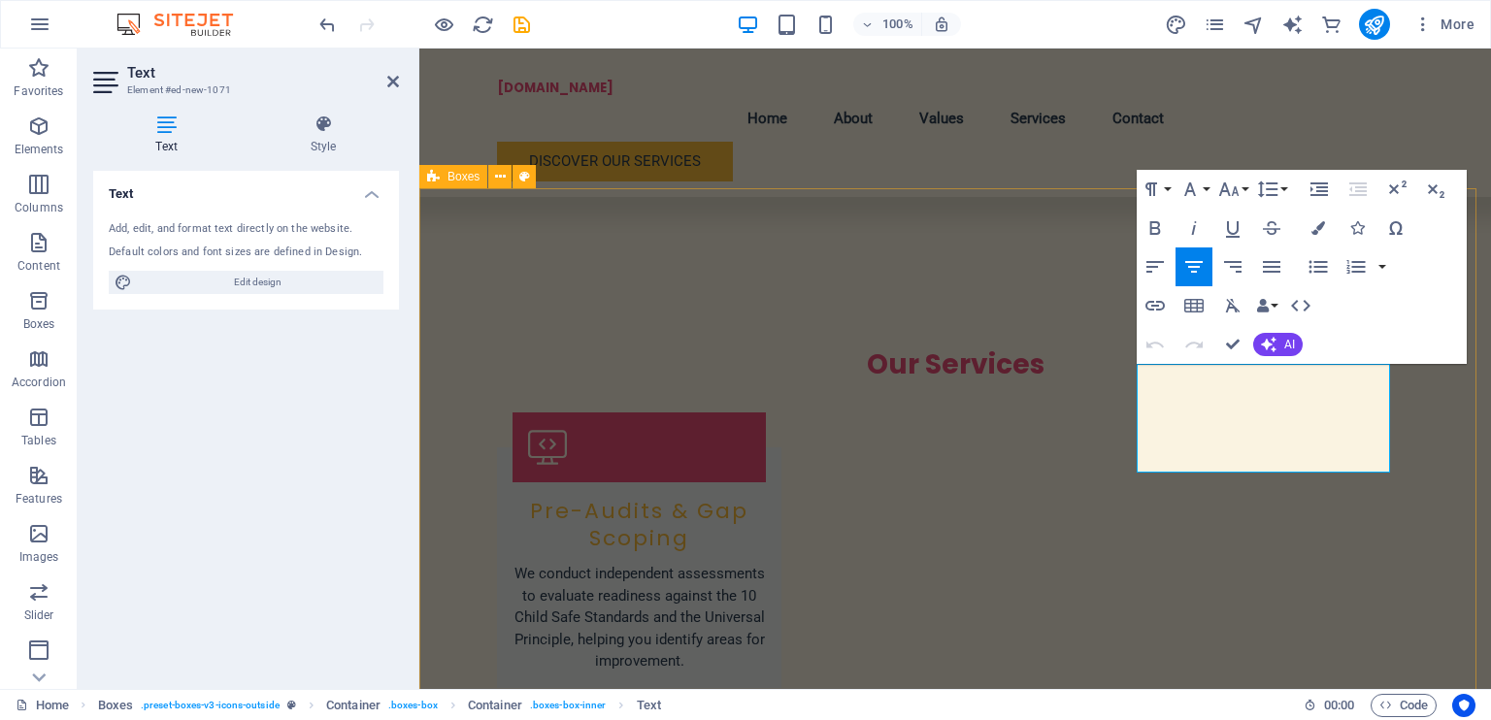
drag, startPoint x: 1140, startPoint y: 378, endPoint x: 1410, endPoint y: 477, distance: 287.5
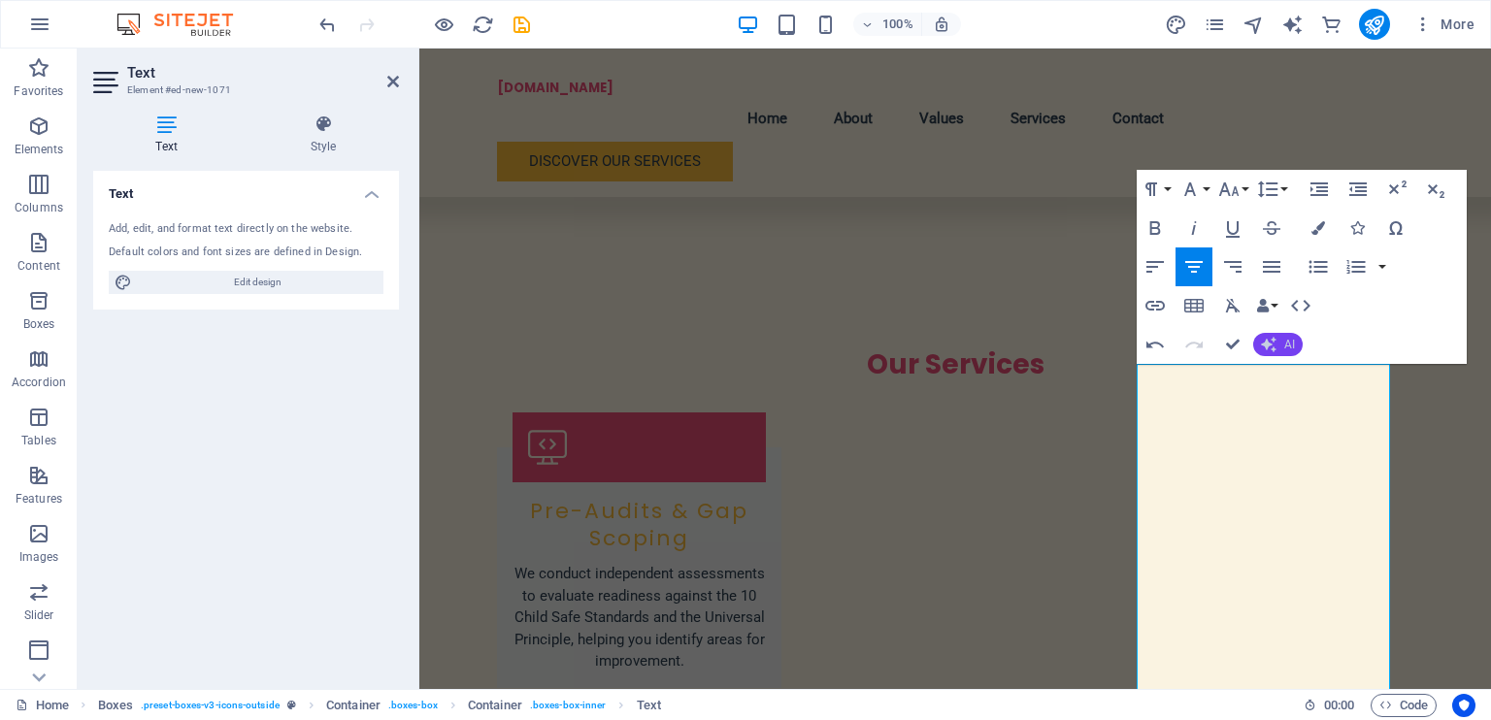
click at [1285, 344] on span "AI" at bounding box center [1289, 345] width 11 height 12
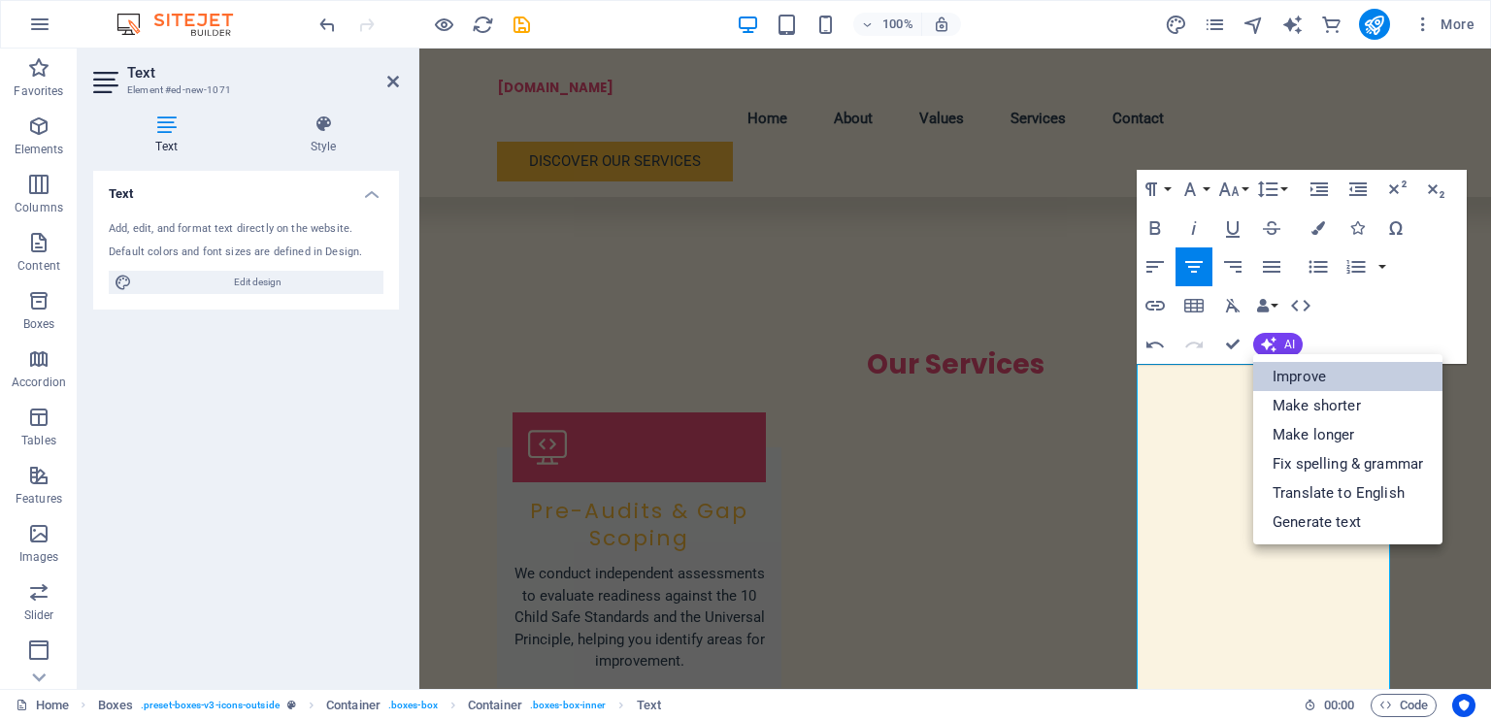
click at [1303, 382] on link "Improve" at bounding box center [1347, 376] width 189 height 29
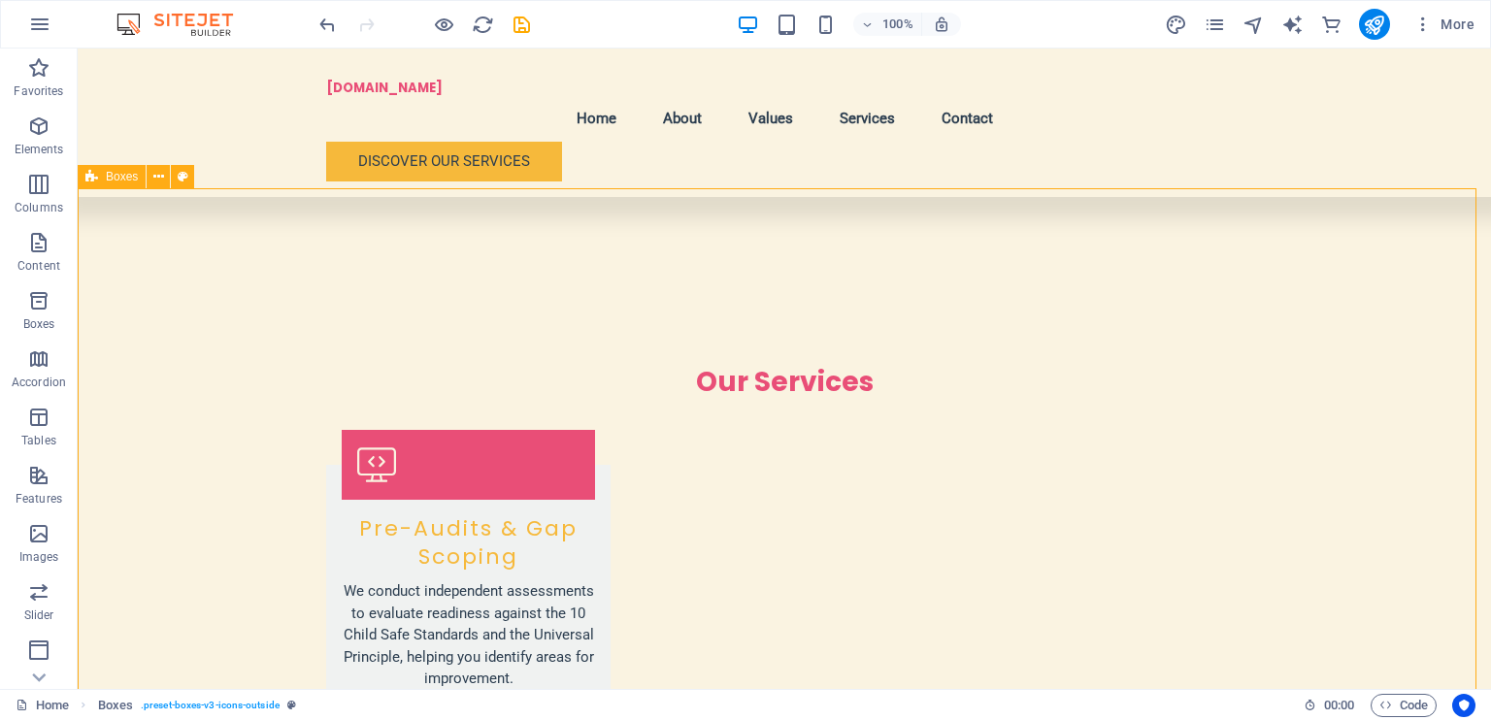
scroll to position [2611, 0]
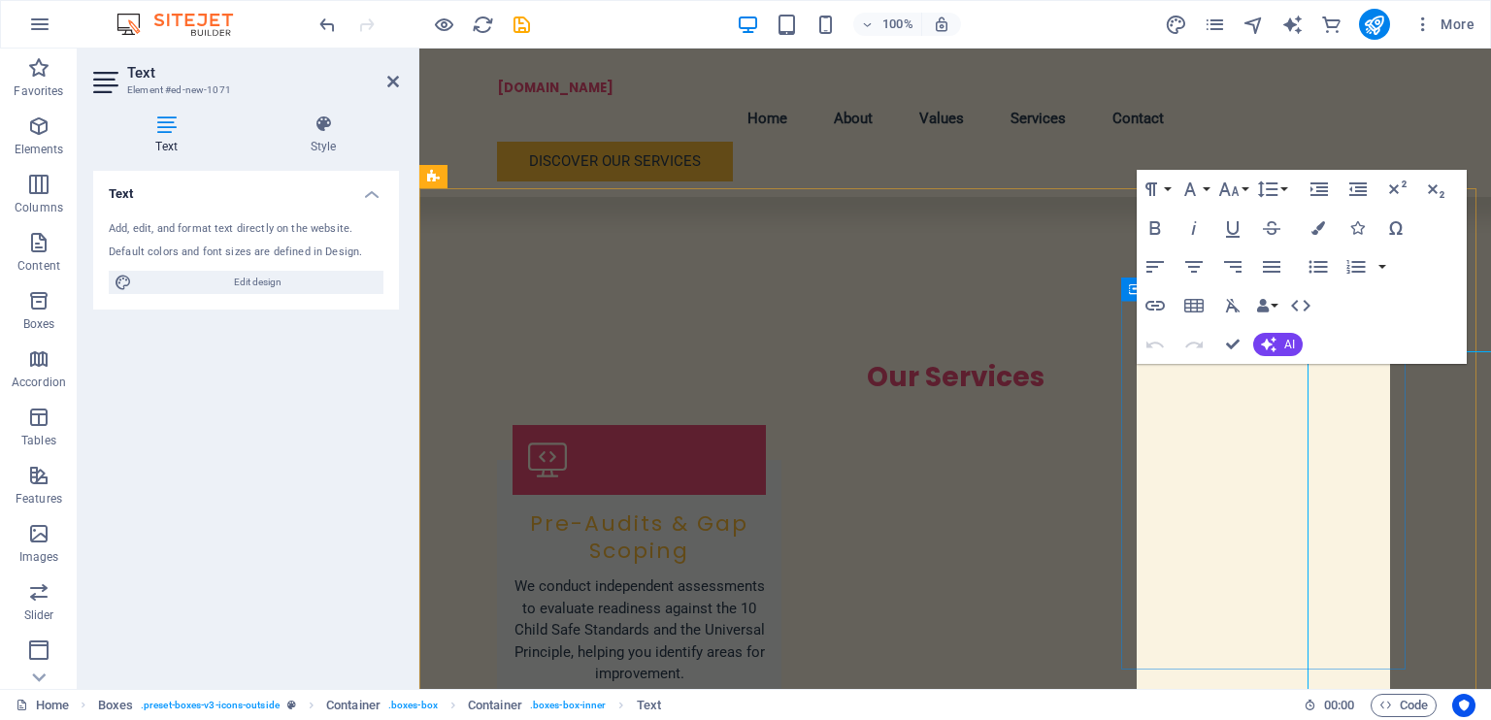
scroll to position [2623, 0]
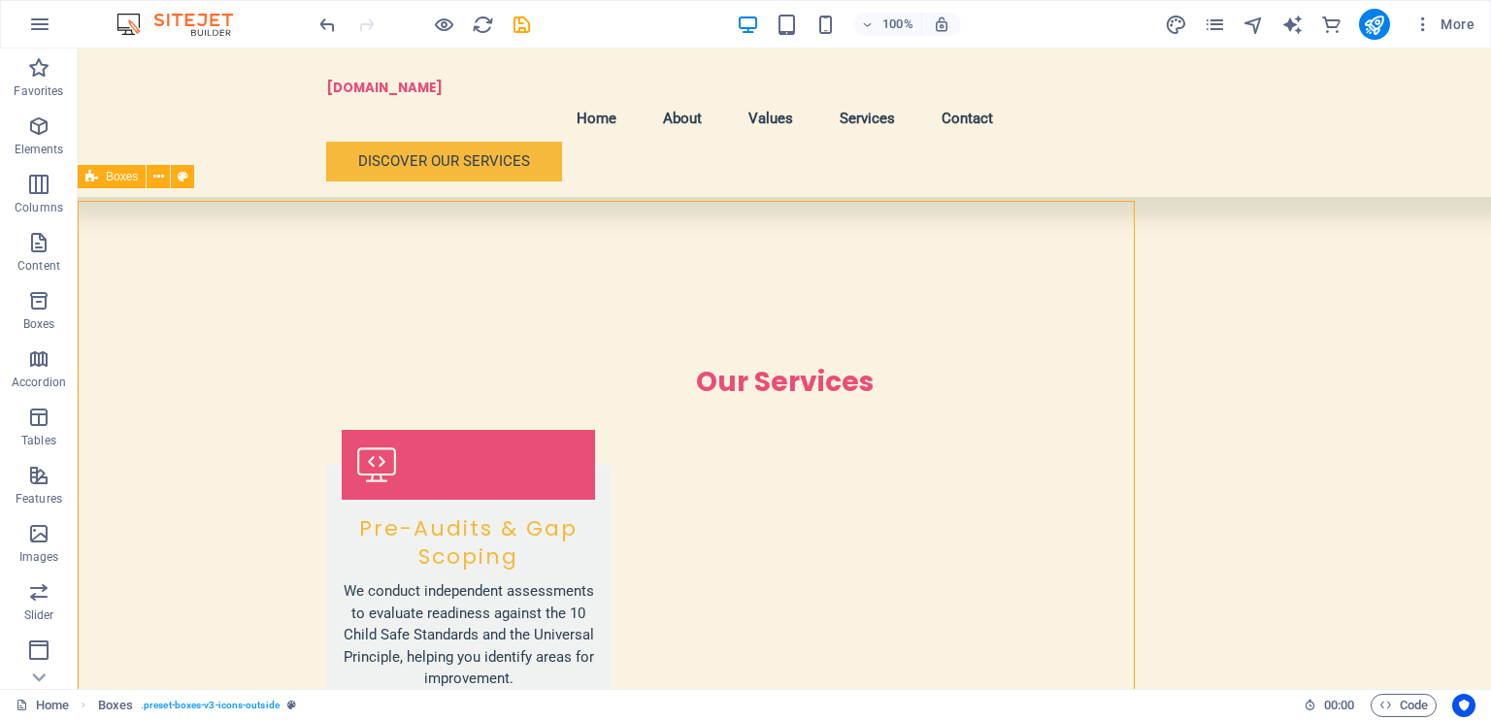
scroll to position [2611, 0]
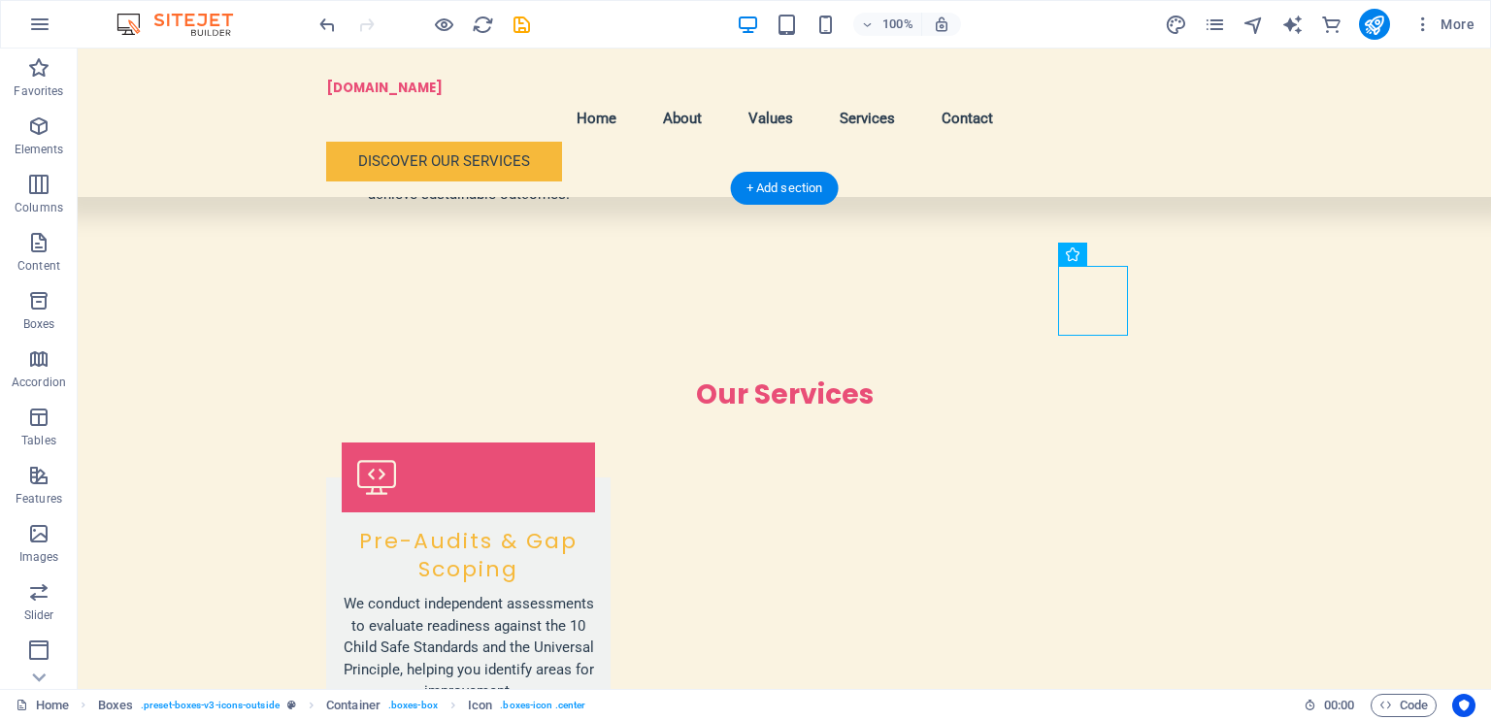
drag, startPoint x: 1113, startPoint y: 306, endPoint x: 1122, endPoint y: 300, distance: 11.3
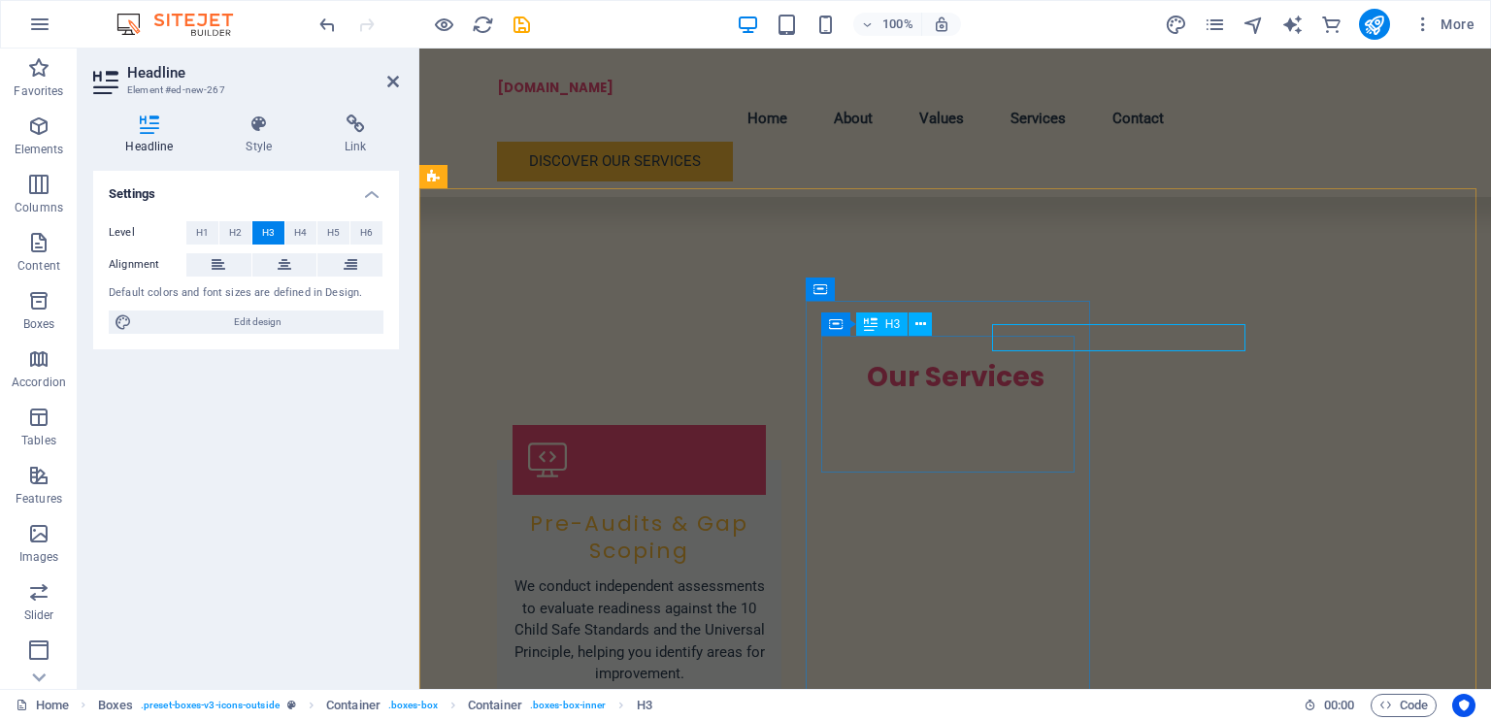
scroll to position [2623, 0]
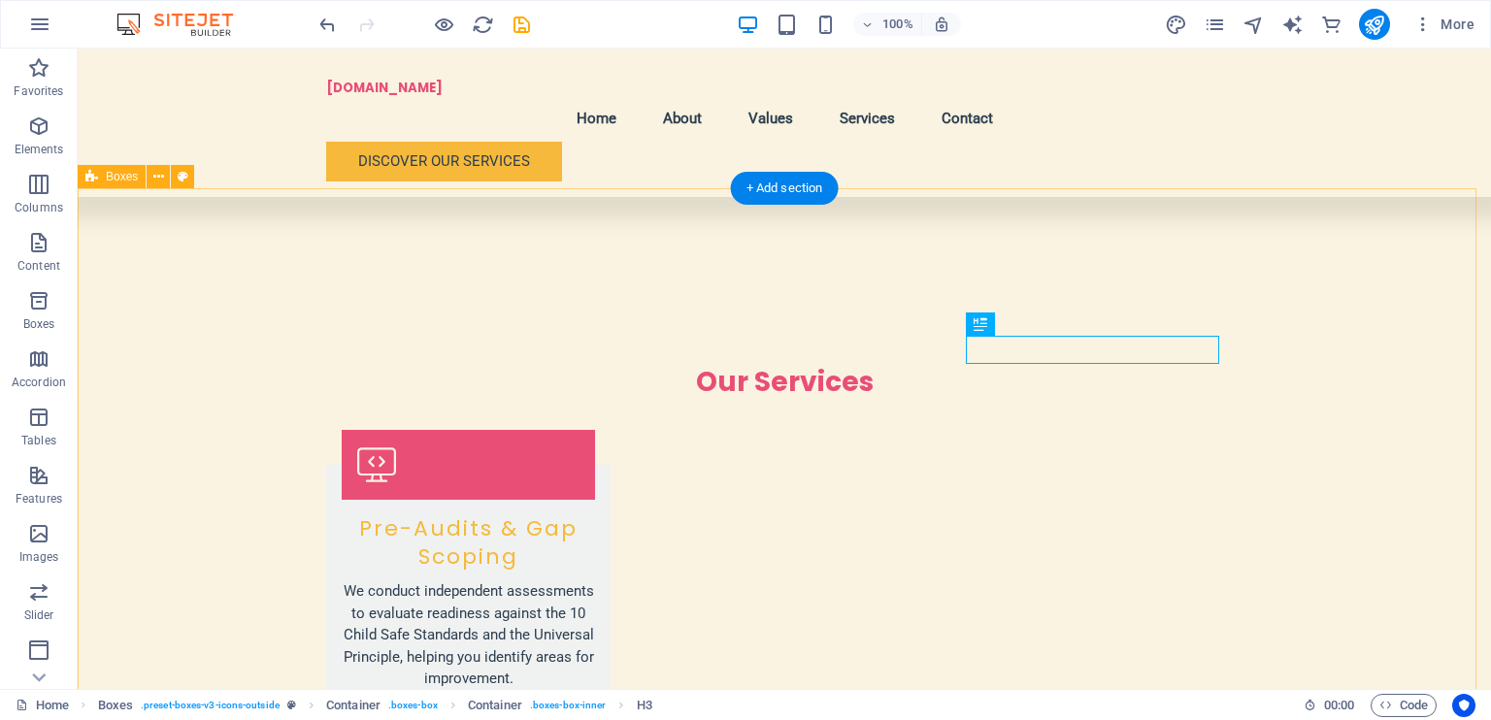
scroll to position [2611, 0]
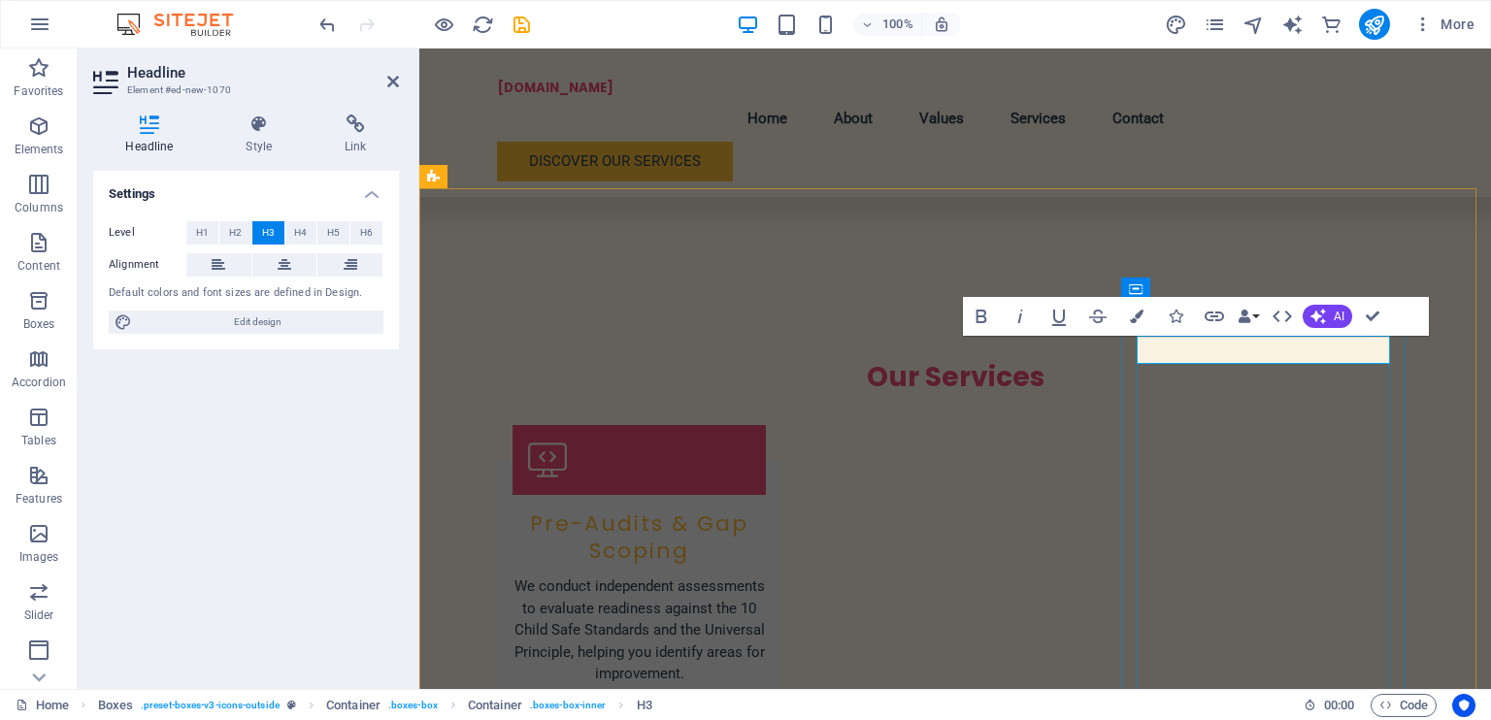
scroll to position [2623, 0]
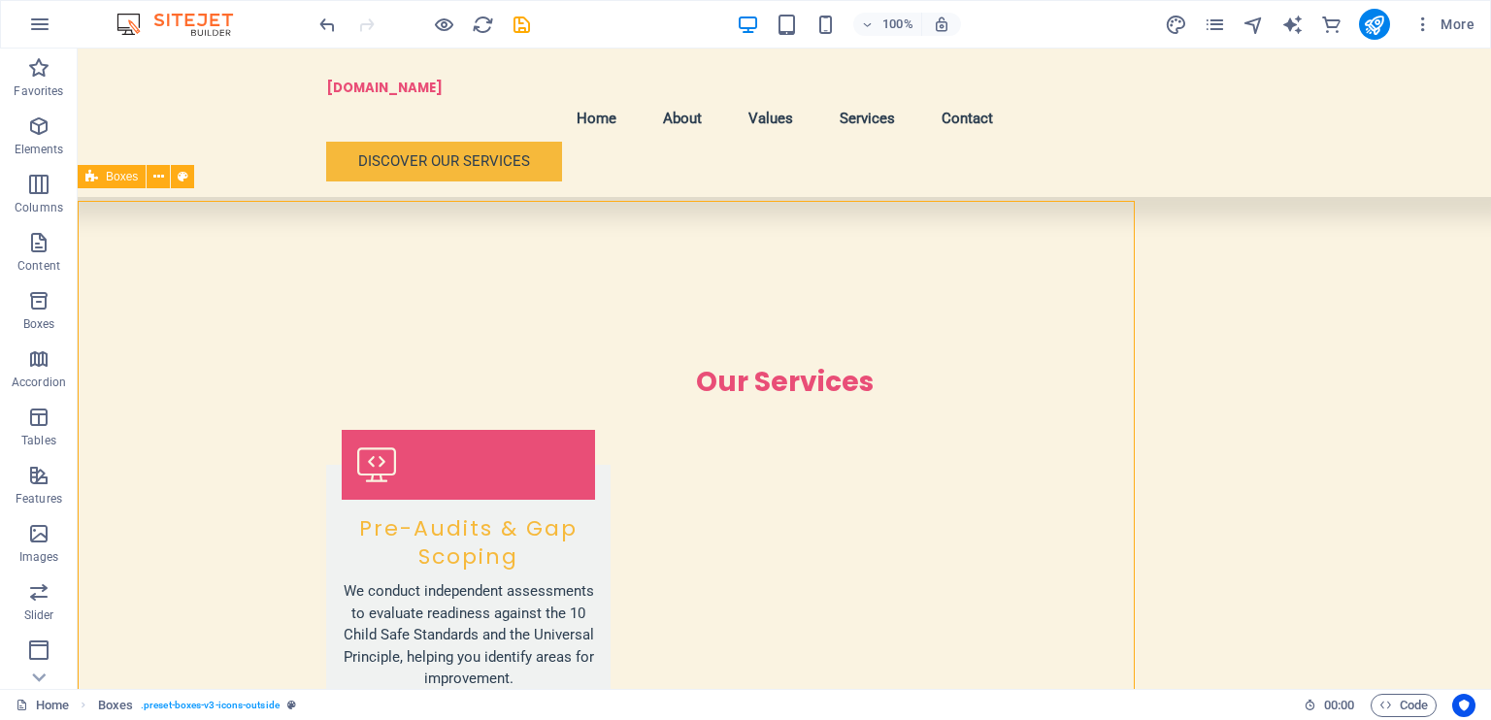
scroll to position [2611, 0]
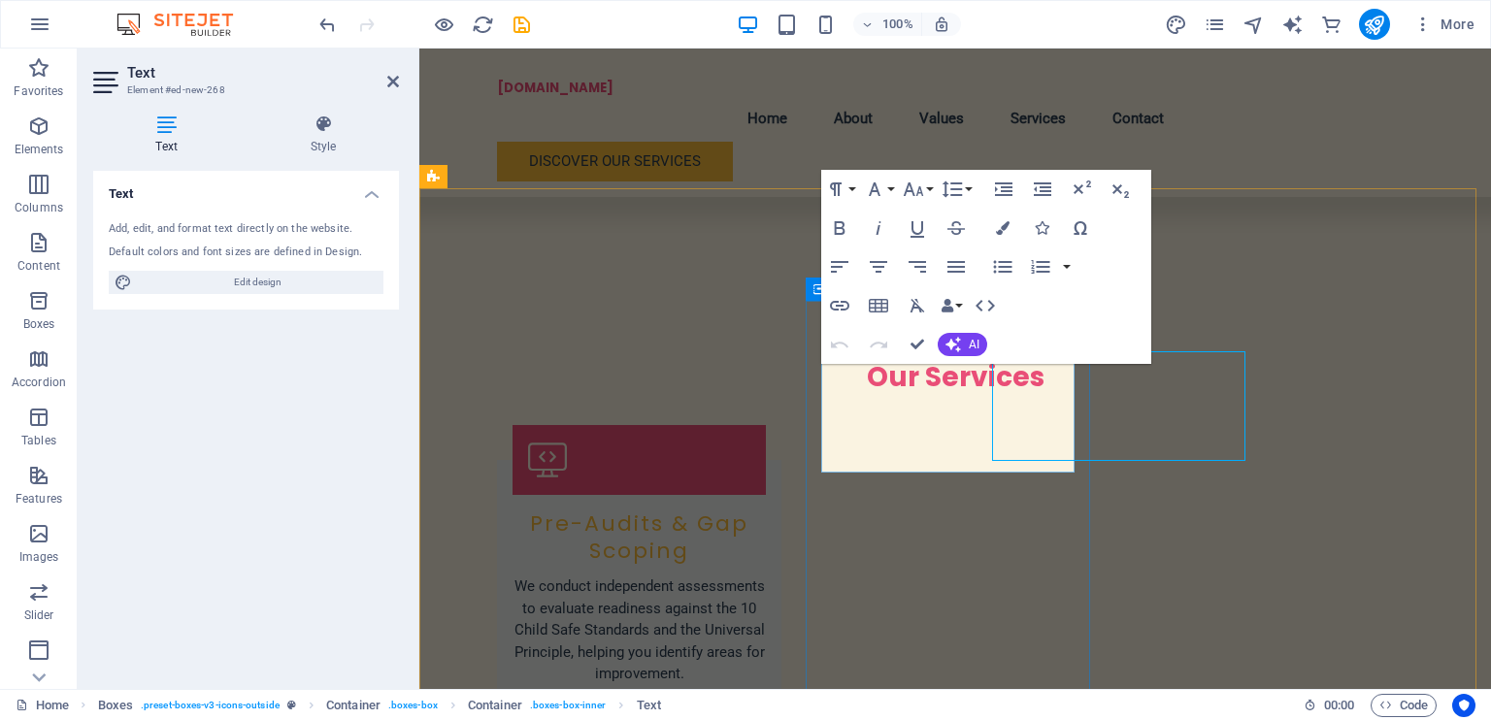
scroll to position [2623, 0]
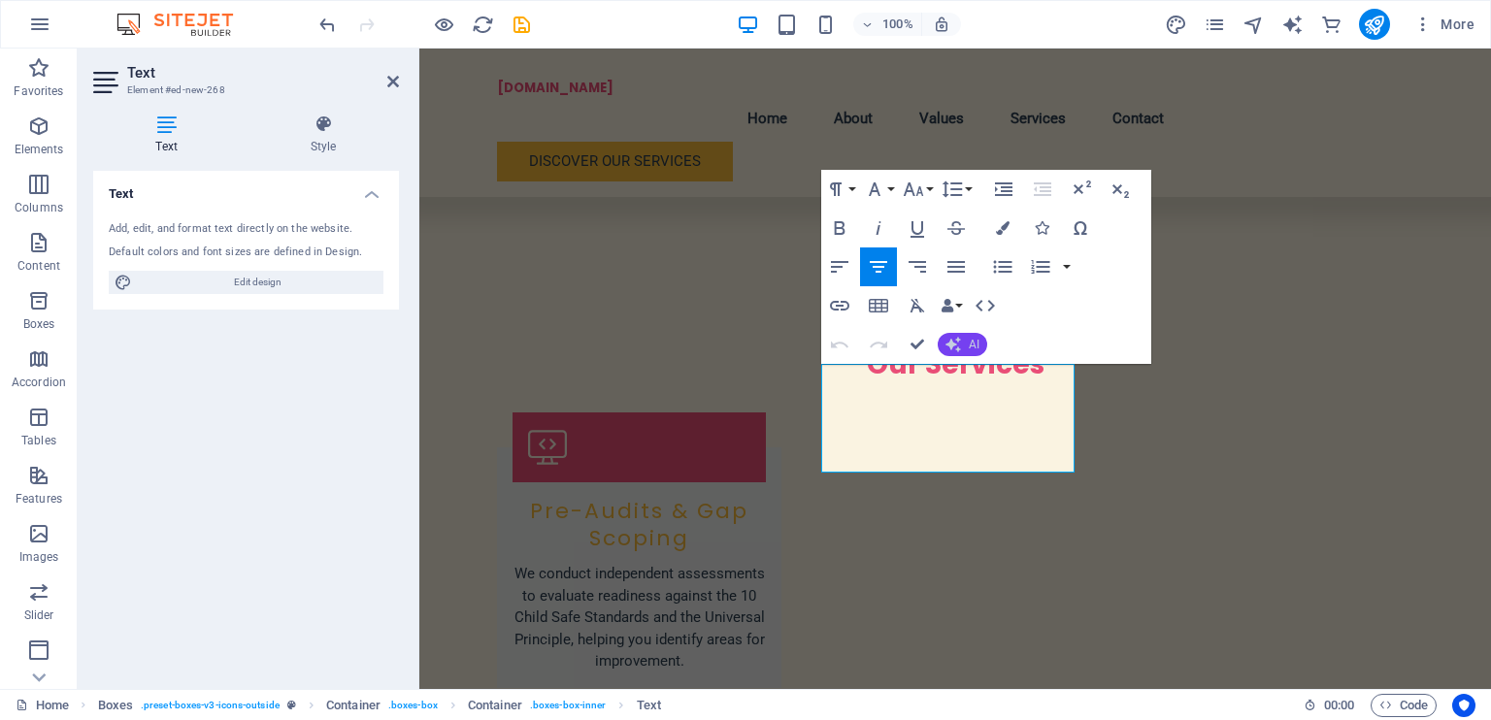
click at [967, 339] on button "AI" at bounding box center [963, 344] width 50 height 23
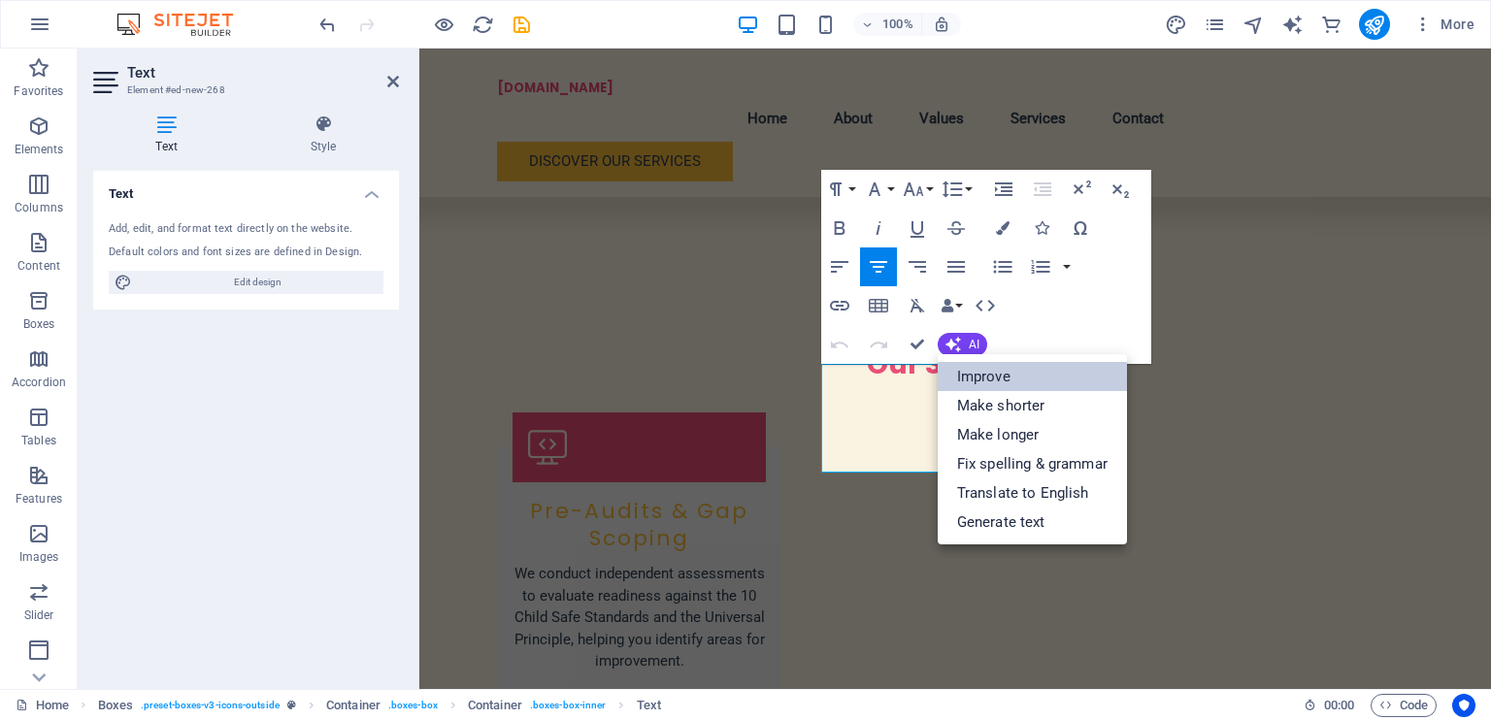
click at [1002, 374] on link "Improve" at bounding box center [1032, 376] width 189 height 29
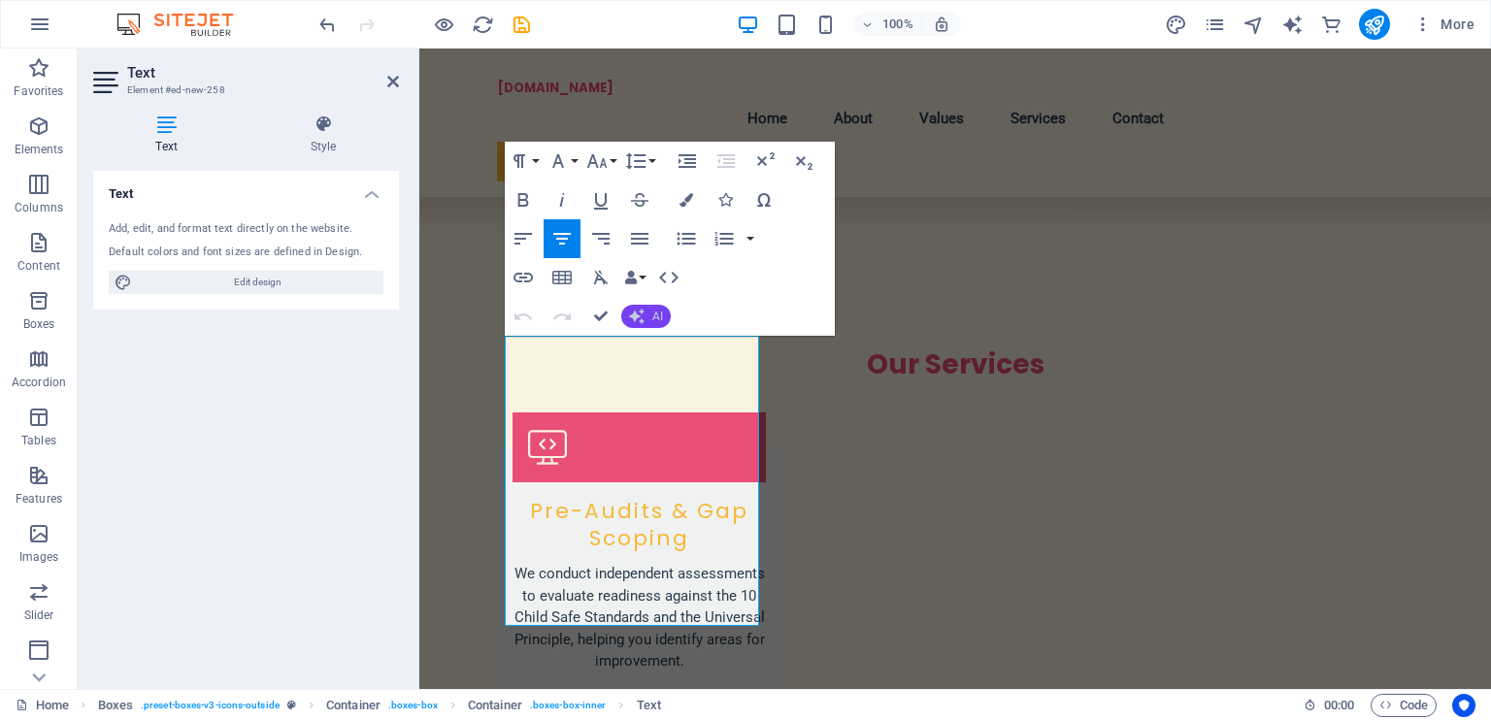
click at [653, 322] on span "AI" at bounding box center [657, 317] width 11 height 12
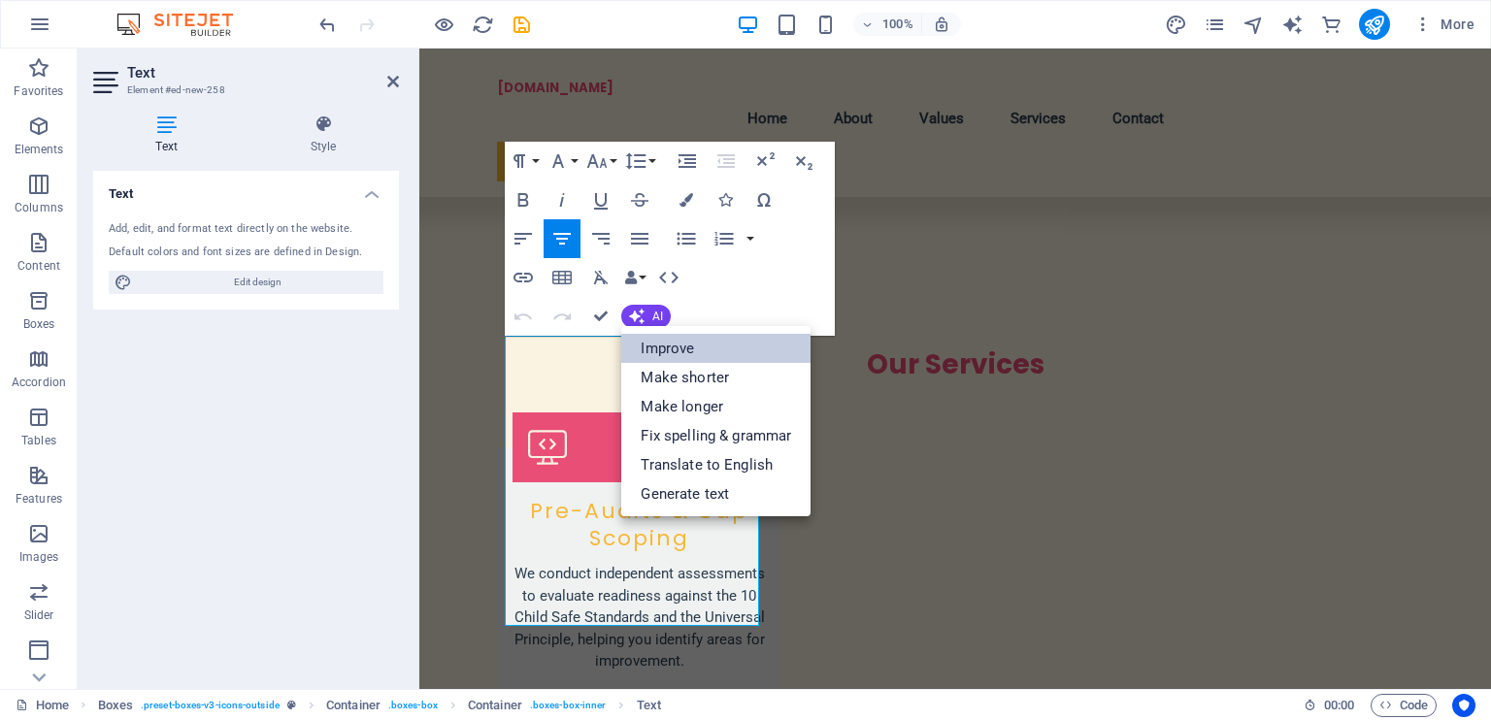
click at [658, 339] on link "Improve" at bounding box center [715, 348] width 189 height 29
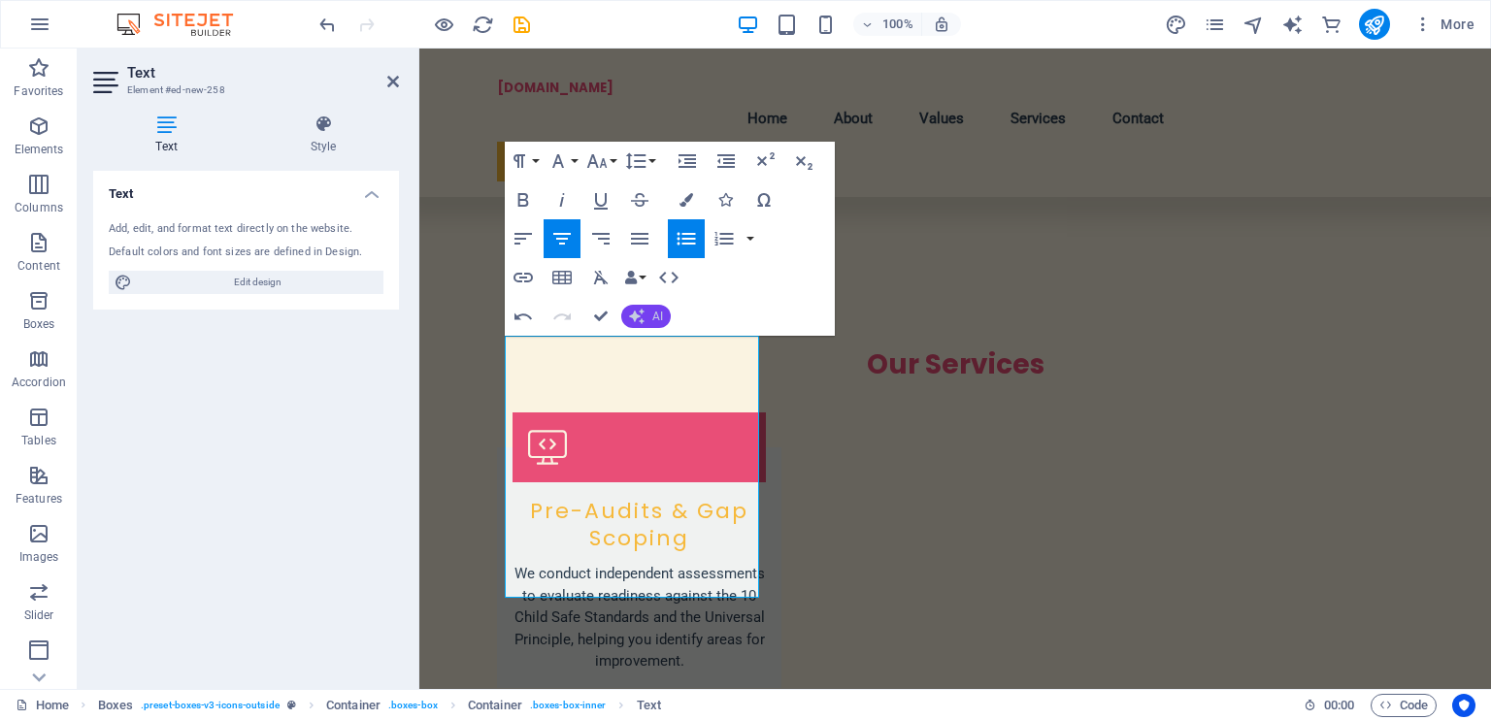
click at [656, 312] on span "AI" at bounding box center [657, 317] width 11 height 12
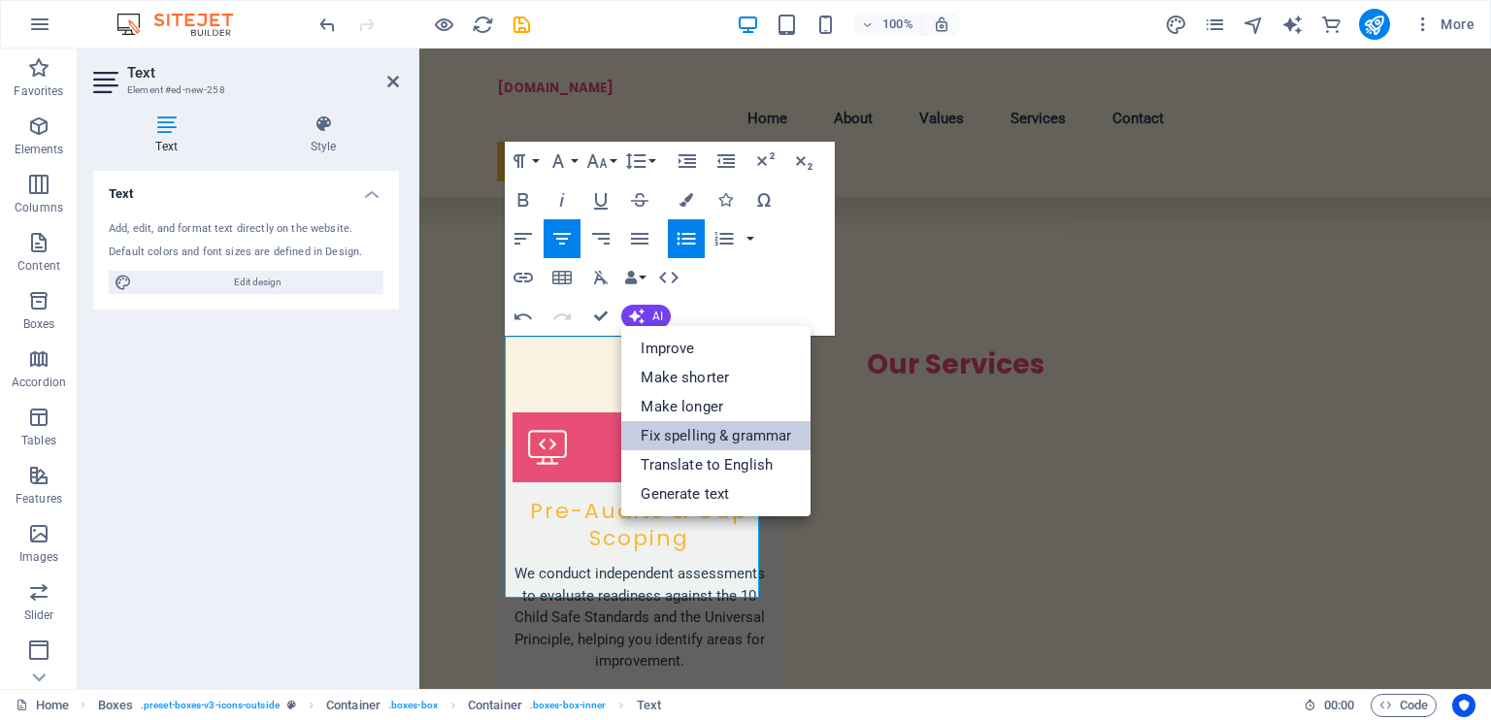
click at [688, 438] on link "Fix spelling & grammar" at bounding box center [715, 435] width 189 height 29
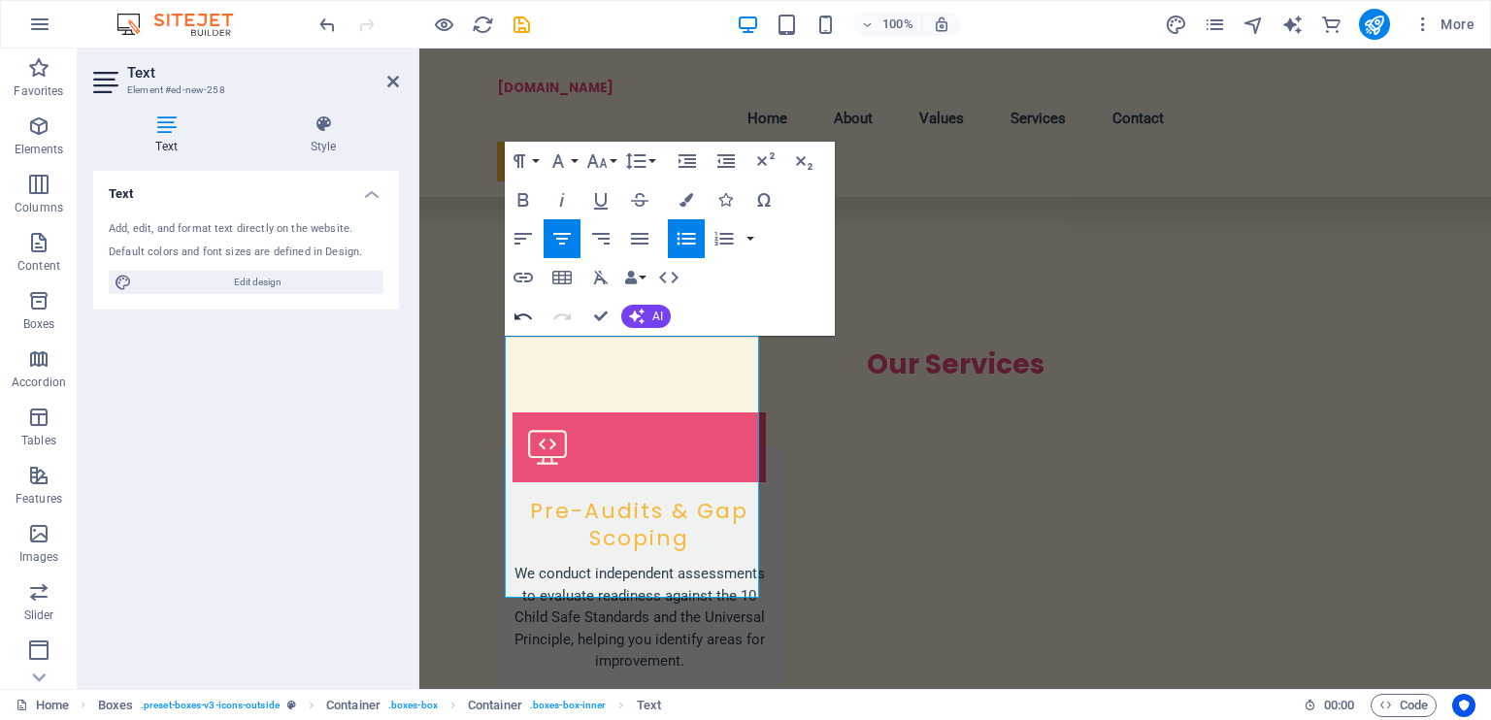
click at [514, 320] on icon "button" at bounding box center [523, 316] width 23 height 23
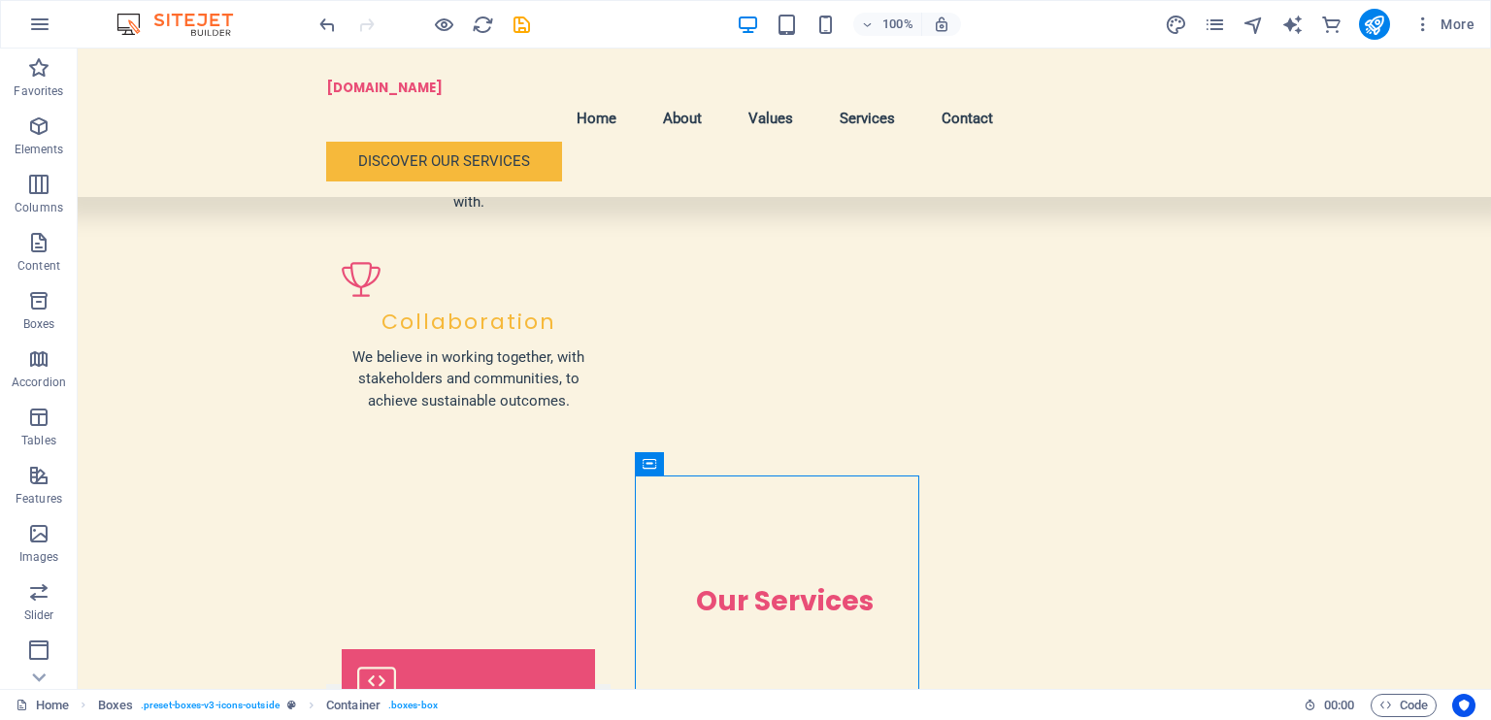
scroll to position [2417, 0]
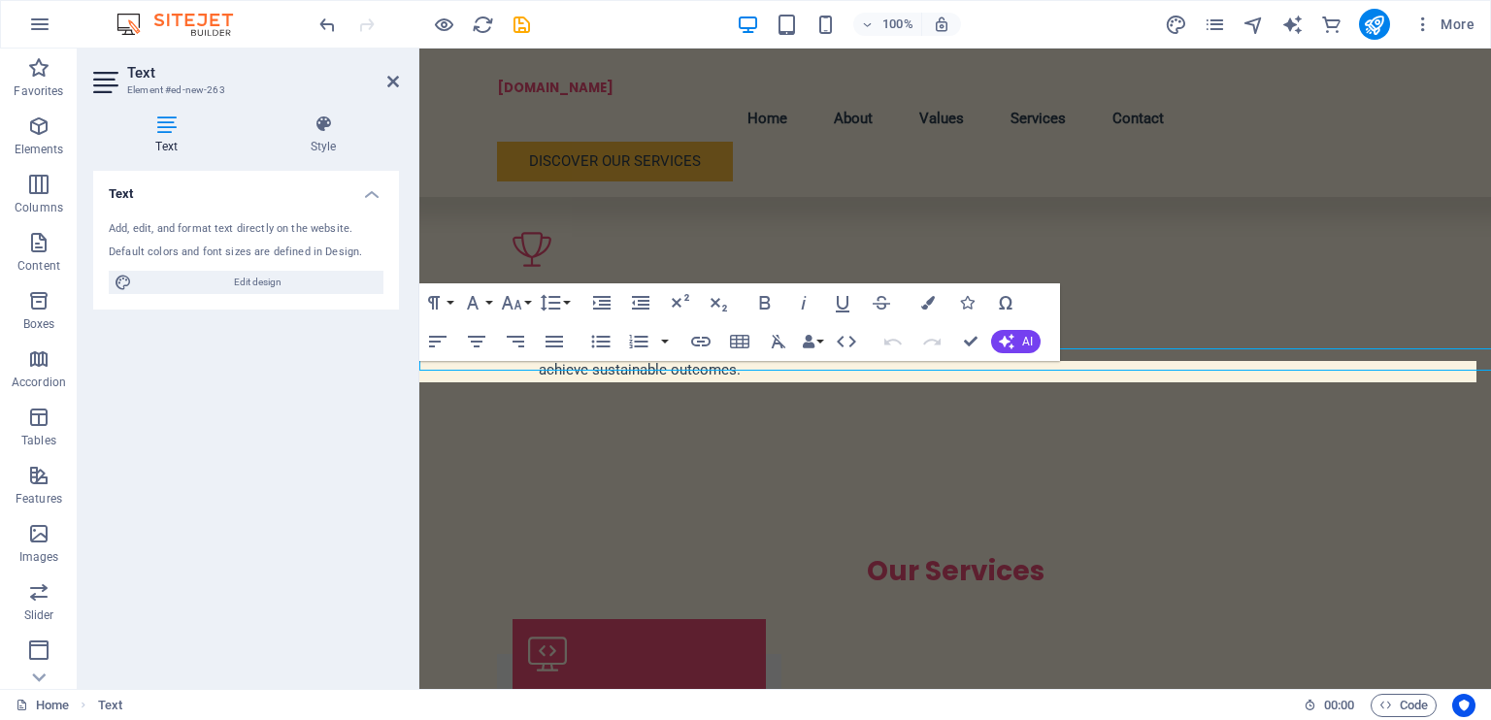
scroll to position [2429, 0]
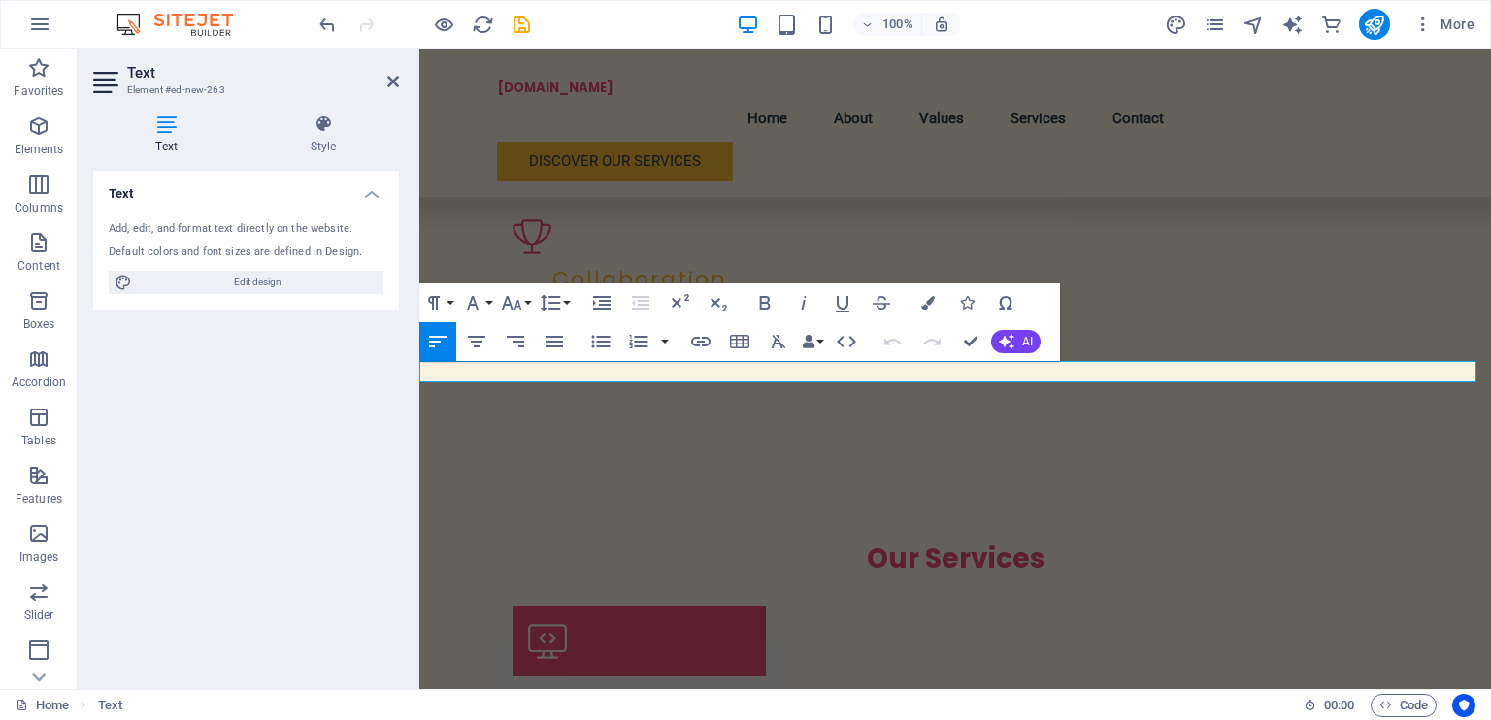
click at [765, 304] on icon "button" at bounding box center [764, 302] width 23 height 23
click at [1001, 339] on icon "button" at bounding box center [1007, 342] width 16 height 16
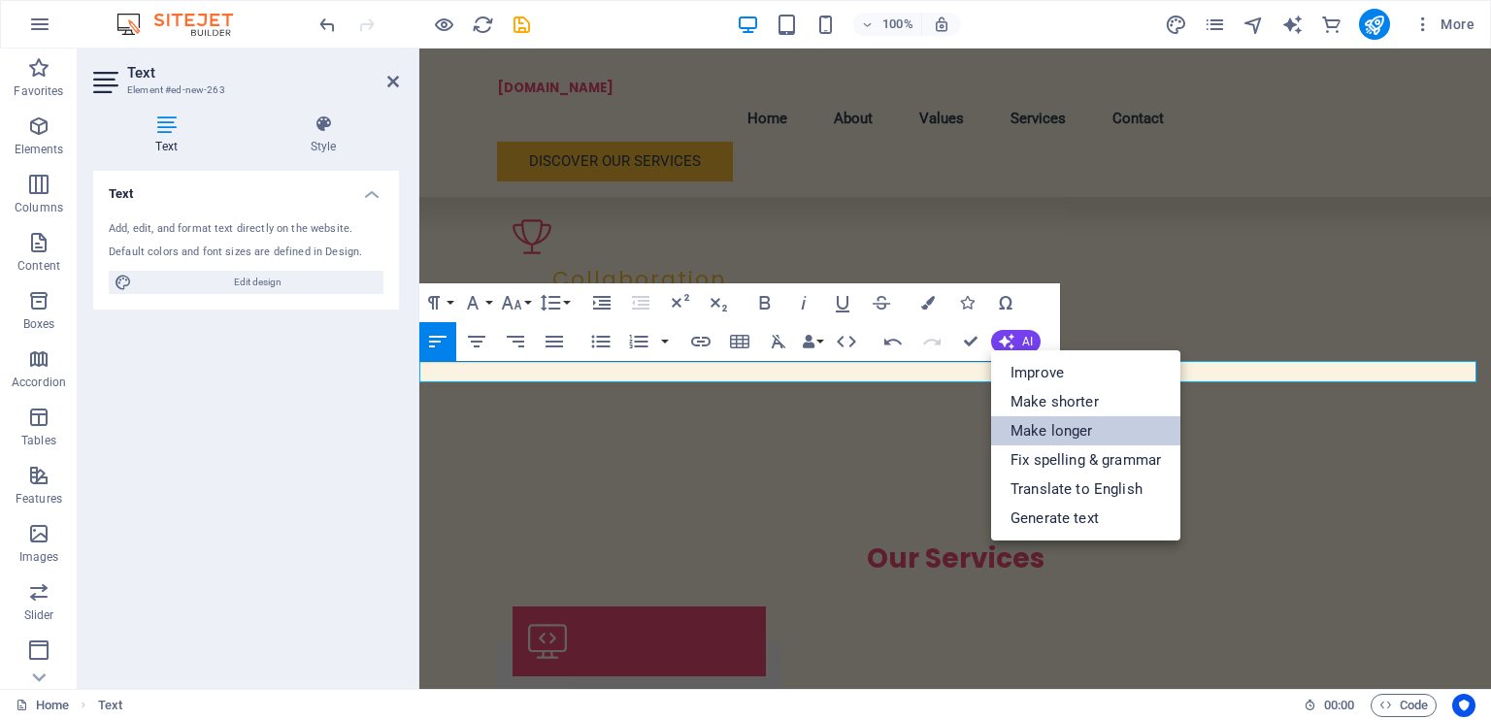
click at [1042, 429] on link "Make longer" at bounding box center [1085, 431] width 189 height 29
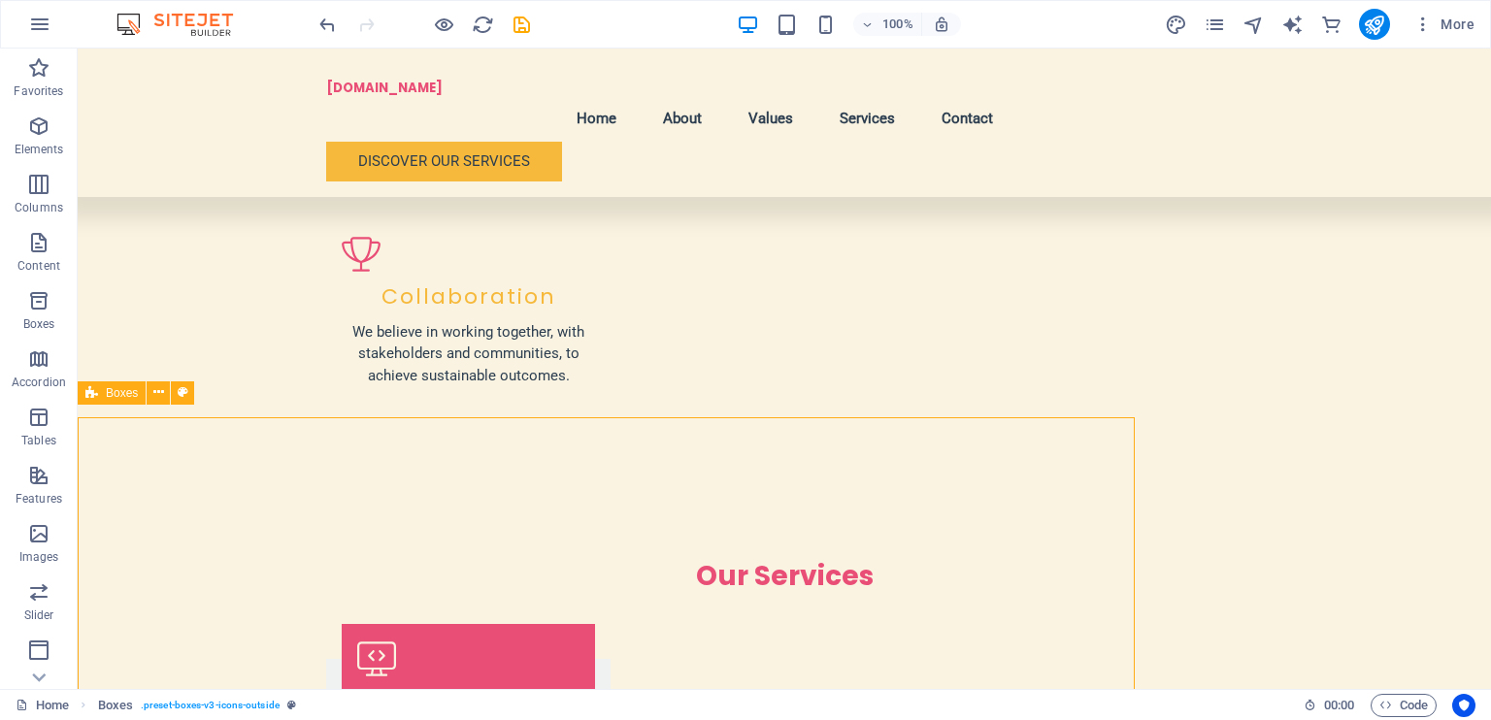
scroll to position [2417, 0]
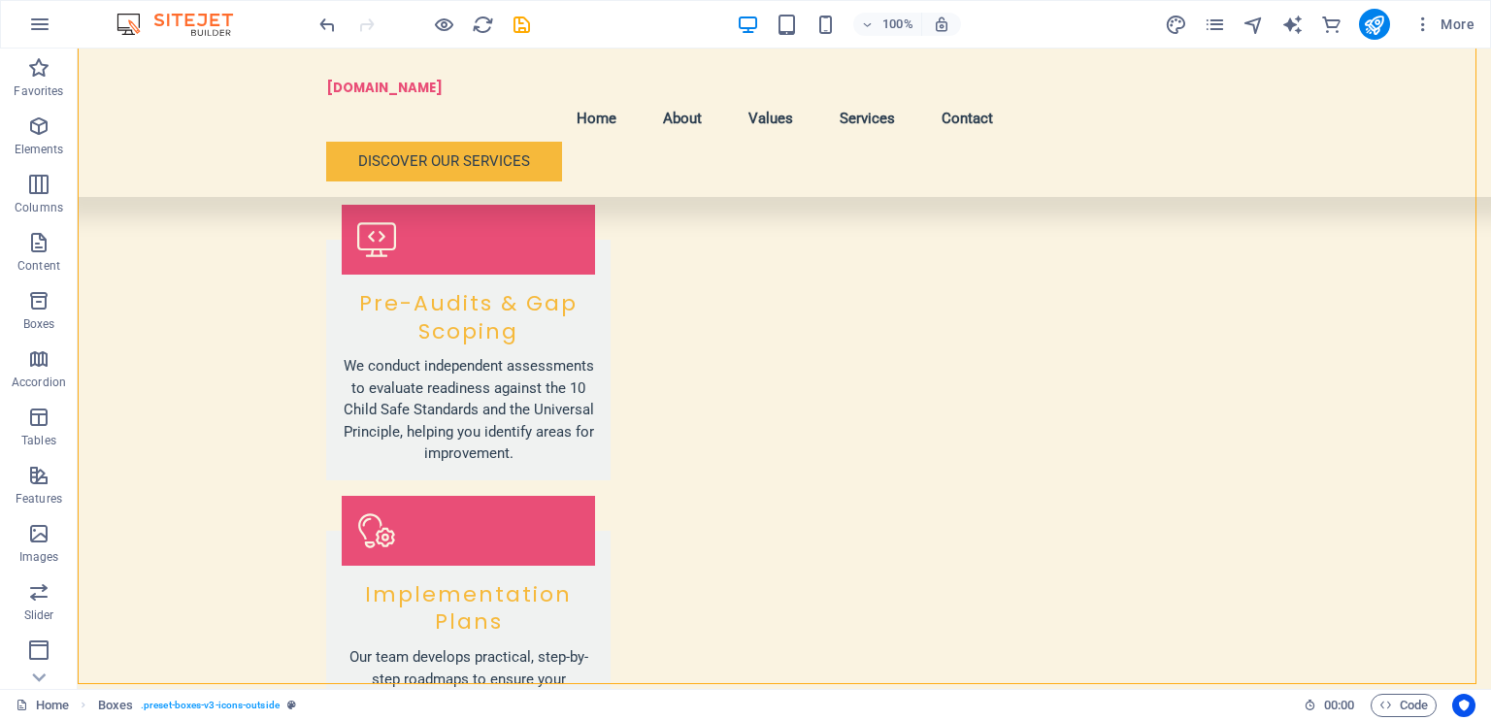
scroll to position [2855, 0]
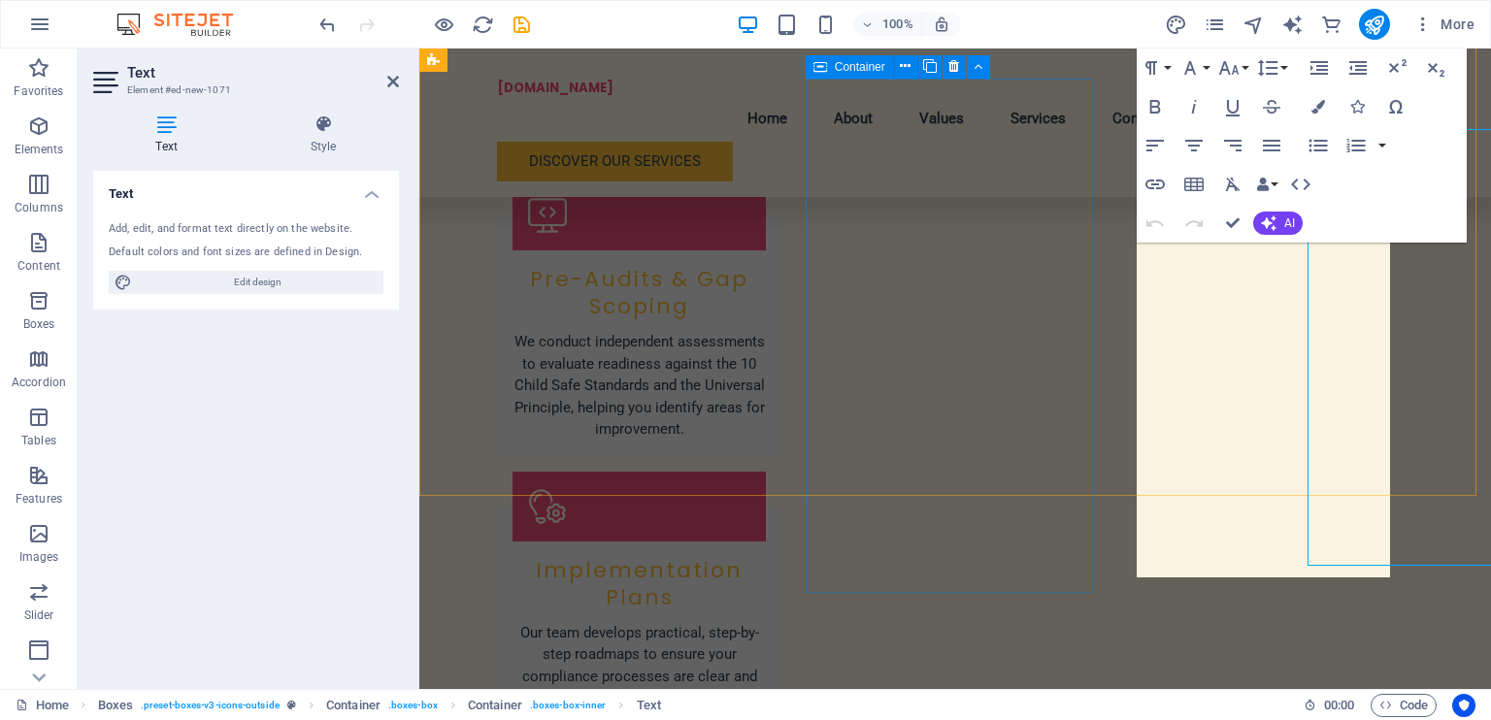
scroll to position [2868, 0]
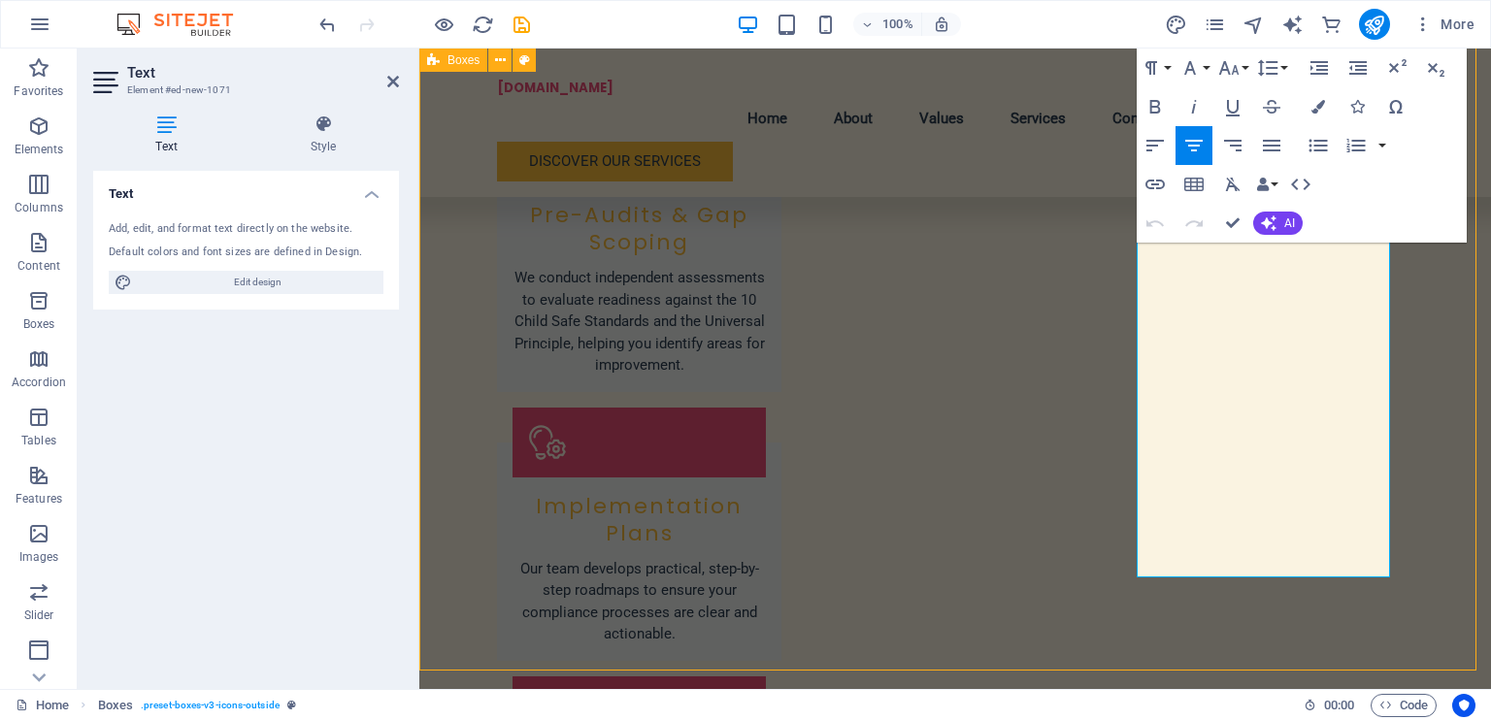
scroll to position [2855, 0]
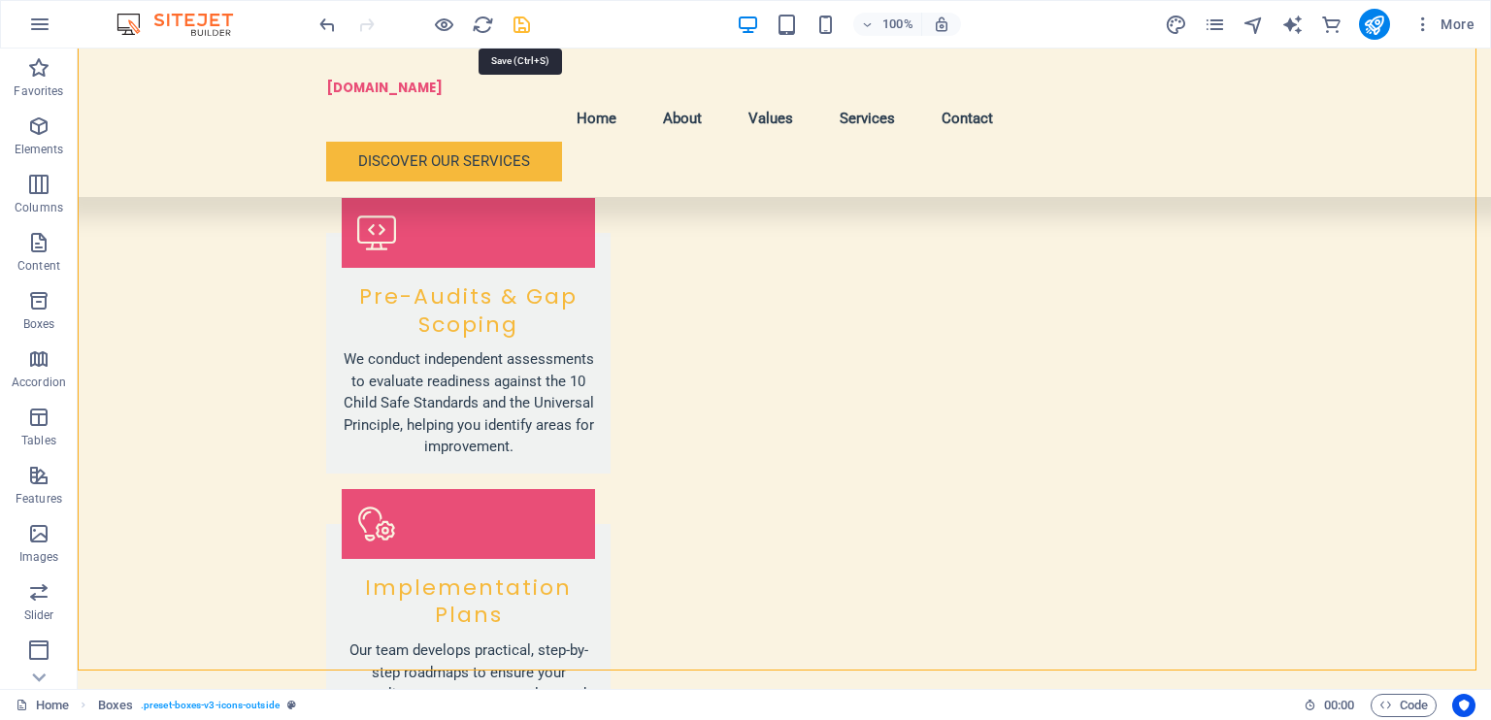
click at [517, 20] on icon "save" at bounding box center [522, 25] width 22 height 22
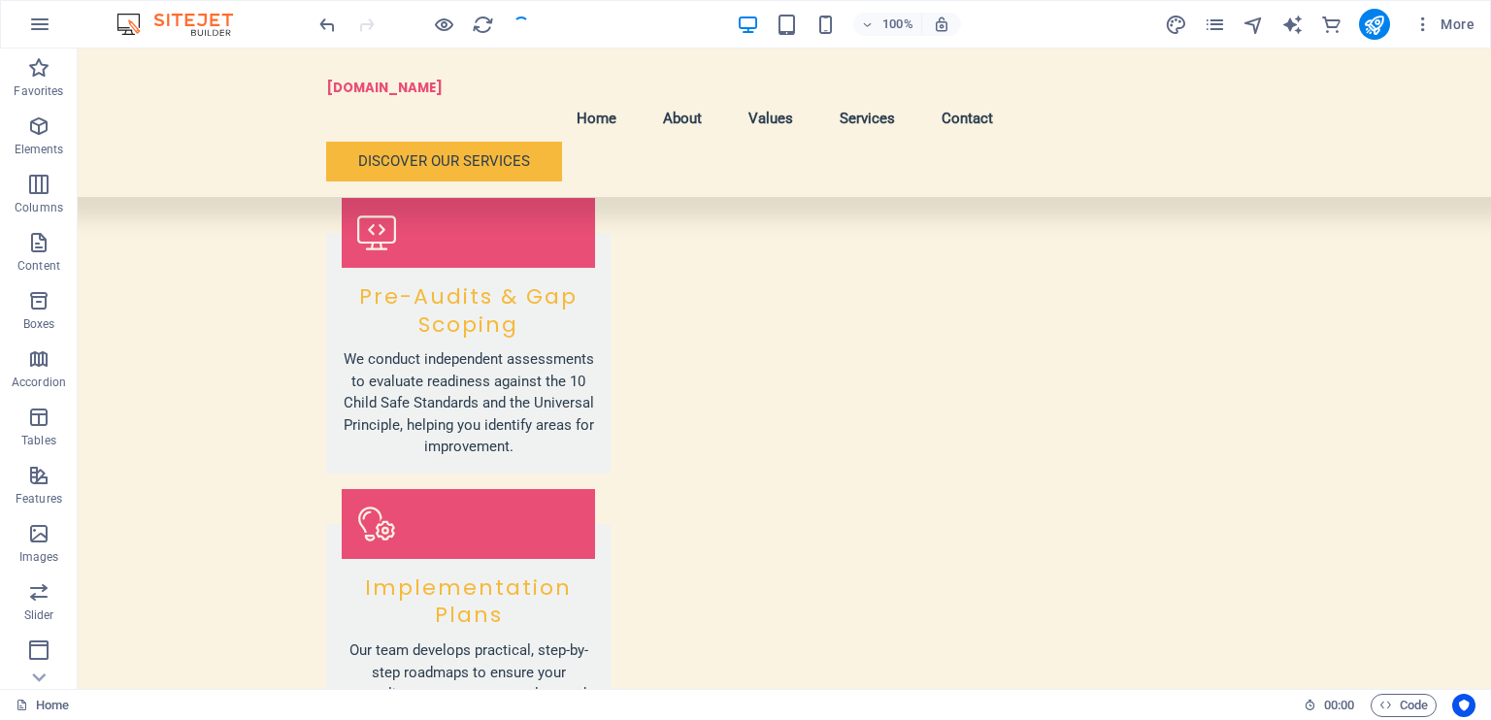
checkbox input "false"
click at [1383, 27] on icon "publish" at bounding box center [1374, 25] width 22 height 22
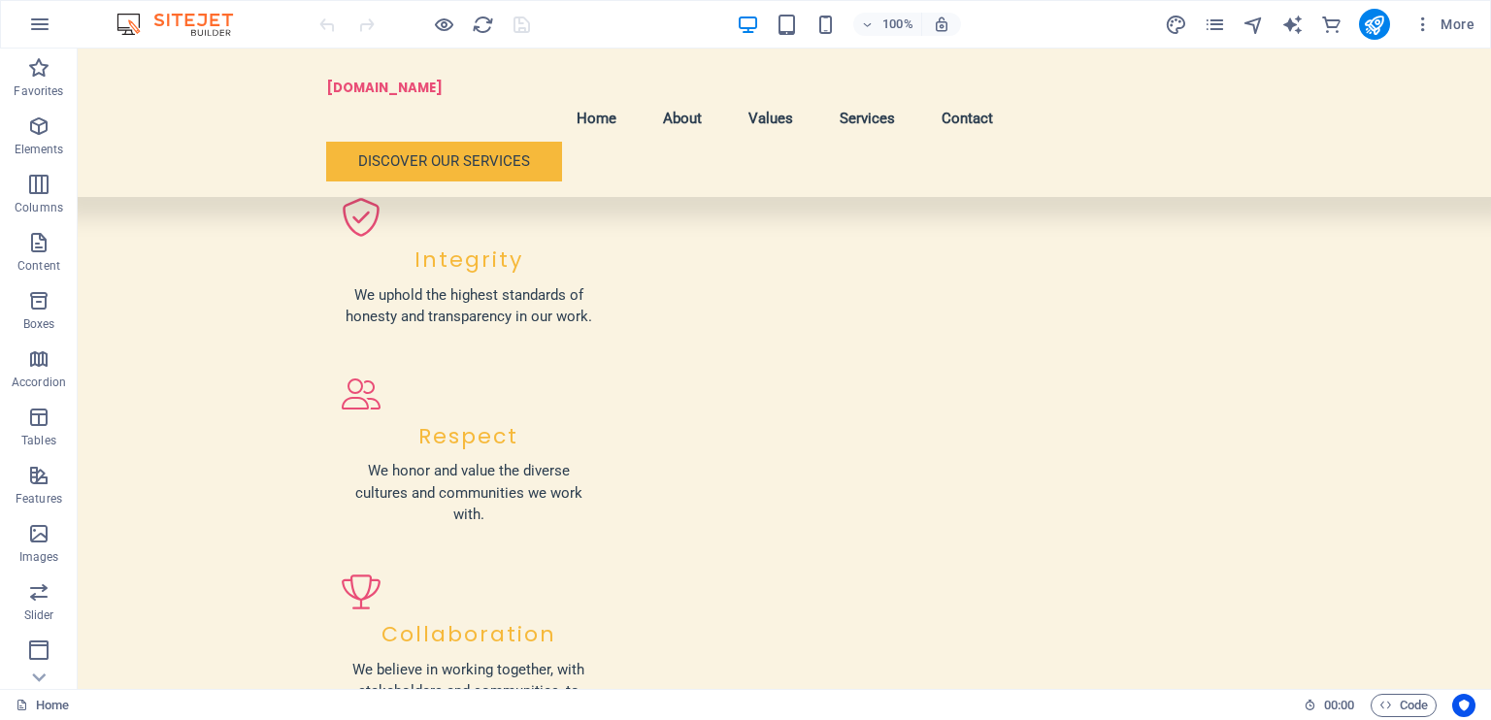
scroll to position [2072, 0]
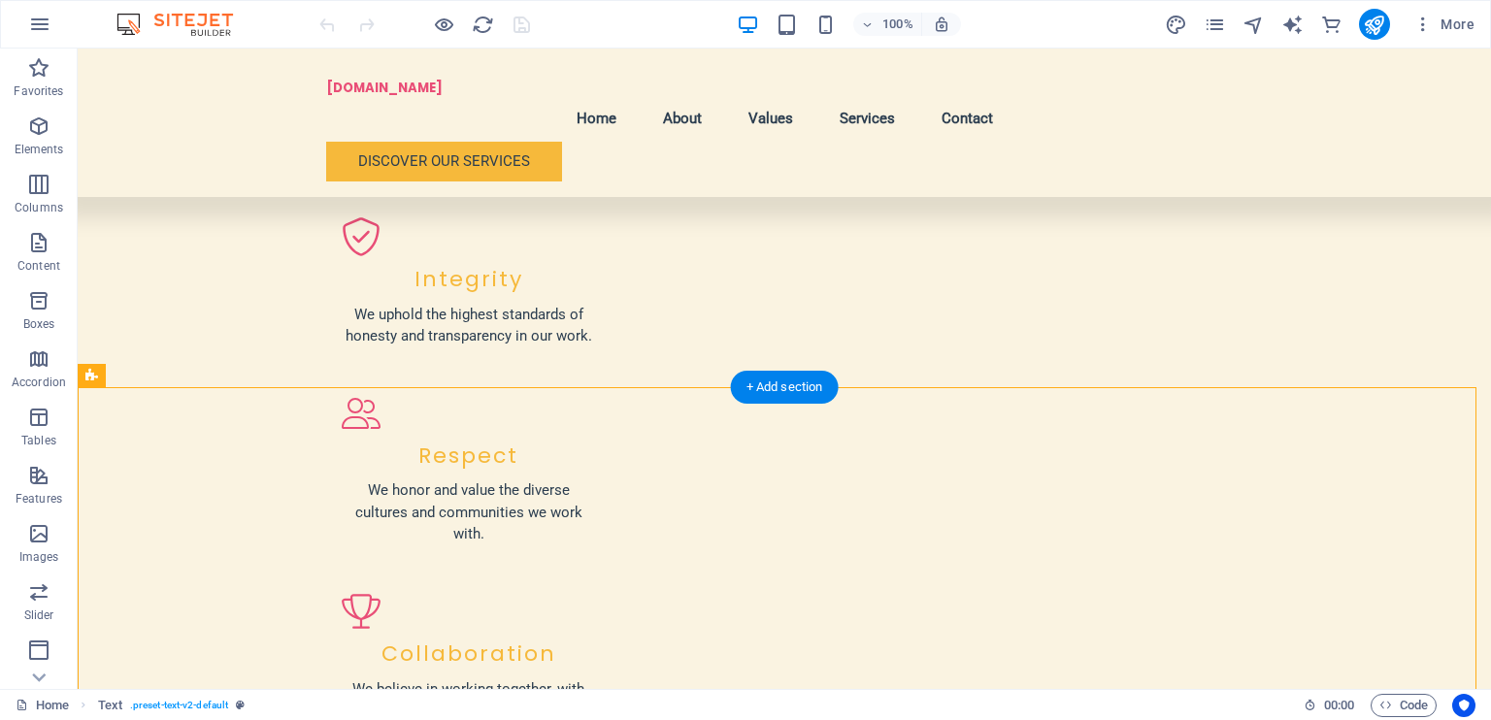
drag, startPoint x: 324, startPoint y: 478, endPoint x: 489, endPoint y: 457, distance: 166.3
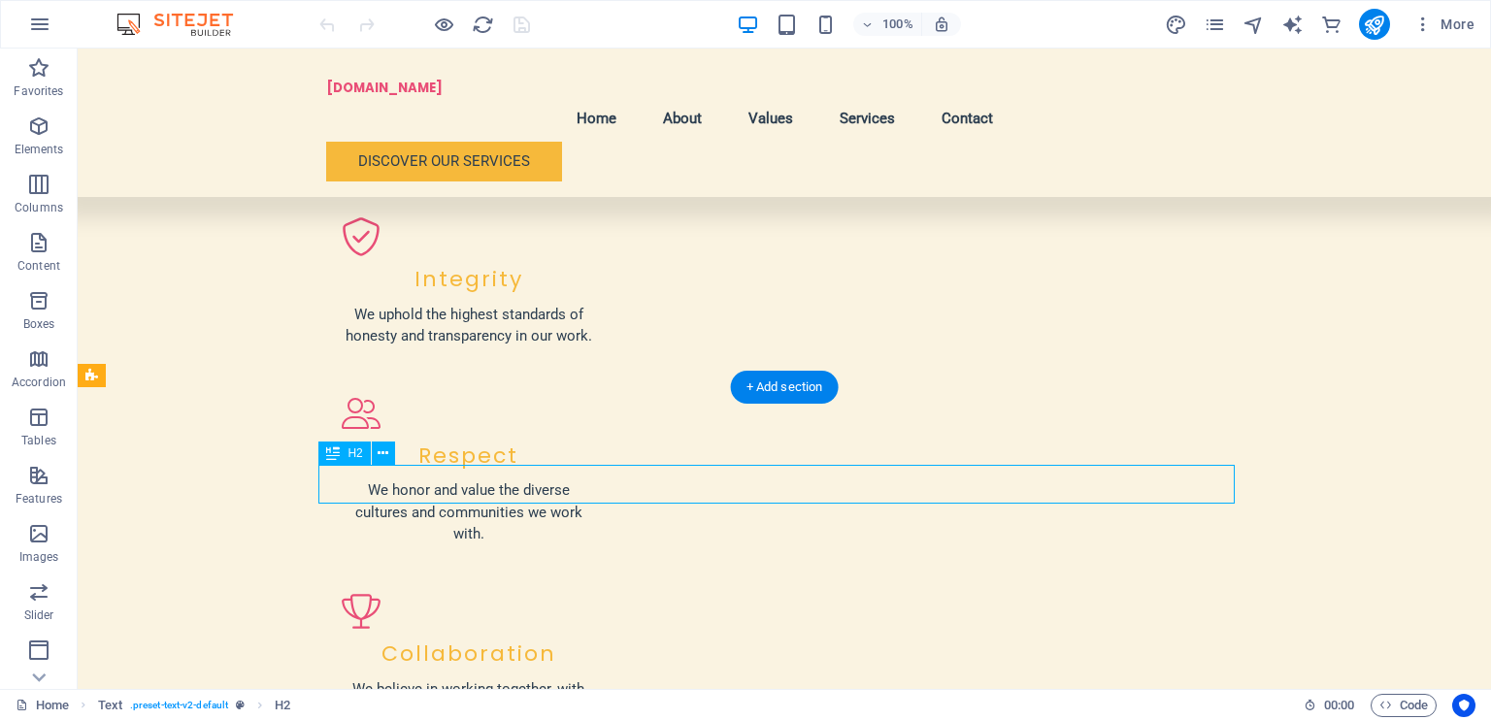
drag, startPoint x: 477, startPoint y: 492, endPoint x: 393, endPoint y: 484, distance: 83.9
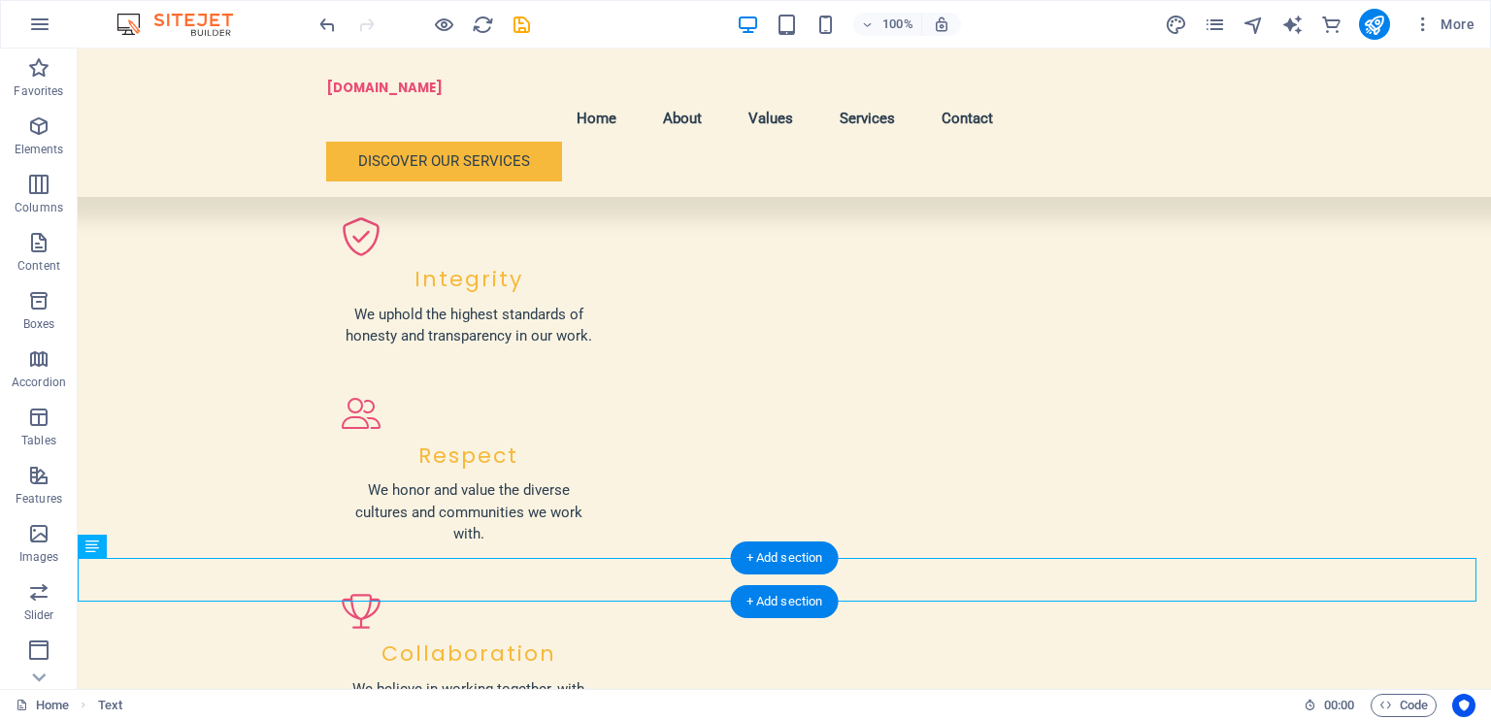
drag, startPoint x: 83, startPoint y: 564, endPoint x: 461, endPoint y: 595, distance: 379.9
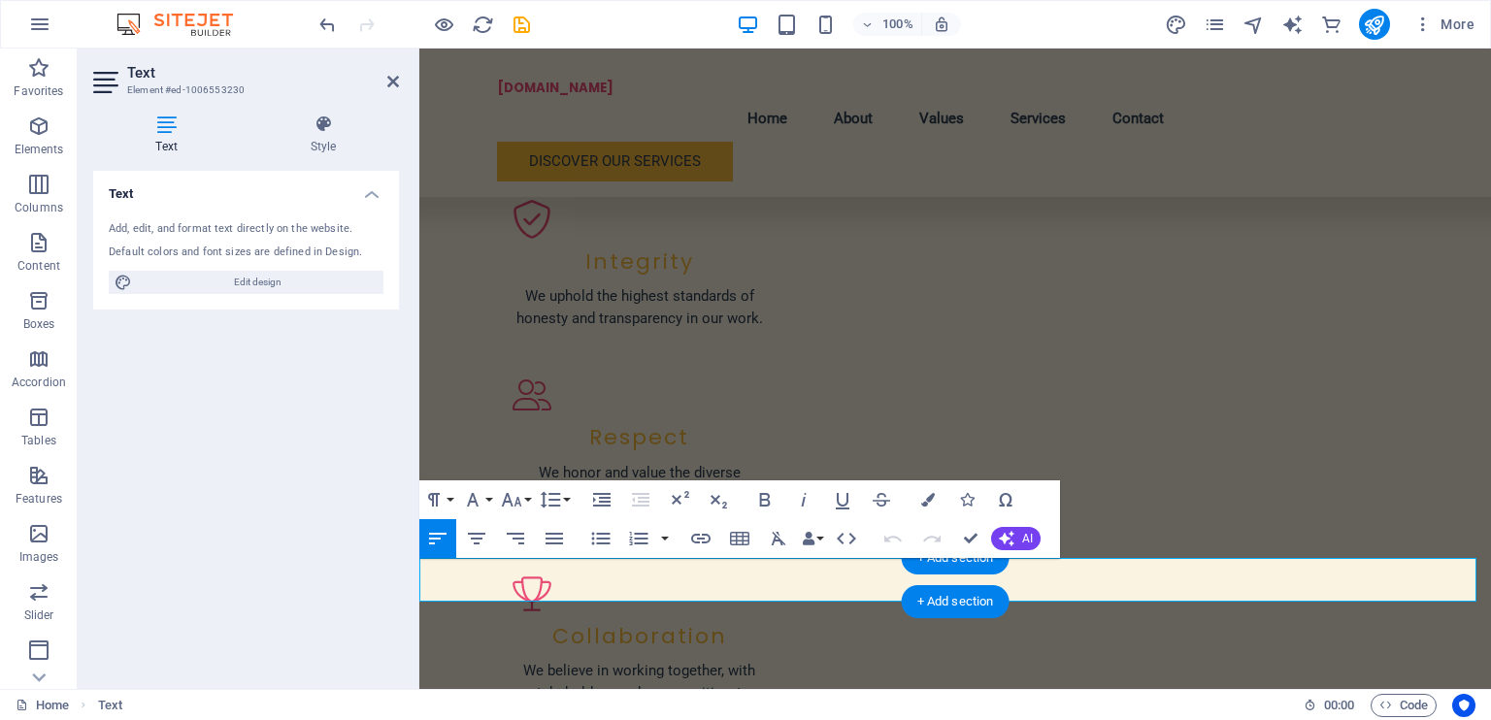
scroll to position [2084, 0]
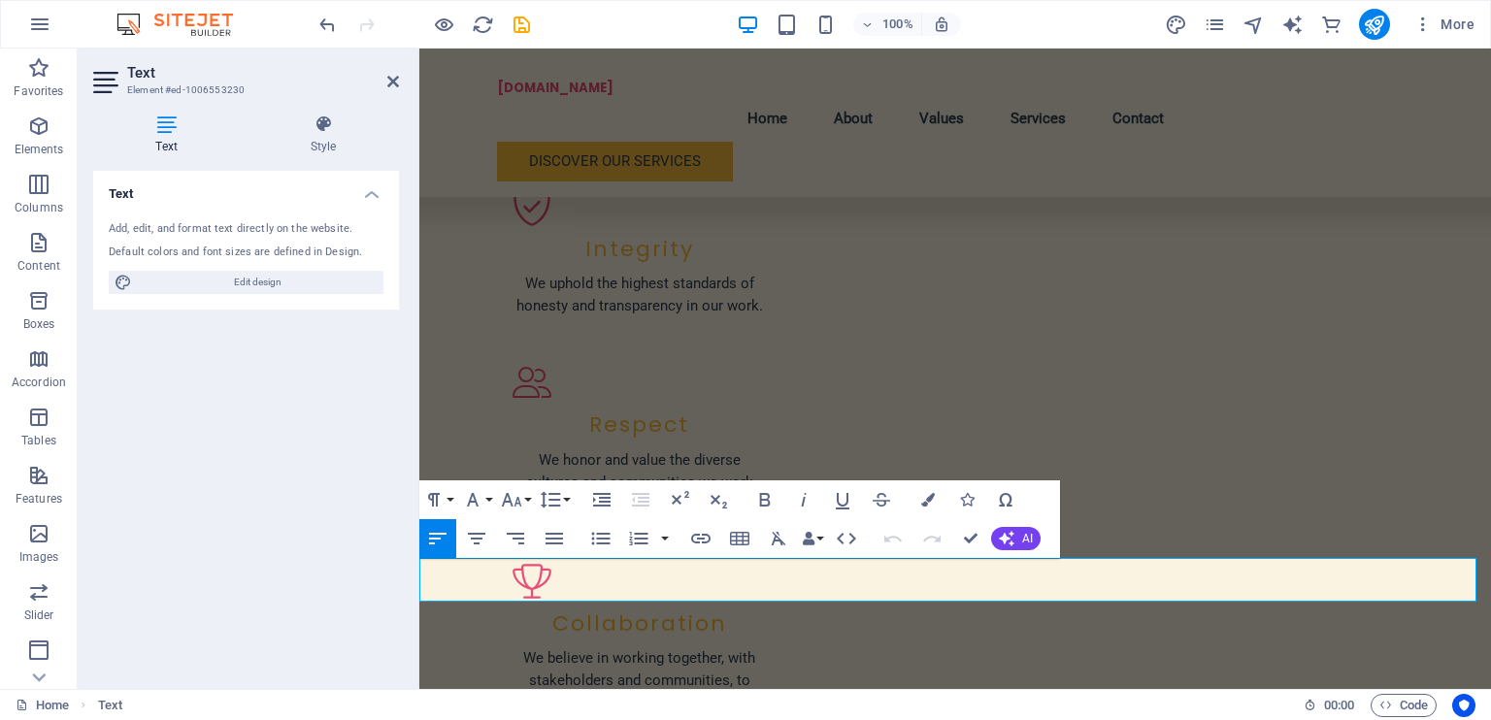
drag, startPoint x: 423, startPoint y: 567, endPoint x: 1450, endPoint y: 595, distance: 1026.6
copy p "We proudly offer a diverse array of culturally grounded healing and learning ex…"
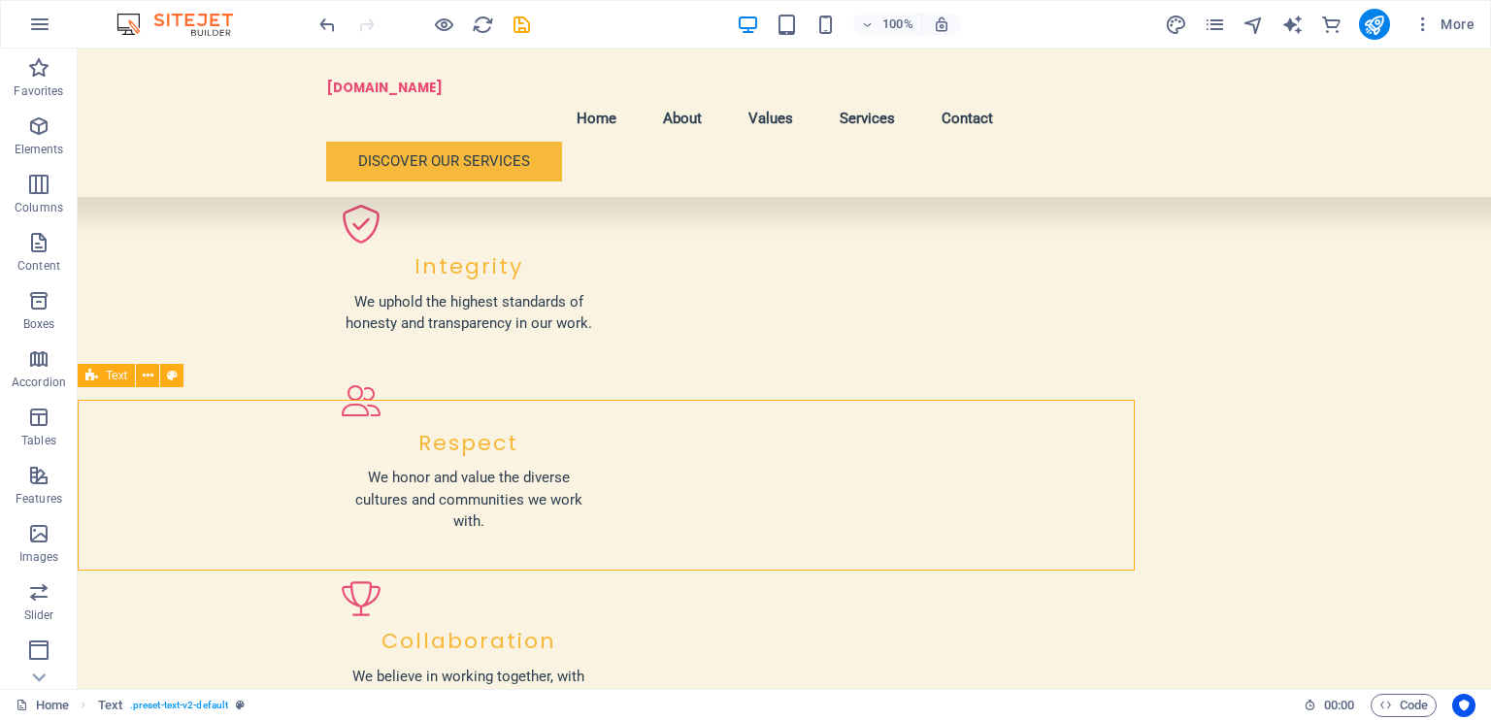
scroll to position [2072, 0]
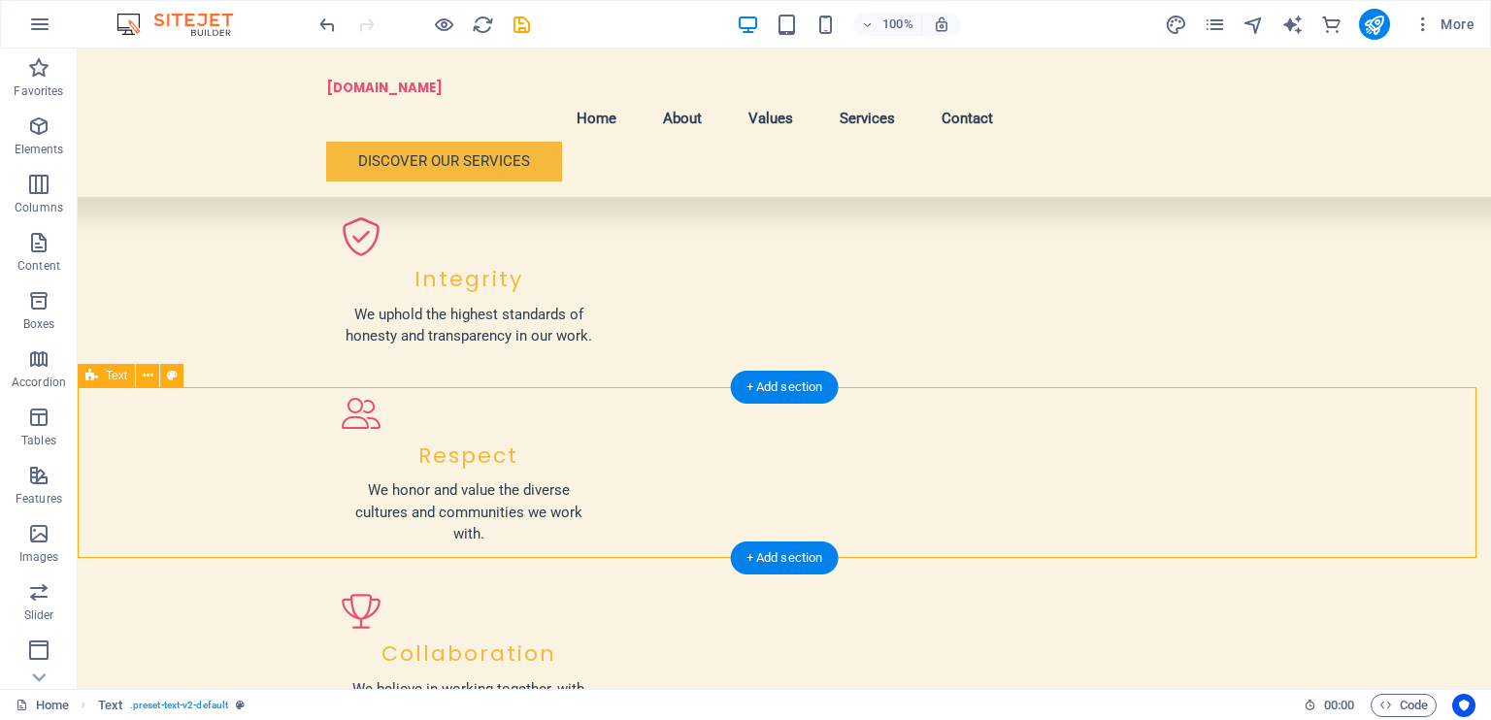
drag, startPoint x: 1098, startPoint y: 446, endPoint x: 1087, endPoint y: 446, distance: 10.7
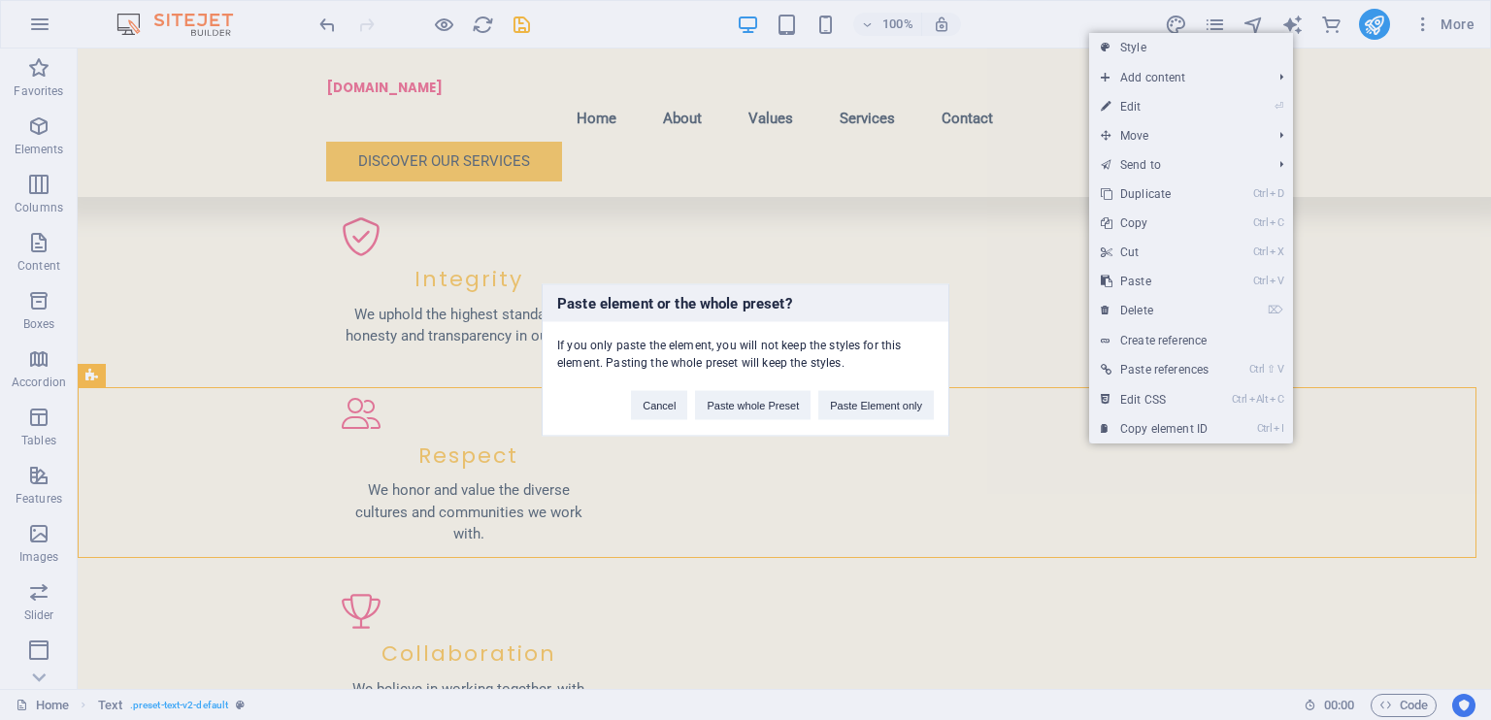
click at [901, 511] on div "Paste element or the whole preset? If you only paste the element, you will not …" at bounding box center [745, 360] width 1491 height 720
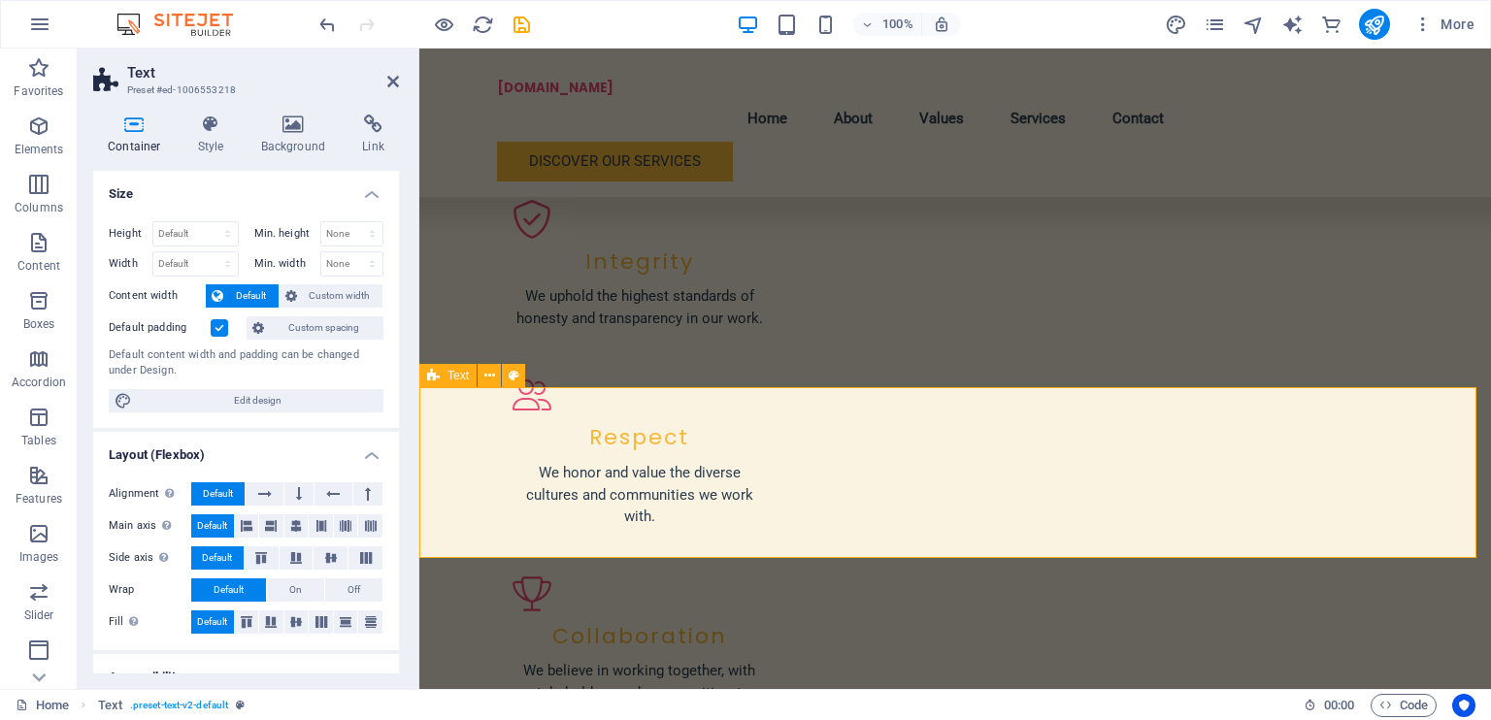
scroll to position [2084, 0]
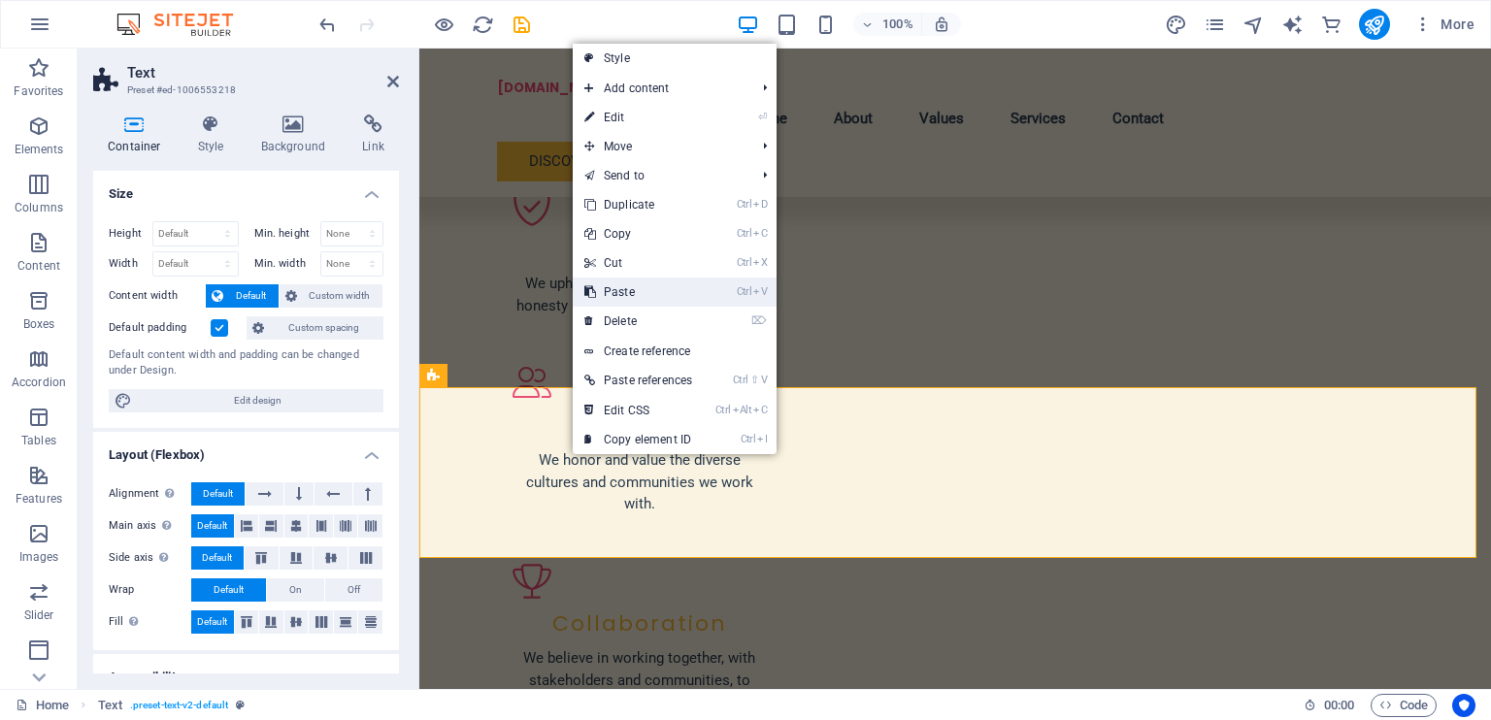
click at [633, 295] on link "Ctrl V Paste" at bounding box center [638, 292] width 131 height 29
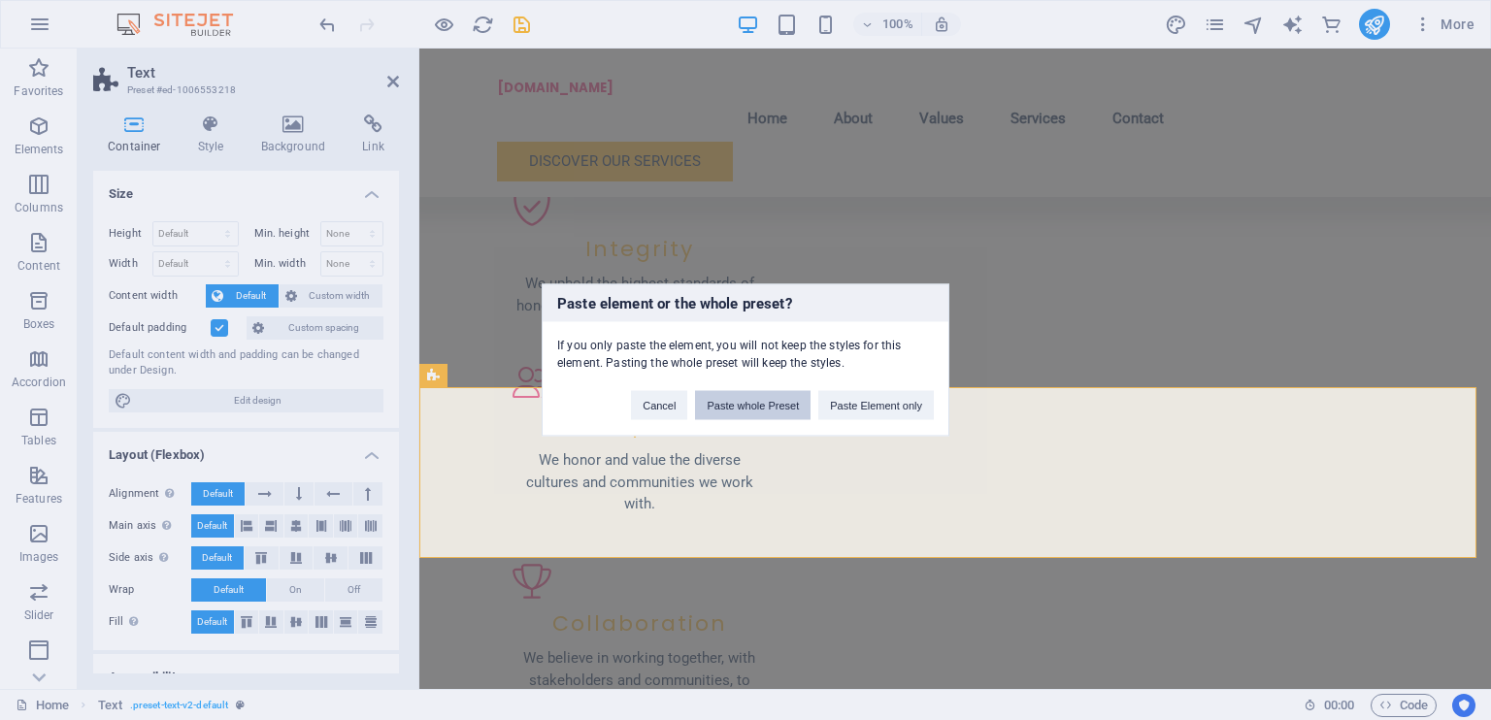
click at [744, 409] on button "Paste whole Preset" at bounding box center [753, 405] width 116 height 29
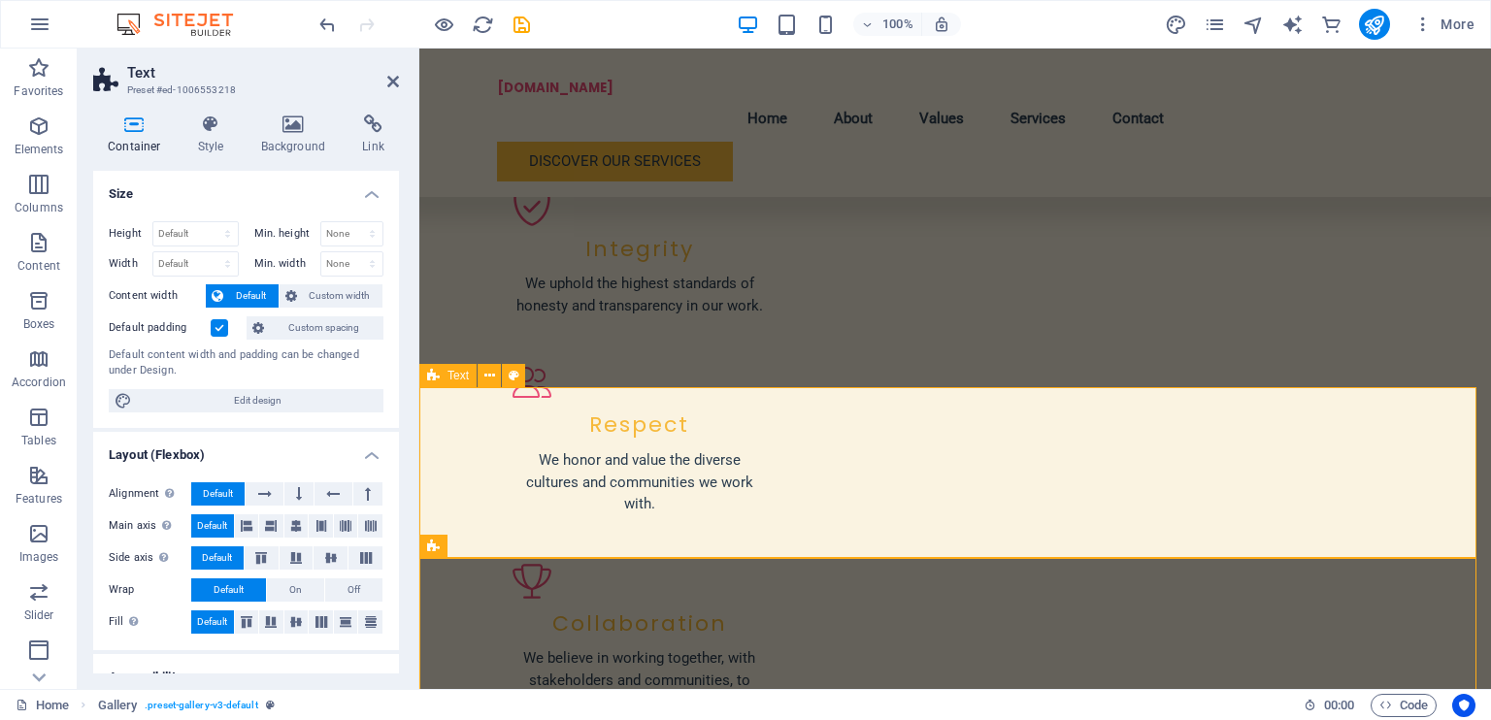
scroll to position [2072, 0]
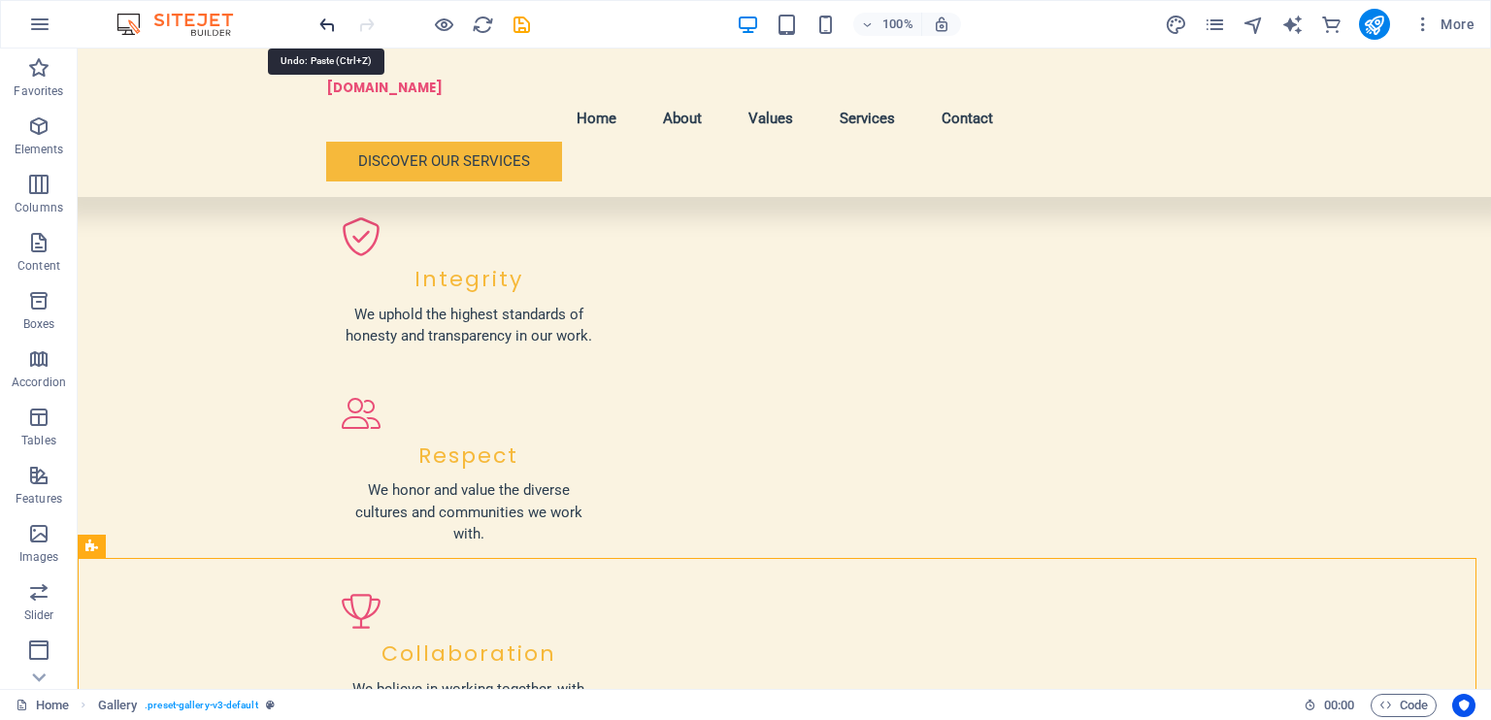
click at [322, 32] on icon "undo" at bounding box center [328, 25] width 22 height 22
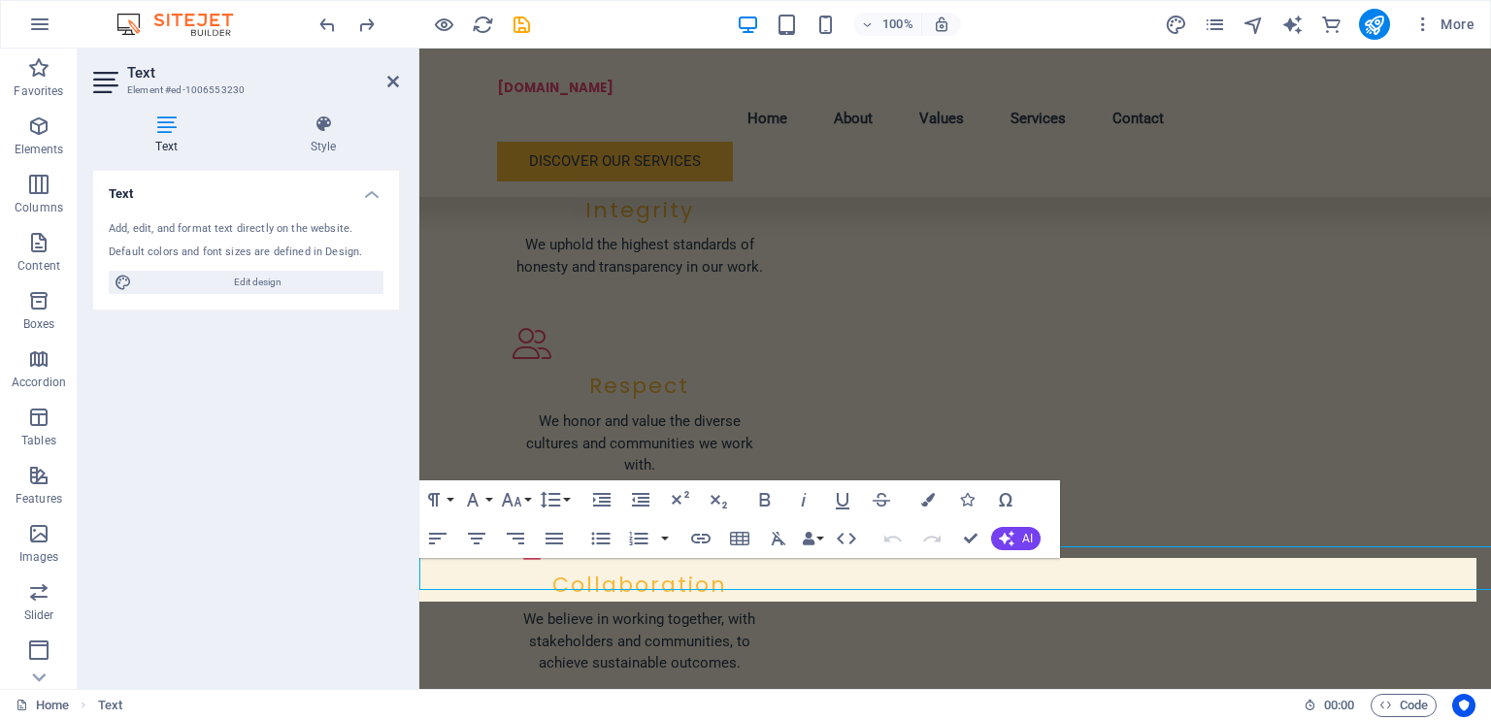
scroll to position [2084, 0]
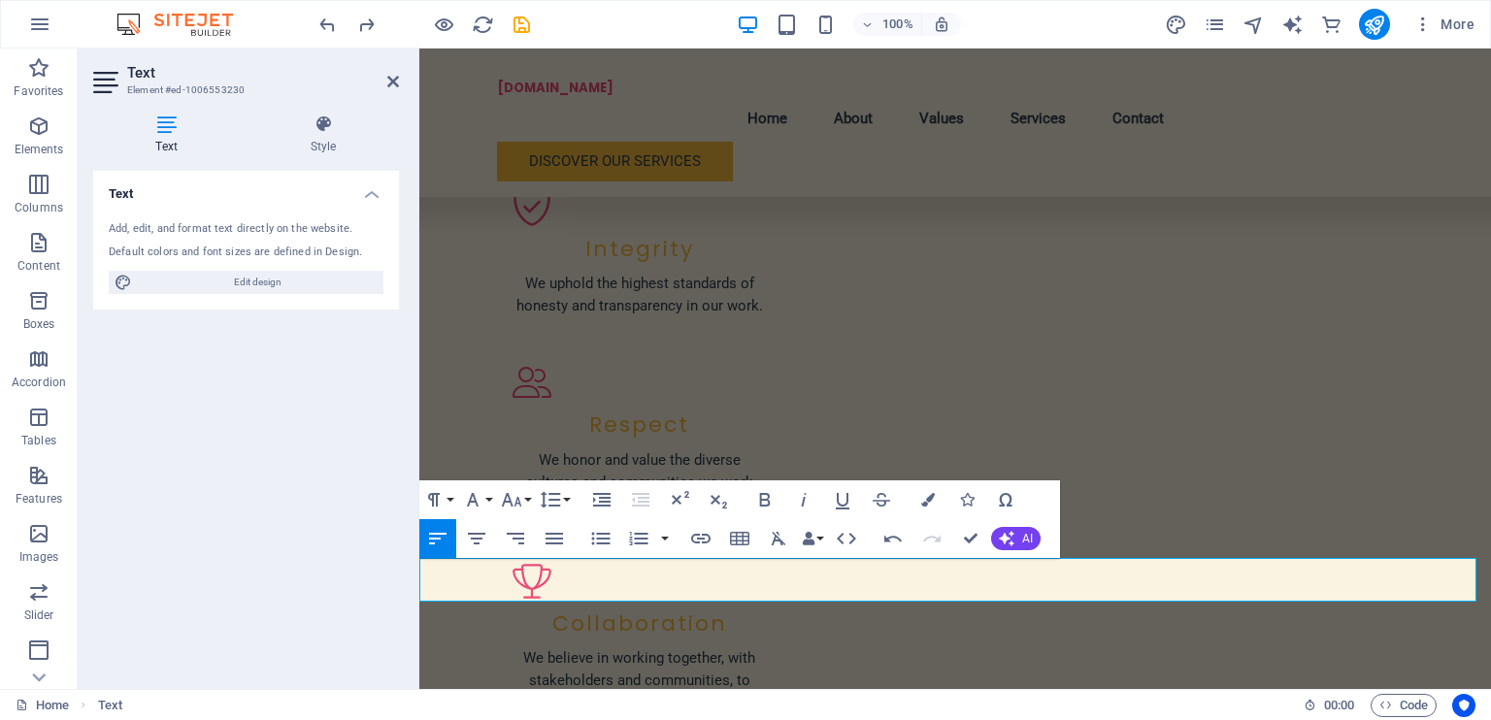
drag, startPoint x: 1429, startPoint y: 596, endPoint x: 396, endPoint y: 545, distance: 1034.3
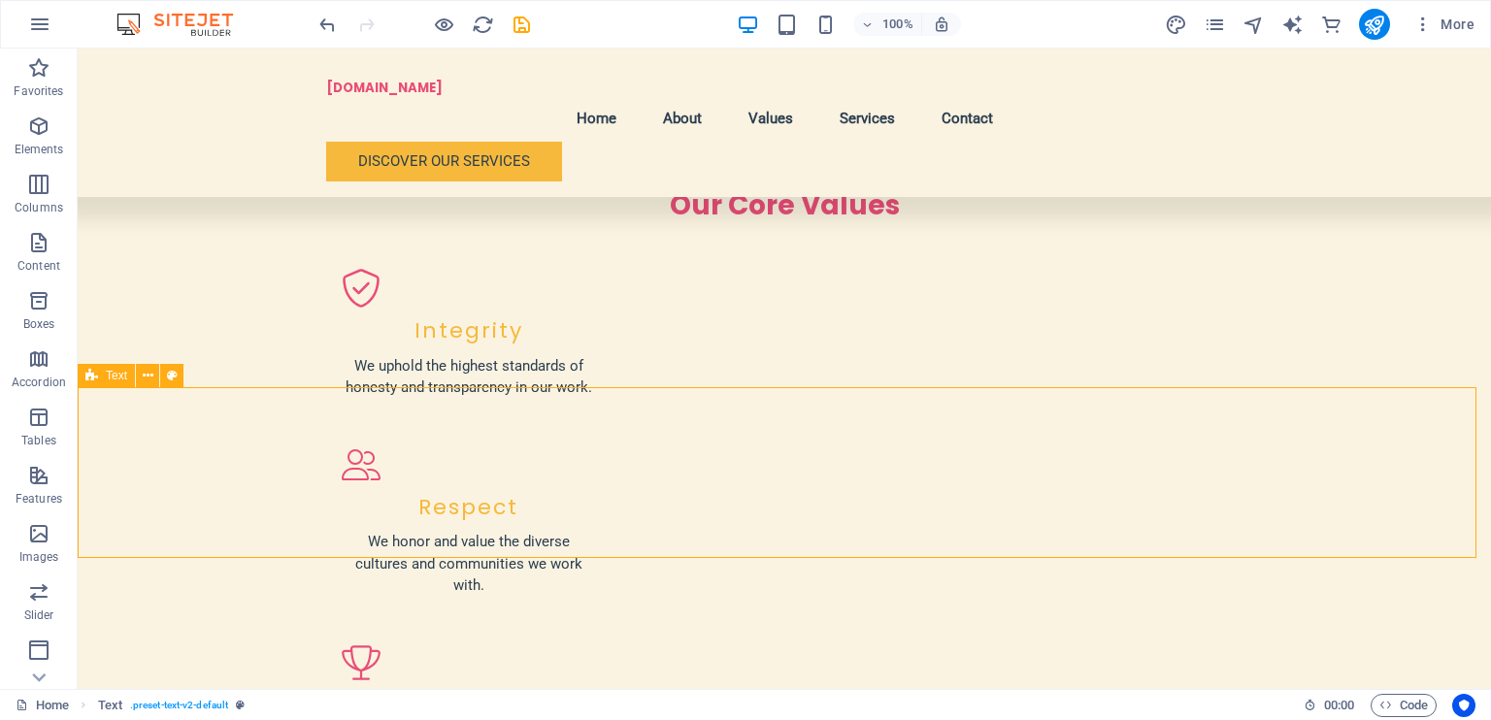
scroll to position [2084, 0]
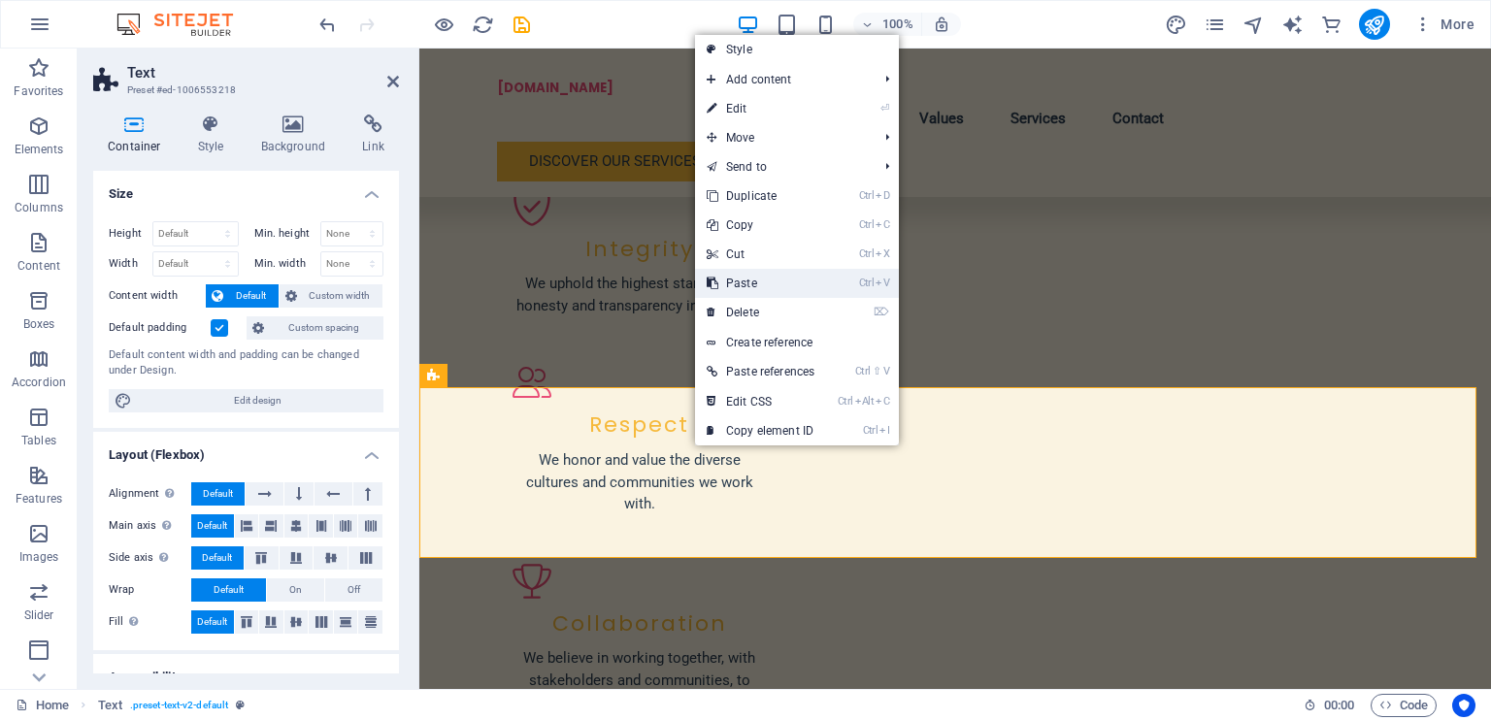
click at [734, 281] on link "Ctrl V Paste" at bounding box center [760, 283] width 131 height 29
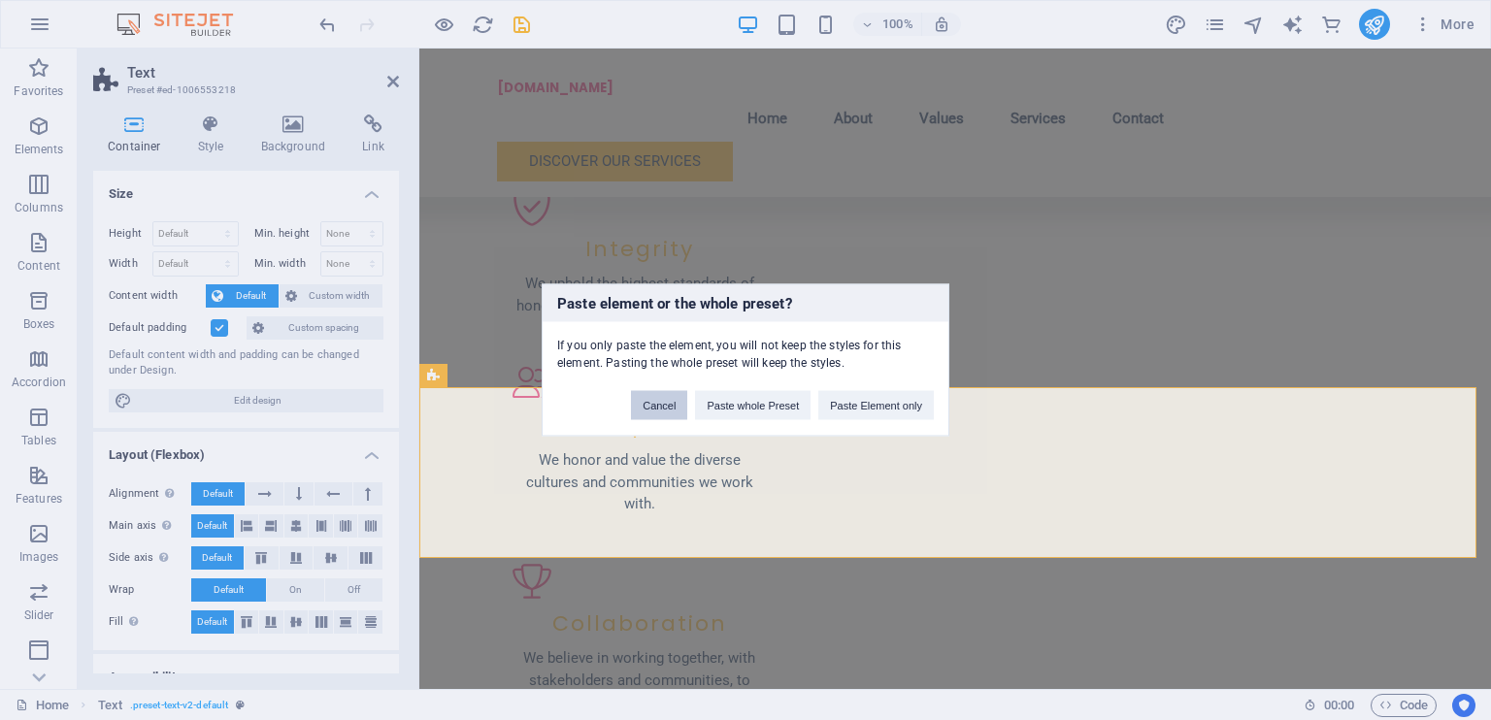
click at [667, 398] on button "Cancel" at bounding box center [659, 405] width 56 height 29
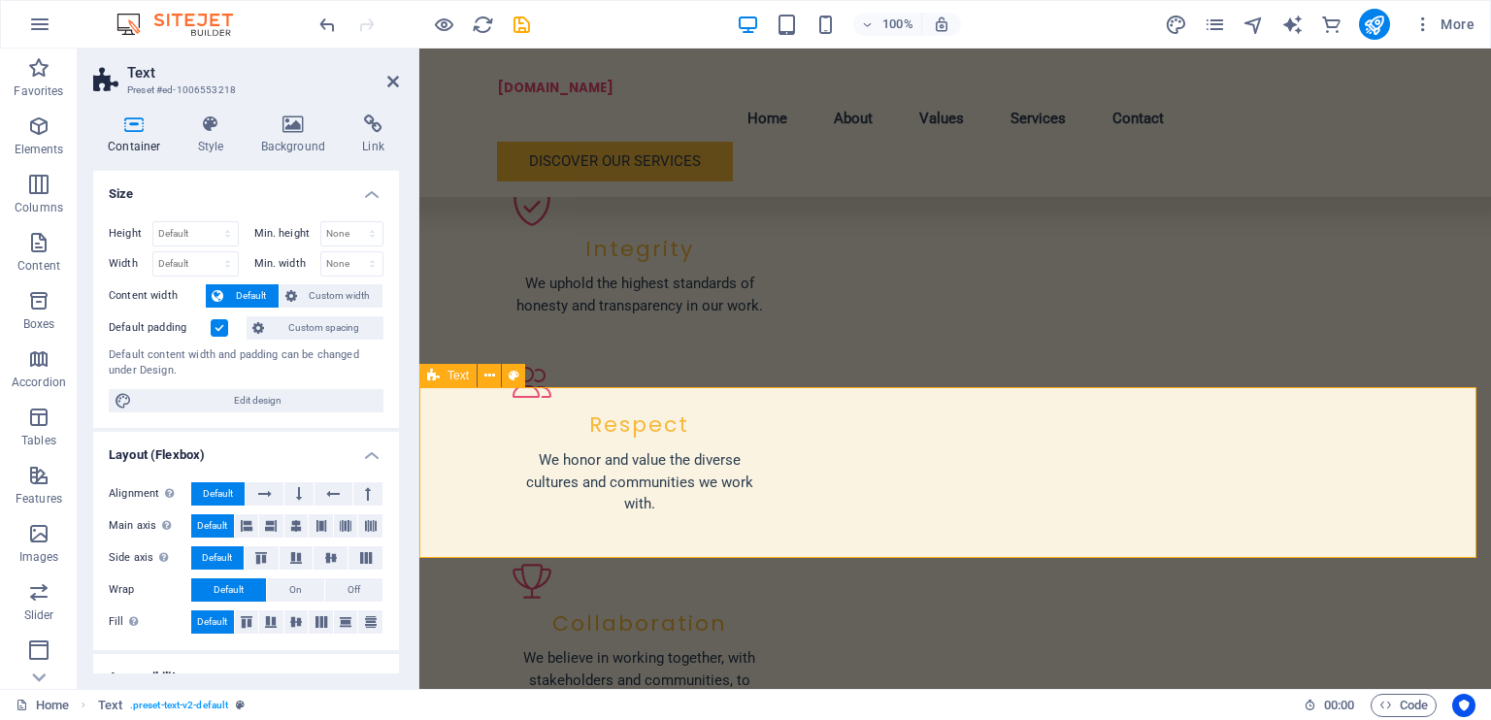
click at [454, 376] on span "Text" at bounding box center [458, 376] width 21 height 12
click at [586, 456] on button at bounding box center [575, 453] width 23 height 23
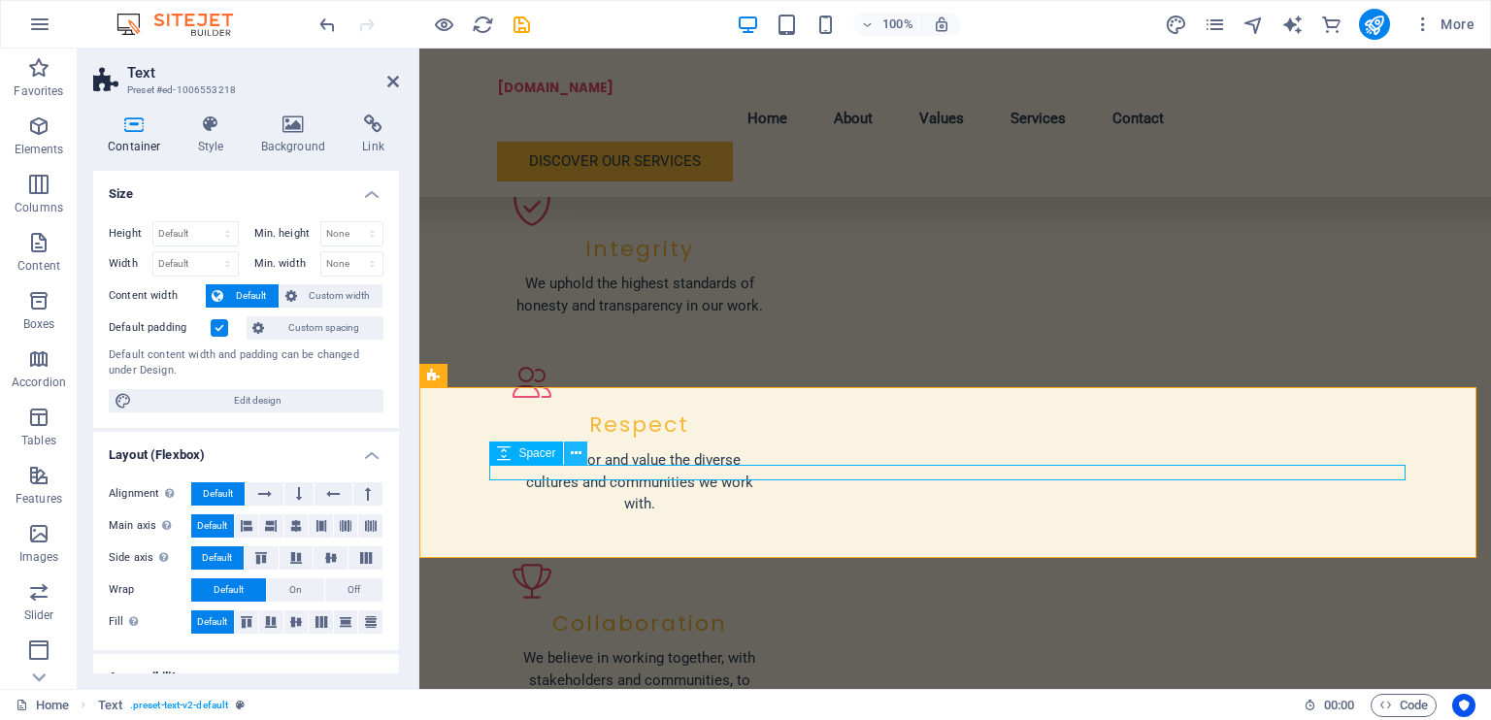
click at [586, 456] on button at bounding box center [575, 453] width 23 height 23
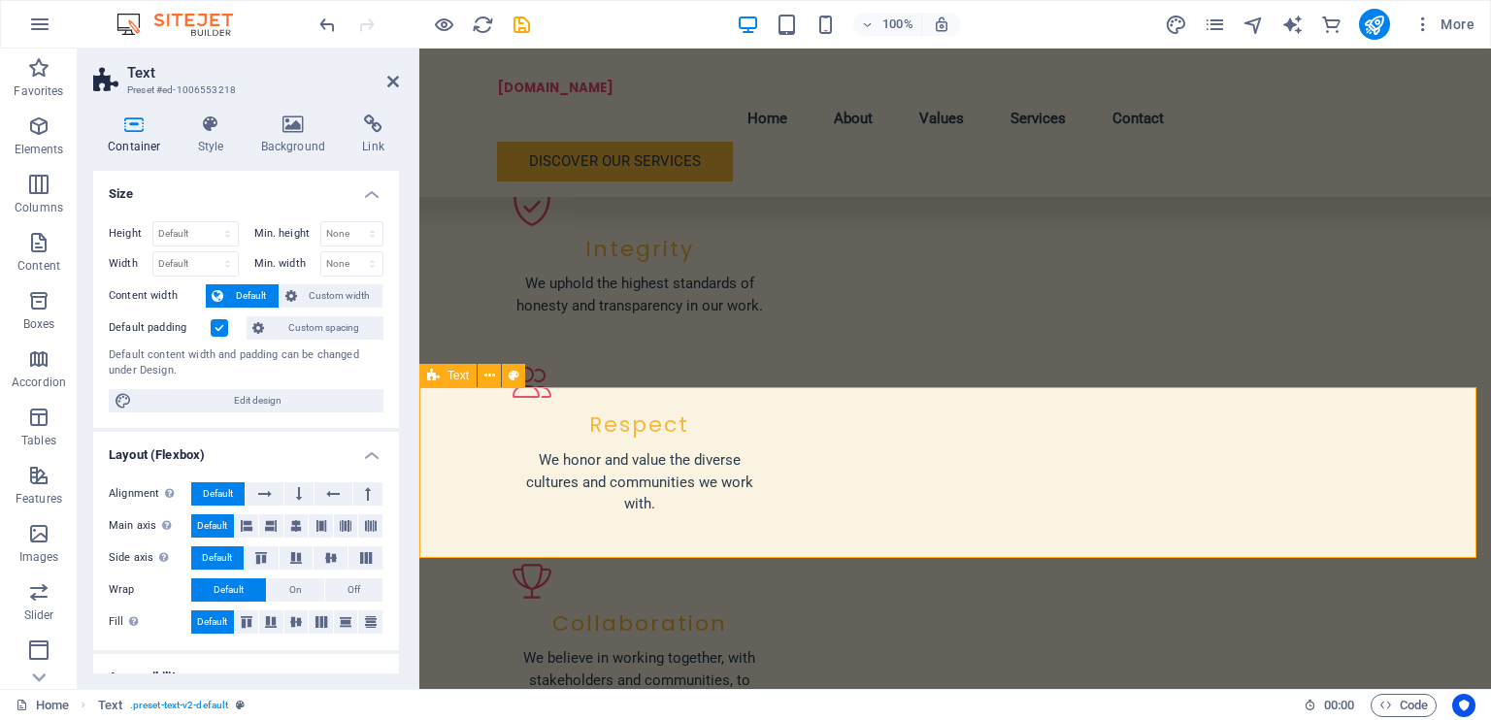
click at [441, 372] on div "Text" at bounding box center [447, 375] width 57 height 23
click at [445, 381] on div "Text" at bounding box center [447, 375] width 57 height 23
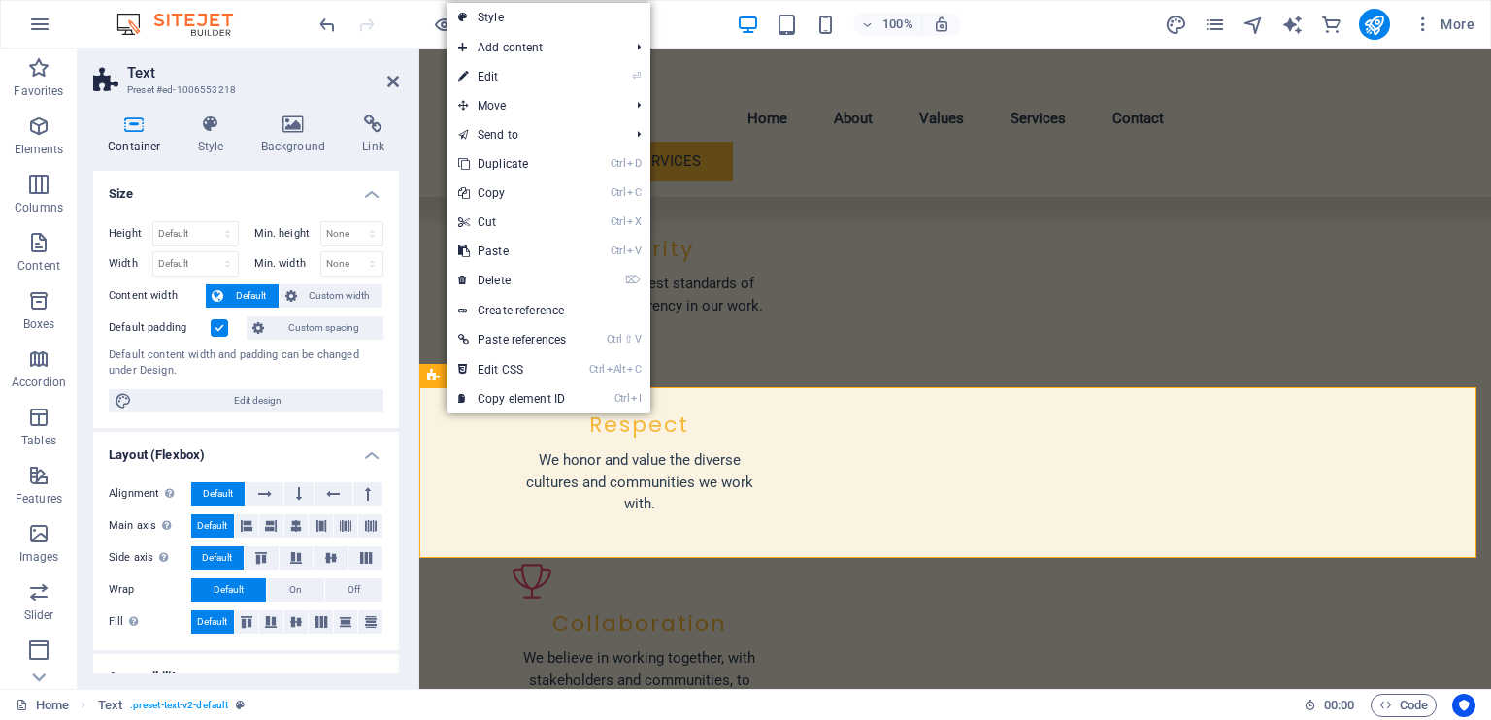
click at [432, 376] on icon at bounding box center [433, 375] width 13 height 23
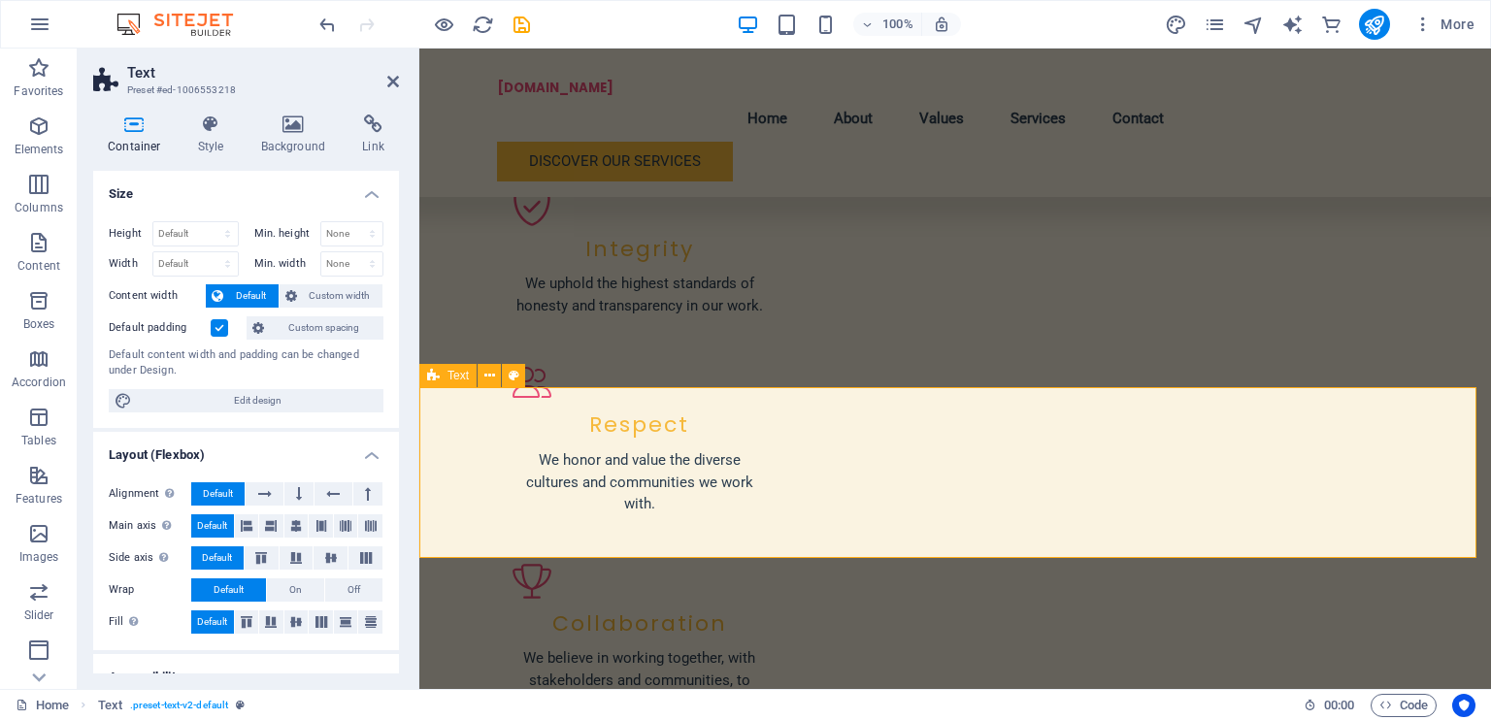
click at [432, 376] on icon at bounding box center [433, 375] width 13 height 23
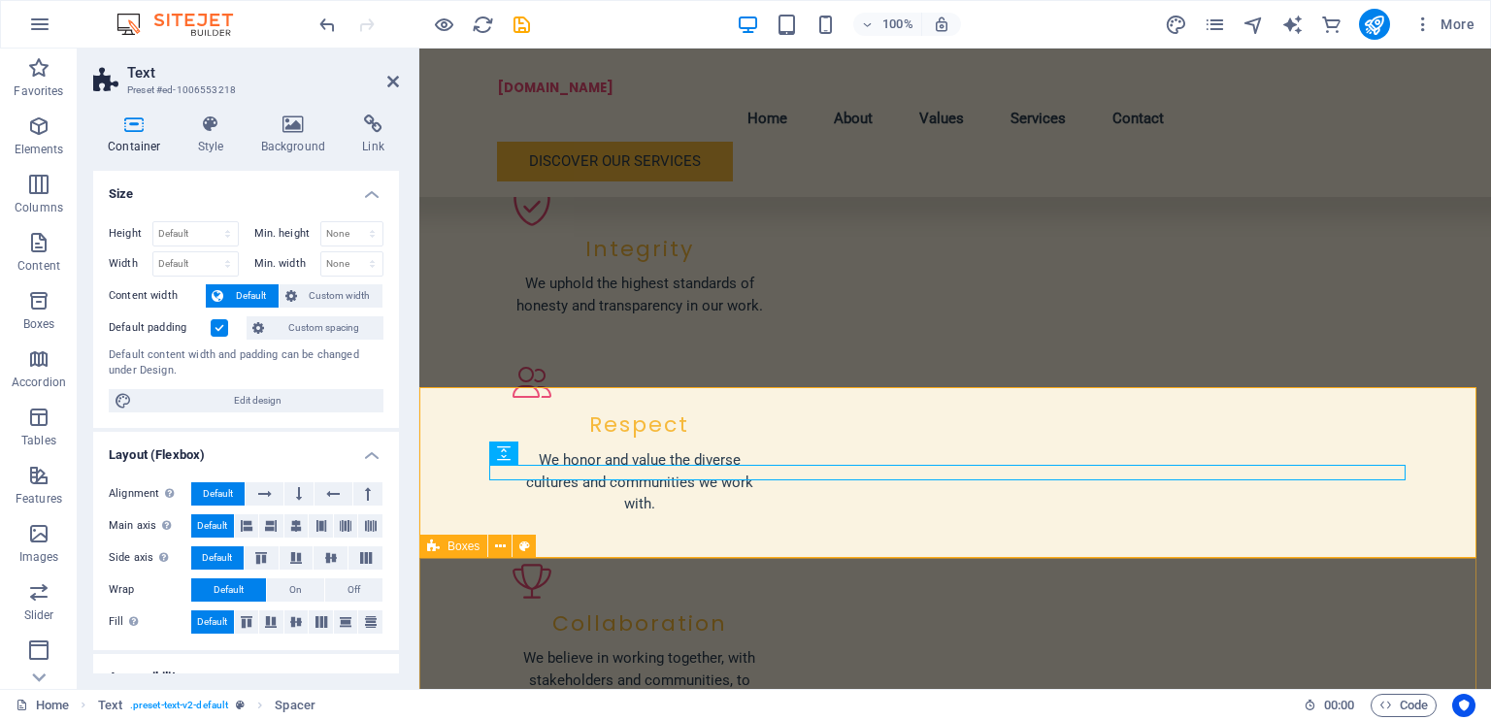
drag, startPoint x: 999, startPoint y: 615, endPoint x: 1350, endPoint y: 610, distance: 351.5
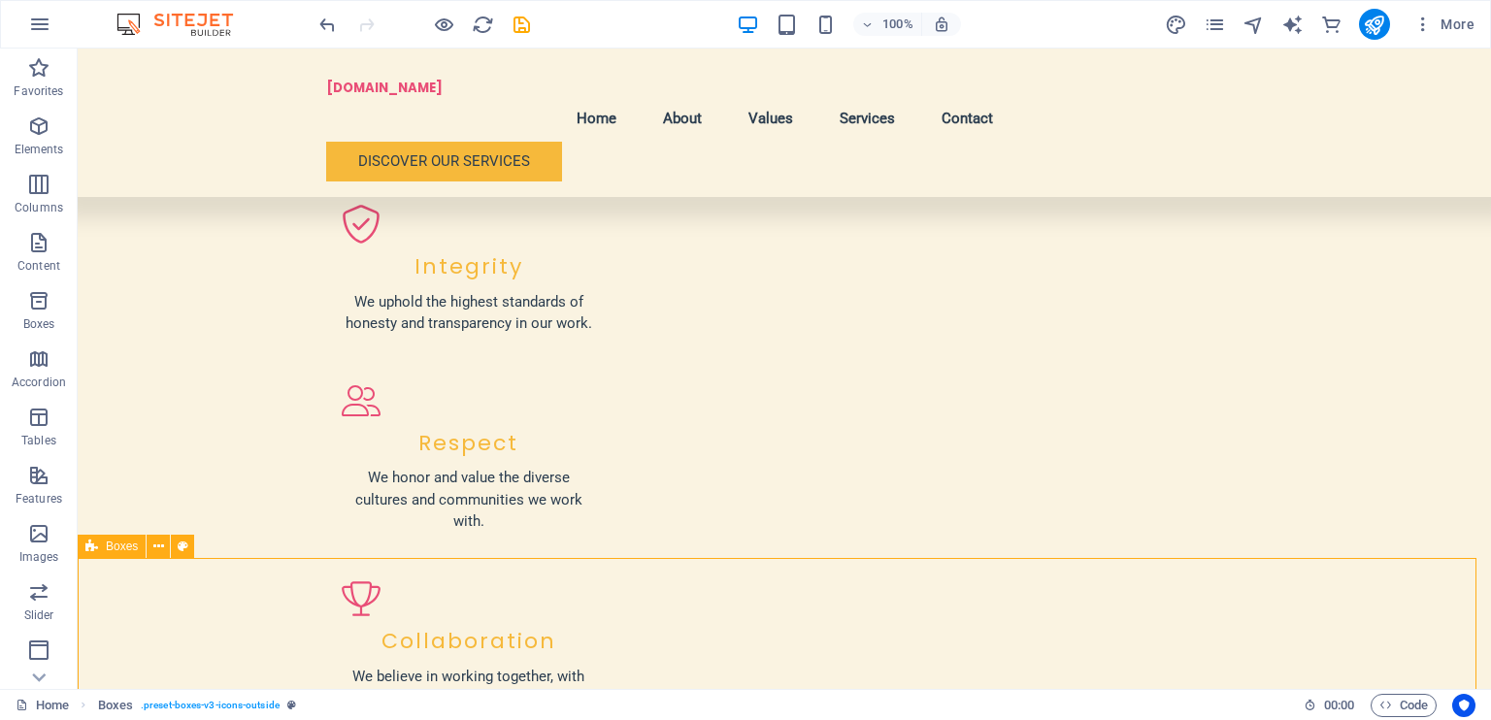
scroll to position [2072, 0]
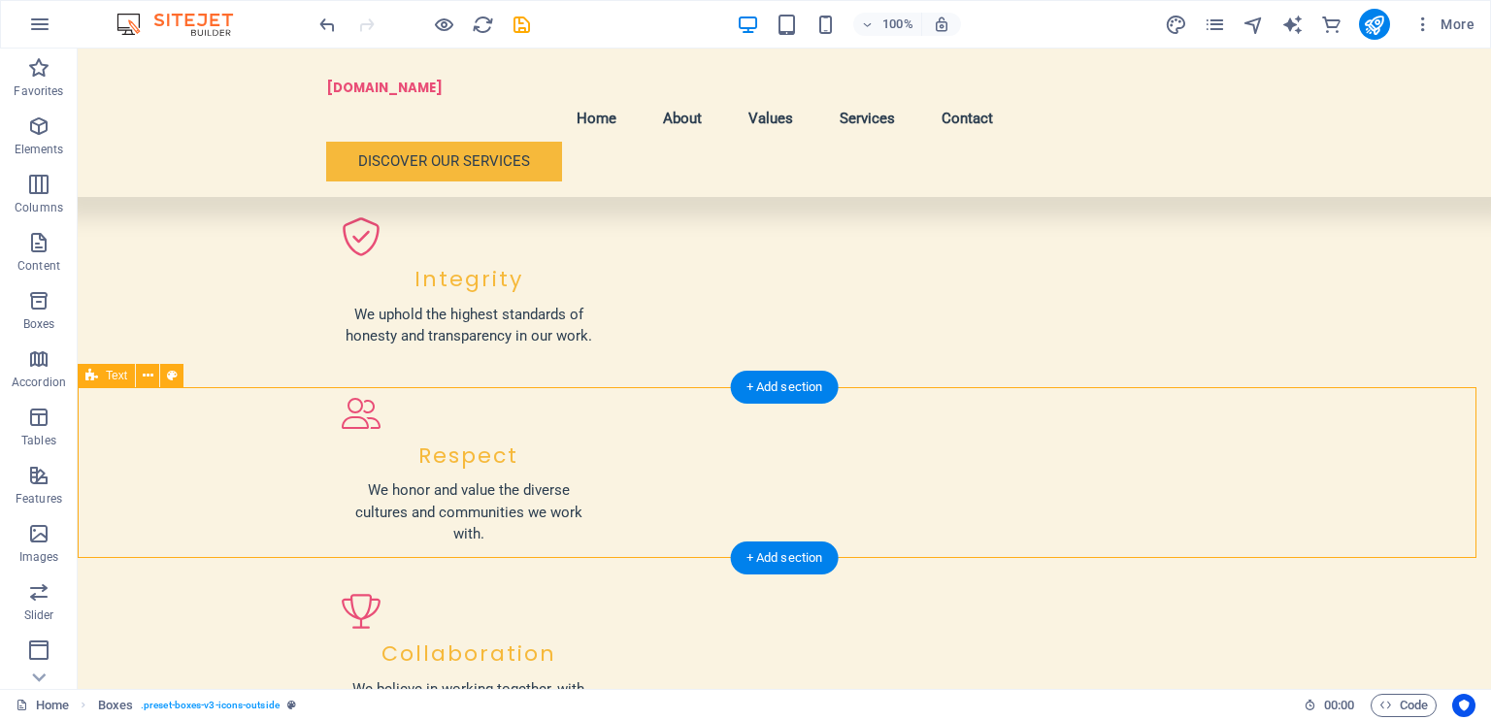
drag, startPoint x: 737, startPoint y: 501, endPoint x: 779, endPoint y: 518, distance: 45.3
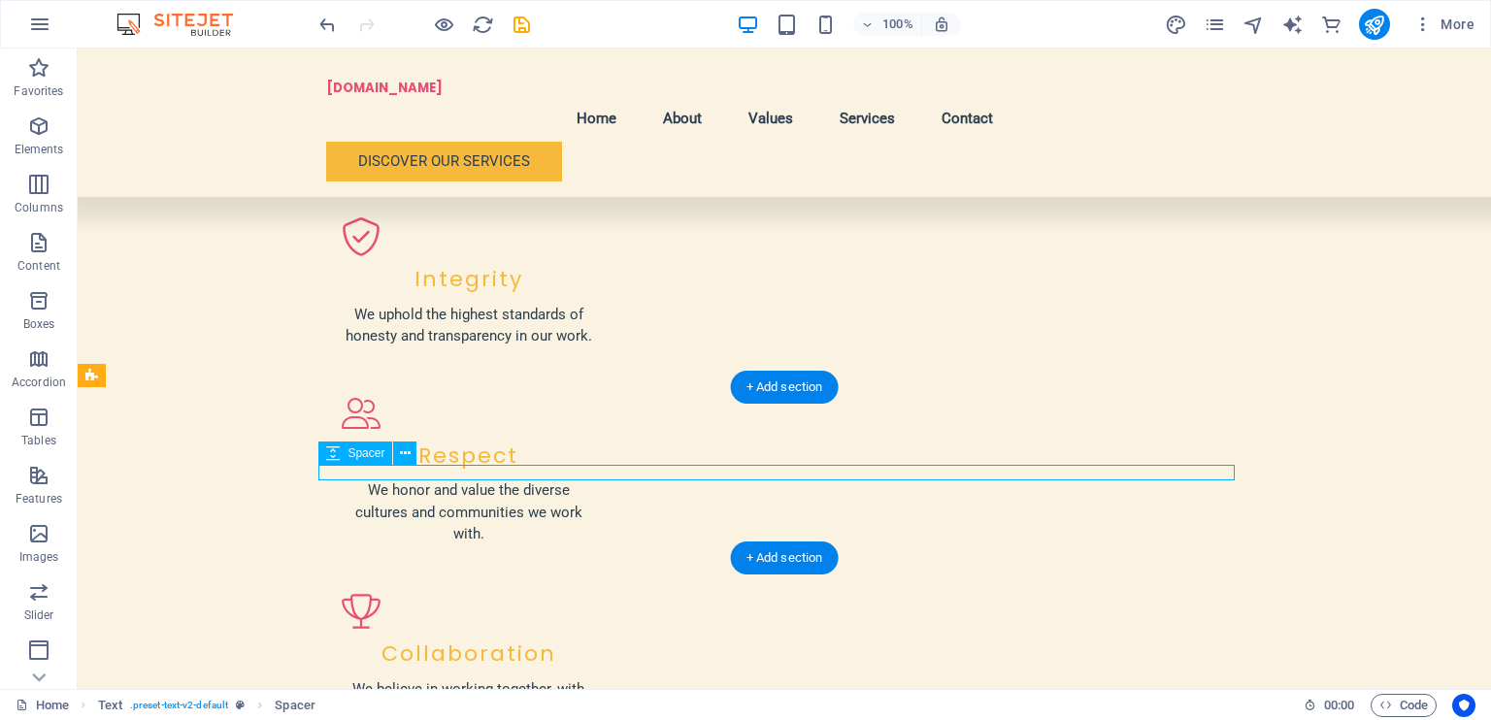
select select "rem"
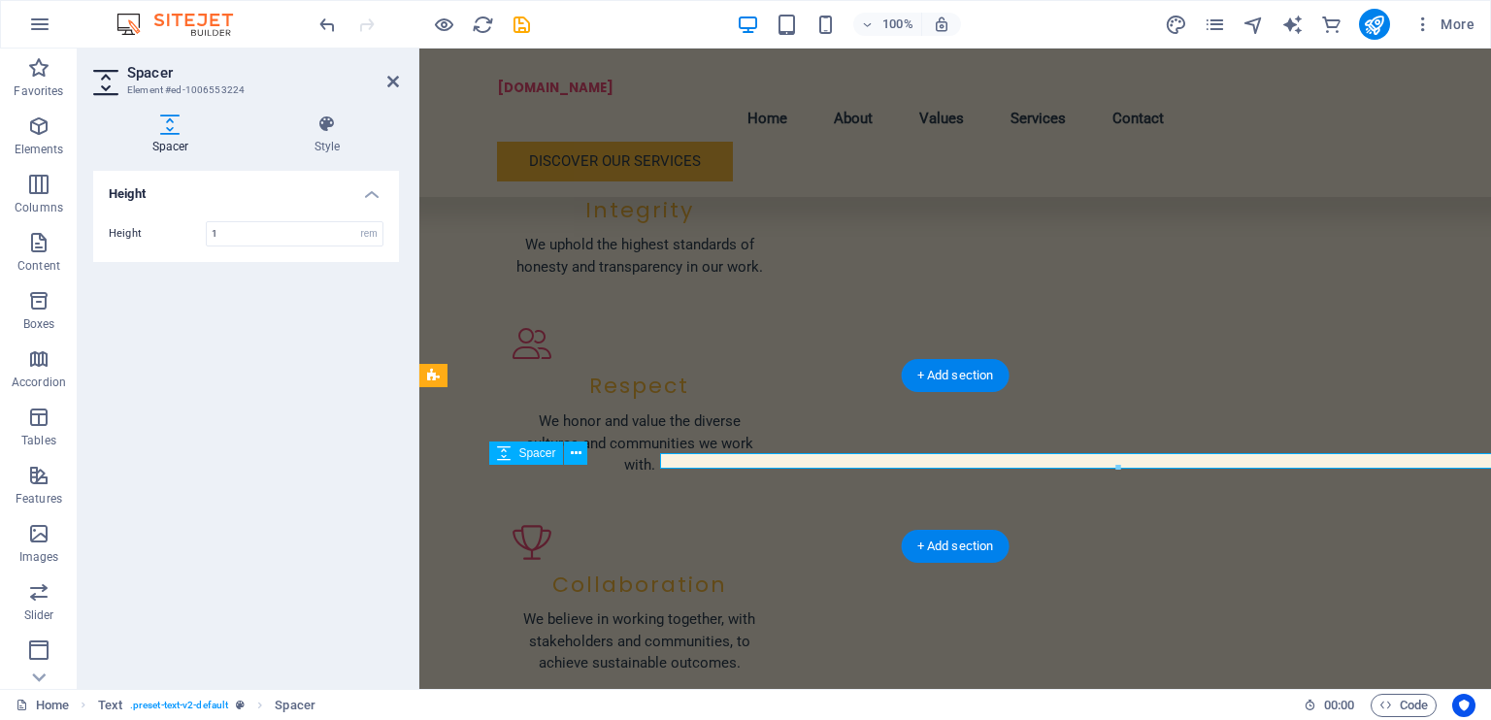
scroll to position [2084, 0]
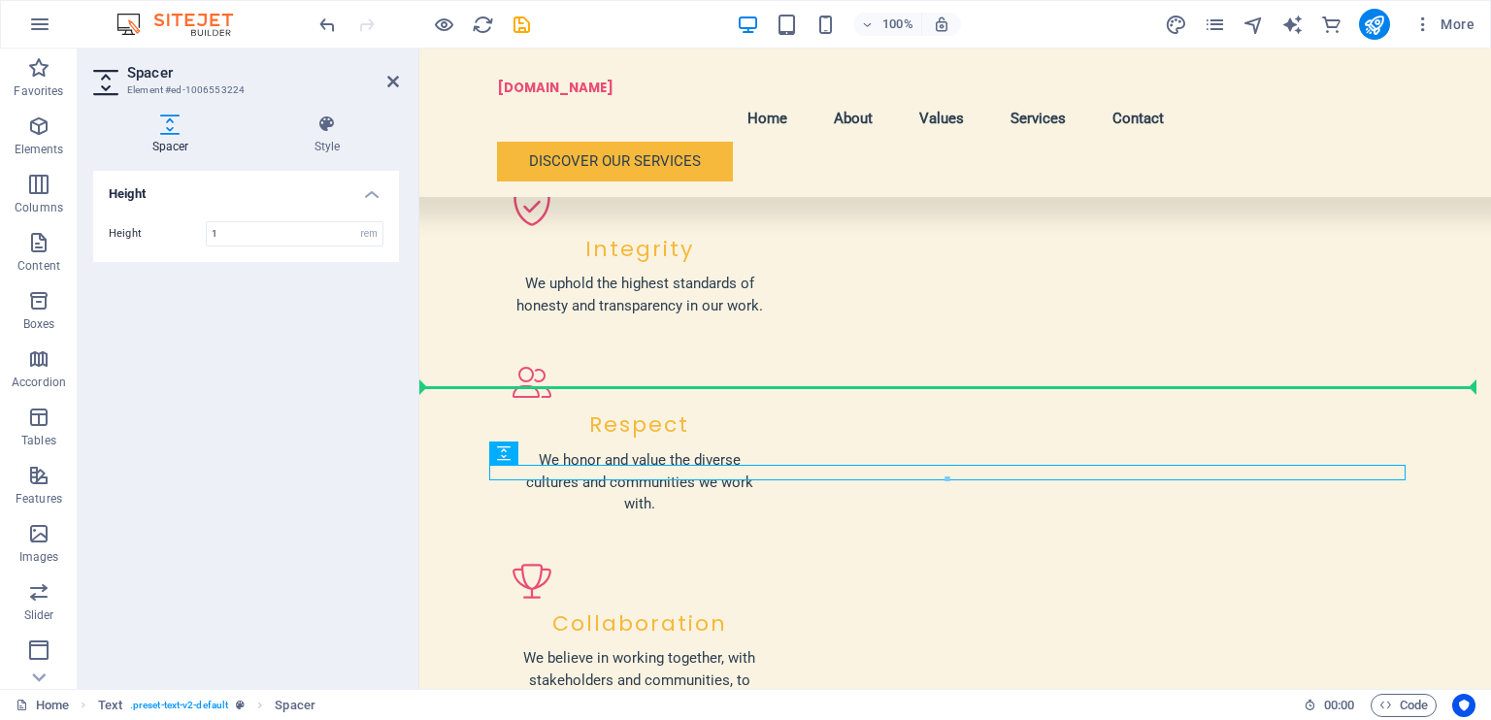
click at [513, 444] on div "Spacer" at bounding box center [503, 453] width 29 height 23
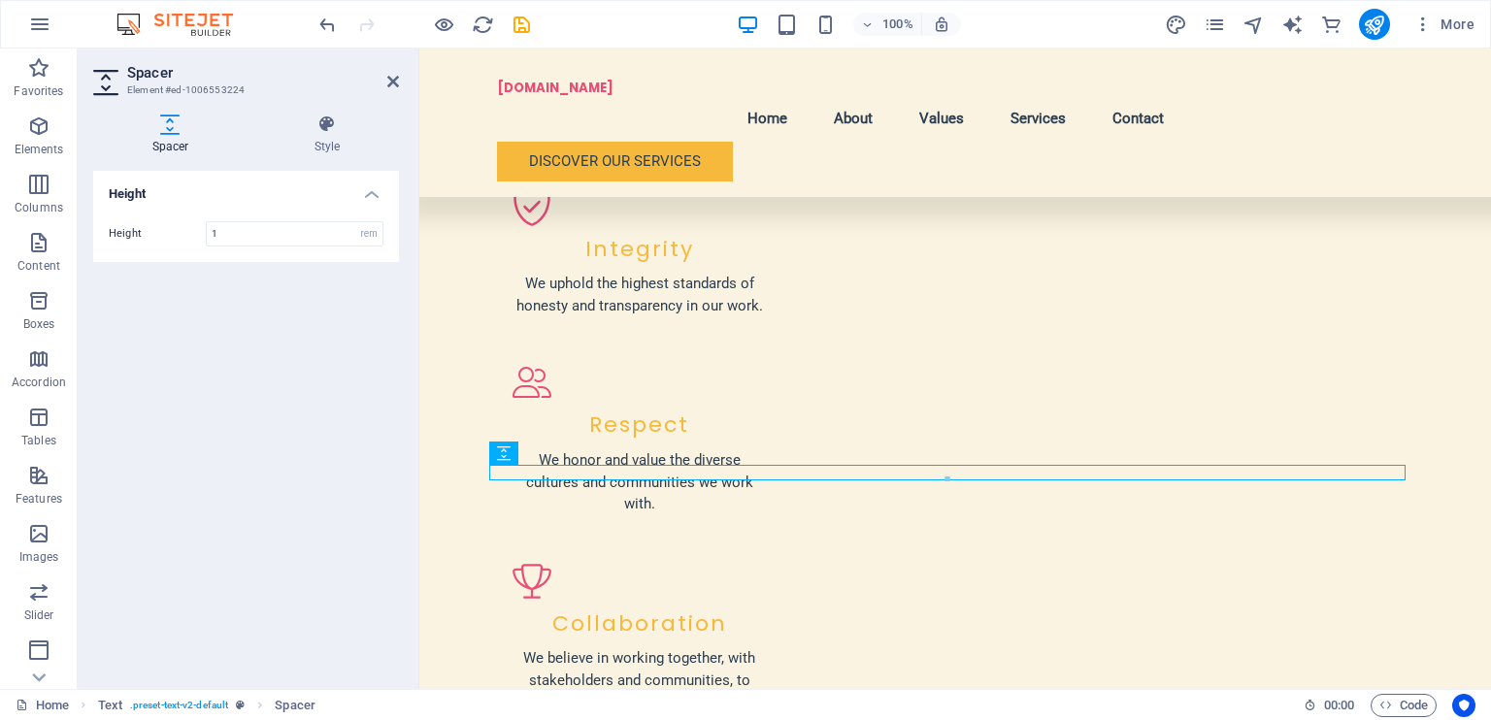
click at [509, 454] on icon at bounding box center [504, 453] width 14 height 23
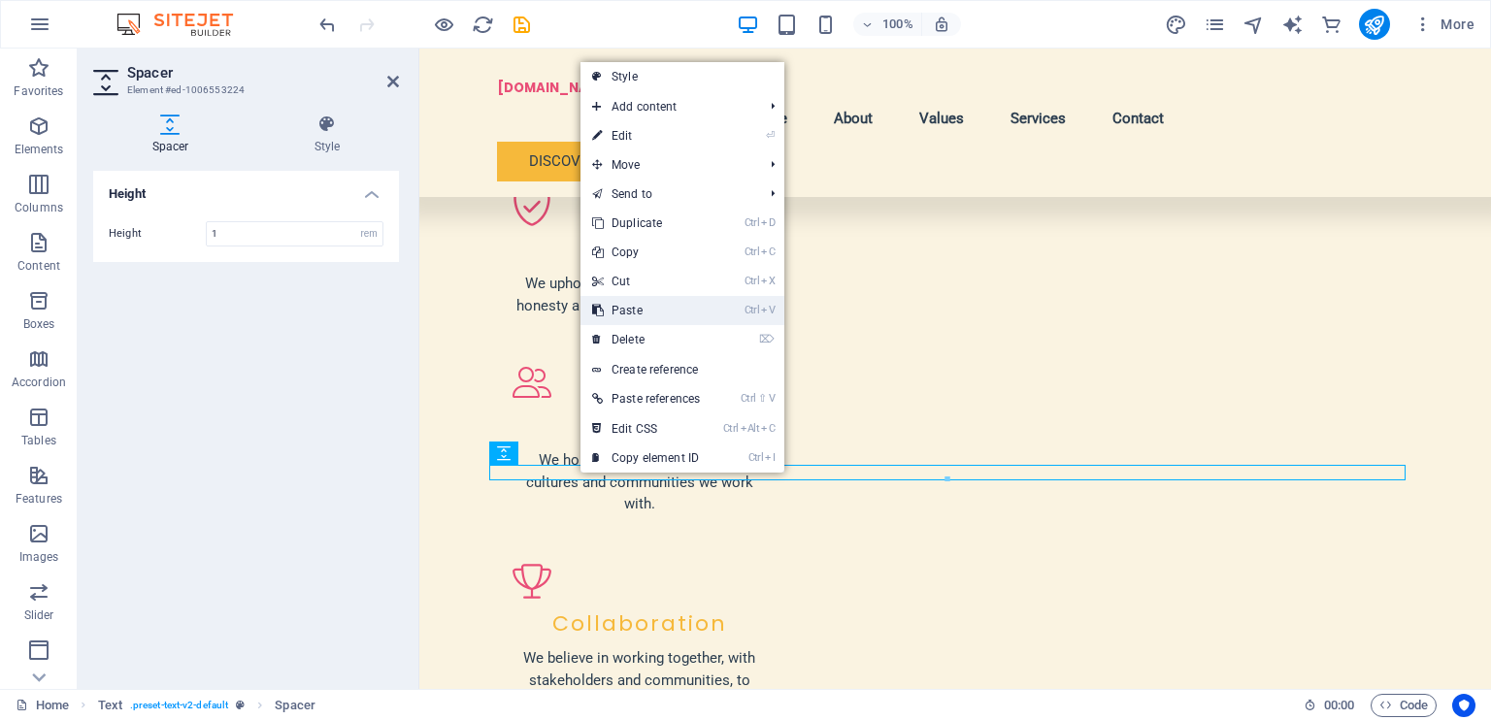
click at [649, 316] on link "Ctrl V Paste" at bounding box center [646, 310] width 131 height 29
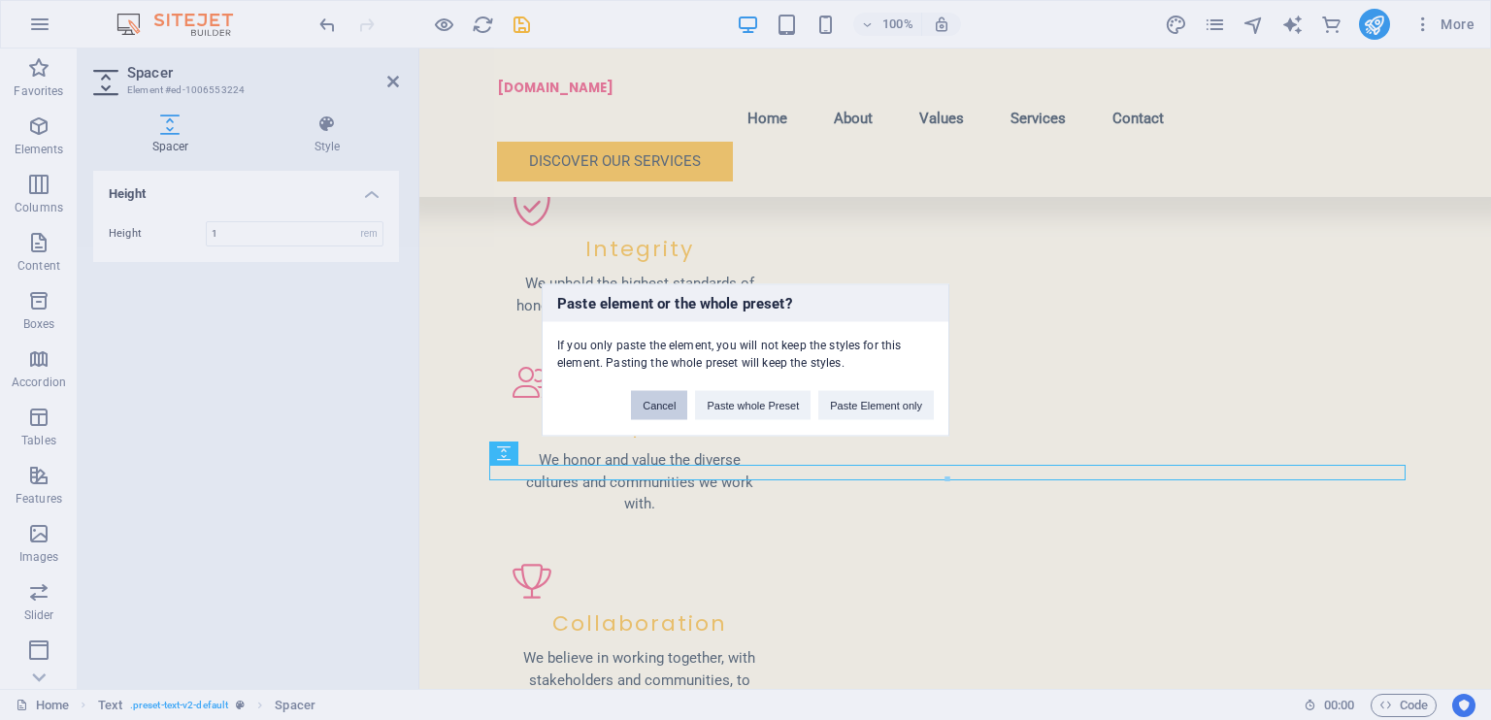
click at [667, 401] on button "Cancel" at bounding box center [659, 405] width 56 height 29
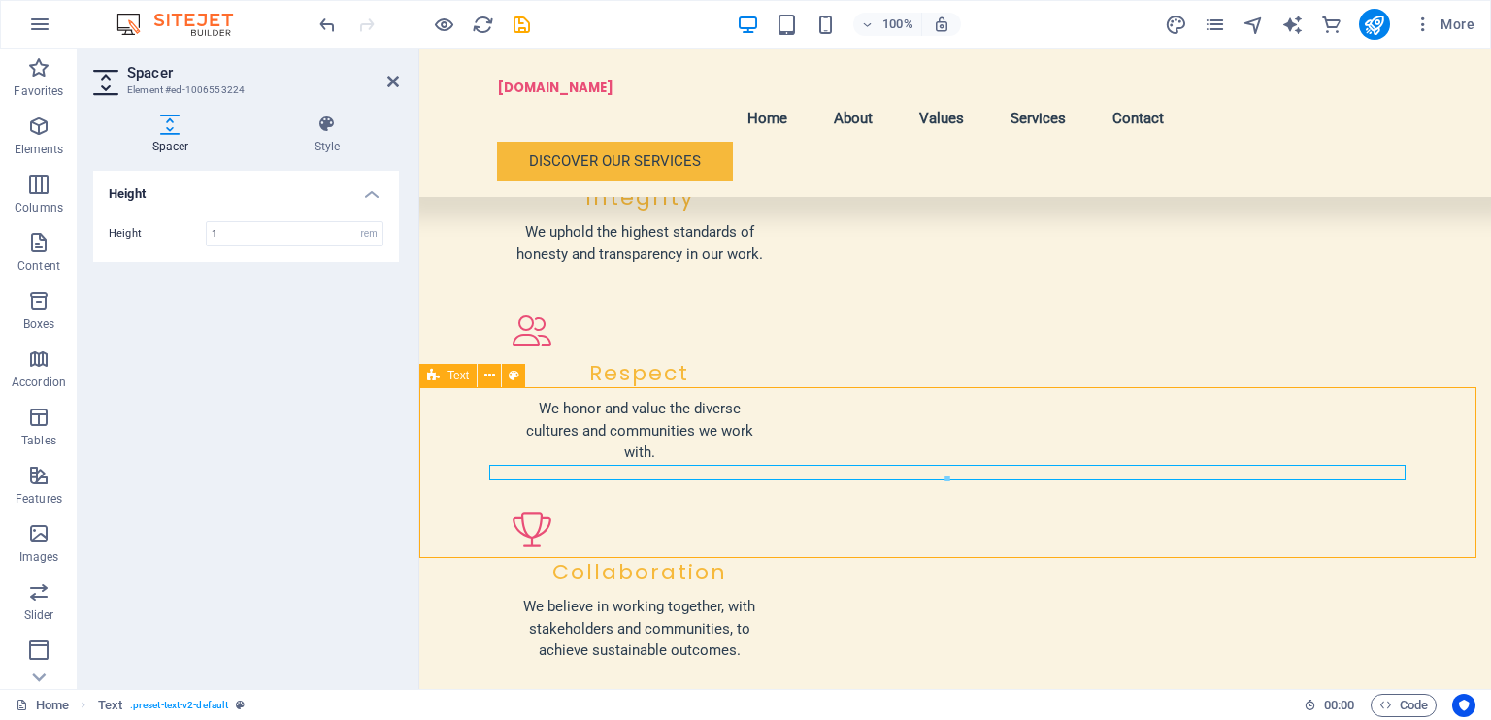
scroll to position [2072, 0]
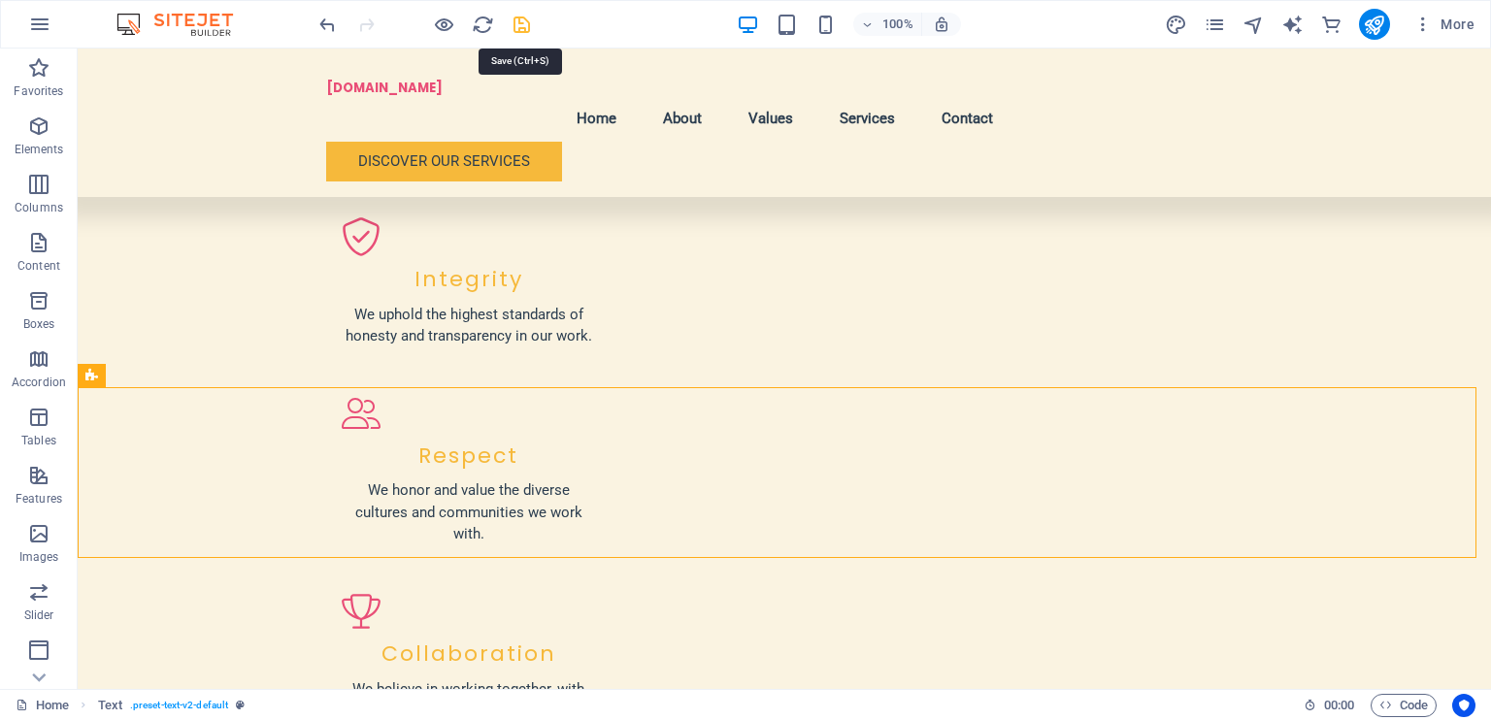
click at [529, 21] on icon "save" at bounding box center [522, 25] width 22 height 22
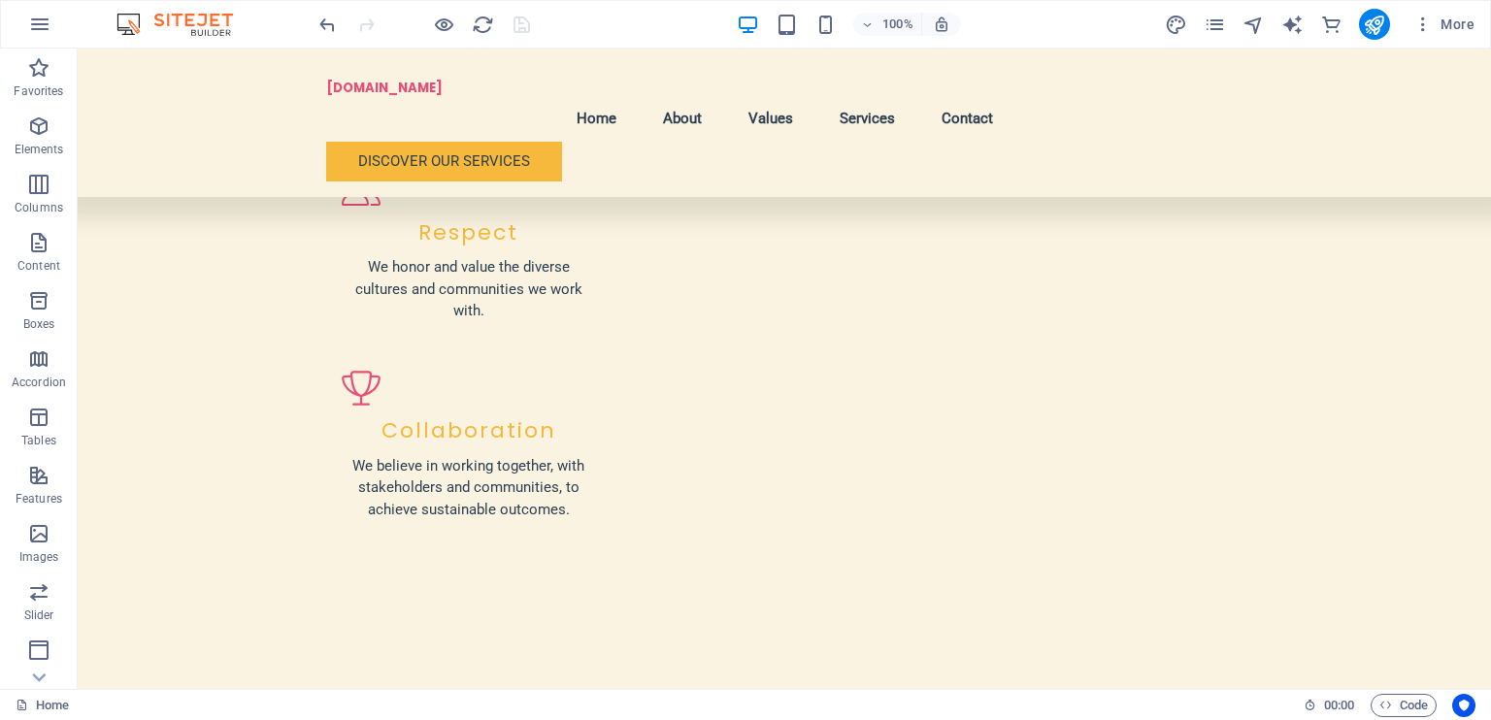
scroll to position [2284, 0]
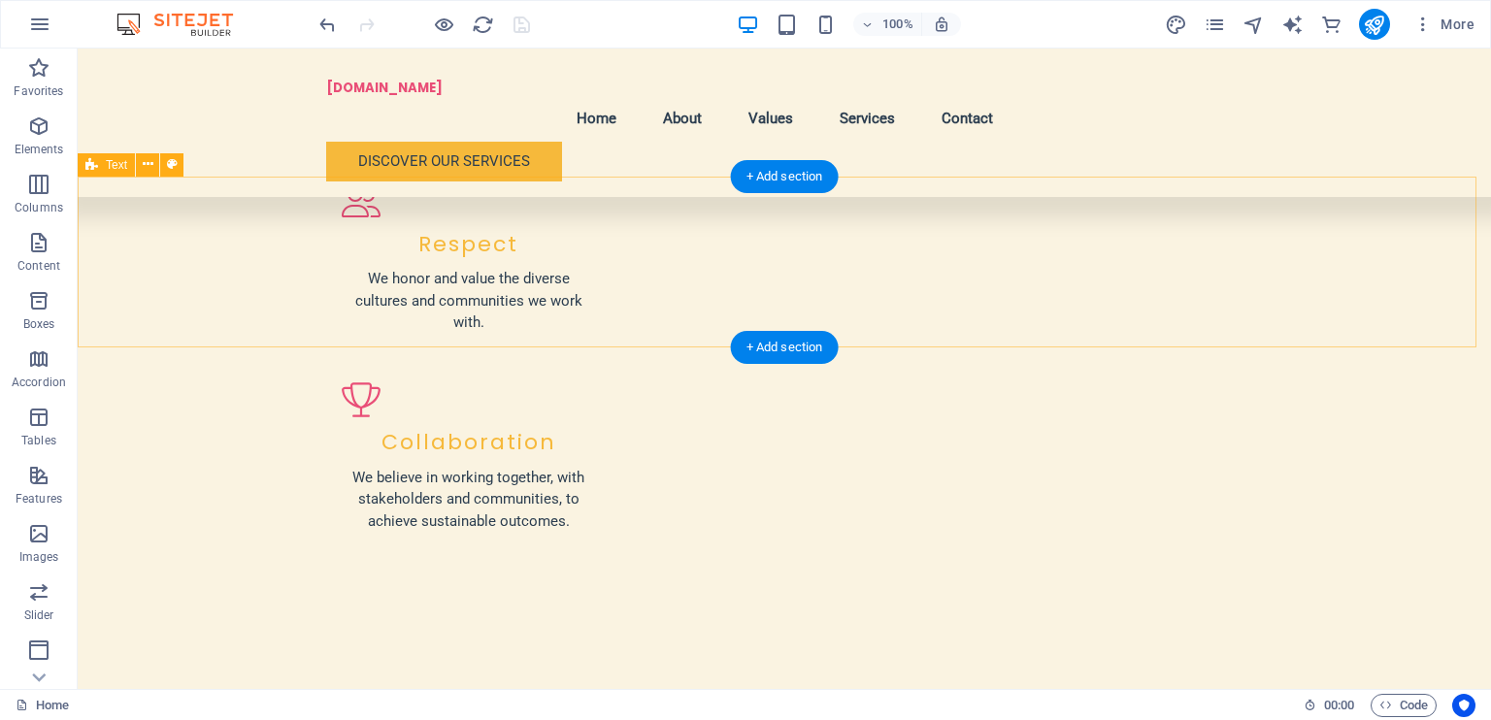
drag, startPoint x: 628, startPoint y: 300, endPoint x: 517, endPoint y: 334, distance: 116.7
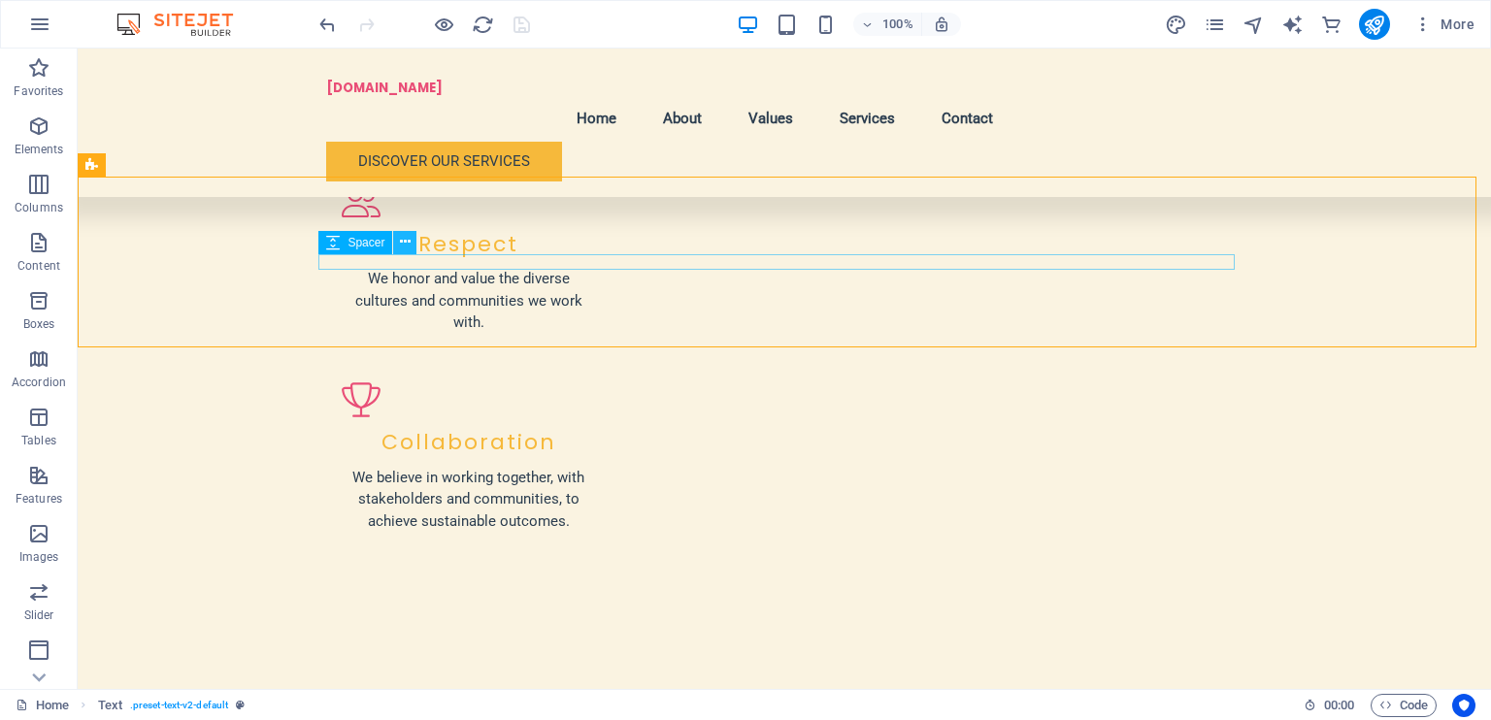
click at [408, 246] on icon at bounding box center [405, 242] width 11 height 20
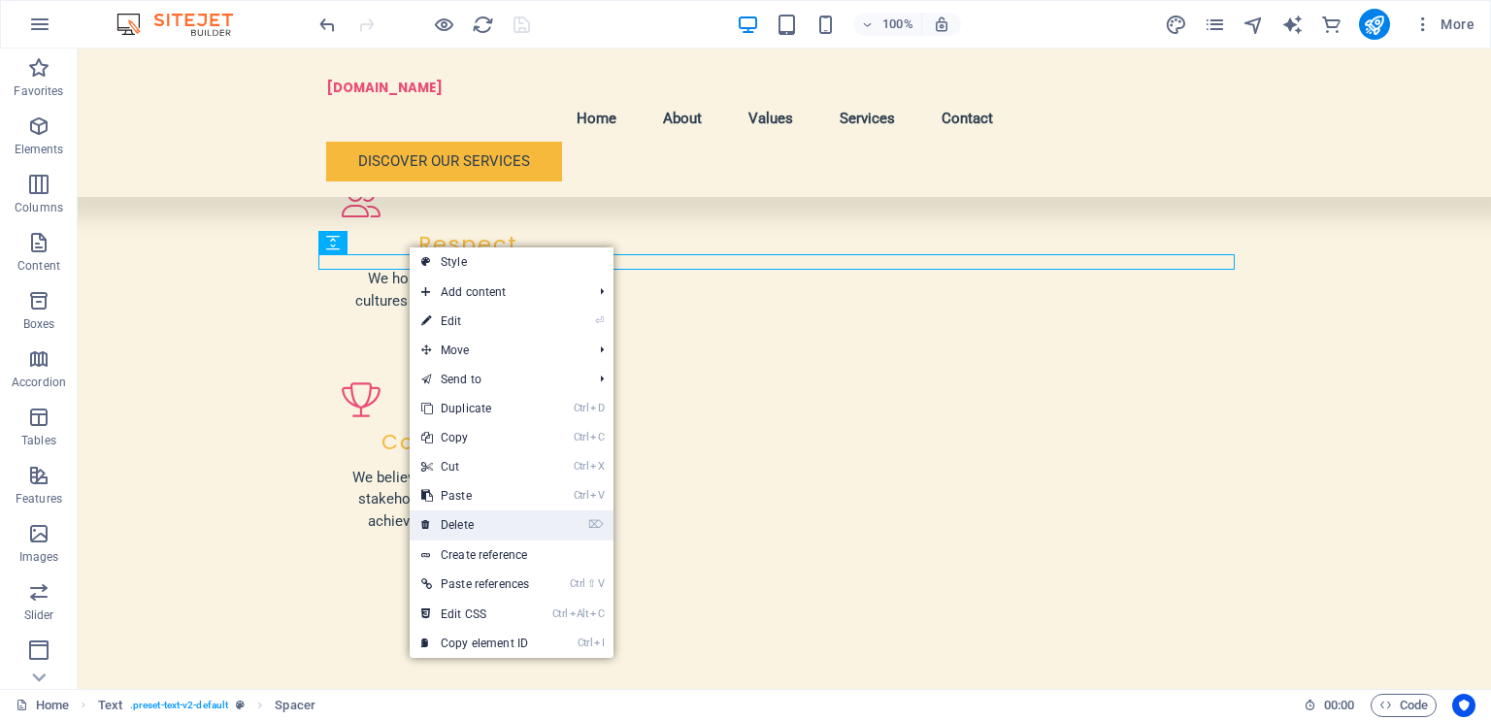
click at [481, 526] on link "⌦ Delete" at bounding box center [475, 525] width 131 height 29
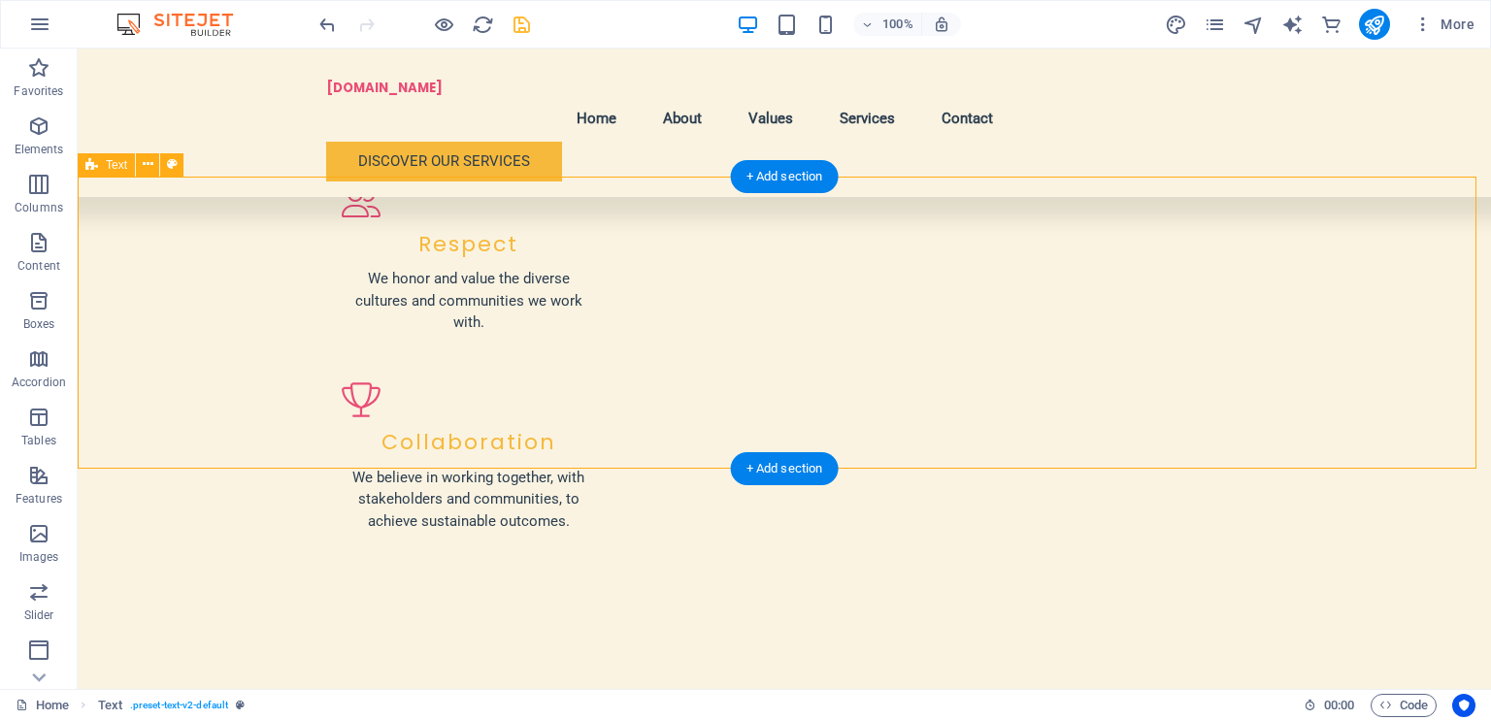
click at [148, 176] on button at bounding box center [147, 164] width 23 height 23
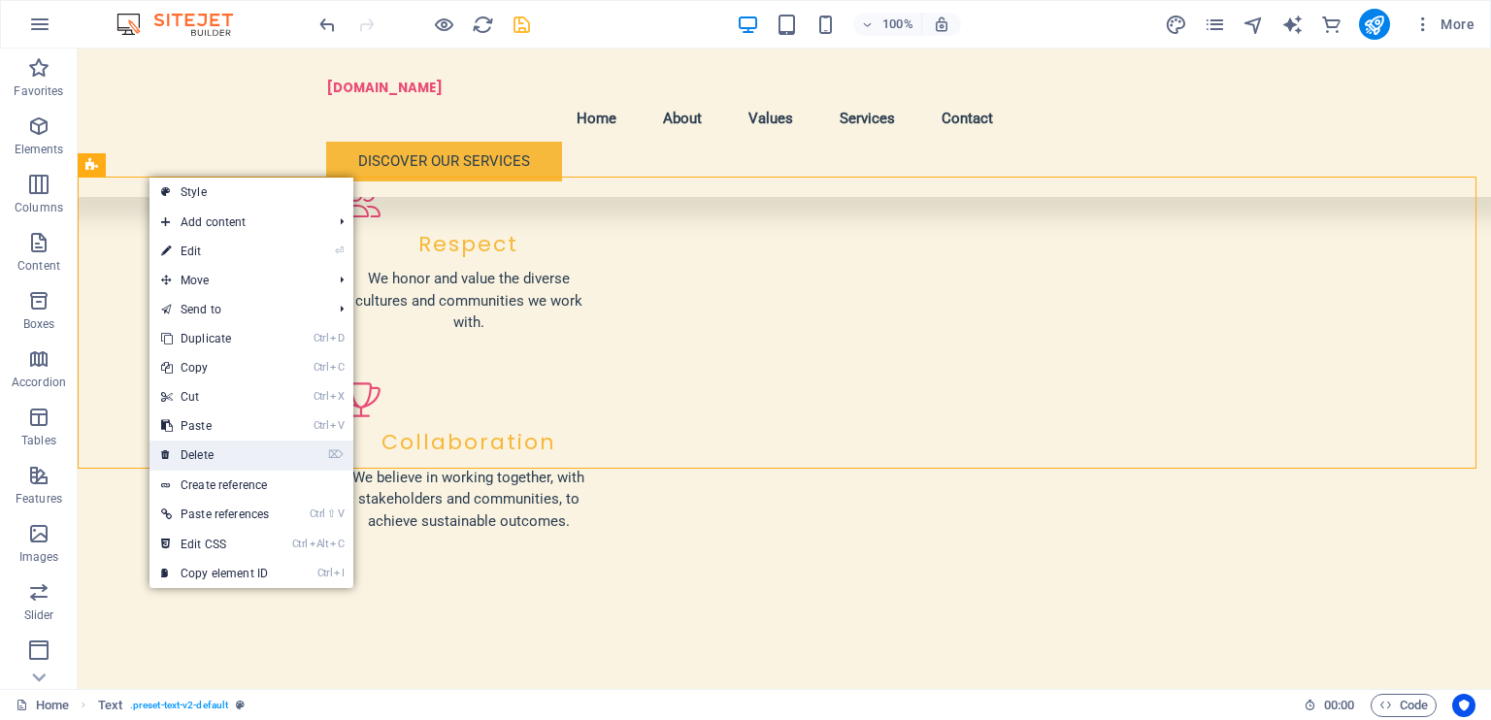
click at [217, 455] on link "⌦ Delete" at bounding box center [215, 455] width 131 height 29
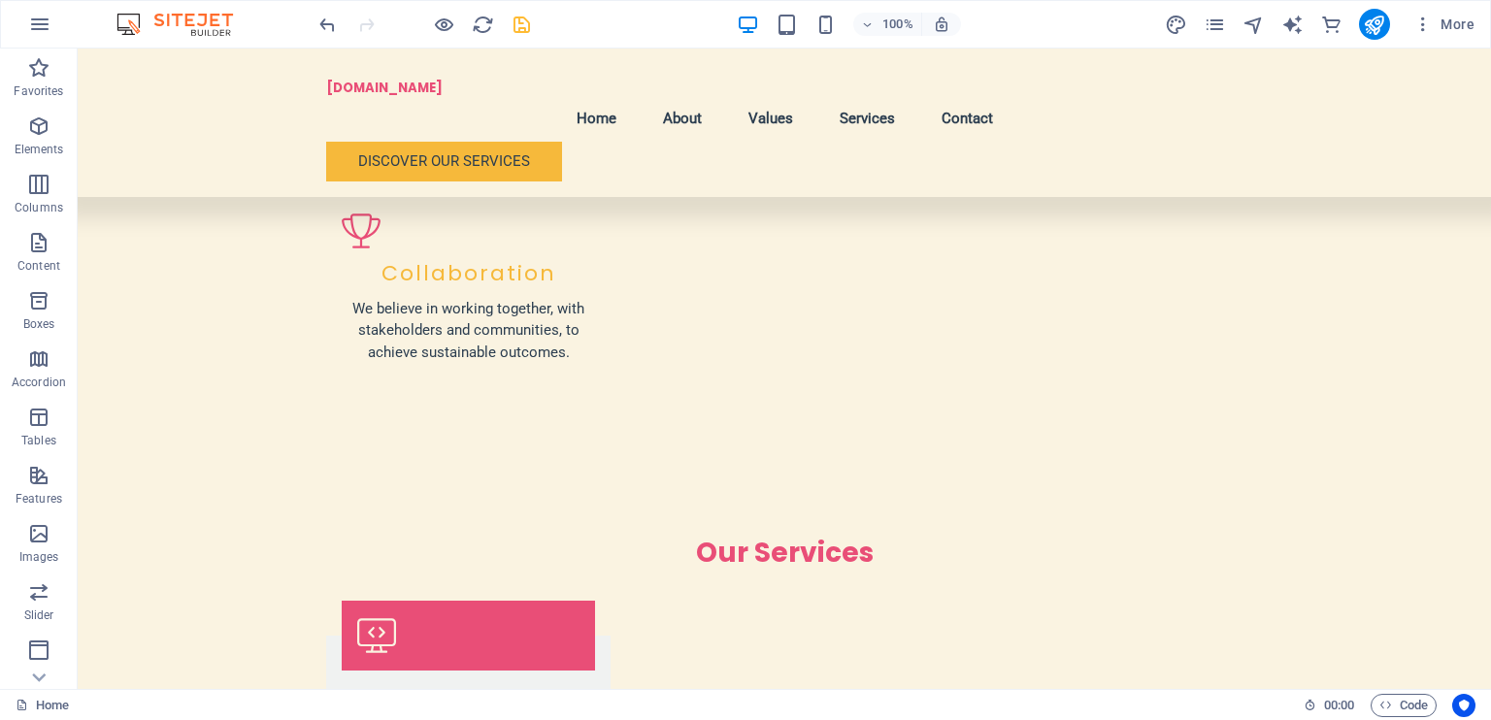
scroll to position [2447, 0]
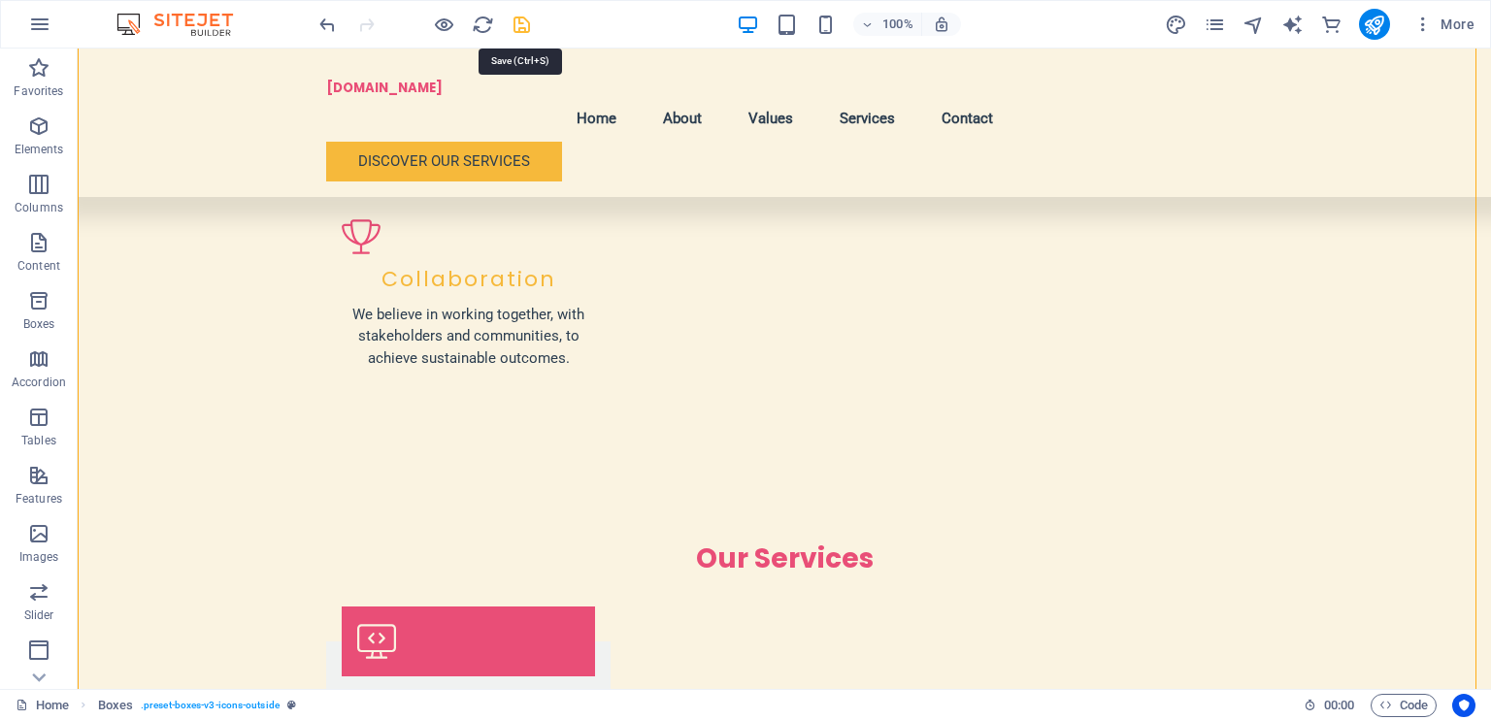
click at [517, 33] on icon "save" at bounding box center [522, 25] width 22 height 22
checkbox input "false"
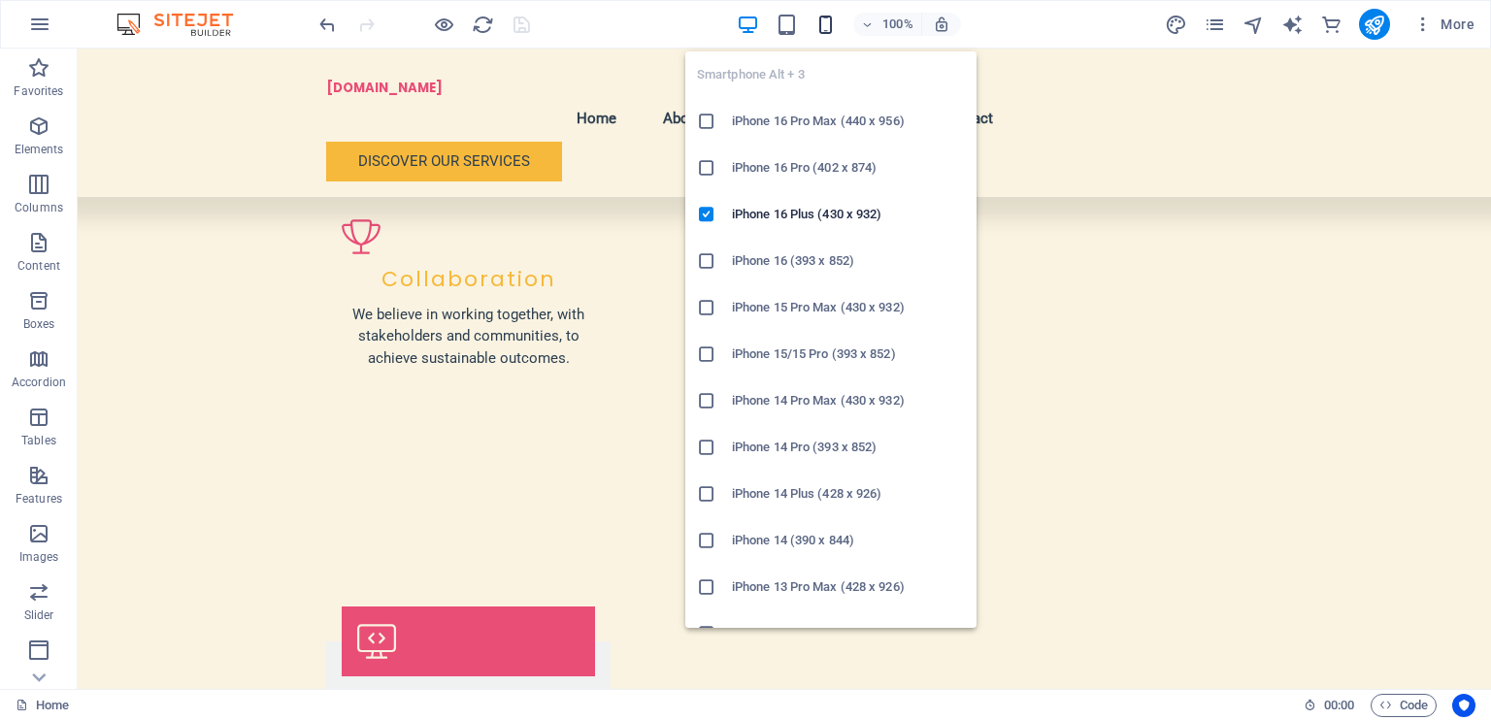
click at [818, 32] on icon "button" at bounding box center [826, 25] width 22 height 22
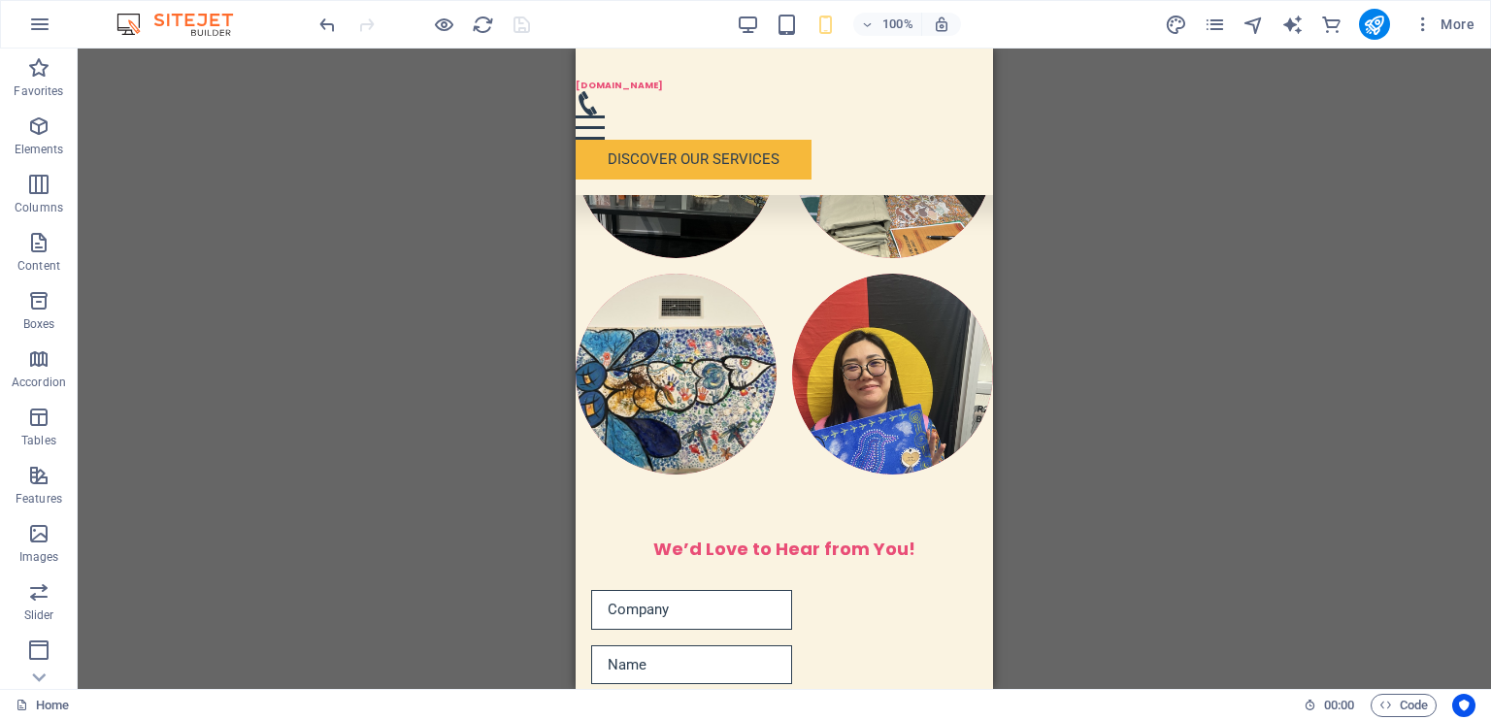
scroll to position [6486, 0]
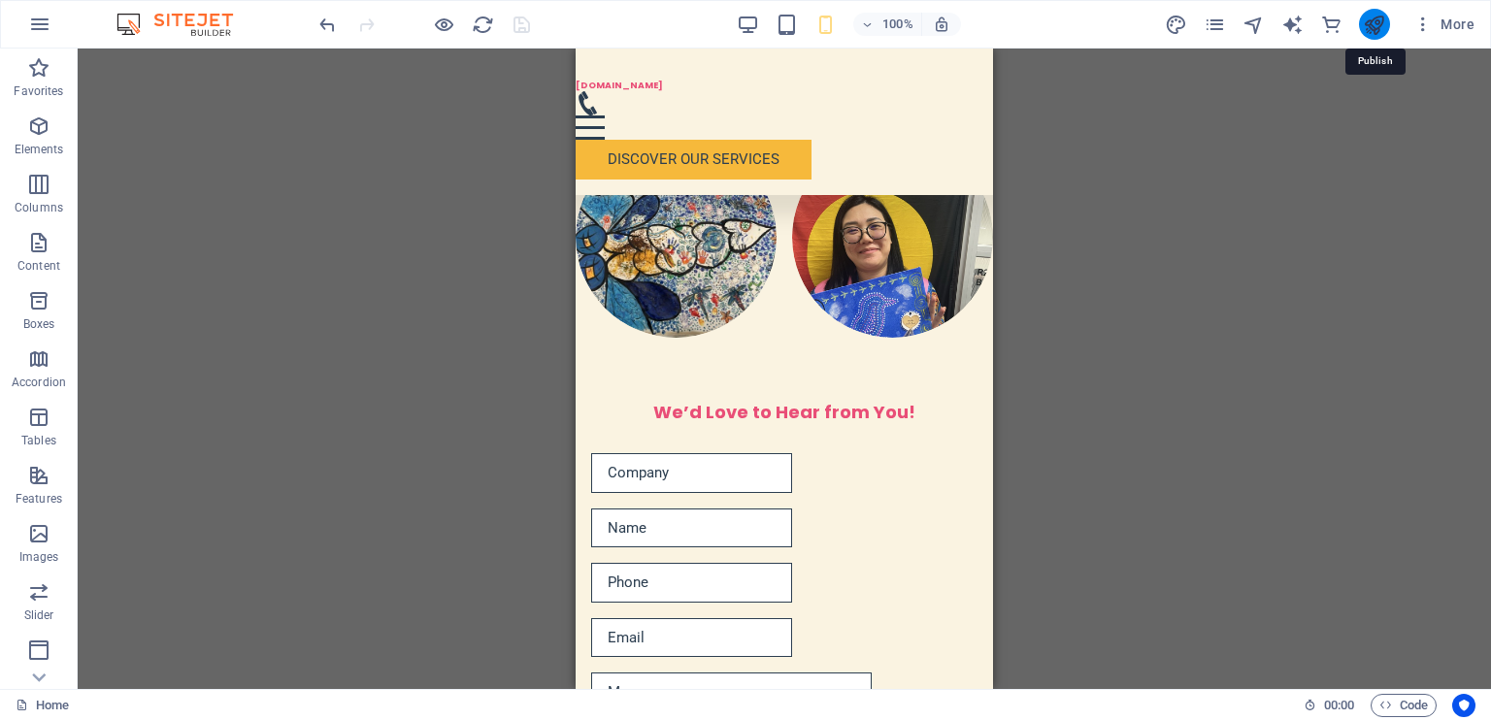
click at [1378, 28] on icon "publish" at bounding box center [1374, 25] width 22 height 22
